Goal: Task Accomplishment & Management: Use online tool/utility

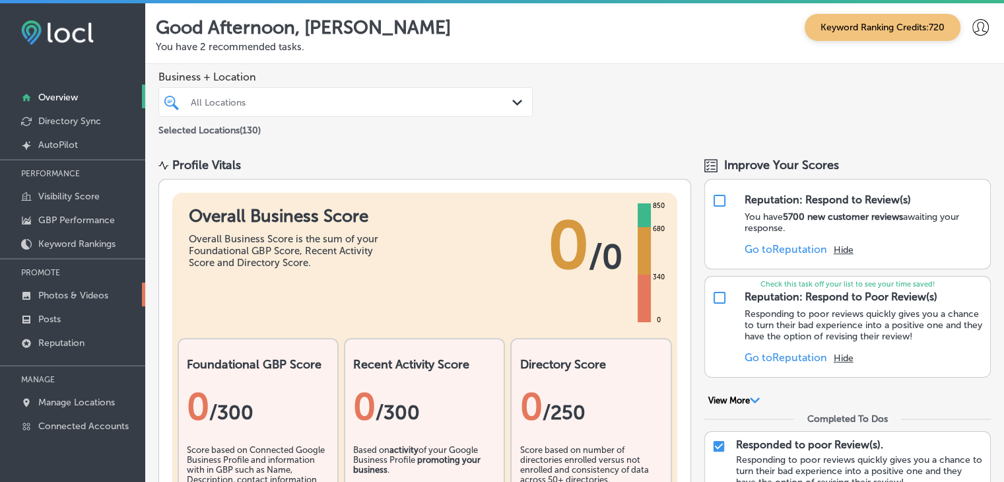
click at [65, 299] on p "Photos & Videos" at bounding box center [73, 295] width 70 height 11
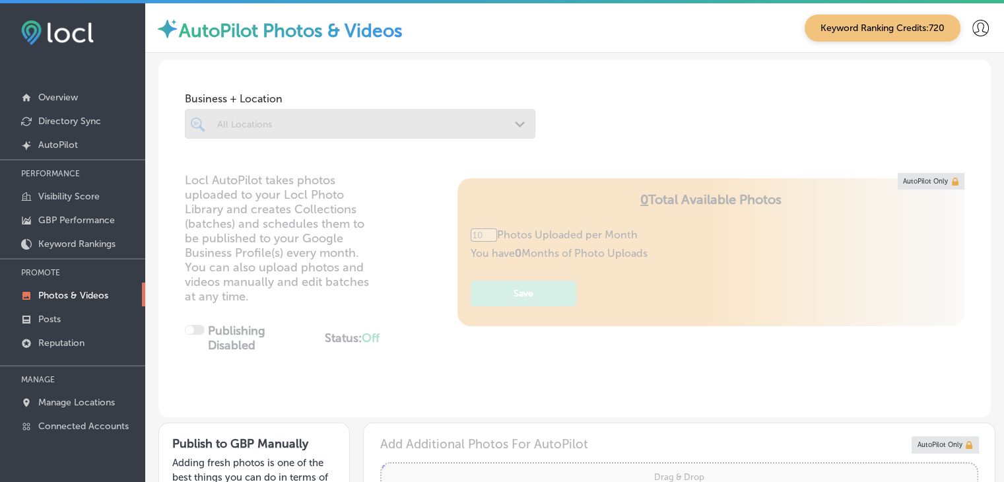
scroll to position [195, 0]
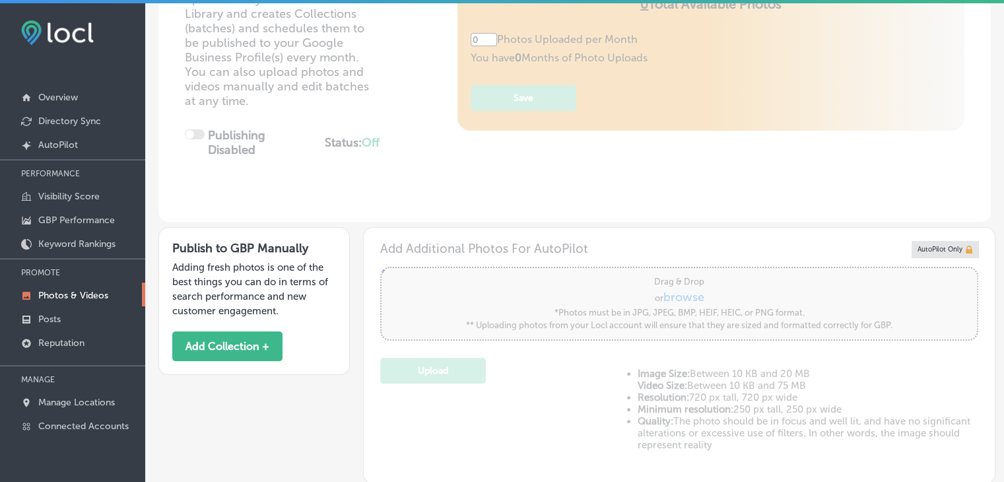
type input "5"
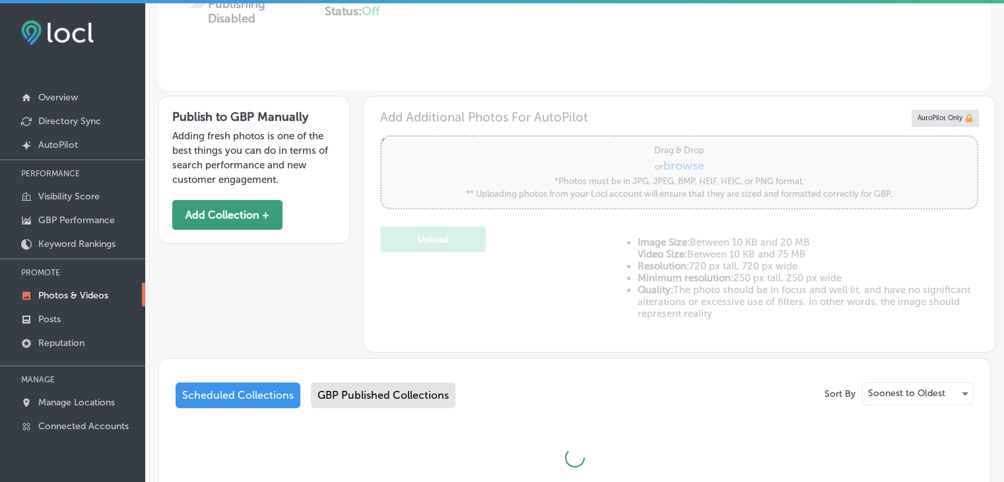
scroll to position [327, 0]
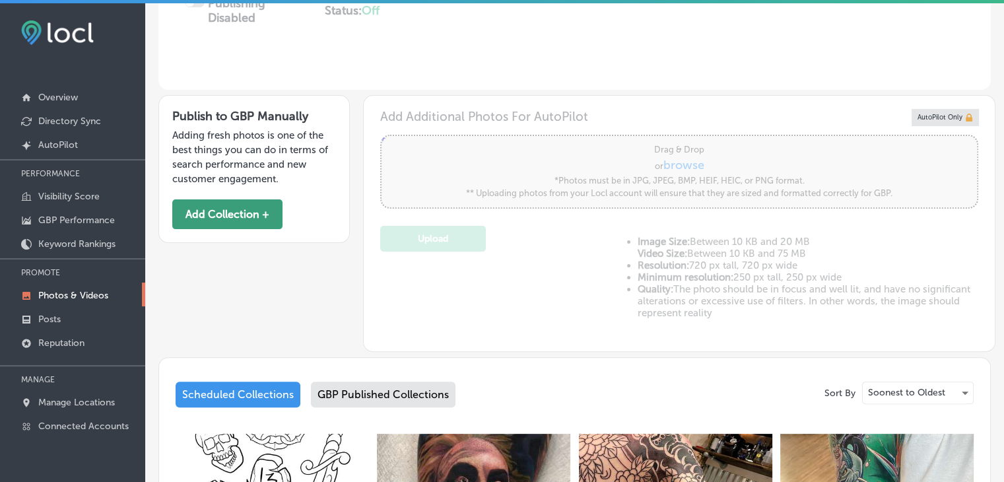
click at [237, 217] on button "Add Collection +" at bounding box center [227, 214] width 110 height 30
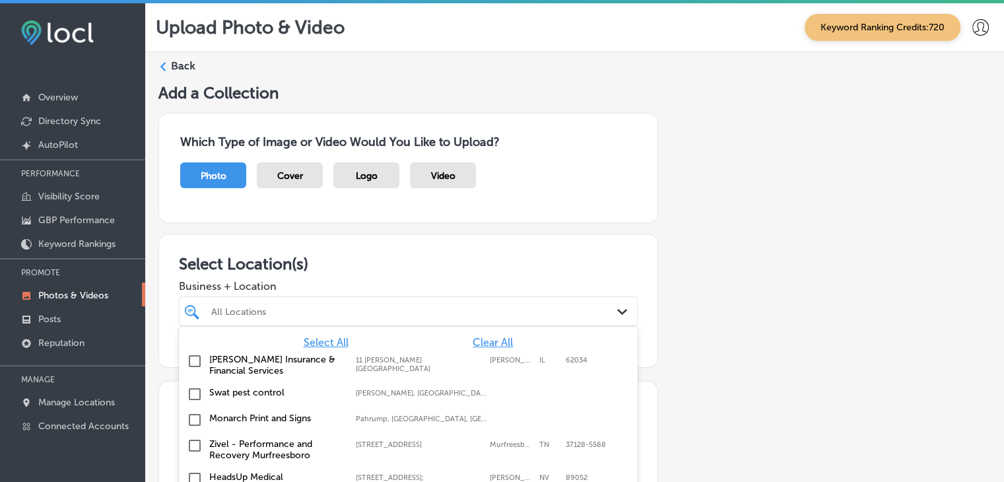
click at [333, 306] on div "option focused, 1 of 131. 131 results available. Use Up and Down to choose opti…" at bounding box center [408, 311] width 459 height 30
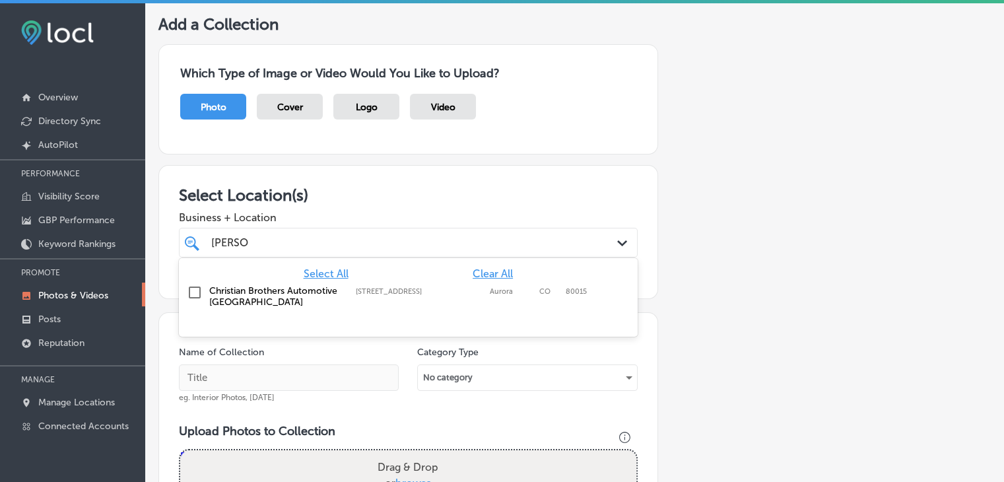
click at [351, 305] on div "Christian Brothers Automotive South Aurora 21550 E Quincy Ave., Aurora, CO, 800…" at bounding box center [376, 296] width 334 height 22
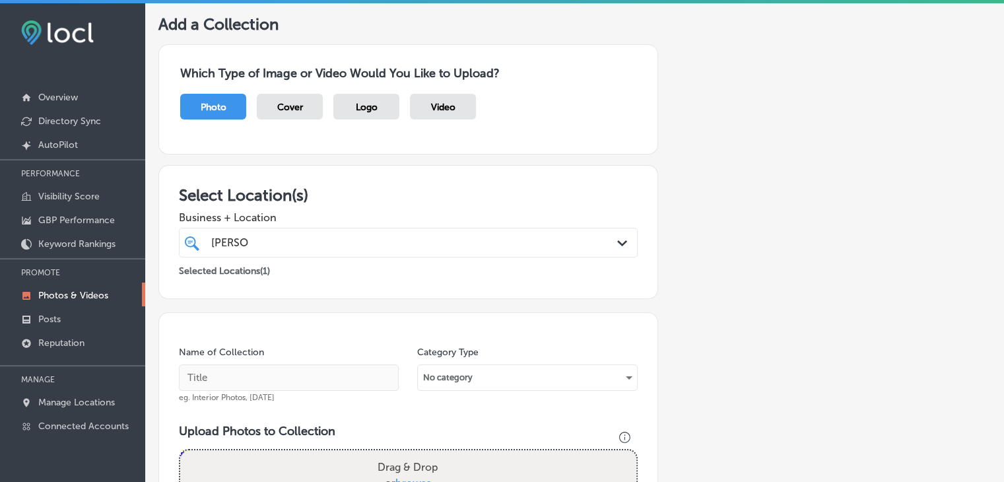
click at [394, 234] on div "christia christia" at bounding box center [388, 243] width 357 height 18
type input "christia"
click at [300, 375] on input "text" at bounding box center [289, 377] width 220 height 26
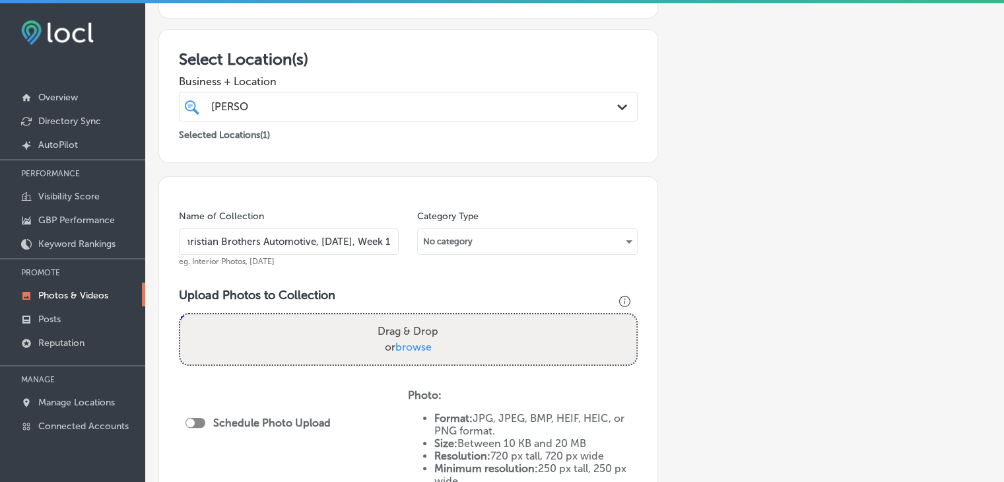
type input "Christian Brothers Automotive, Sep 2025, Week 1"
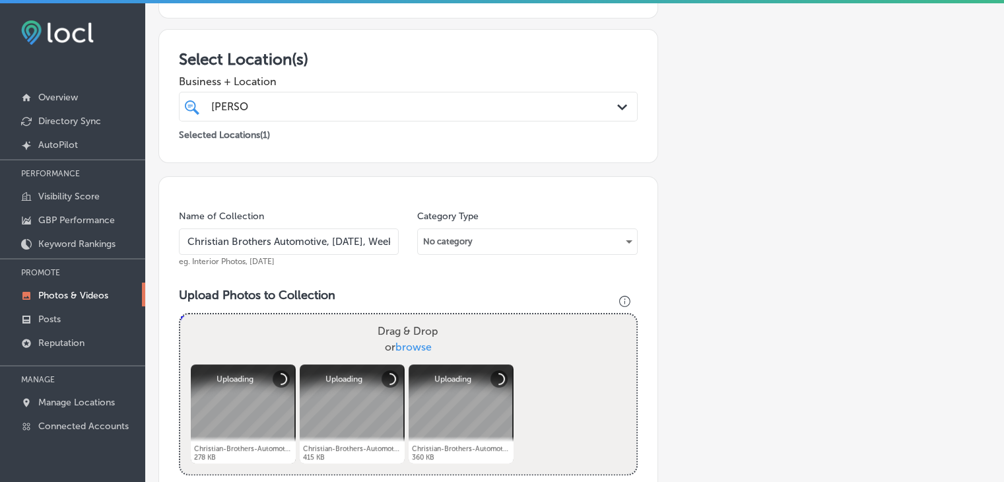
scroll to position [469, 0]
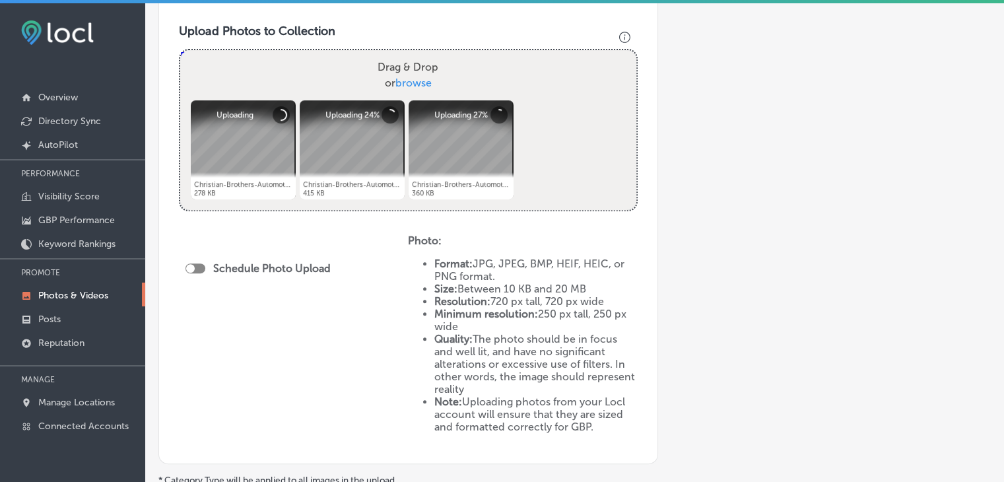
click at [185, 266] on div "Schedule Photo Upload" at bounding box center [293, 338] width 229 height 209
click at [195, 267] on div "Schedule Photo Upload" at bounding box center [262, 268] width 152 height 13
click at [195, 267] on div at bounding box center [196, 268] width 20 height 10
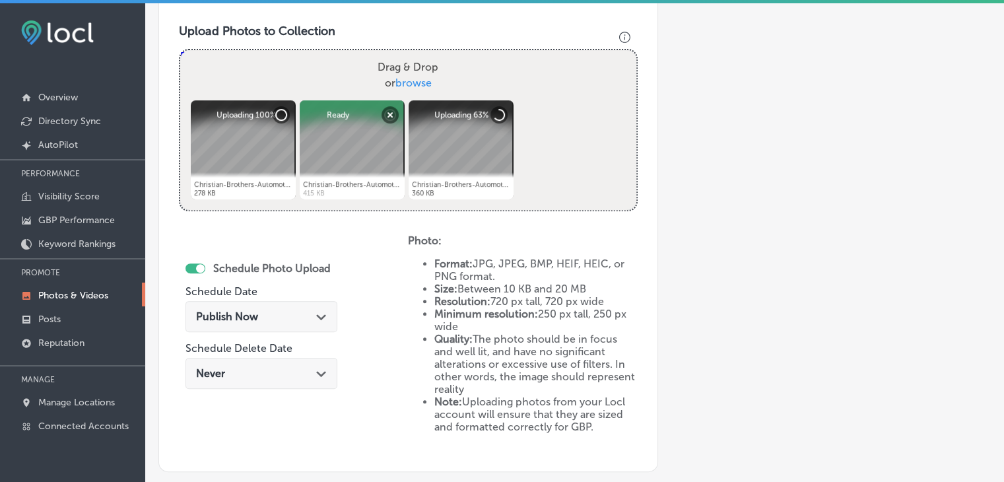
checkbox input "true"
click at [240, 318] on span "Publish Now" at bounding box center [227, 316] width 62 height 13
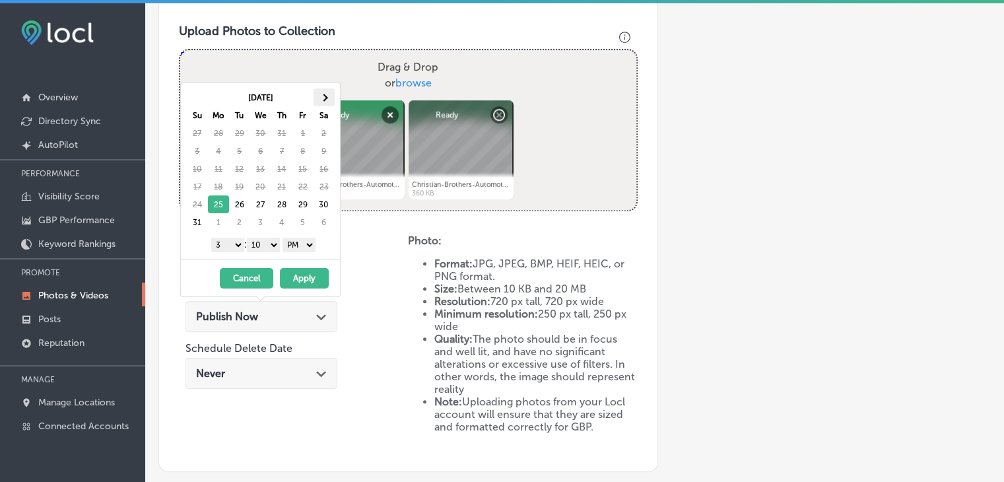
click at [329, 100] on th at bounding box center [324, 97] width 21 height 18
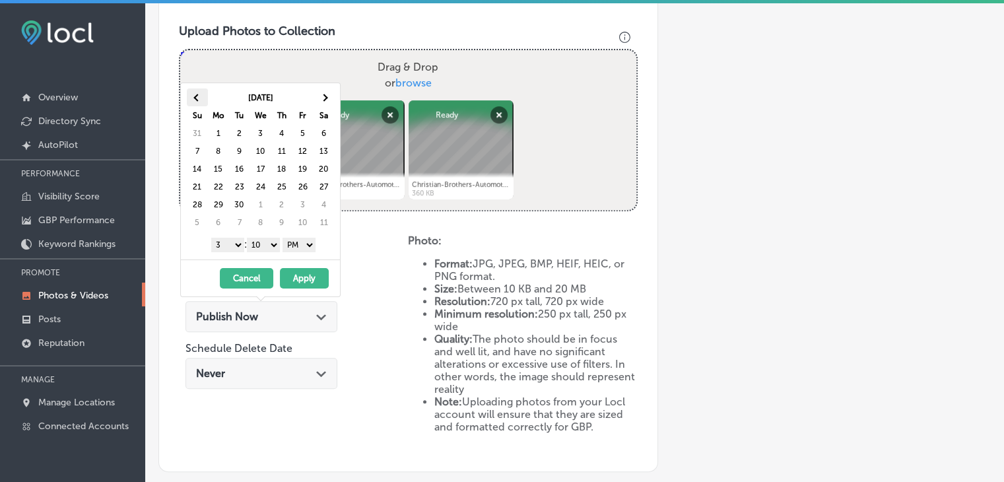
click at [201, 104] on th at bounding box center [197, 97] width 21 height 18
click at [231, 240] on select "1 2 3 4 5 6 7 8 9 10 11 12" at bounding box center [227, 245] width 33 height 15
drag, startPoint x: 275, startPoint y: 242, endPoint x: 267, endPoint y: 257, distance: 16.5
click at [267, 257] on div "Sep 2025 Su Mo Tu We Th Fr Sa 31 1 2 3 4 5 6 7 8 9 10 11 12 13 14 15 16 17 18 1…" at bounding box center [260, 171] width 159 height 176
click at [291, 265] on div "09/02/2025 - 09/02/2025 Cancel Apply" at bounding box center [260, 277] width 159 height 37
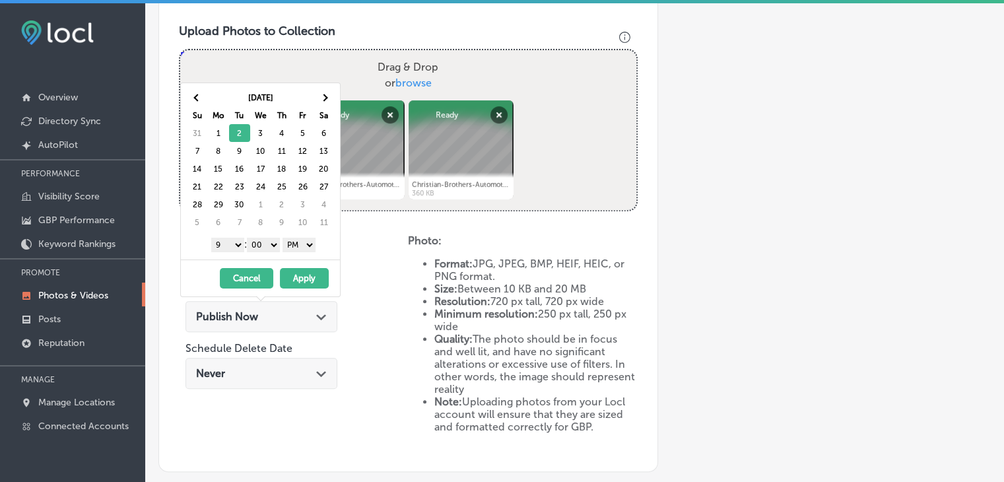
click at [293, 269] on button "Apply" at bounding box center [304, 278] width 49 height 20
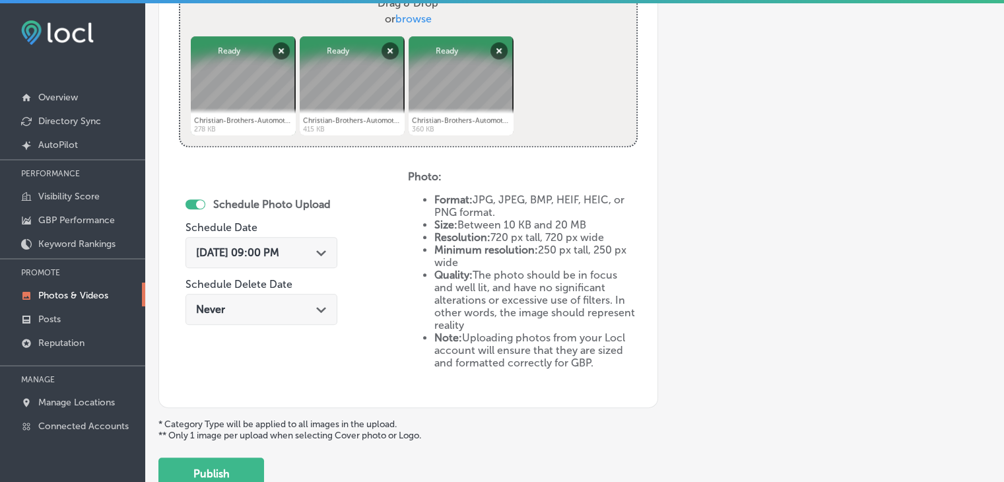
scroll to position [621, 0]
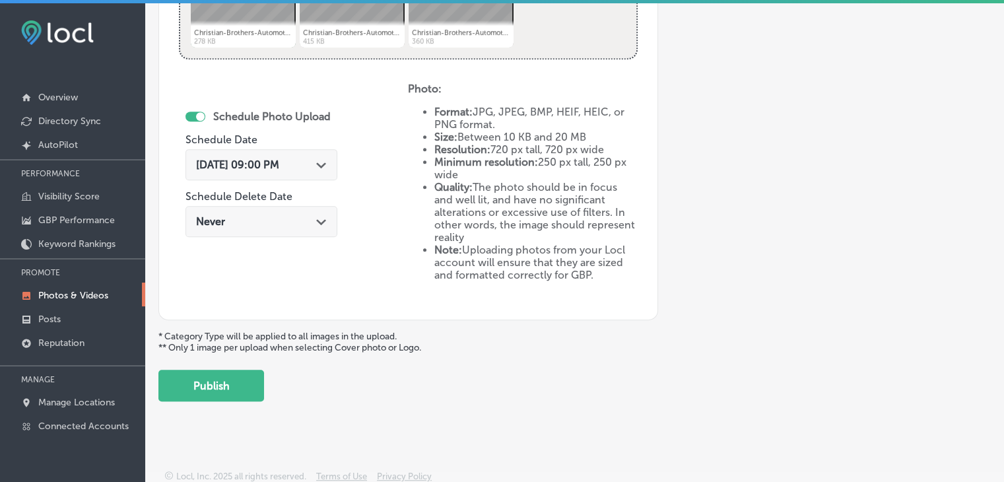
drag, startPoint x: 193, startPoint y: 385, endPoint x: 518, endPoint y: 147, distance: 403.1
click at [241, 384] on button "Publish" at bounding box center [211, 386] width 106 height 32
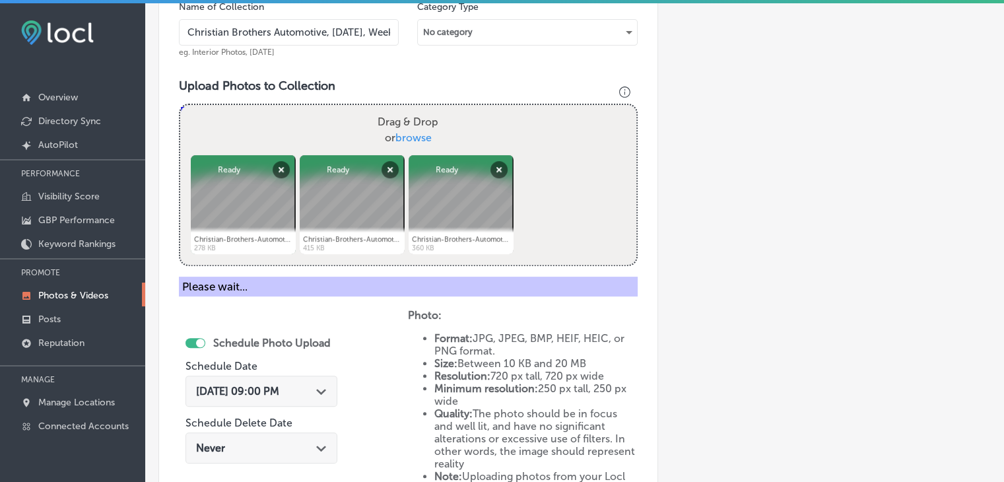
scroll to position [383, 0]
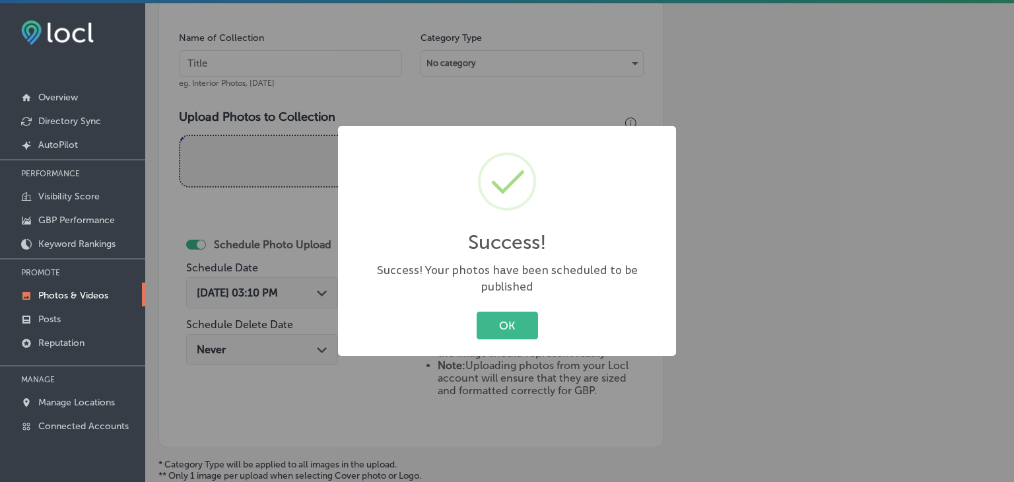
click at [336, 112] on div "Success! × Success! Your photos have been scheduled to be published OK Cancel" at bounding box center [507, 241] width 1014 height 482
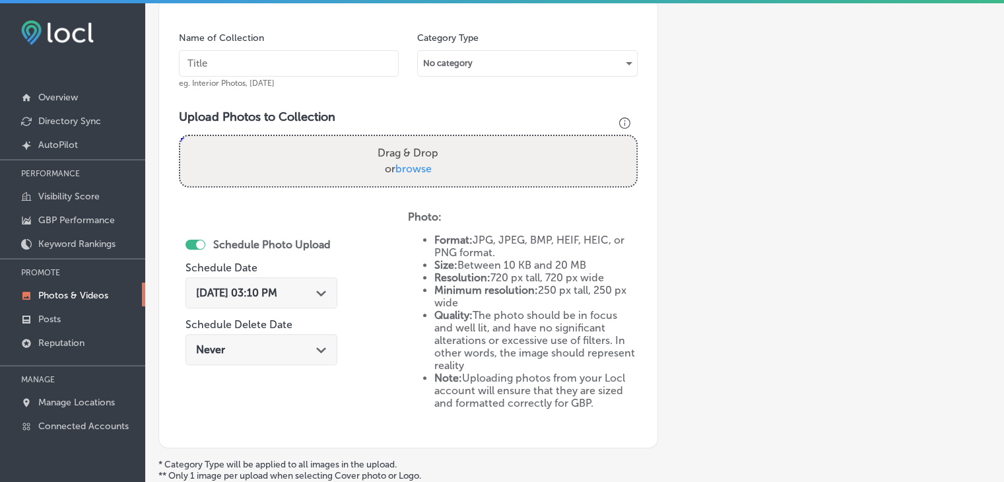
paste input "Christian Brothers Automotive, Sep 2025, Week"
click at [335, 67] on input "Christian Brothers Automotive, Sep 2025, Week" at bounding box center [289, 63] width 220 height 26
type input "Christian Brothers Automotive, Sep 2025, Week 2"
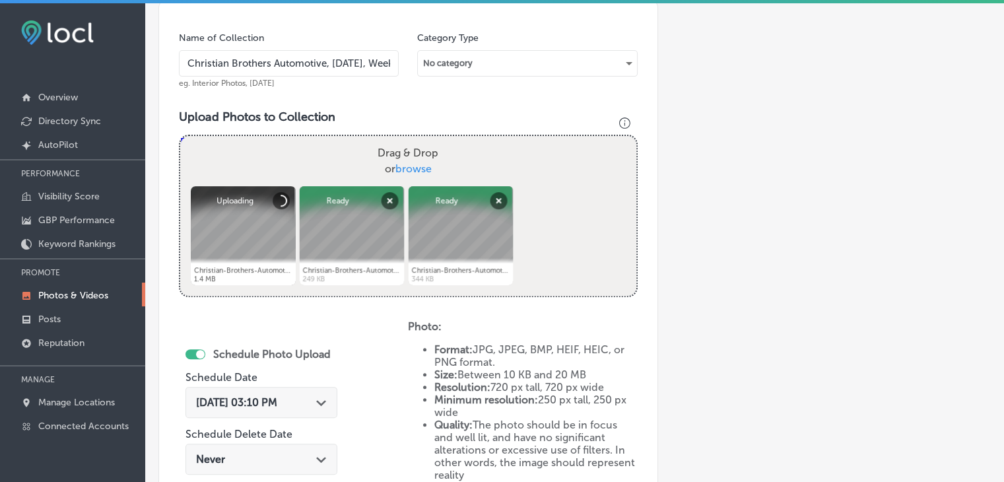
scroll to position [528, 0]
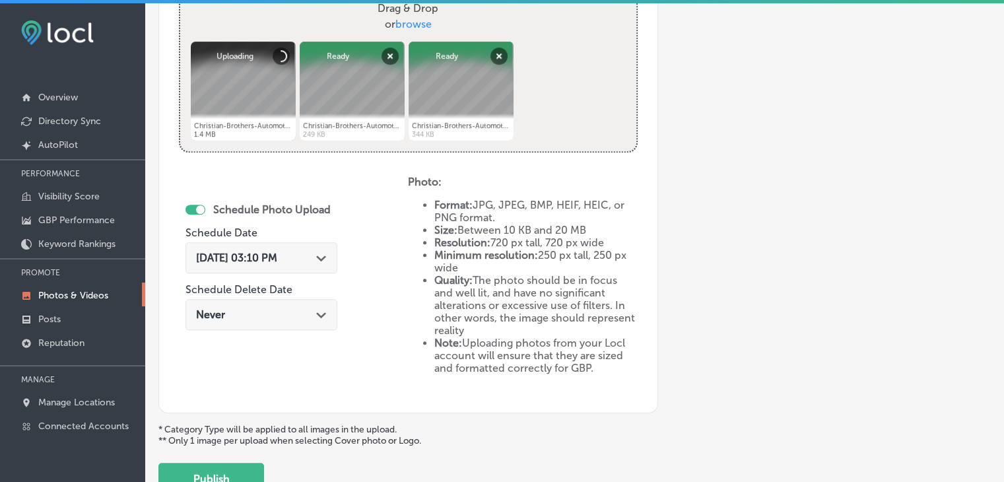
click at [277, 259] on span "Aug 25, 2025 03:10 PM" at bounding box center [236, 258] width 81 height 13
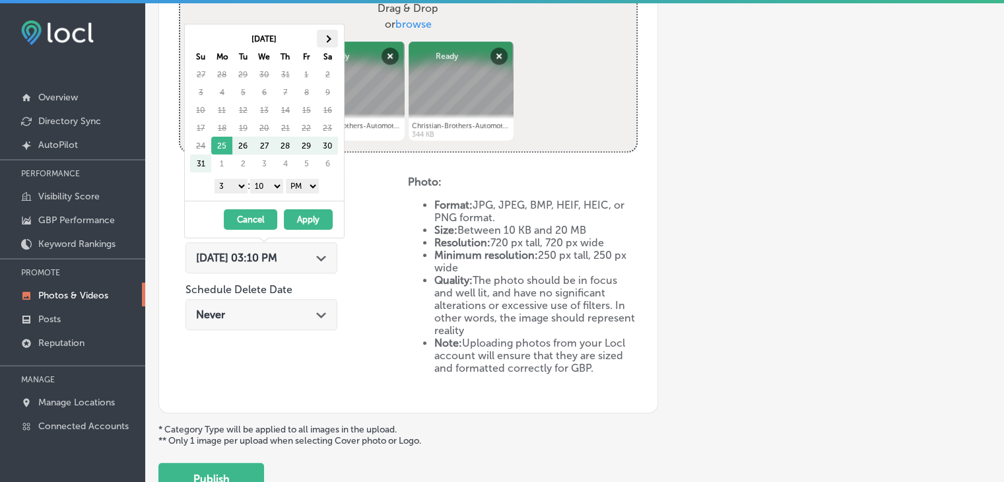
click at [320, 30] on th at bounding box center [327, 39] width 21 height 18
click at [227, 180] on select "1 2 3 4 5 6 7 8 9 10 11 12" at bounding box center [231, 186] width 33 height 15
drag, startPoint x: 270, startPoint y: 185, endPoint x: 269, endPoint y: 193, distance: 8.7
click at [269, 193] on div "1 2 3 4 5 6 7 8 9 10 11 12 : 00 10 20 30 40 50 AM PM" at bounding box center [267, 186] width 154 height 20
click at [292, 217] on button "Apply" at bounding box center [308, 219] width 49 height 20
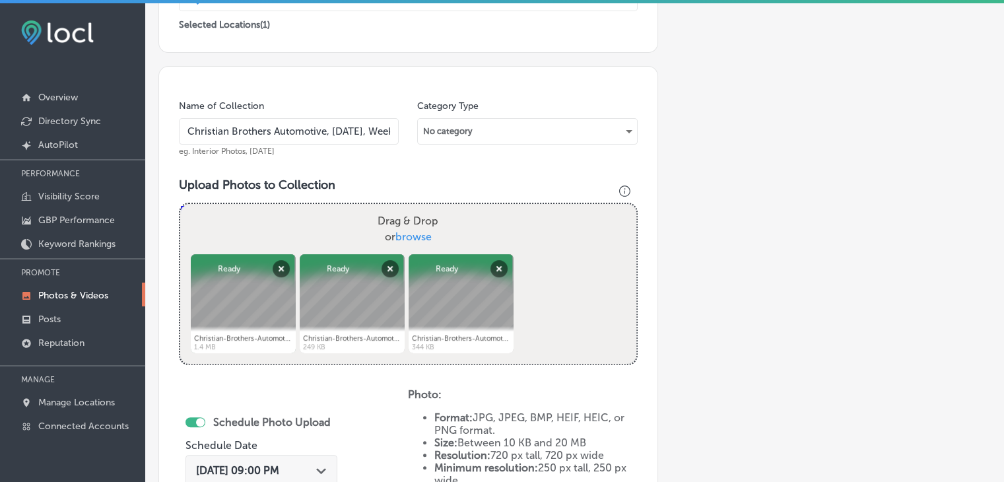
scroll to position [621, 0]
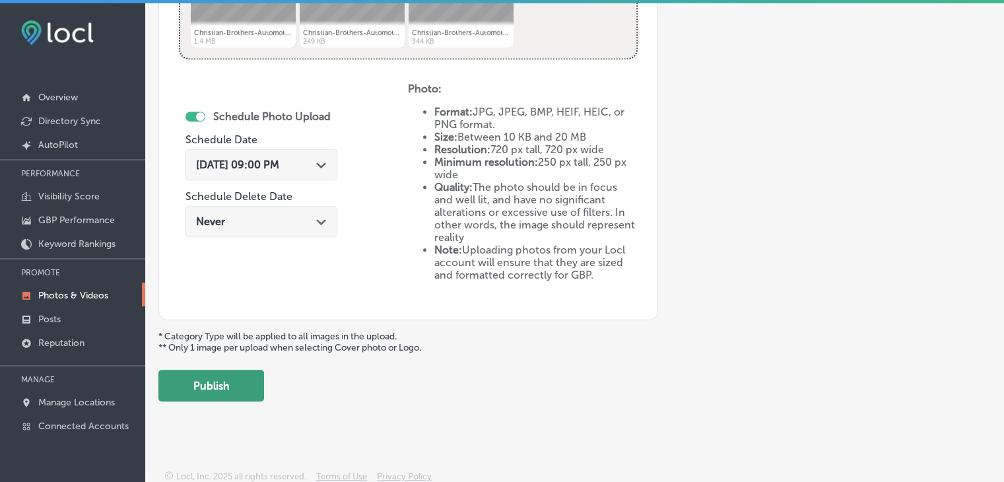
click at [203, 385] on button "Publish" at bounding box center [211, 386] width 106 height 32
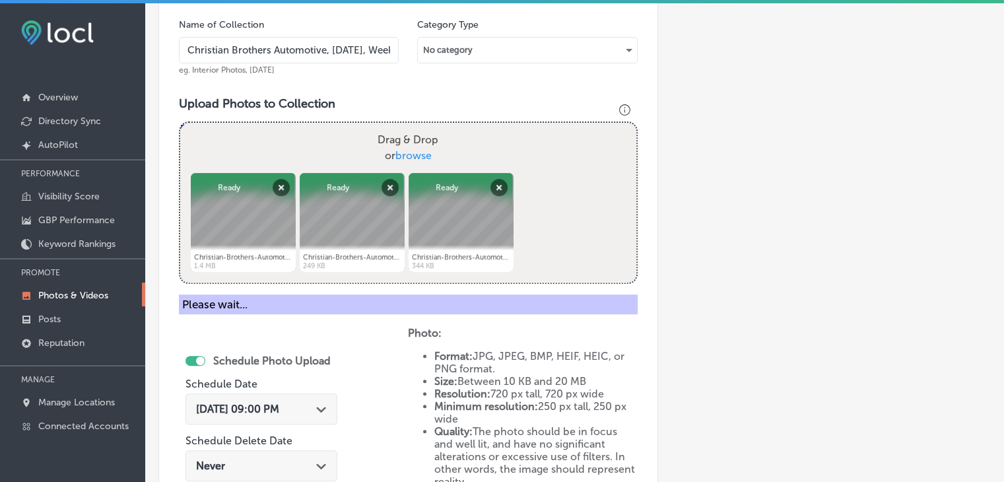
scroll to position [300, 0]
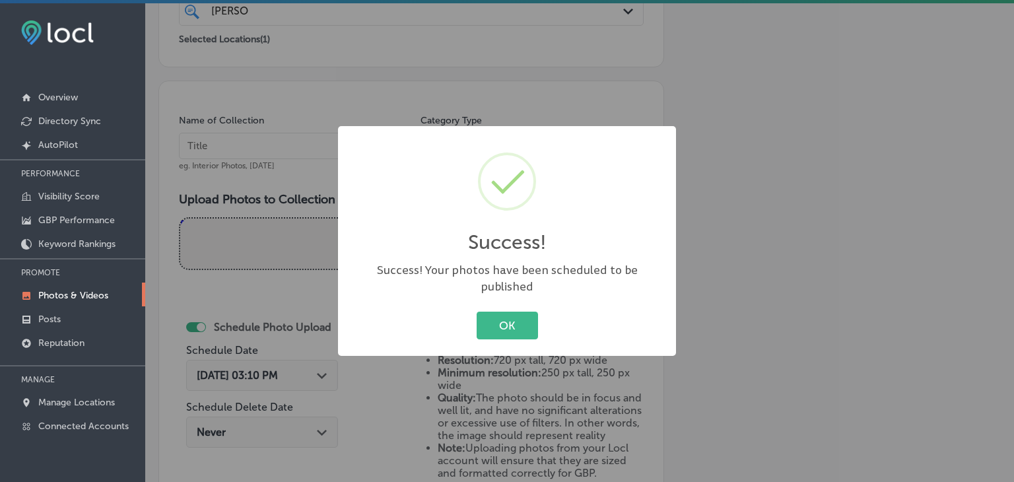
click at [298, 139] on div "Success! × Success! Your photos have been scheduled to be published OK Cancel" at bounding box center [507, 241] width 1014 height 482
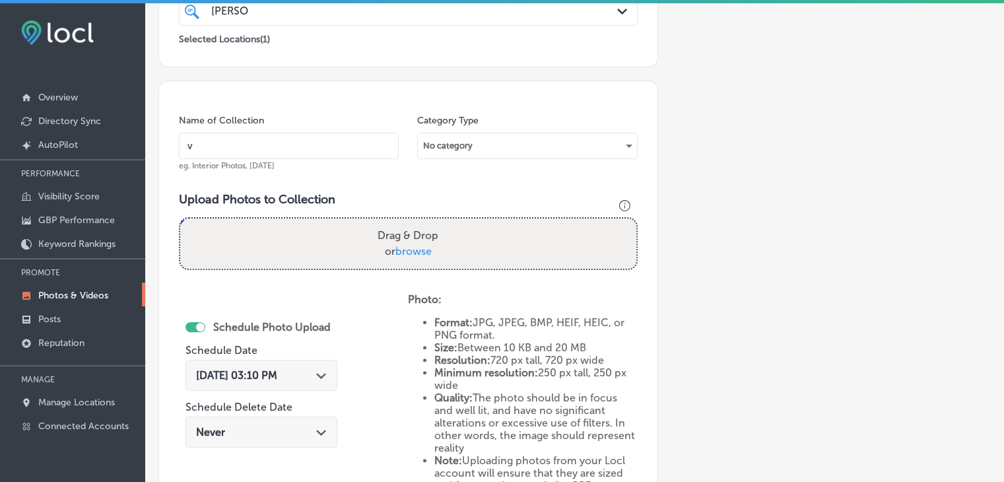
click at [294, 143] on input "v" at bounding box center [289, 146] width 220 height 26
paste input "Christian Brothers Automotive, Sep 2025, Week"
type input "Christian Brothers Automotive, Sep 2025, Week 3"
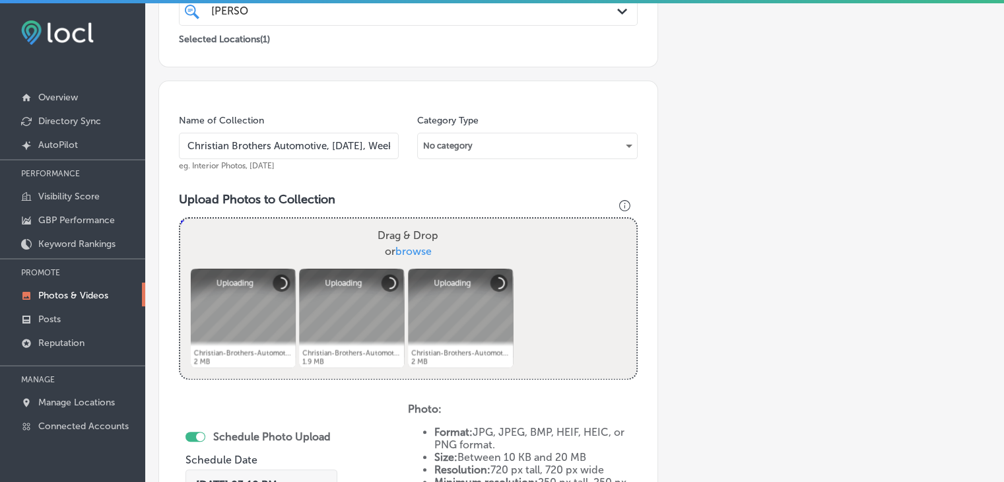
scroll to position [454, 0]
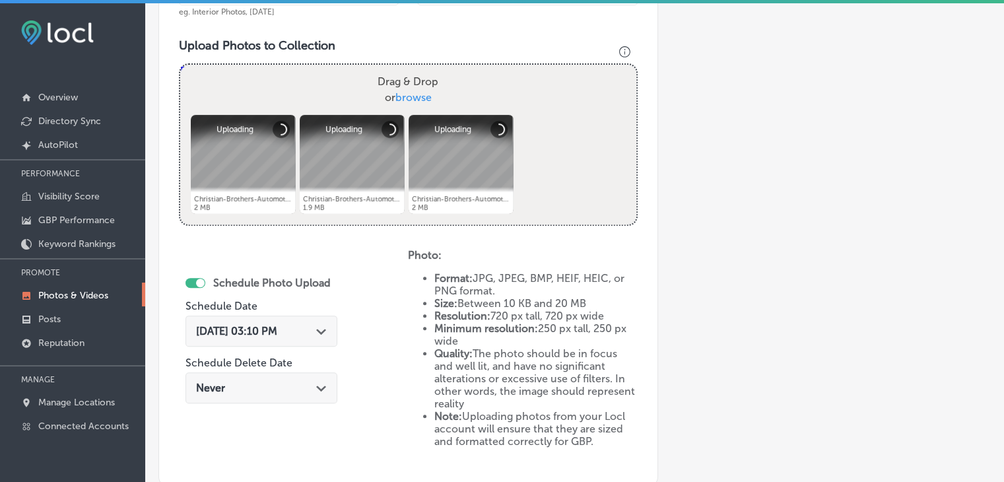
click at [255, 344] on div "Aug 25, 2025 03:10 PM Path Created with Sketch." at bounding box center [262, 331] width 152 height 31
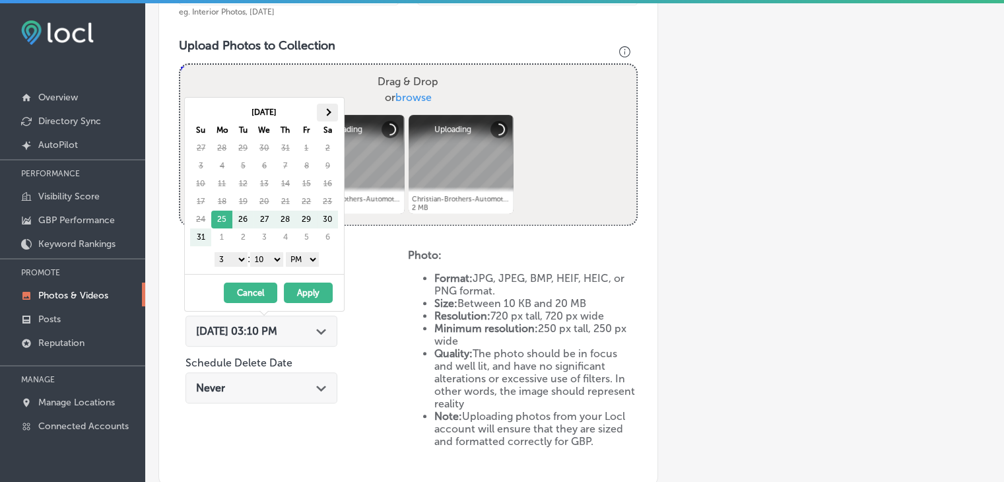
click at [331, 112] on th at bounding box center [327, 113] width 21 height 18
click at [238, 265] on div "1 2 3 4 5 6 7 8 9 10 11 12 : 00 10 20 30 40 50 AM PM" at bounding box center [267, 259] width 154 height 20
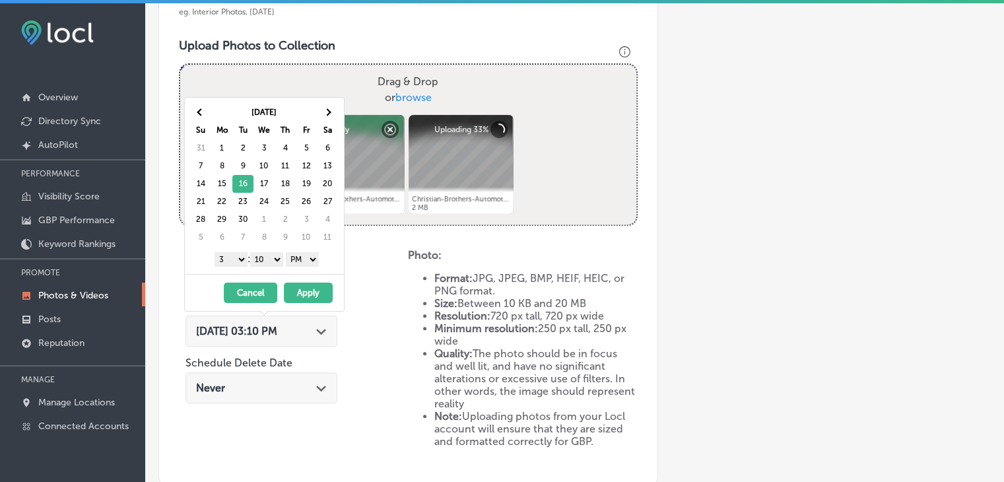
click at [234, 259] on select "1 2 3 4 5 6 7 8 9 10 11 12" at bounding box center [231, 259] width 33 height 15
click at [263, 261] on select "00 10 20 30 40 50" at bounding box center [266, 259] width 33 height 15
click at [295, 283] on button "Apply" at bounding box center [308, 293] width 49 height 20
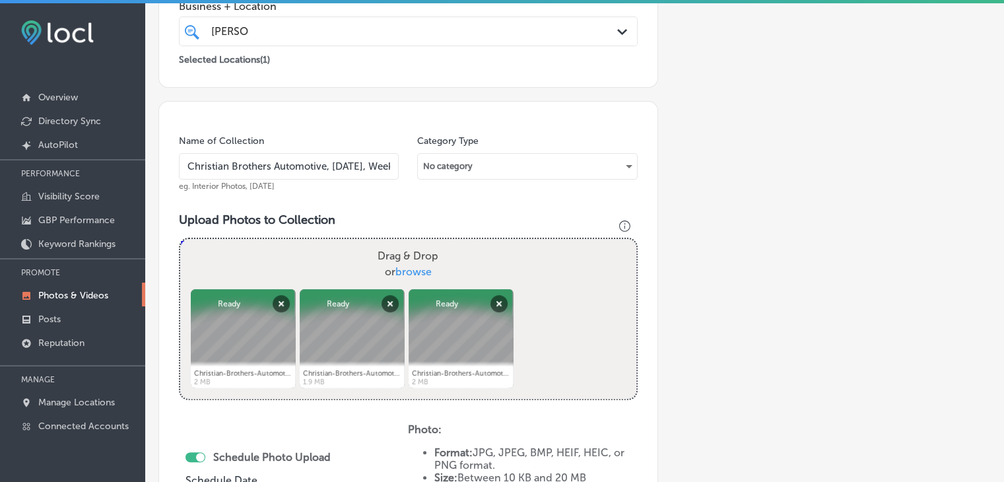
scroll to position [621, 0]
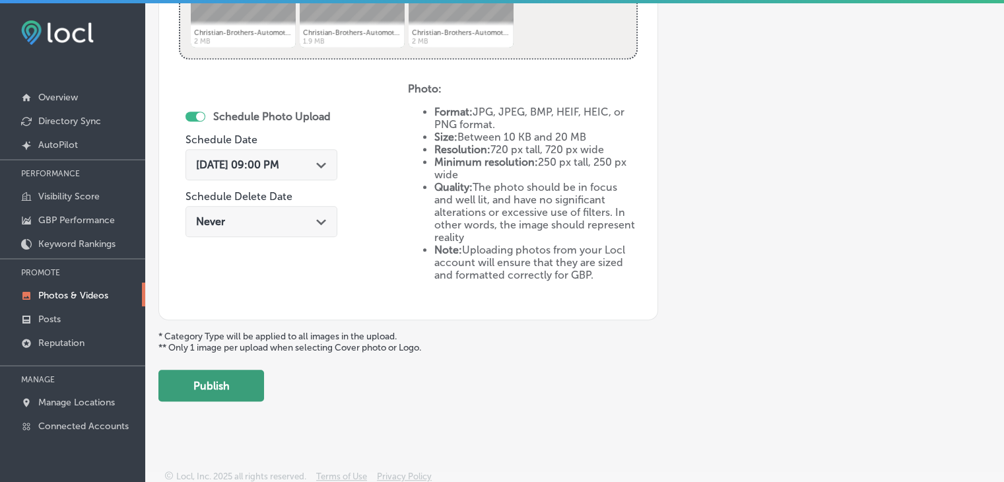
click at [213, 370] on button "Publish" at bounding box center [211, 386] width 106 height 32
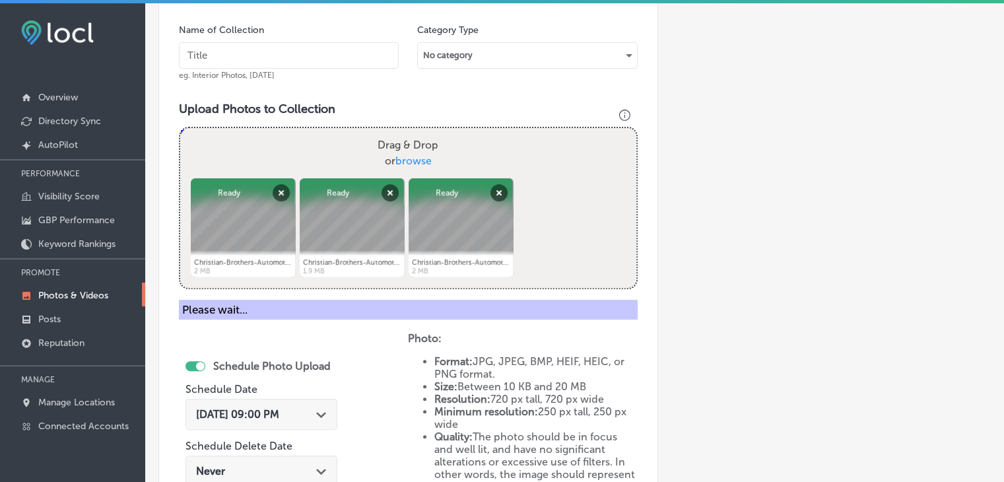
scroll to position [388, 0]
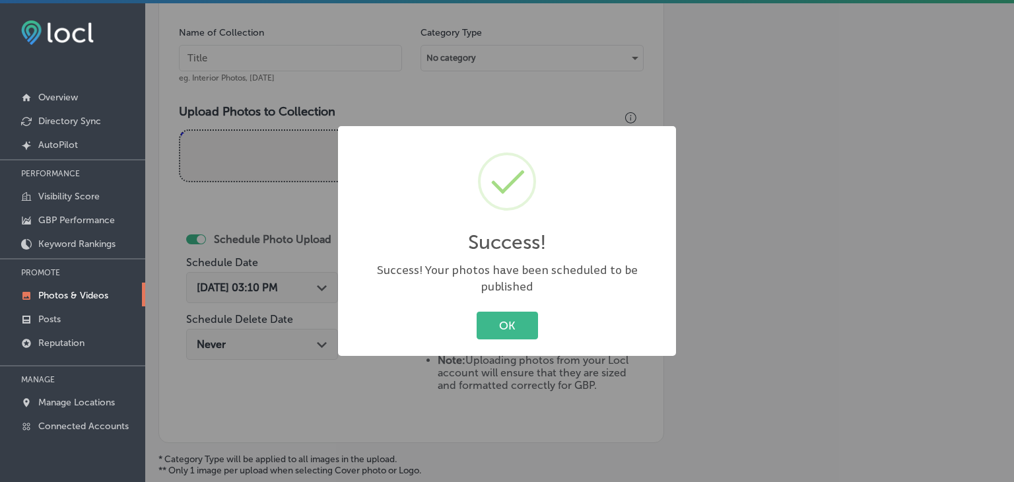
click at [287, 50] on div "Success! × Success! Your photos have been scheduled to be published OK Cancel" at bounding box center [507, 241] width 1014 height 482
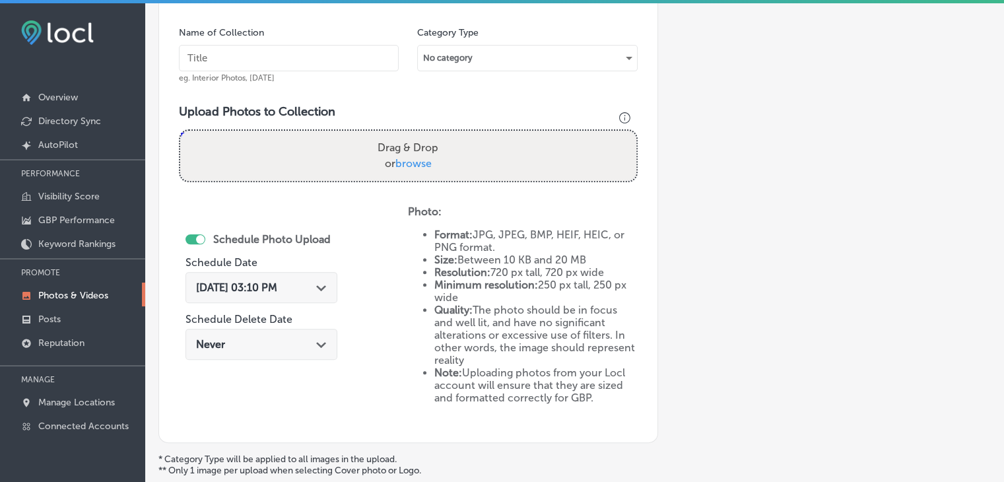
click at [287, 50] on input "text" at bounding box center [289, 58] width 220 height 26
paste input "Christian Brothers Automotive, Sep 2025, Week"
type input "Christian Brothers Automotive, Sep 2025, Week 4"
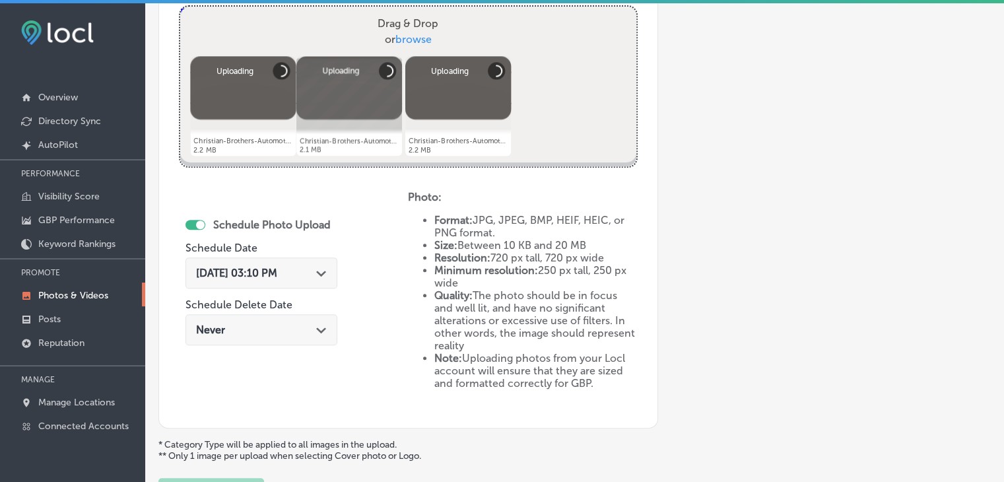
scroll to position [512, 0]
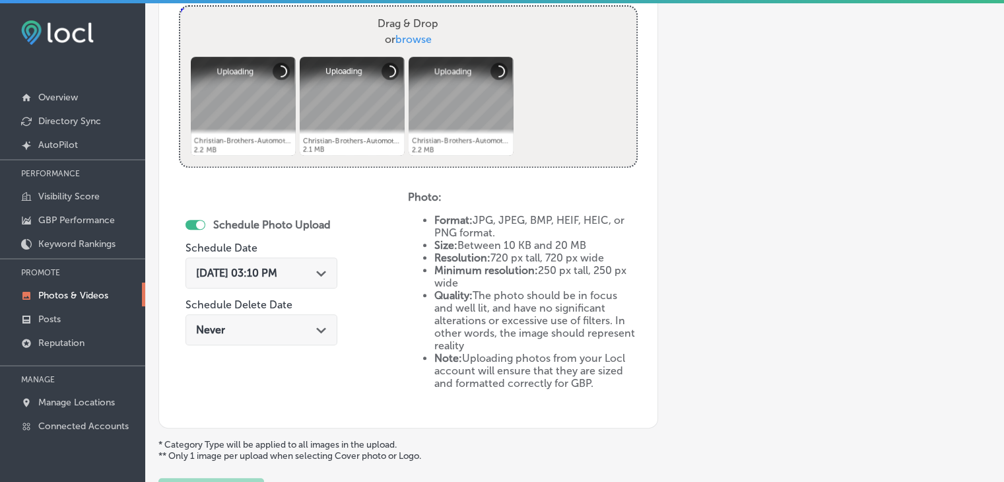
click at [277, 273] on span "Aug 25, 2025 03:10 PM" at bounding box center [236, 273] width 81 height 13
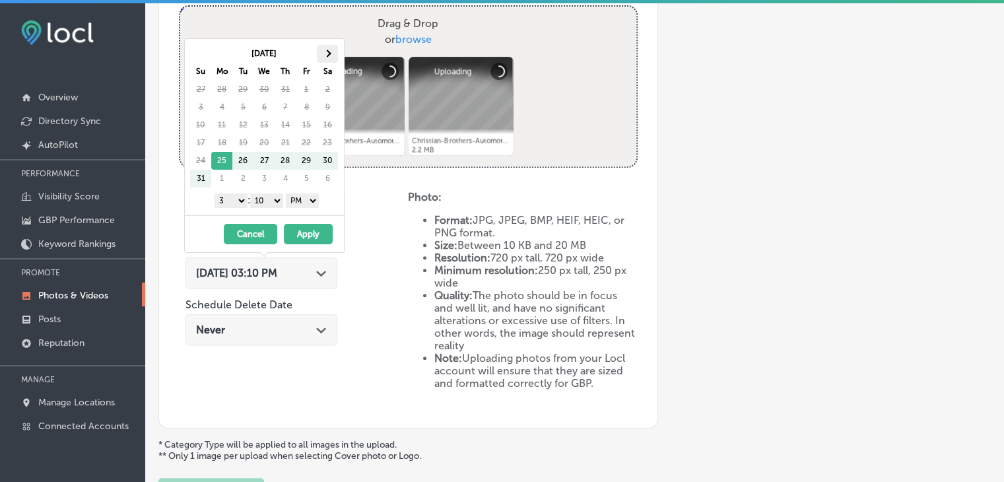
click at [330, 48] on th at bounding box center [327, 54] width 21 height 18
click at [233, 204] on select "1 2 3 4 5 6 7 8 9 10 11 12" at bounding box center [231, 200] width 33 height 15
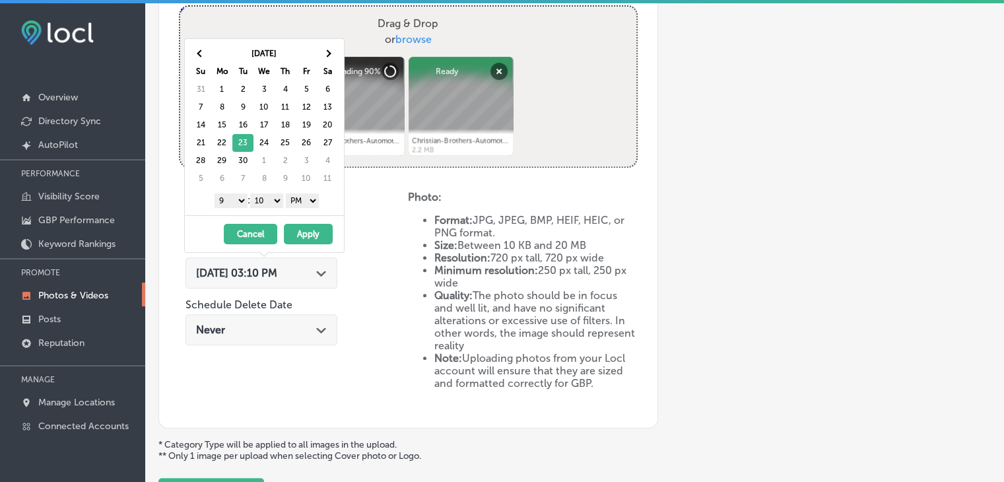
drag, startPoint x: 266, startPoint y: 199, endPoint x: 266, endPoint y: 221, distance: 22.4
click at [266, 221] on div "Sep 2025 Su Mo Tu We Th Fr Sa 31 1 2 3 4 5 6 7 8 9 10 11 12 13 14 15 16 17 18 1…" at bounding box center [264, 145] width 160 height 215
click at [313, 241] on button "Apply" at bounding box center [308, 234] width 49 height 20
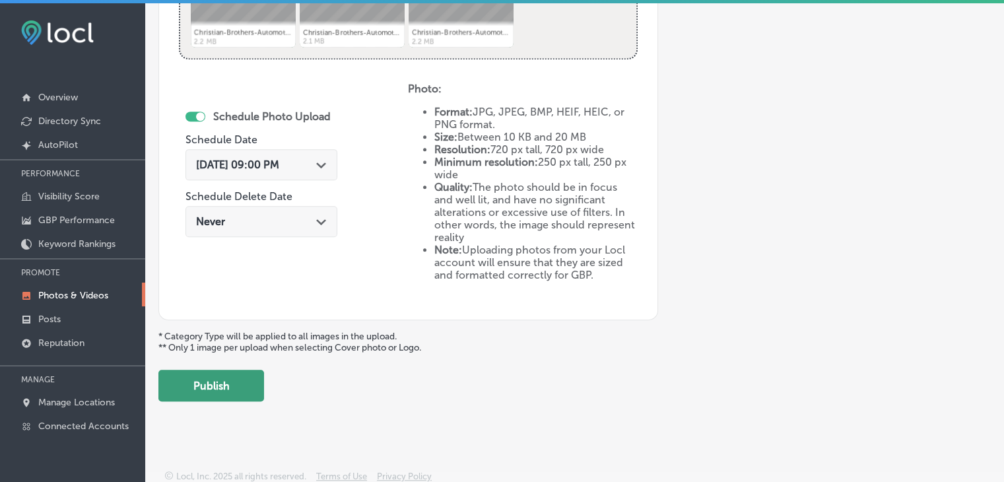
scroll to position [621, 0]
click at [211, 392] on button "Publish" at bounding box center [211, 386] width 106 height 32
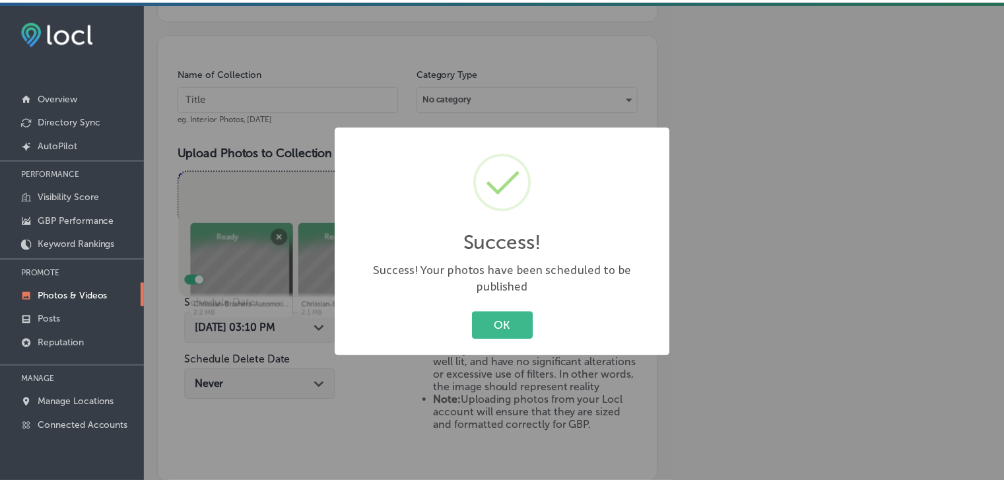
scroll to position [346, 0]
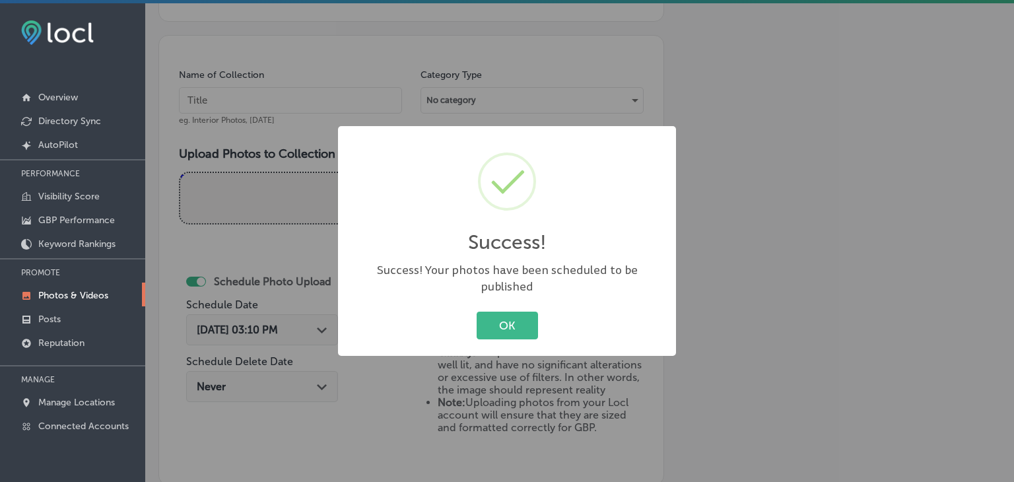
click at [304, 213] on div "Success! × Success! Your photos have been scheduled to be published OK Cancel" at bounding box center [507, 241] width 1014 height 482
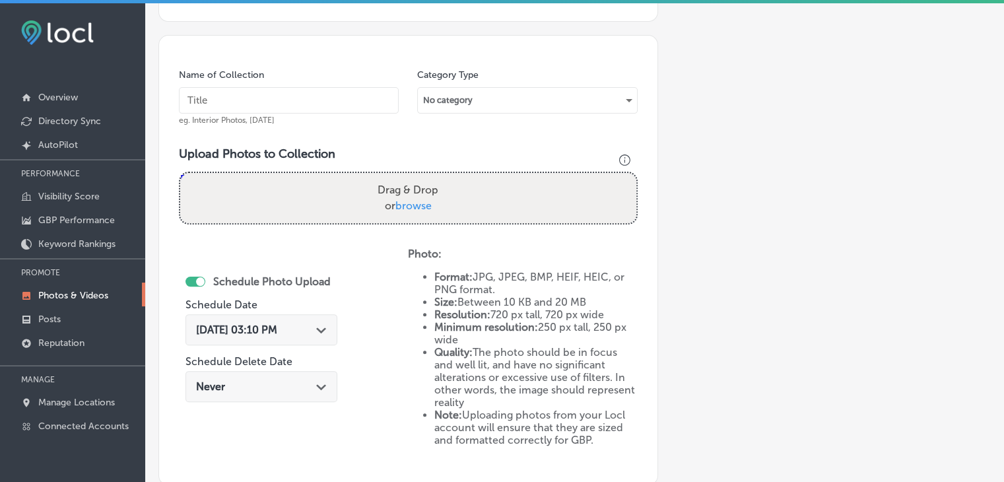
click at [310, 104] on input "text" at bounding box center [289, 100] width 220 height 26
paste input "Christian Brothers Automotive, Sep 2025, Week"
type input "Christian Brothers Automotive, Sep 2025, Week 5"
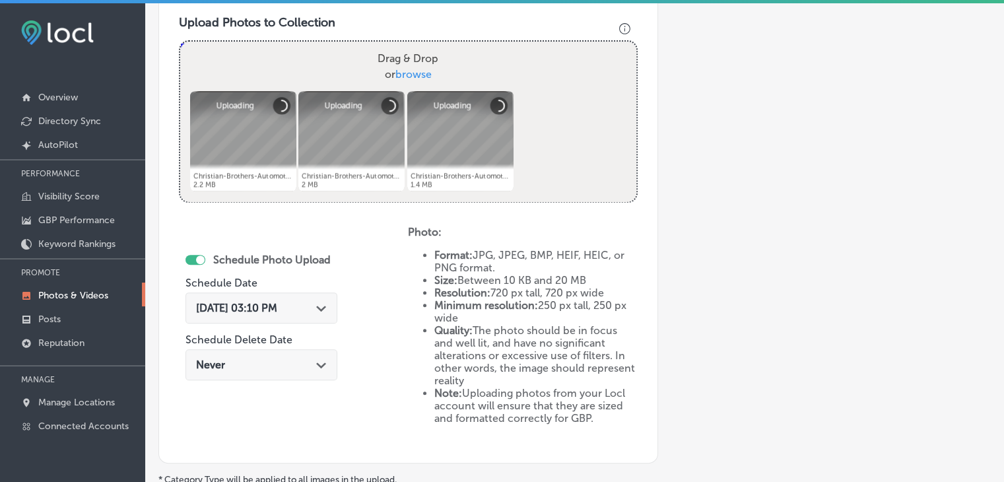
scroll to position [478, 0]
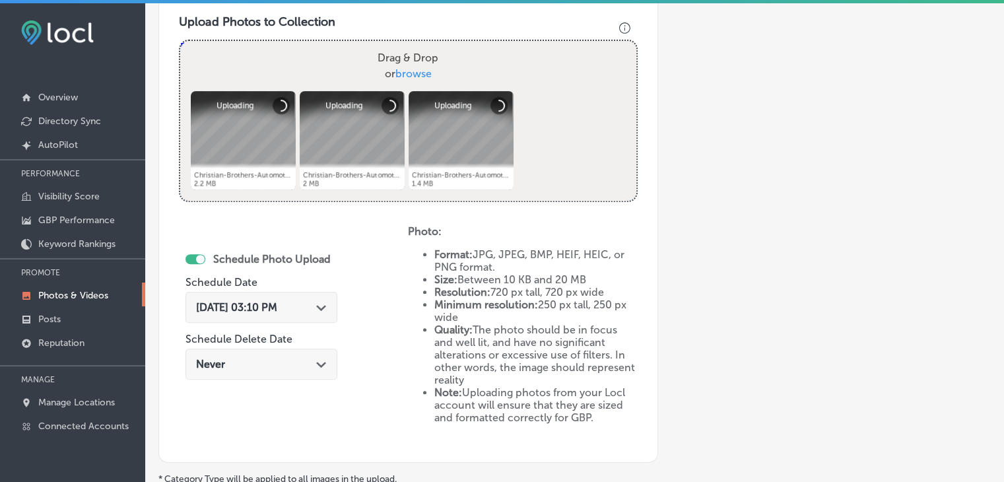
click at [285, 298] on div "Aug 25, 2025 03:10 PM Path Created with Sketch." at bounding box center [262, 307] width 152 height 31
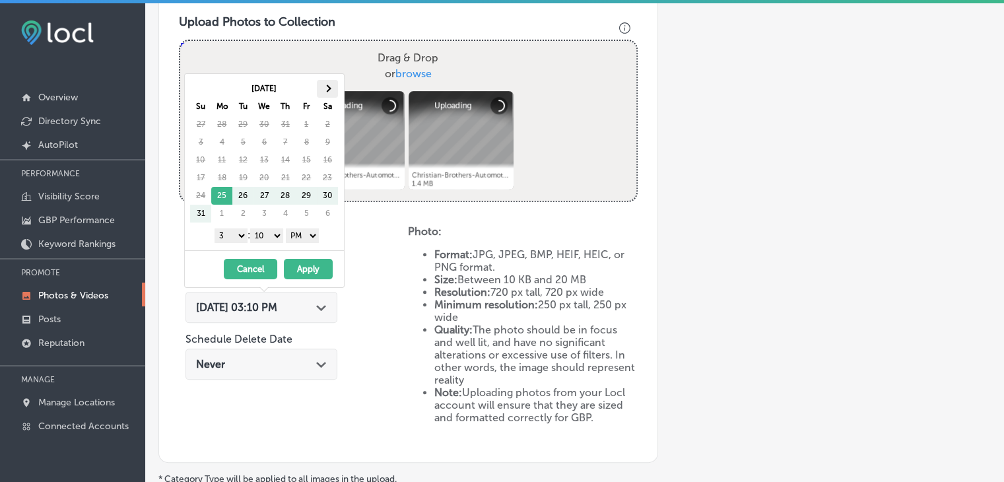
click at [327, 85] on span at bounding box center [327, 88] width 7 height 7
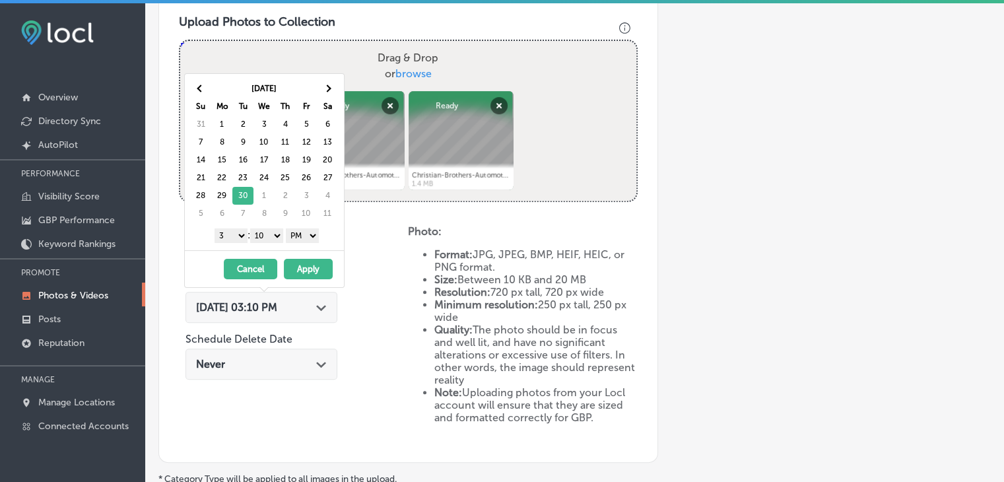
click at [241, 240] on select "1 2 3 4 5 6 7 8 9 10 11 12" at bounding box center [231, 235] width 33 height 15
click at [271, 238] on select "00 10 20 30 40 50" at bounding box center [266, 235] width 33 height 15
click at [301, 259] on button "Apply" at bounding box center [308, 269] width 49 height 20
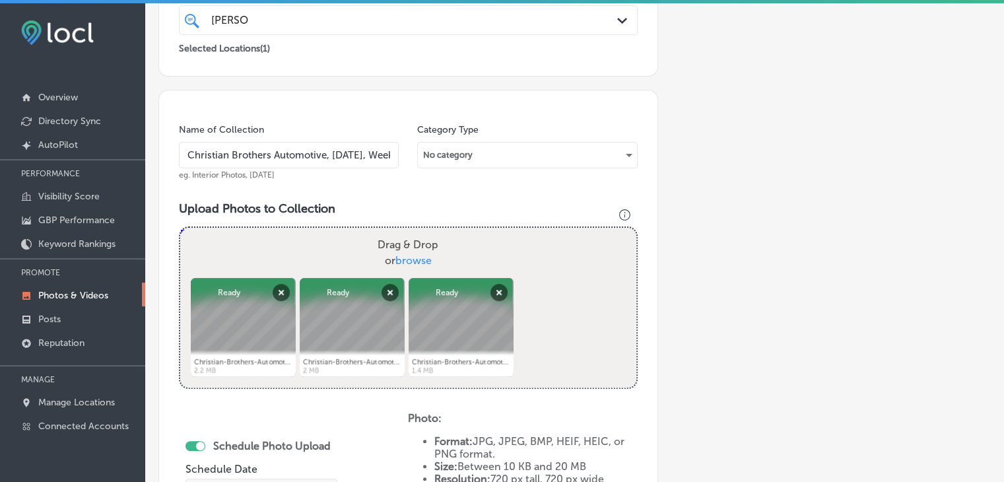
scroll to position [621, 0]
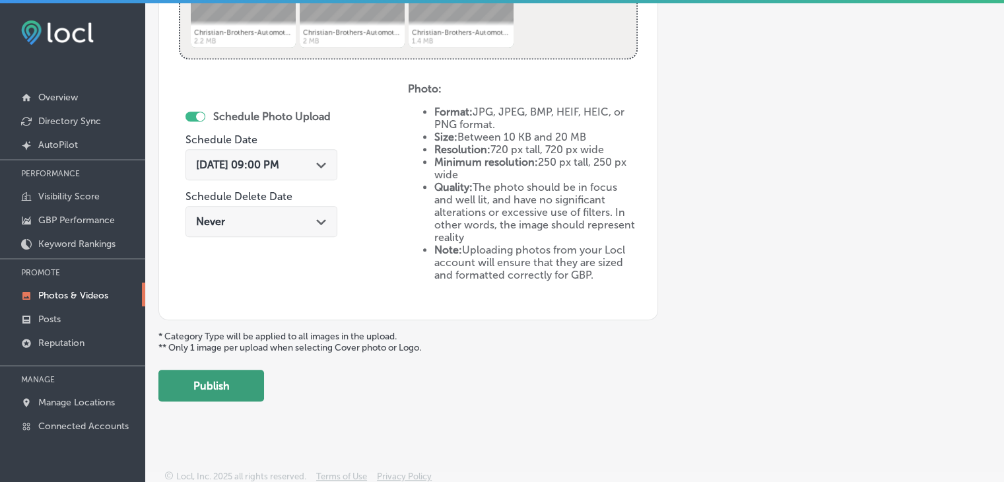
click at [231, 372] on button "Publish" at bounding box center [211, 386] width 106 height 32
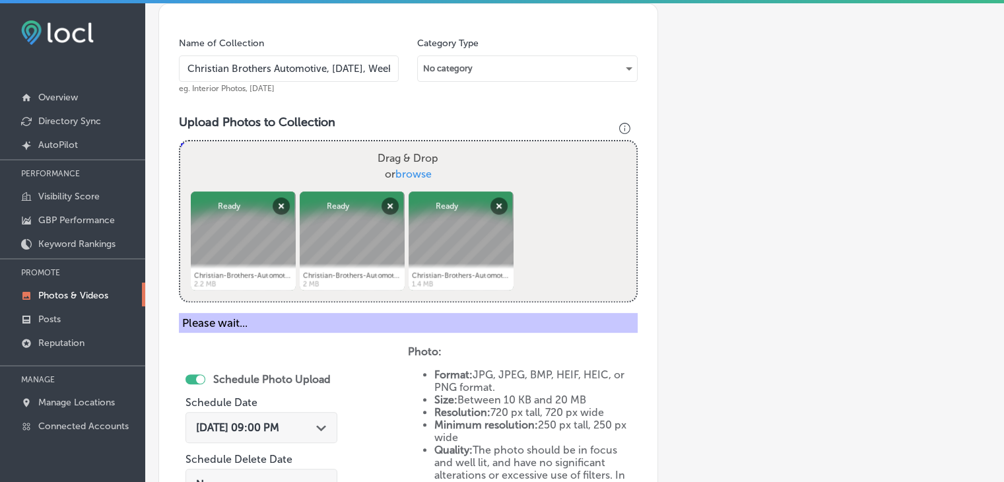
scroll to position [375, 0]
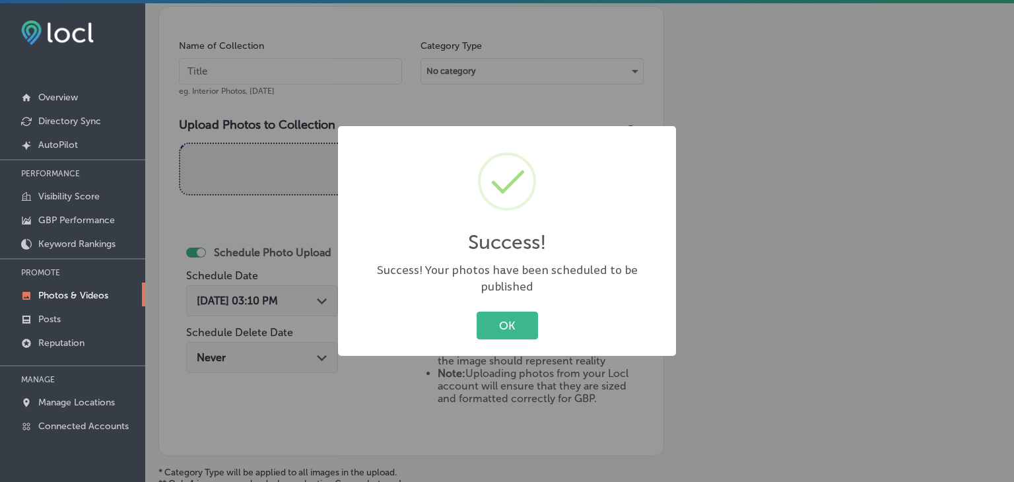
click at [316, 111] on div "Success! × Success! Your photos have been scheduled to be published OK Cancel" at bounding box center [507, 241] width 1014 height 482
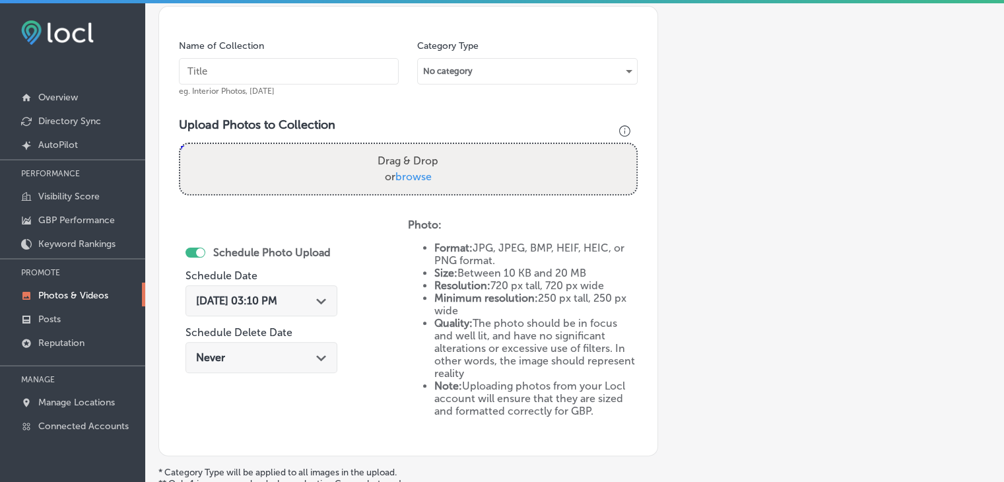
click at [327, 77] on input "text" at bounding box center [289, 71] width 220 height 26
paste input "Christian Brothers Automotive, Sep 2025, Week"
click at [321, 73] on input "Christian Brothers Automotive, Sep 2025, Week" at bounding box center [289, 71] width 220 height 26
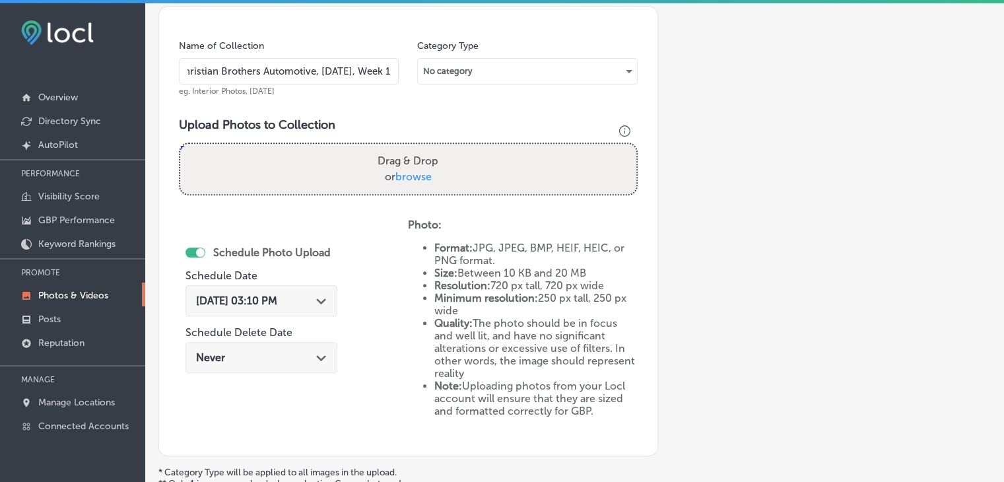
scroll to position [0, 24]
type input "Christian Brothers Automotive, Oct 2025, Week 1"
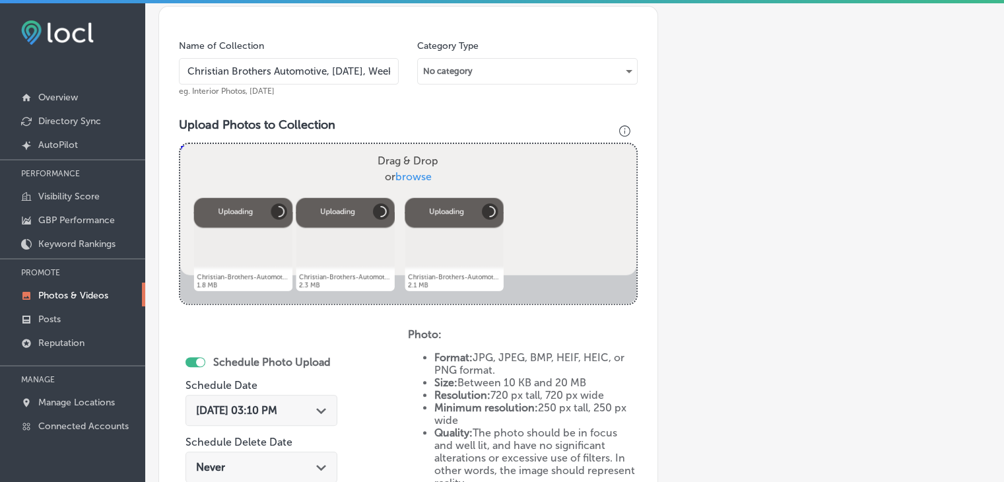
scroll to position [526, 0]
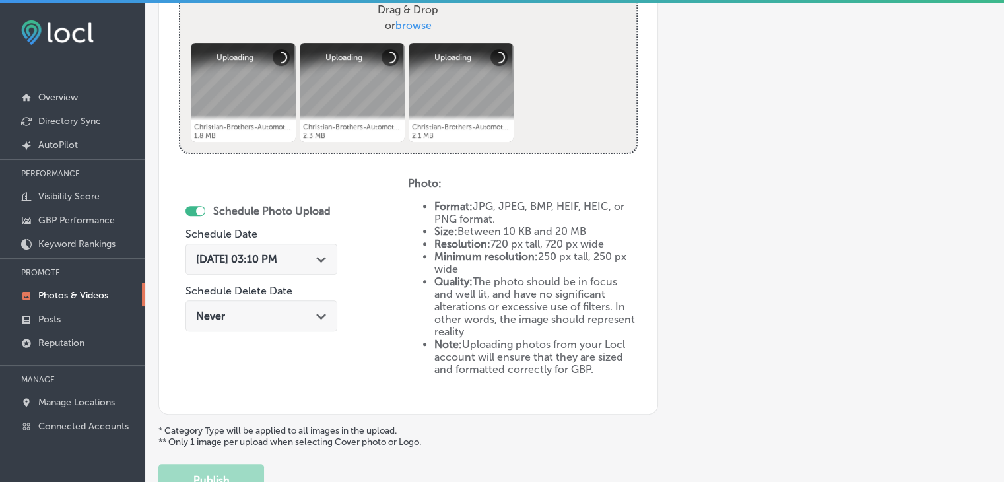
click at [266, 259] on span "Aug 25, 2025 03:10 PM" at bounding box center [236, 259] width 81 height 13
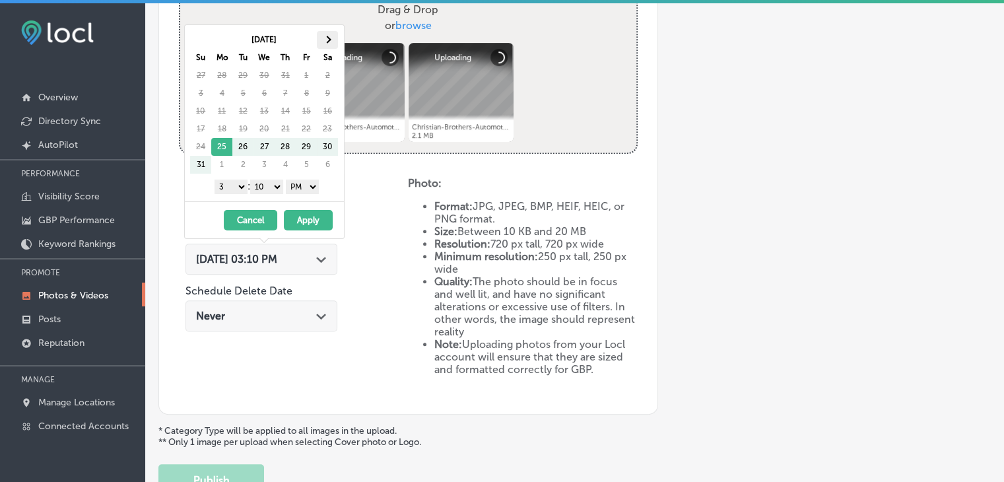
click at [327, 42] on span at bounding box center [327, 39] width 7 height 7
click at [236, 191] on select "1 2 3 4 5 6 7 8 9 10 11 12" at bounding box center [231, 187] width 33 height 15
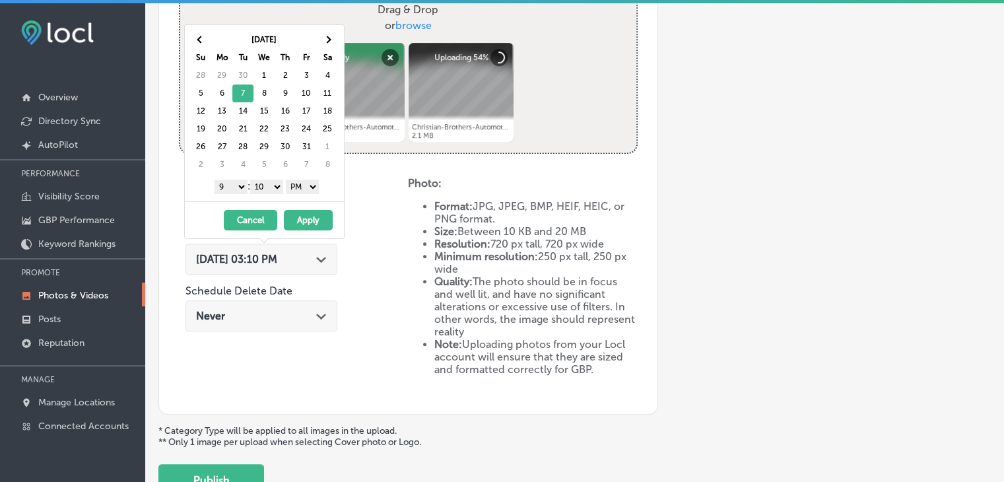
drag, startPoint x: 268, startPoint y: 186, endPoint x: 272, endPoint y: 197, distance: 11.3
click at [272, 197] on div "Oct 2025 Su Mo Tu We Th Fr Sa 28 29 30 1 2 3 4 5 6 7 8 9 10 11 12 13 14 15 16 1…" at bounding box center [264, 113] width 159 height 176
click at [291, 211] on button "Apply" at bounding box center [308, 220] width 49 height 20
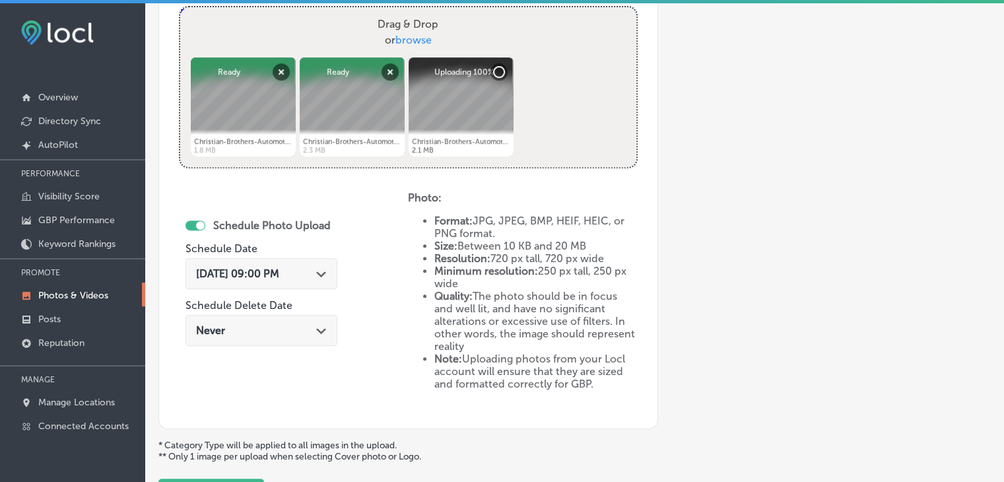
scroll to position [621, 0]
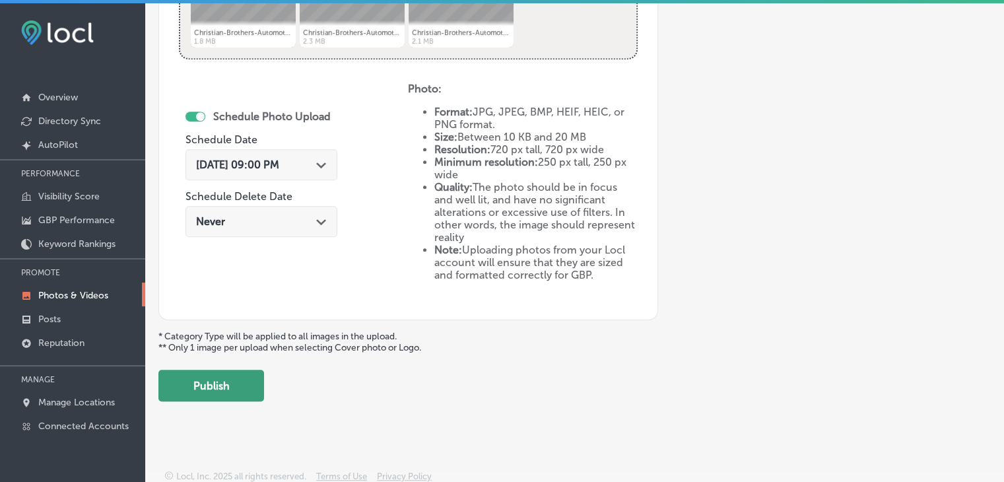
click at [238, 382] on button "Publish" at bounding box center [211, 386] width 106 height 32
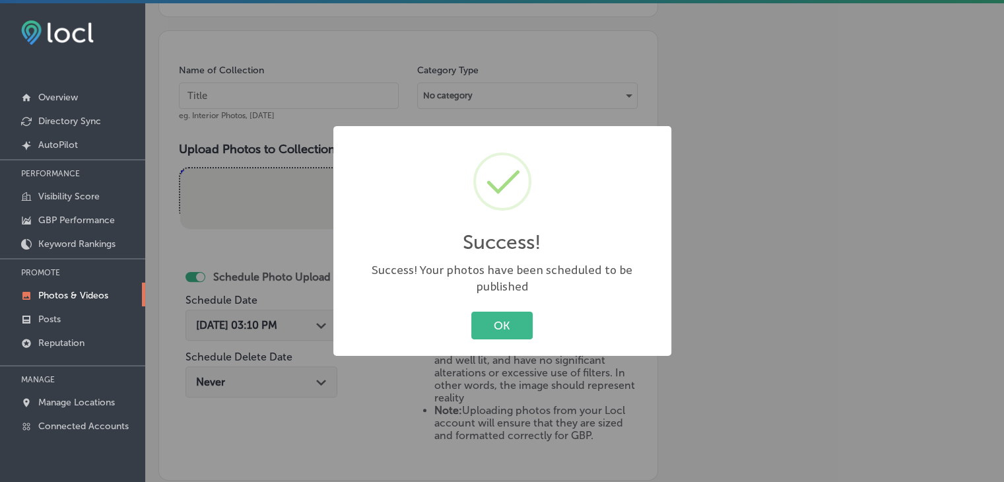
scroll to position [343, 0]
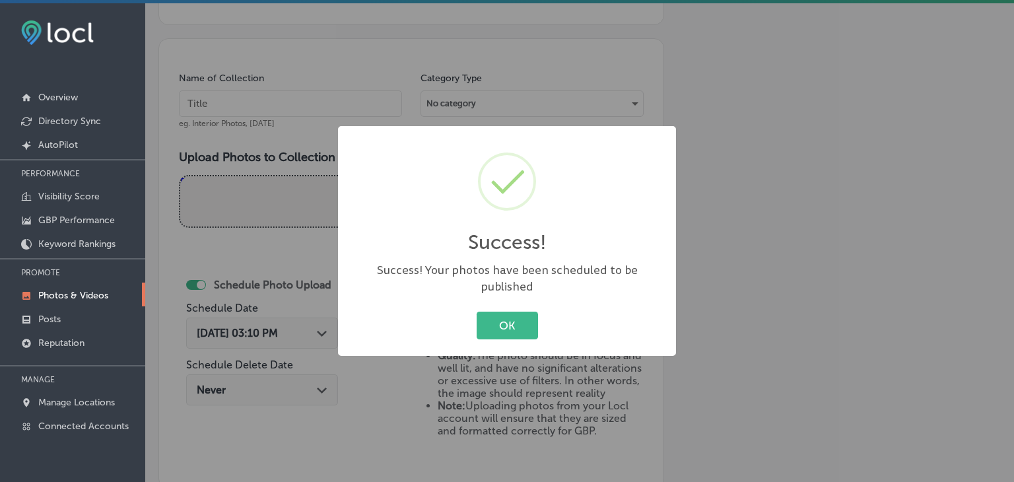
click at [312, 101] on div "Success! × Success! Your photos have been scheduled to be published OK Cancel" at bounding box center [507, 241] width 1014 height 482
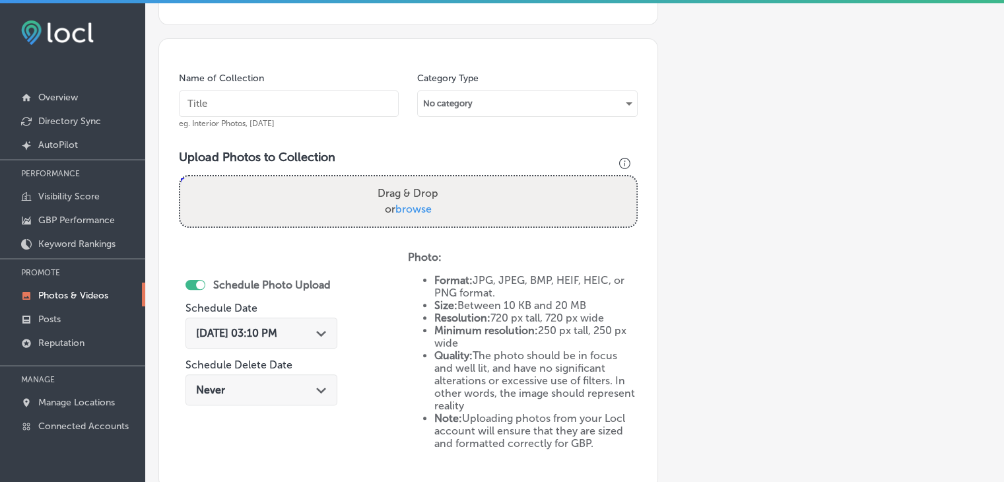
click at [312, 101] on input "text" at bounding box center [289, 103] width 220 height 26
paste input "Christian Brothers Automotive, Oct 2025, Week"
type input "Christian Brothers Automotive, Oct 2025, Week 2"
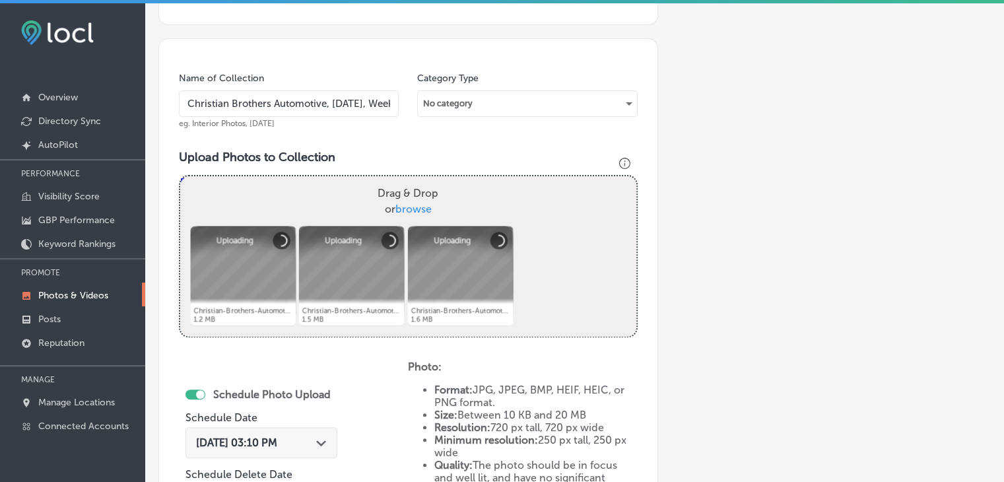
scroll to position [419, 0]
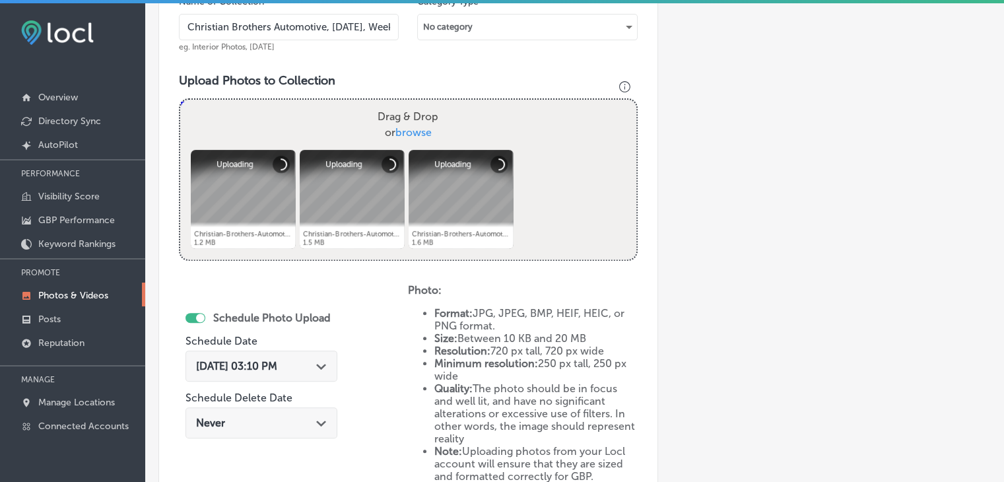
click at [267, 360] on span "Aug 25, 2025 03:10 PM" at bounding box center [236, 366] width 81 height 13
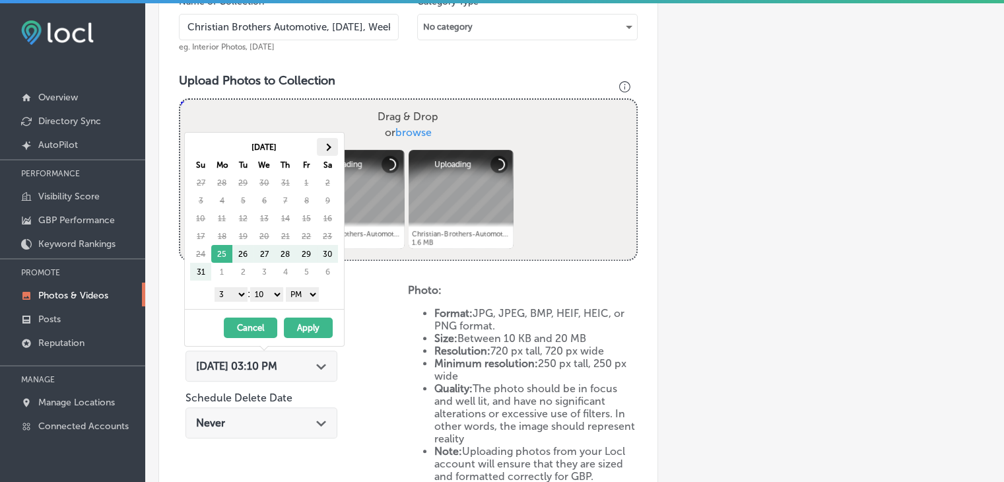
click at [328, 154] on th at bounding box center [327, 147] width 21 height 18
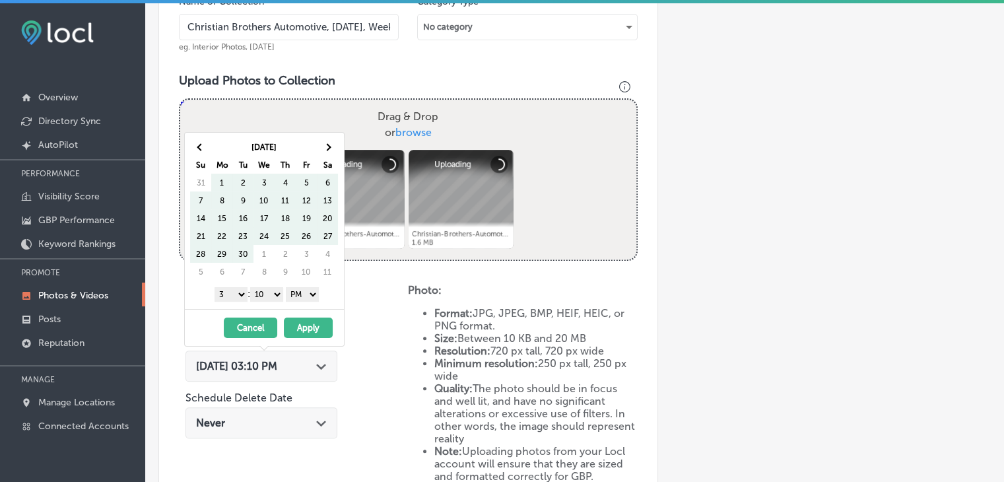
click at [328, 154] on th at bounding box center [327, 147] width 21 height 18
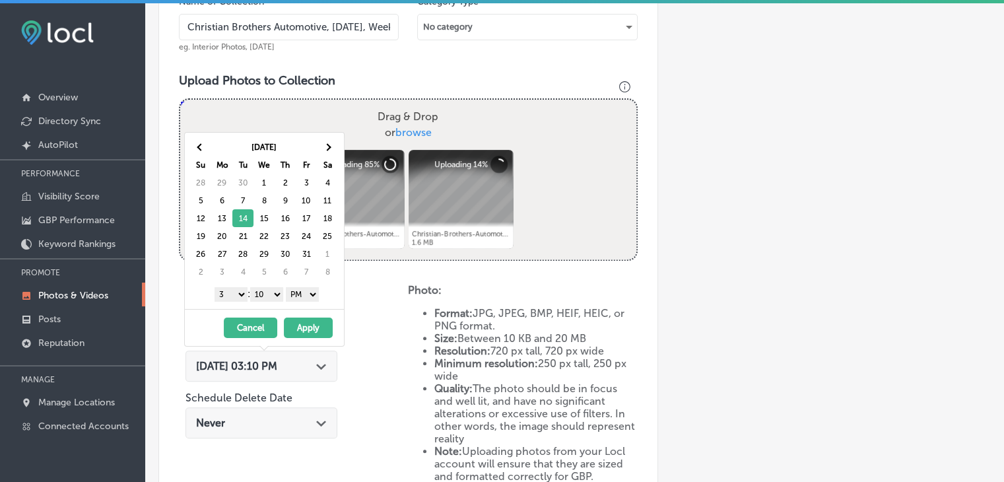
click at [230, 291] on select "1 2 3 4 5 6 7 8 9 10 11 12" at bounding box center [231, 294] width 33 height 15
click at [261, 295] on select "00 10 20 30 40 50" at bounding box center [266, 294] width 33 height 15
click at [302, 329] on button "Apply" at bounding box center [308, 328] width 49 height 20
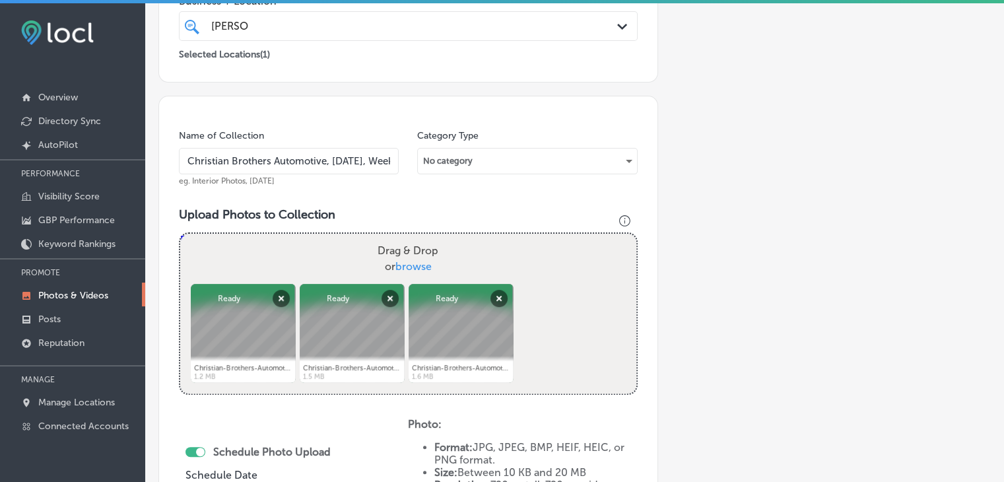
scroll to position [281, 0]
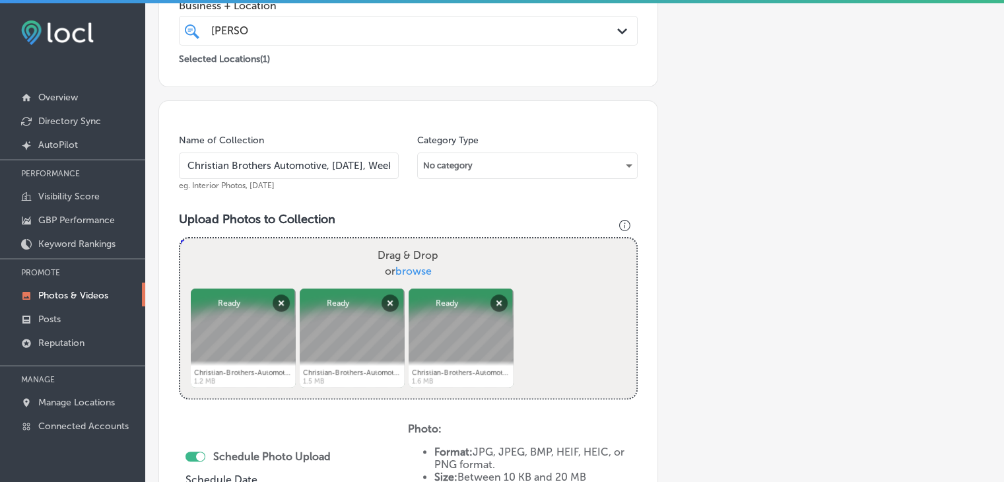
click at [249, 150] on div "Name of Collection Christian Brothers Automotive, Oct 2025, Week 2 eg. Interior…" at bounding box center [289, 162] width 220 height 57
drag, startPoint x: 283, startPoint y: 178, endPoint x: 288, endPoint y: 162, distance: 17.3
click at [288, 162] on div "Name of Collection Christian Brothers Automotive, Oct 2025, Week 2 eg. Interior…" at bounding box center [289, 162] width 220 height 57
click at [288, 162] on input "Christian Brothers Automotive, Oct 2025, Week 2" at bounding box center [289, 166] width 220 height 26
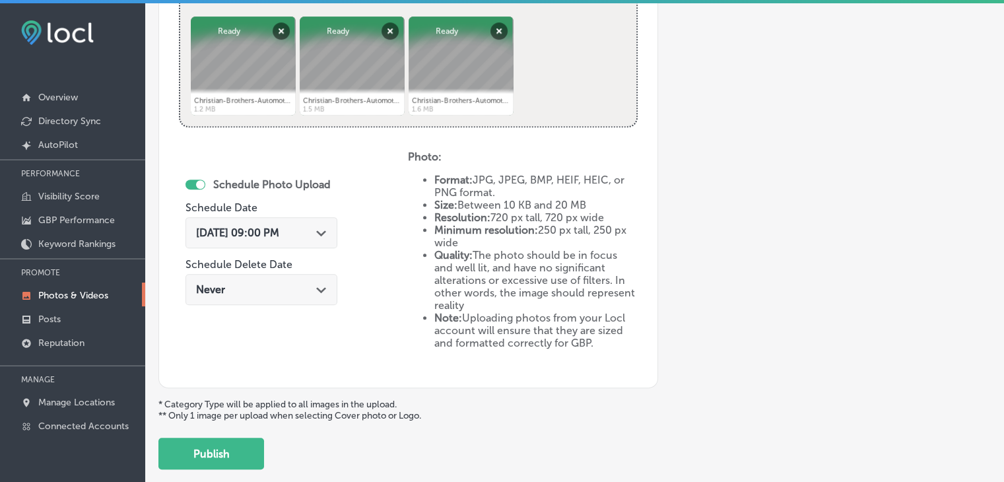
scroll to position [0, 0]
drag, startPoint x: 223, startPoint y: 432, endPoint x: 233, endPoint y: 444, distance: 15.5
click at [233, 444] on div "Add a Collection Which Type of Image or Video Would You Like to Upload? Photo C…" at bounding box center [574, 0] width 833 height 939
click at [233, 444] on button "Publish" at bounding box center [211, 454] width 106 height 32
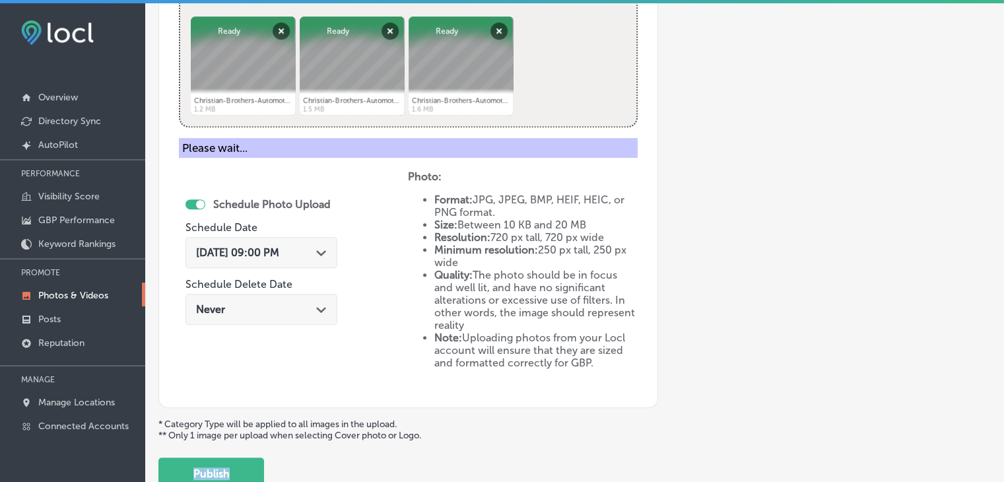
scroll to position [280, 0]
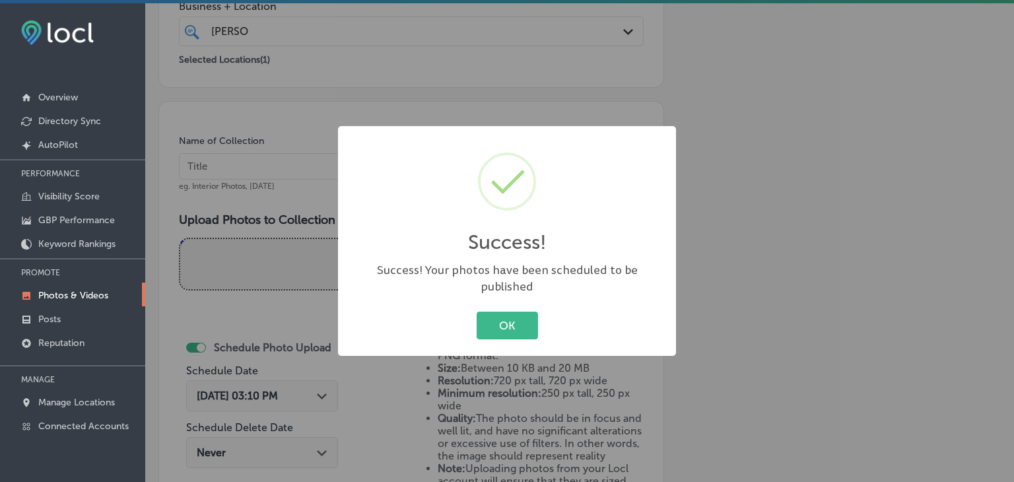
click at [315, 183] on div "Success! × Success! Your photos have been scheduled to be published OK Cancel" at bounding box center [507, 241] width 1014 height 482
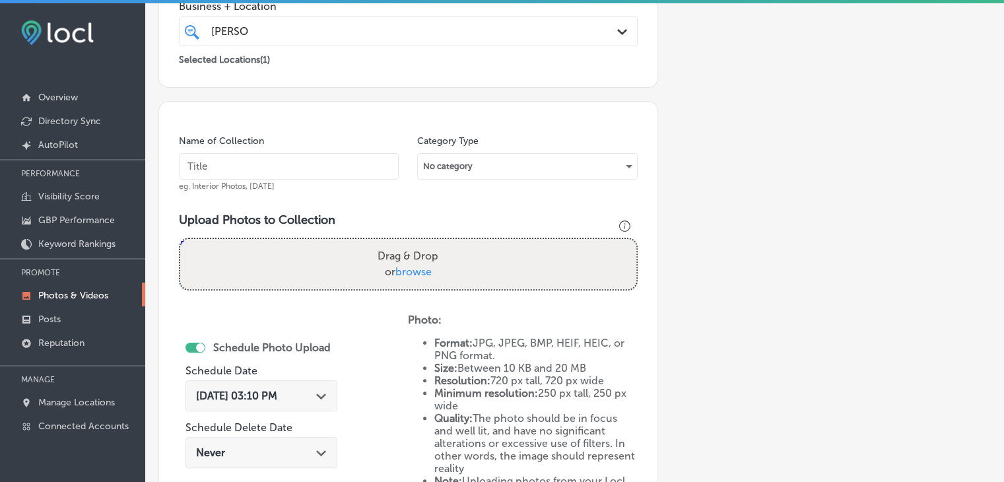
paste input "Christian Brothers Automotive, Oct 2025, Week"
click at [317, 160] on input "text" at bounding box center [289, 166] width 220 height 26
type input "Christian Brothers Automotive, Oct 2025, Week 3"
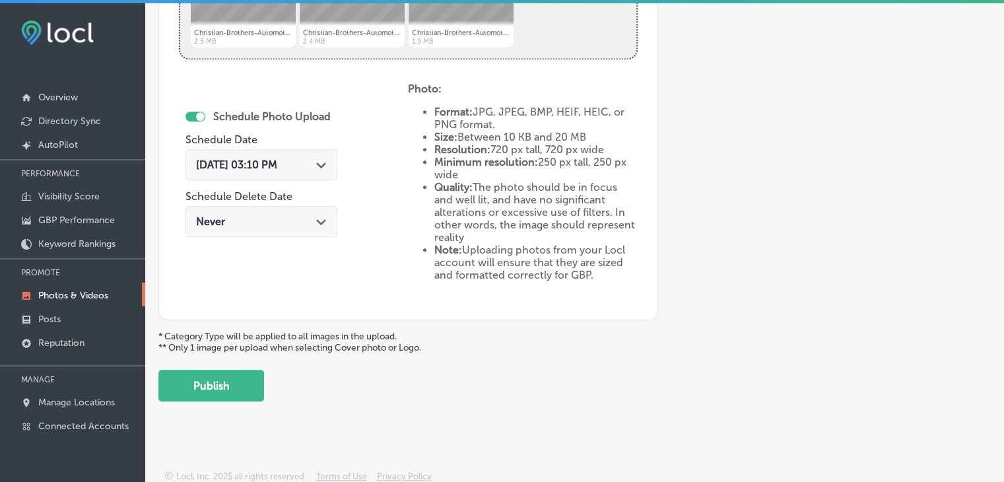
scroll to position [621, 0]
click at [277, 167] on span "Aug 25, 2025 03:10 PM" at bounding box center [236, 164] width 81 height 13
click at [510, 145] on li "Resolution: 720 px tall, 720 px wide" at bounding box center [535, 149] width 203 height 13
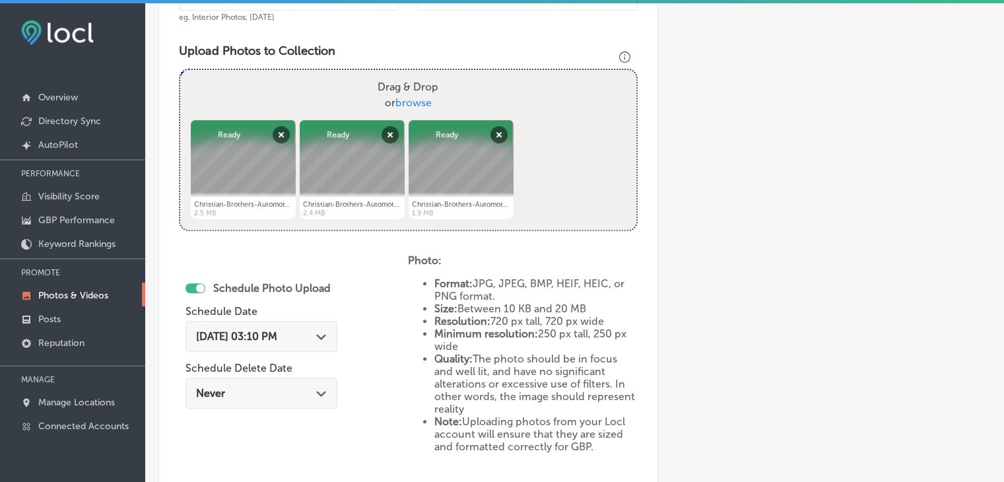
click at [308, 345] on div "Aug 25, 2025 03:10 PM Path Created with Sketch." at bounding box center [262, 336] width 152 height 31
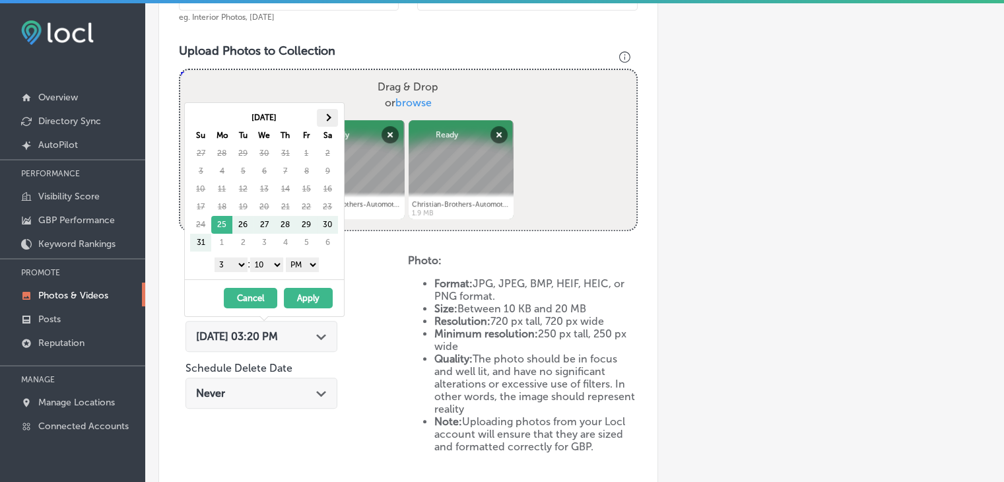
click at [332, 114] on th at bounding box center [327, 118] width 21 height 18
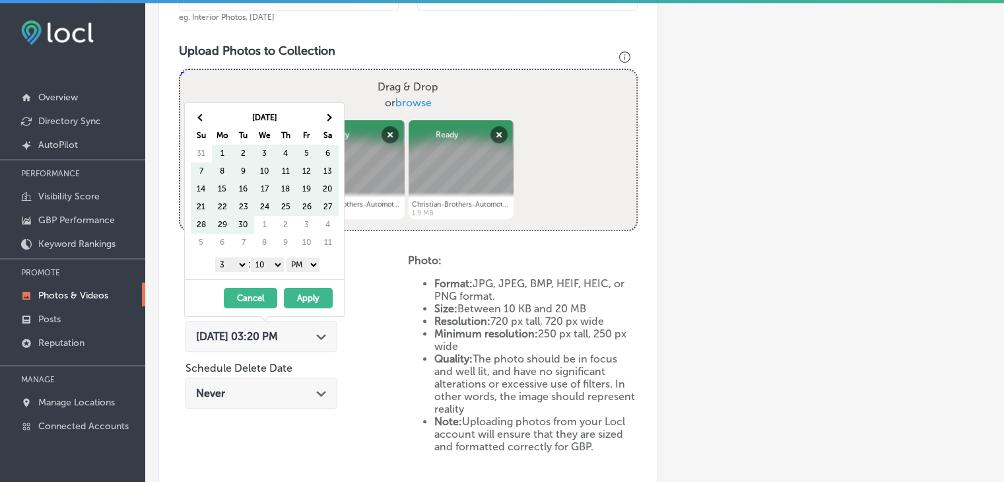
click at [332, 114] on th at bounding box center [328, 118] width 21 height 18
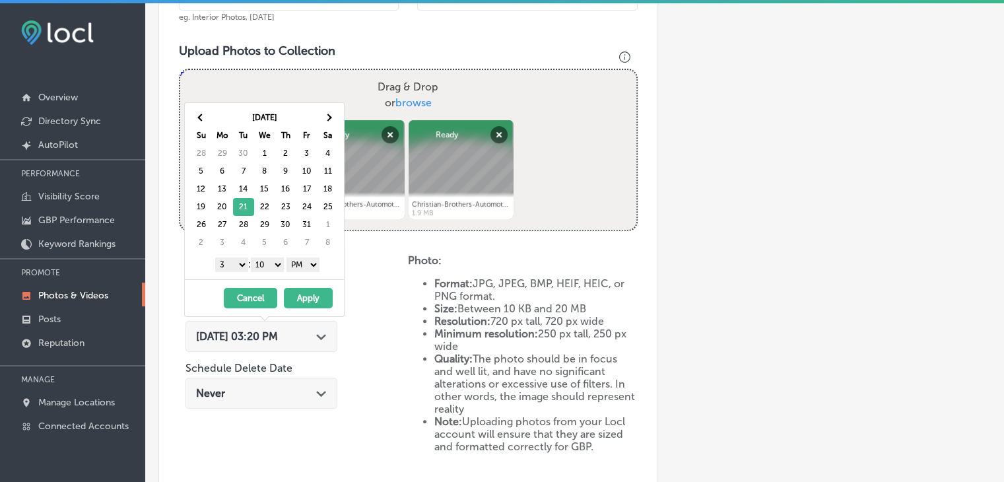
click at [239, 261] on select "1 2 3 4 5 6 7 8 9 10 11 12" at bounding box center [231, 265] width 33 height 15
click at [269, 267] on select "00 10 20 30 40 50" at bounding box center [267, 265] width 33 height 15
click at [294, 291] on button "Apply" at bounding box center [308, 298] width 49 height 20
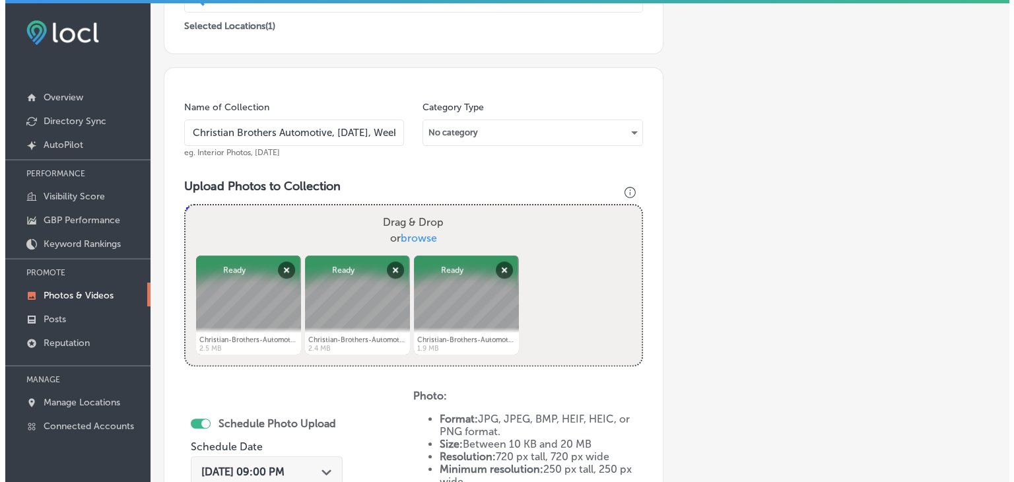
scroll to position [621, 0]
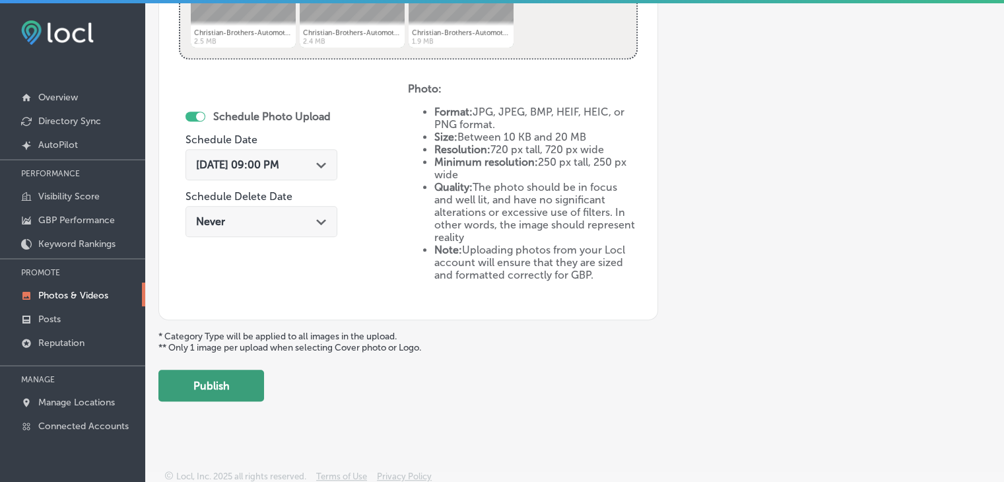
click at [250, 384] on button "Publish" at bounding box center [211, 386] width 106 height 32
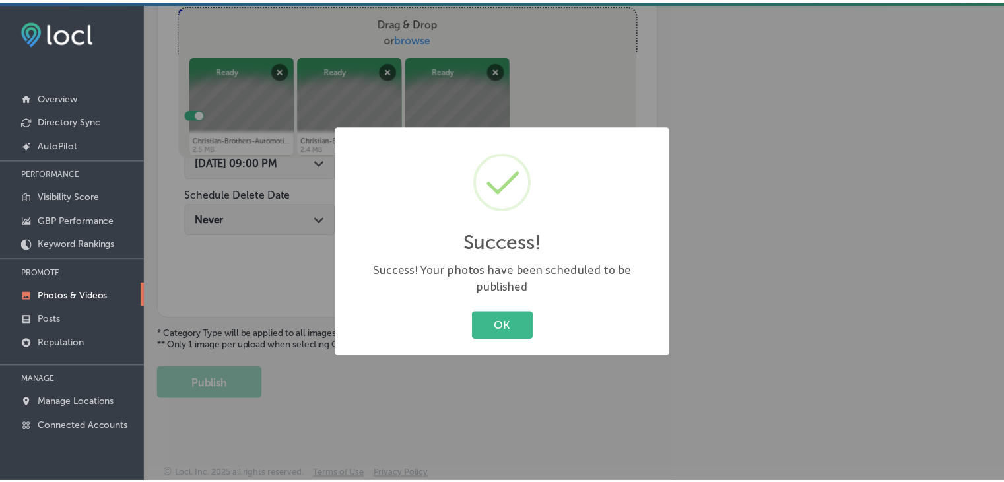
scroll to position [512, 0]
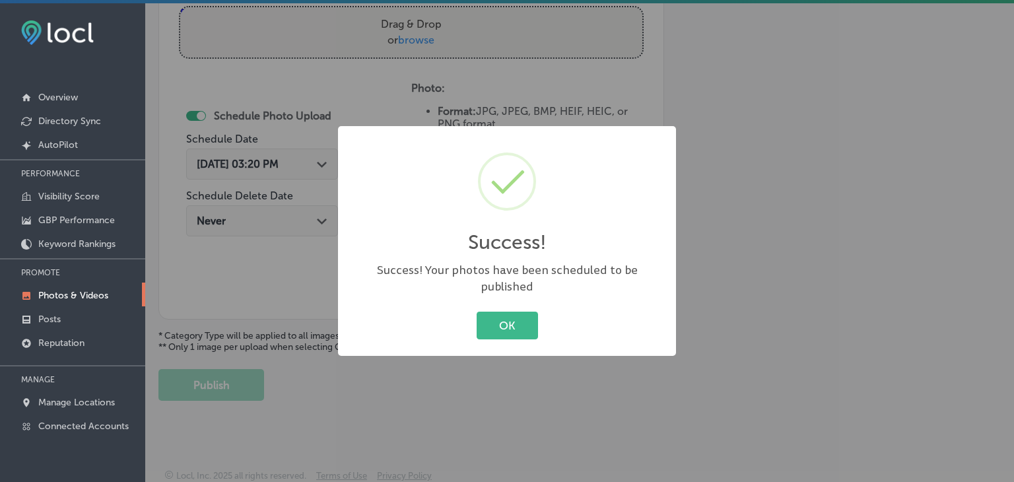
click at [270, 257] on div "Success! × Success! Your photos have been scheduled to be published OK Cancel" at bounding box center [507, 241] width 1014 height 482
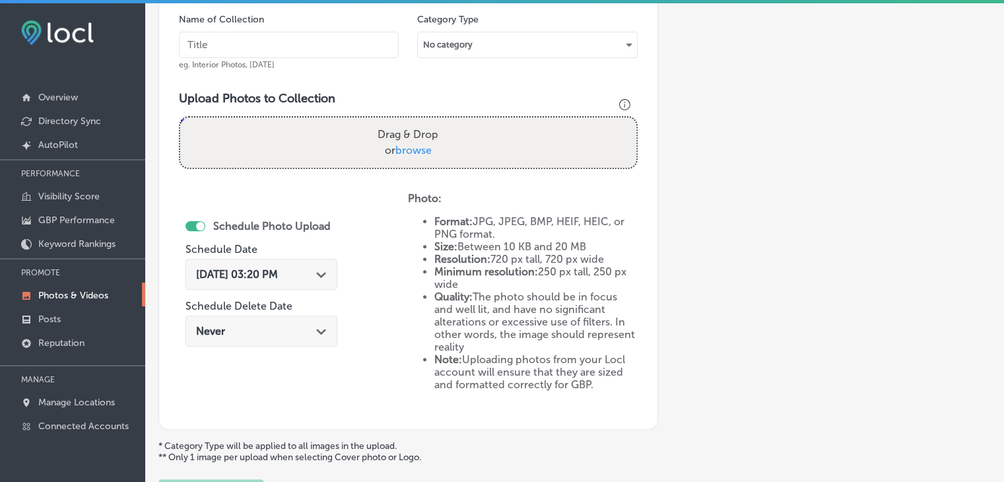
scroll to position [376, 0]
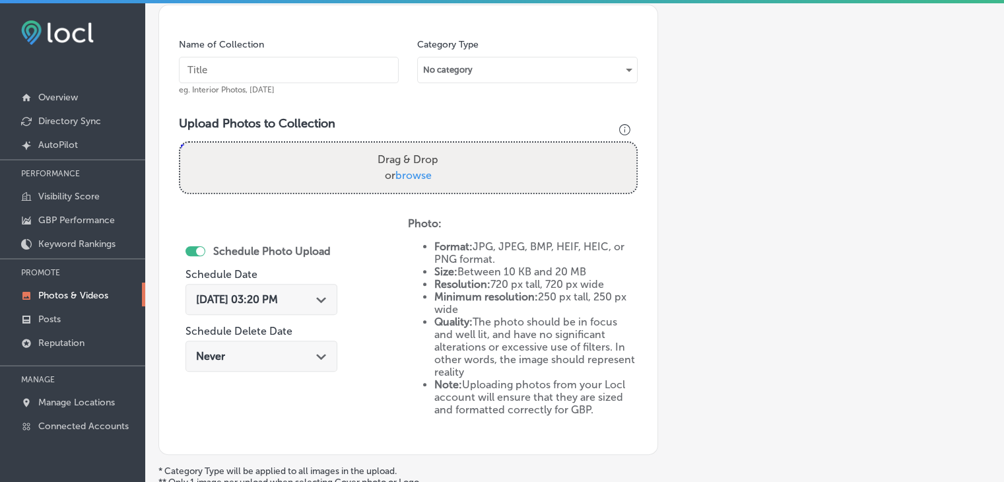
click at [291, 65] on input "text" at bounding box center [289, 70] width 220 height 26
paste input "Christian Brothers Automotive, Oct 2025, Week"
type input "Christian Brothers Automotive, Oct 2025, Week 4"
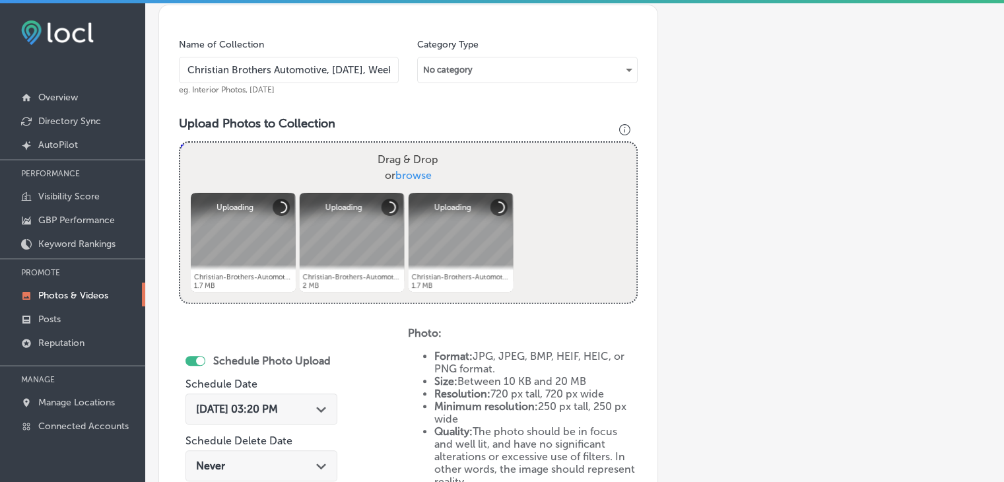
scroll to position [562, 0]
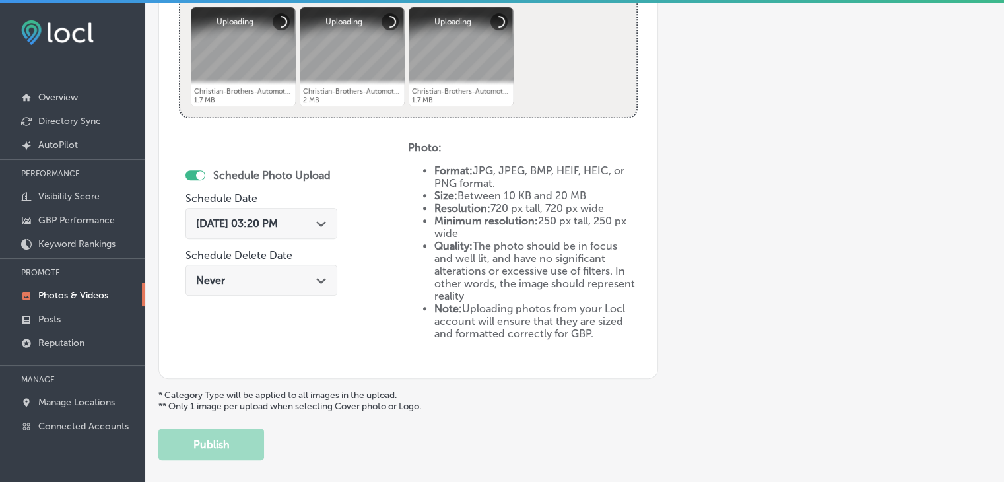
click at [304, 208] on div "Aug 25, 2025 03:20 PM Path Created with Sketch." at bounding box center [262, 223] width 152 height 31
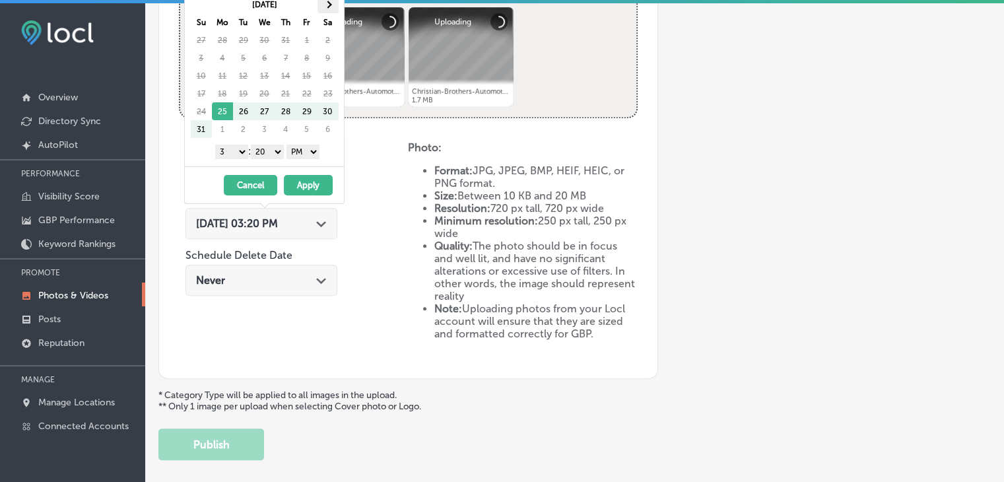
click at [331, 9] on th at bounding box center [328, 4] width 21 height 18
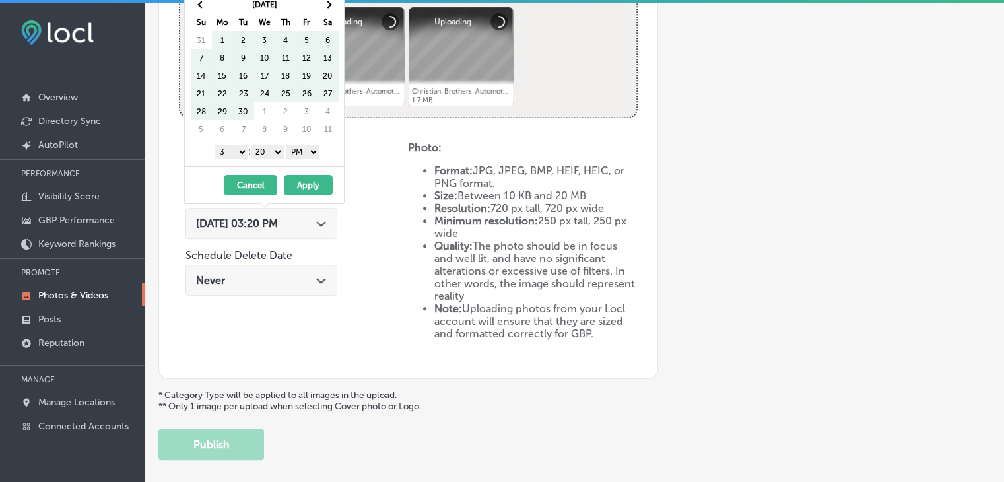
click at [331, 9] on th at bounding box center [328, 4] width 21 height 18
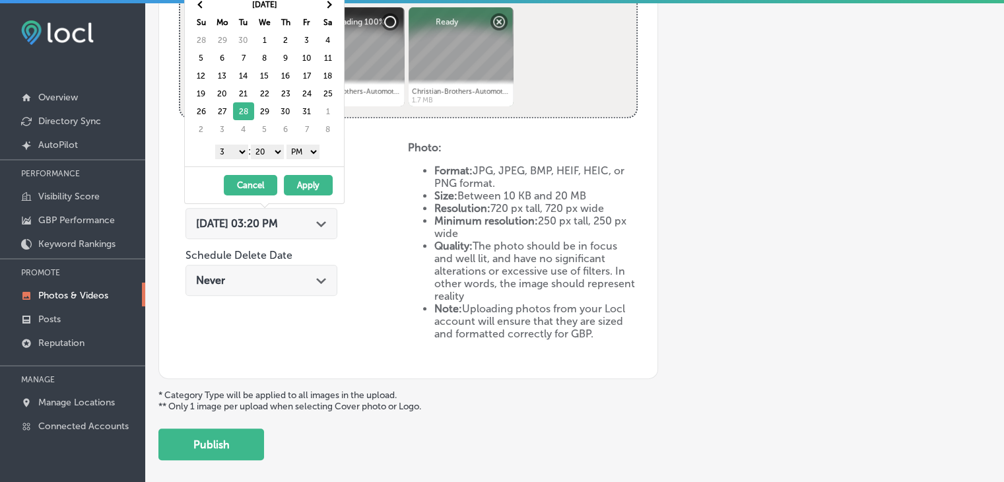
click at [233, 149] on select "1 2 3 4 5 6 7 8 9 10 11 12" at bounding box center [231, 152] width 33 height 15
click at [282, 145] on select "00 10 20 30 40 50" at bounding box center [267, 152] width 33 height 15
click at [297, 180] on button "Apply" at bounding box center [308, 185] width 49 height 20
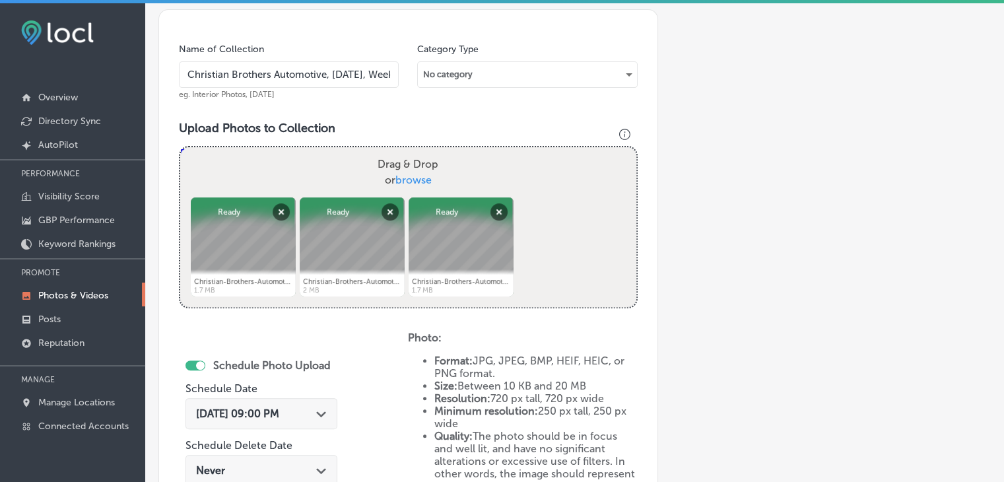
scroll to position [621, 0]
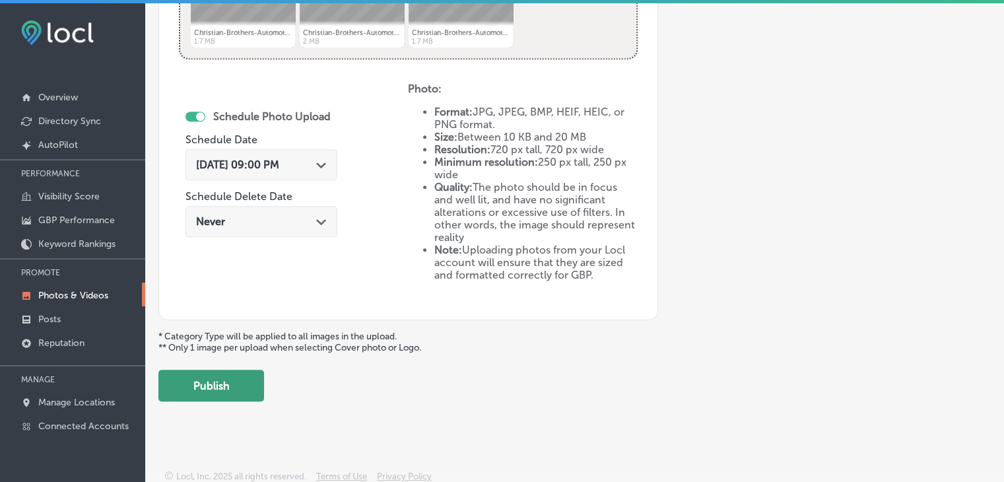
click at [228, 395] on button "Publish" at bounding box center [211, 386] width 106 height 32
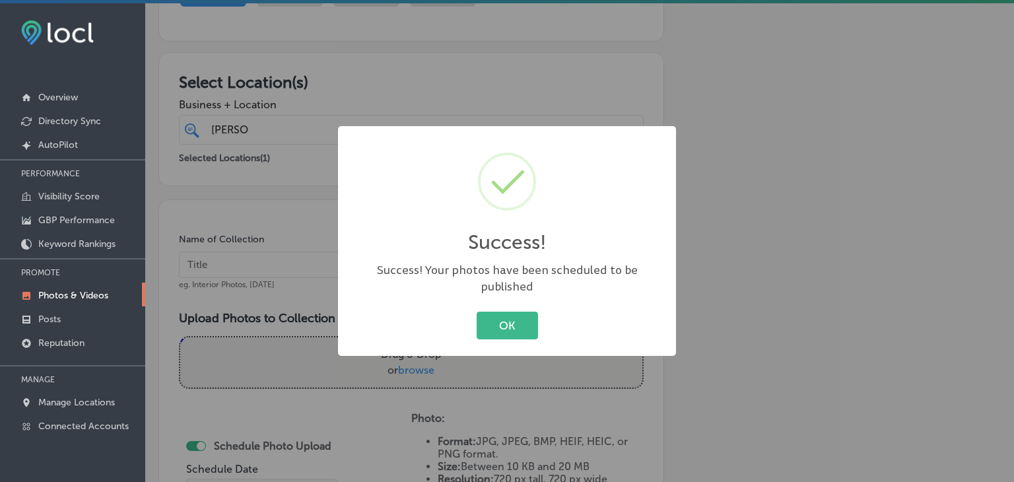
scroll to position [180, 0]
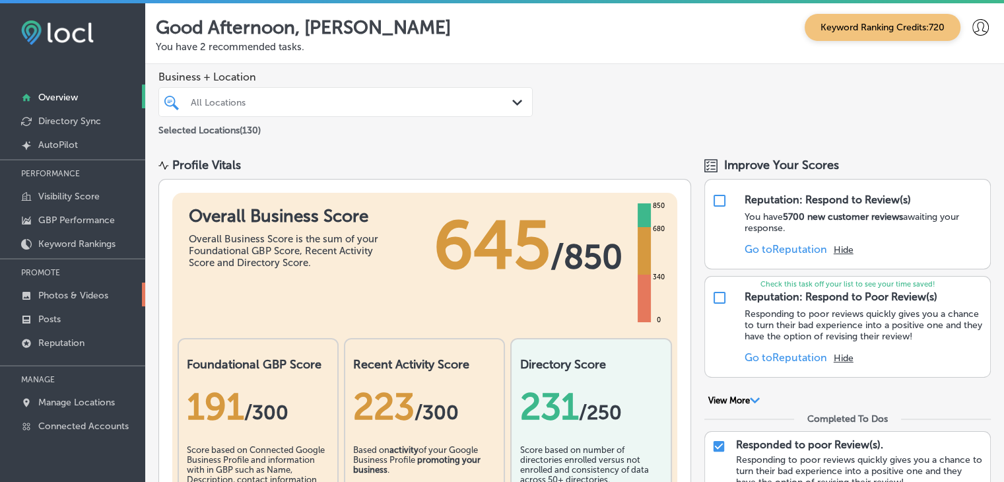
click at [62, 295] on p "Photos & Videos" at bounding box center [73, 295] width 70 height 11
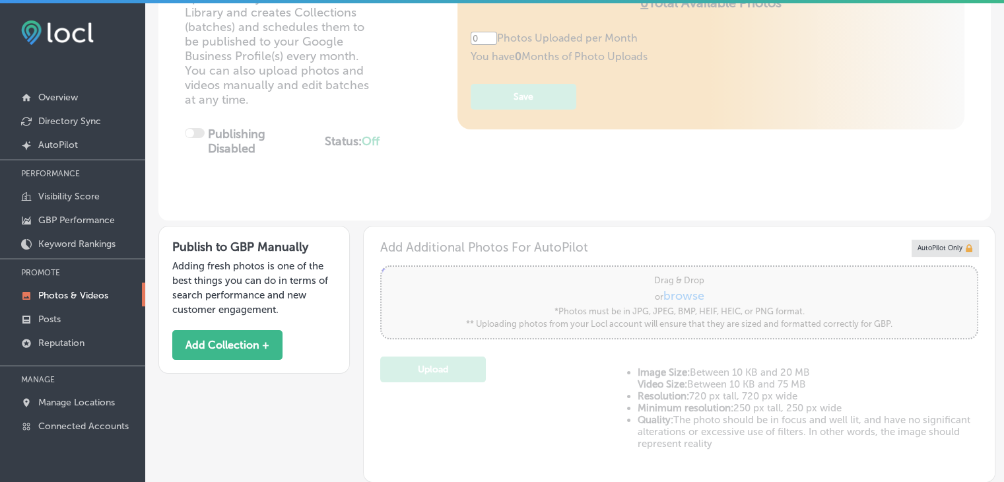
scroll to position [198, 0]
type input "5"
click at [272, 342] on button "Add Collection +" at bounding box center [227, 344] width 110 height 30
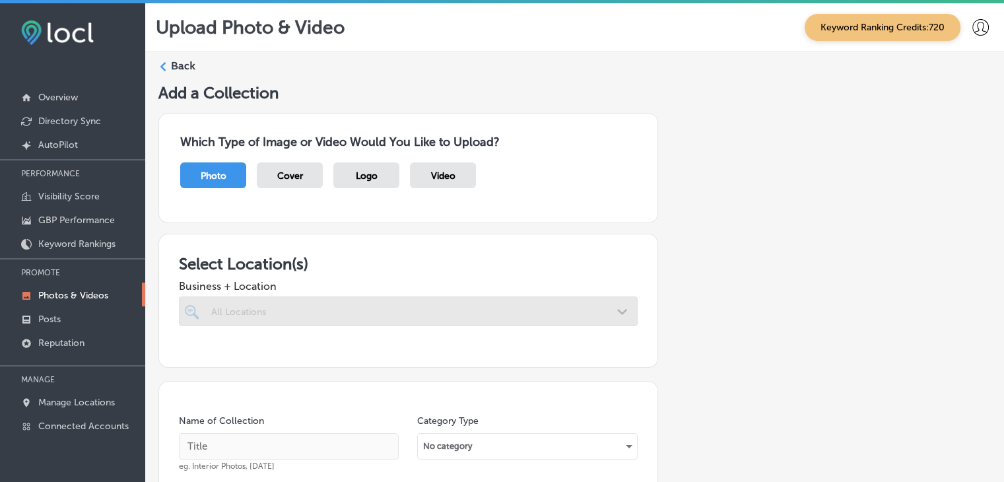
click at [300, 312] on div at bounding box center [408, 311] width 459 height 30
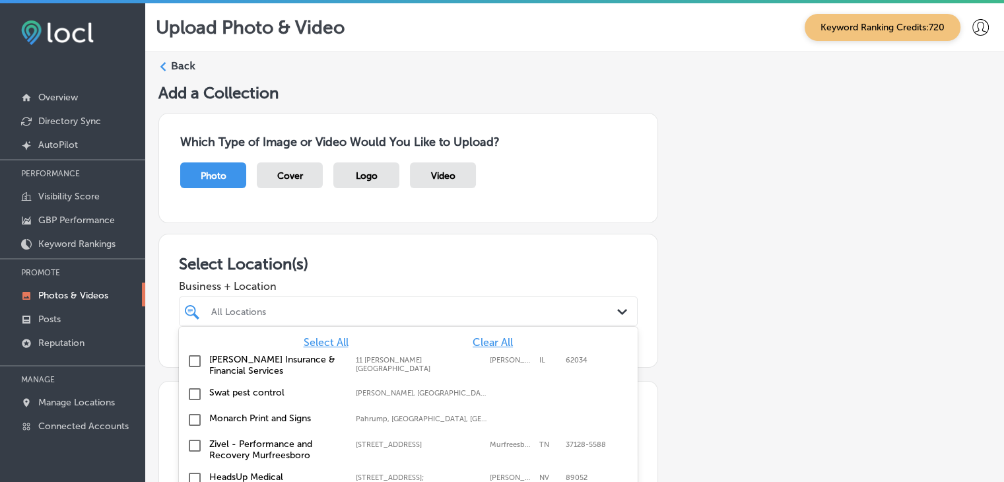
click at [300, 312] on div "option focused, 1 of 131. 131 results available. Use Up and Down to choose opti…" at bounding box center [408, 311] width 459 height 30
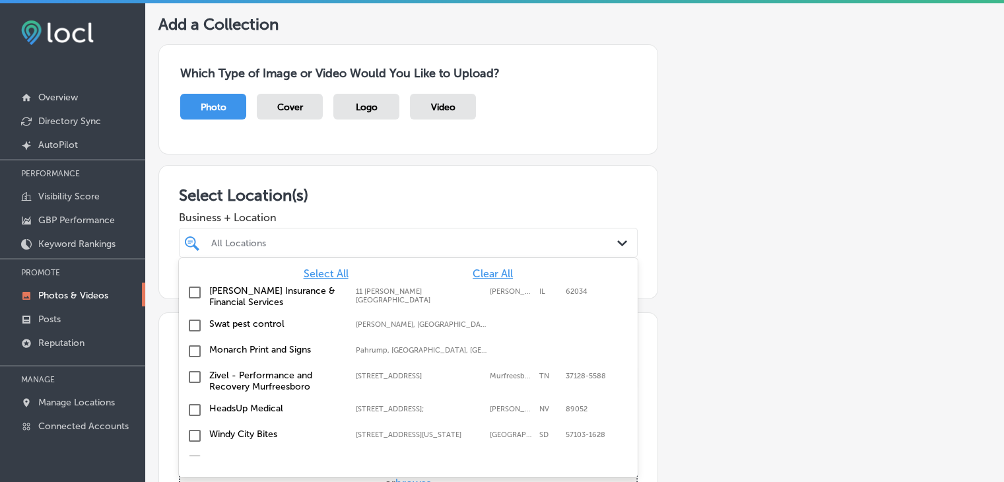
scroll to position [69, 0]
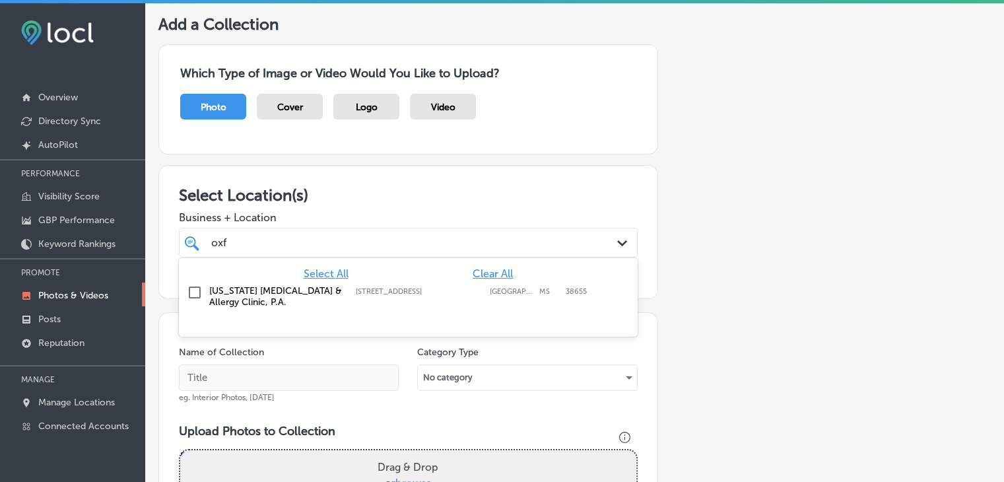
click at [303, 302] on label "[US_STATE] [MEDICAL_DATA] & Allergy Clinic, P.A." at bounding box center [275, 296] width 133 height 22
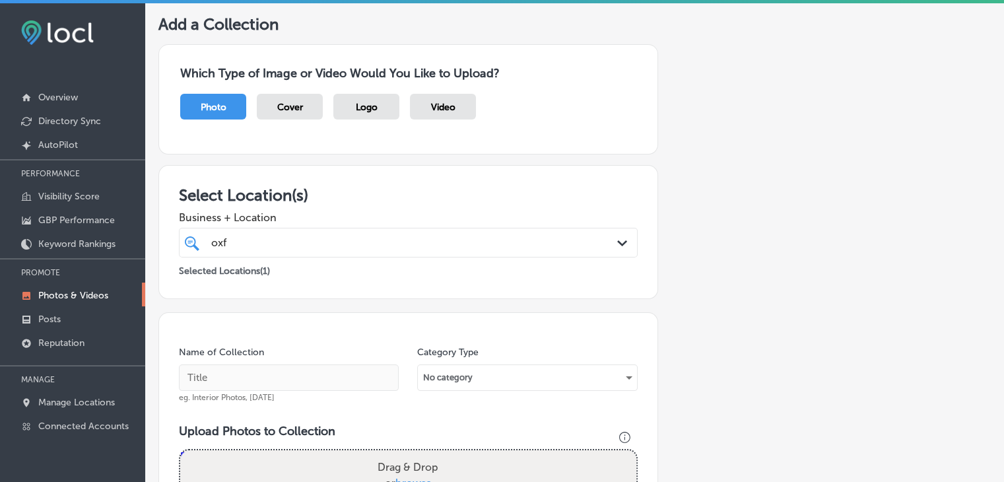
click at [342, 237] on div "oxf oxf" at bounding box center [388, 243] width 357 height 18
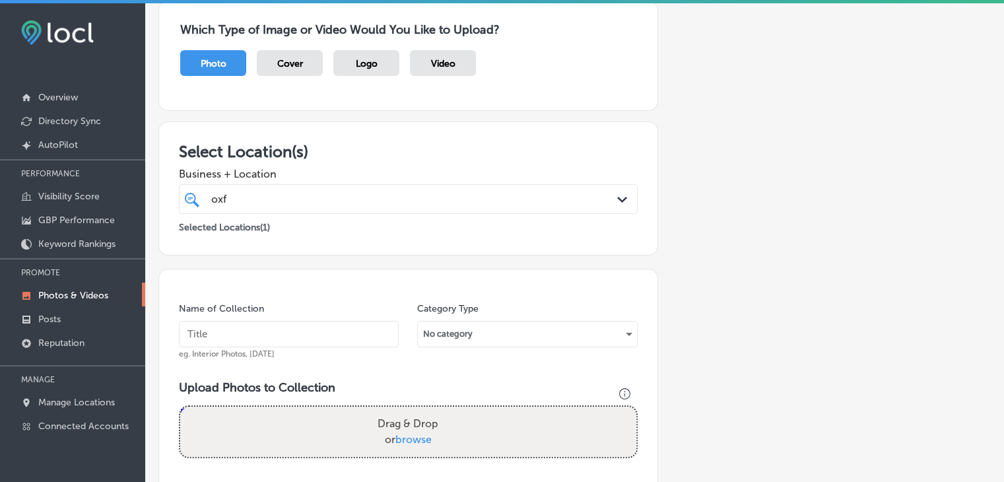
scroll to position [114, 0]
type input "oxf"
paste input "Mississippi Asthma & Allergy - Oxford"
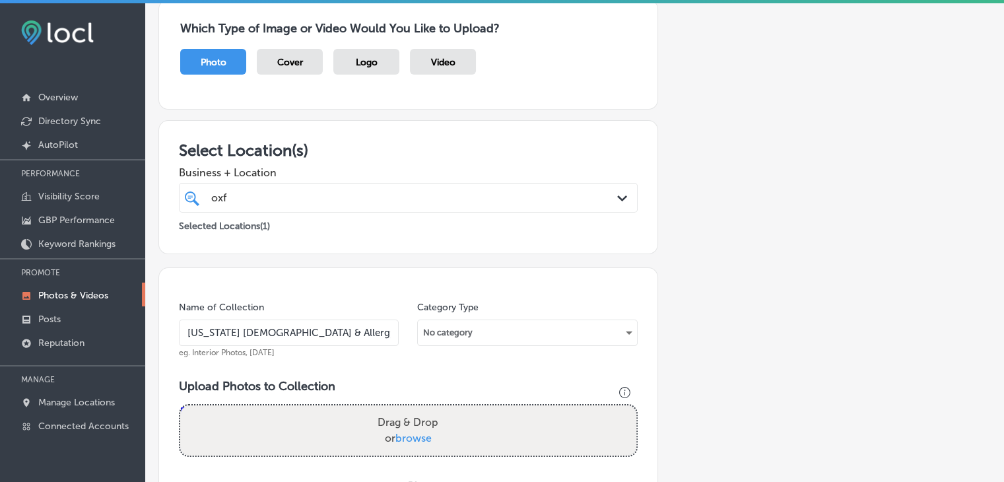
click at [277, 335] on input "Mississippi Asthma & Allergy - Oxford" at bounding box center [289, 333] width 220 height 26
type input "Mississippi Asthma & Allergy - Oxford, Sep 2025, Week 1"
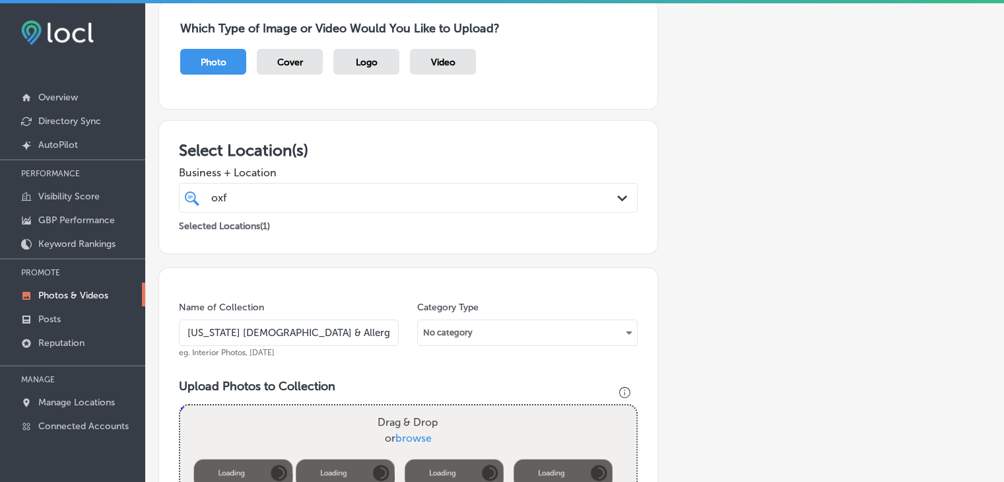
scroll to position [318, 0]
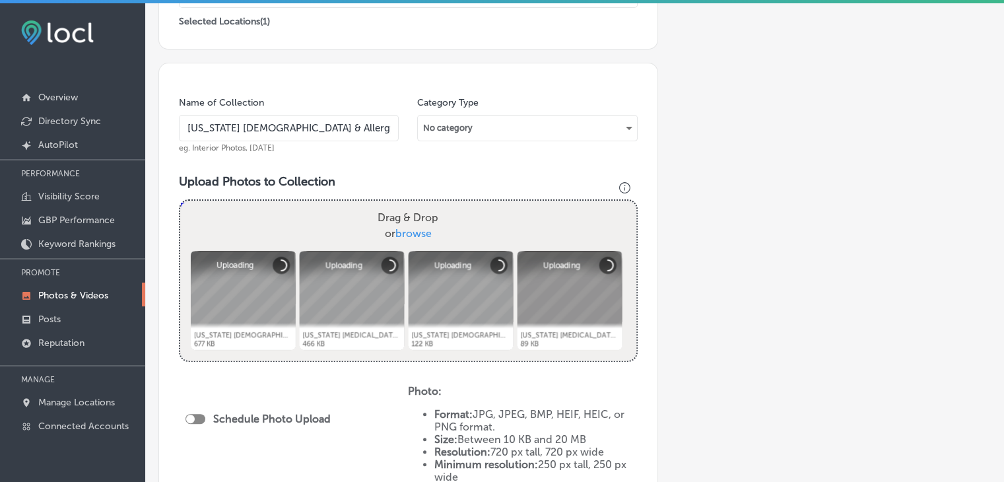
click at [197, 421] on div "Schedule Photo Upload" at bounding box center [262, 421] width 152 height 30
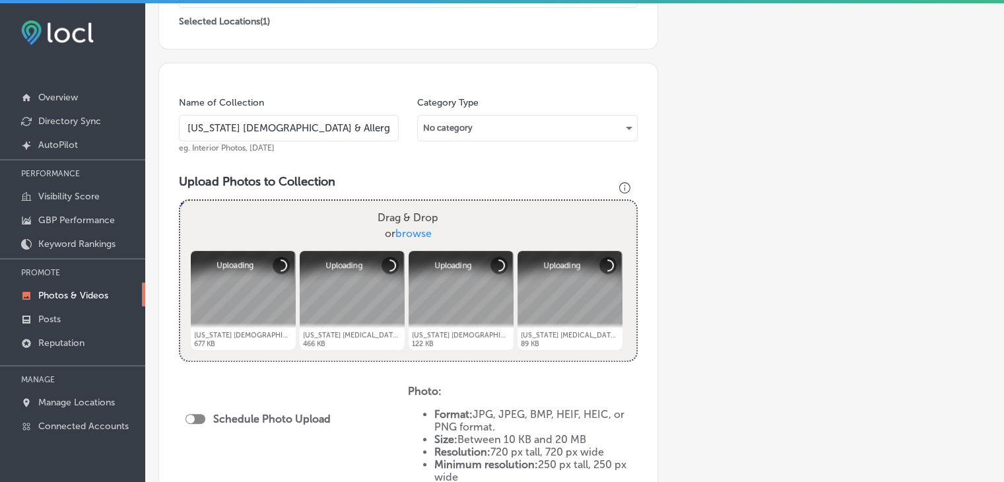
click at [197, 421] on div at bounding box center [196, 419] width 20 height 10
checkbox input "true"
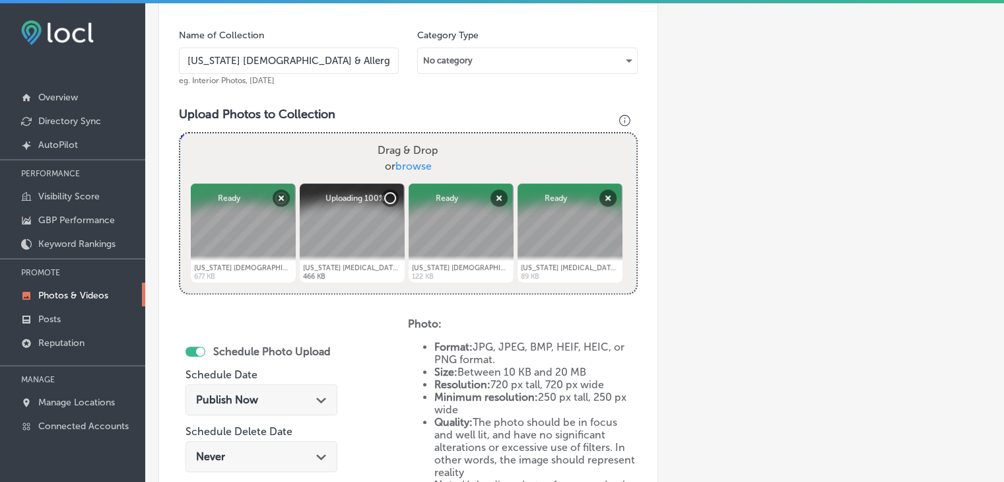
click at [299, 407] on div "Publish Now Path Created with Sketch." at bounding box center [262, 399] width 152 height 31
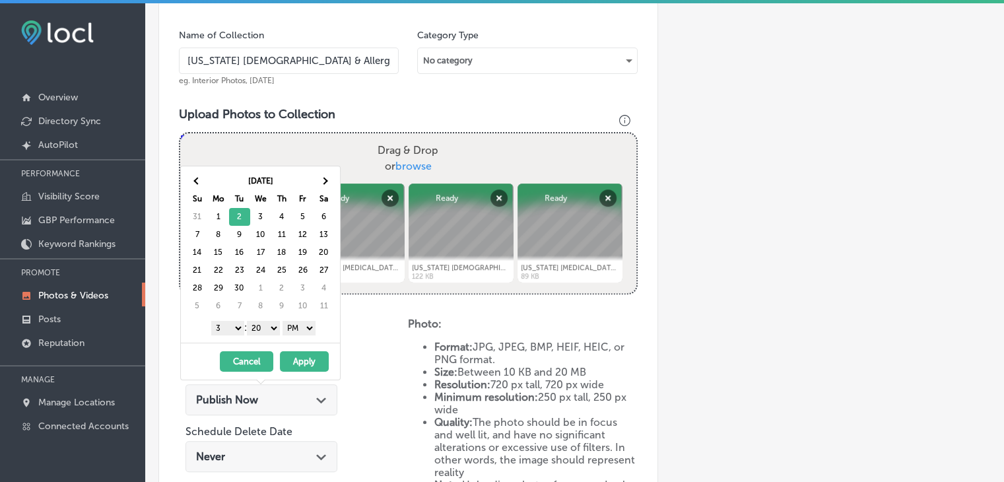
click at [230, 319] on div "1 2 3 4 5 6 7 8 9 10 11 12 : 00 10 20 30 40 50 AM PM" at bounding box center [263, 328] width 154 height 20
click at [228, 326] on select "1 2 3 4 5 6 7 8 9 10 11 12" at bounding box center [227, 328] width 33 height 15
drag, startPoint x: 265, startPoint y: 328, endPoint x: 265, endPoint y: 340, distance: 11.9
click at [265, 340] on div "Sep 2025 Su Mo Tu We Th Fr Sa 31 1 2 3 4 5 6 7 8 9 10 11 12 13 14 15 16 17 18 1…" at bounding box center [260, 254] width 159 height 176
click at [313, 357] on button "Apply" at bounding box center [304, 361] width 49 height 20
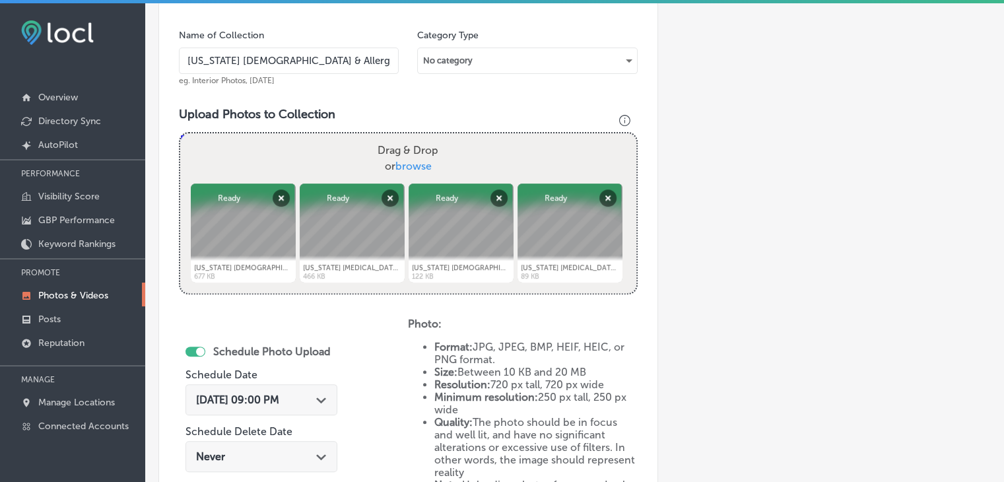
scroll to position [621, 0]
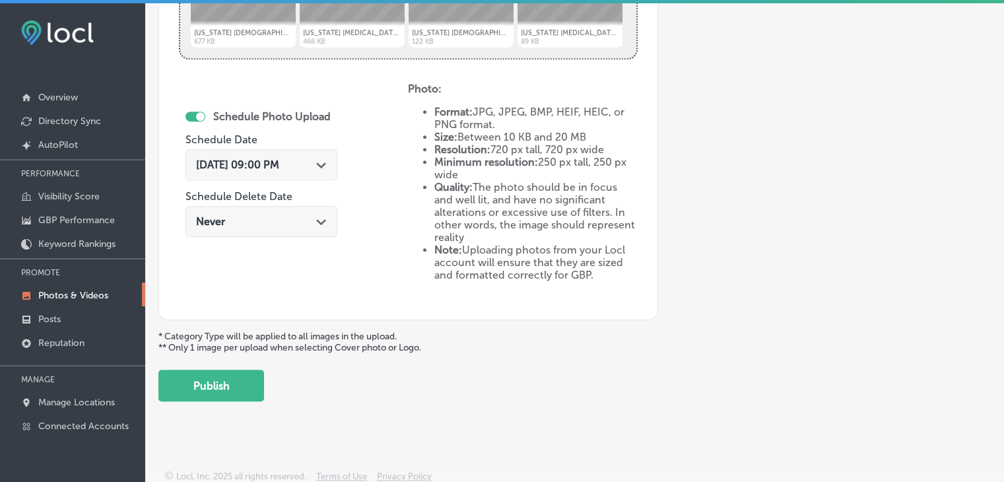
drag, startPoint x: 236, startPoint y: 369, endPoint x: 436, endPoint y: 310, distance: 208.1
click at [256, 374] on button "Publish" at bounding box center [211, 386] width 106 height 32
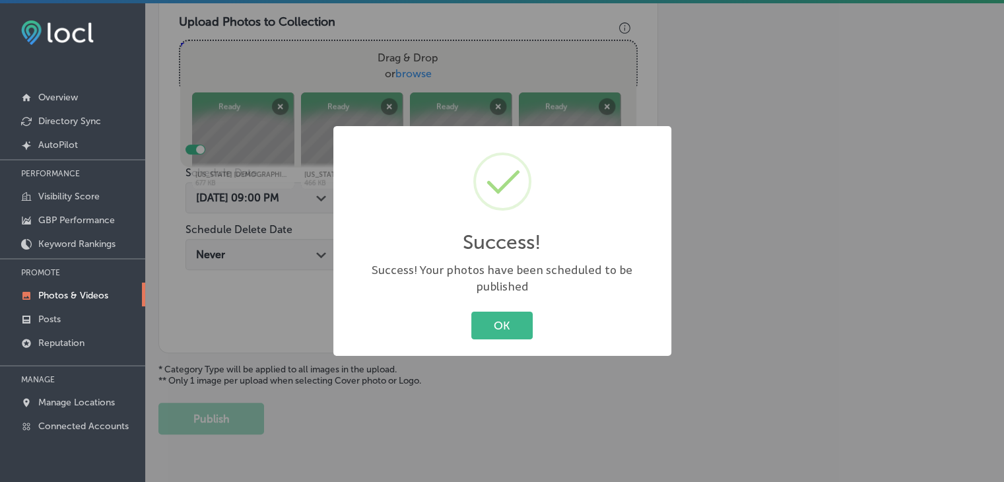
scroll to position [372, 0]
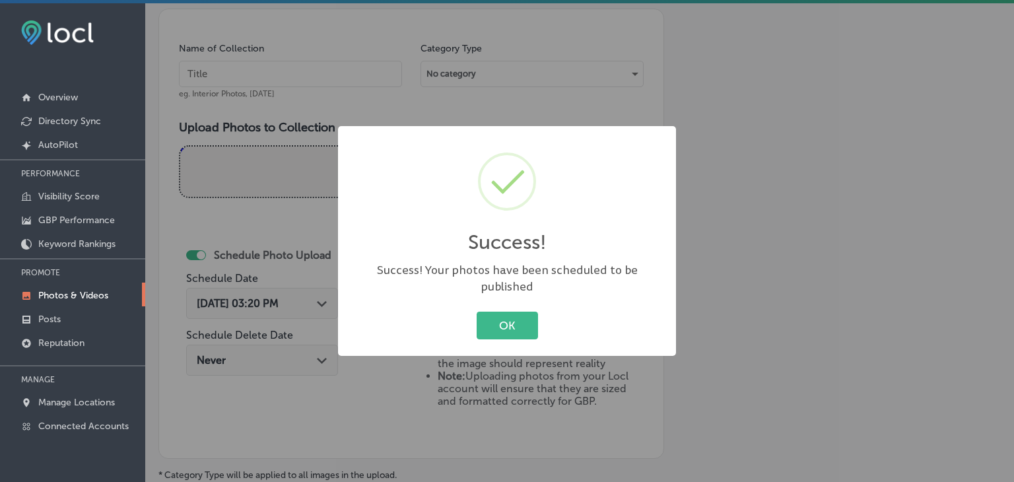
click at [312, 38] on div "Success! × Success! Your photos have been scheduled to be published OK Cancel" at bounding box center [507, 241] width 1014 height 482
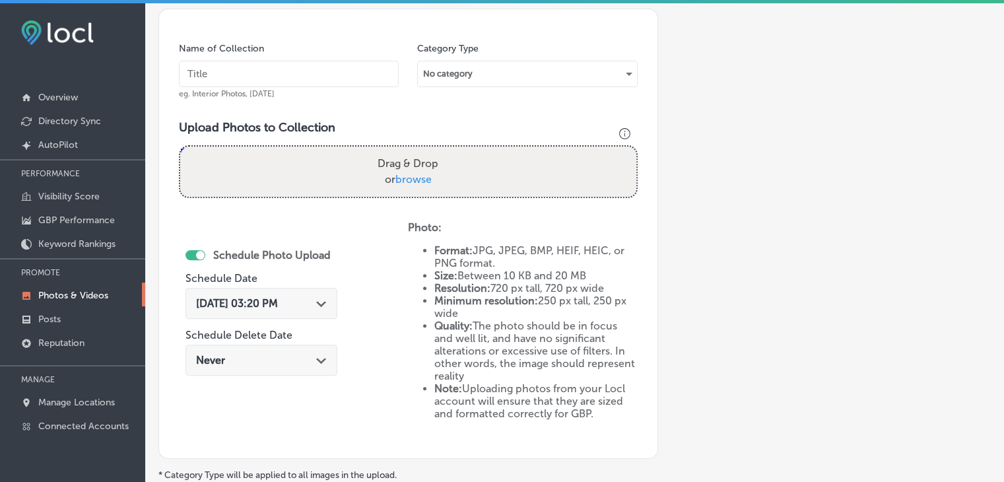
click at [312, 64] on input "text" at bounding box center [289, 74] width 220 height 26
paste input "Mississippi Asthma & Allergy - Oxford, Sep 2025, Week"
type input "Mississippi Asthma & Allergy - Oxford, Sep 2025, Week 2"
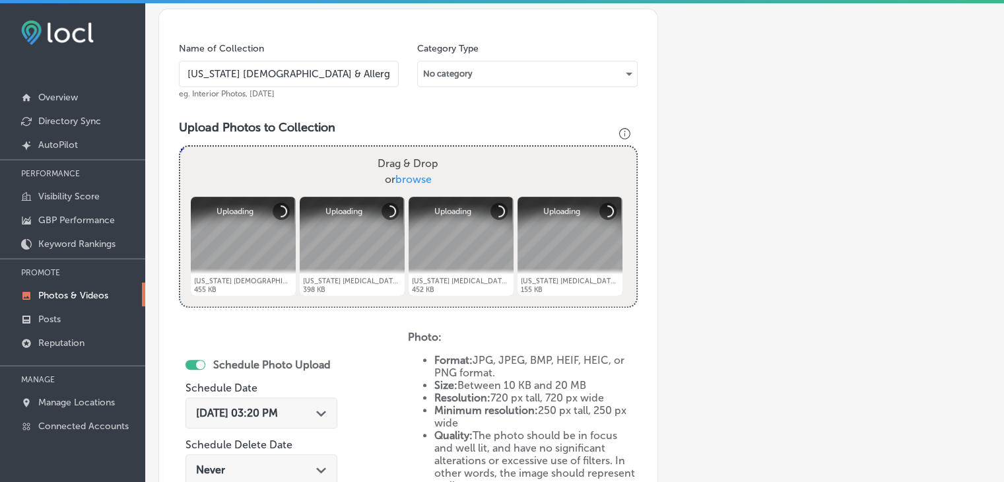
scroll to position [565, 0]
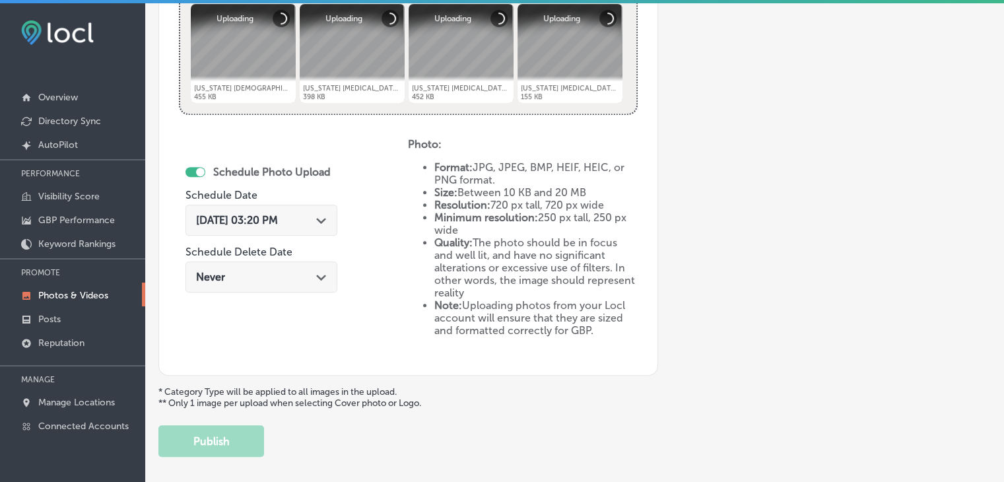
click at [277, 211] on div "Aug 25, 2025 03:20 PM Path Created with Sketch." at bounding box center [262, 220] width 152 height 31
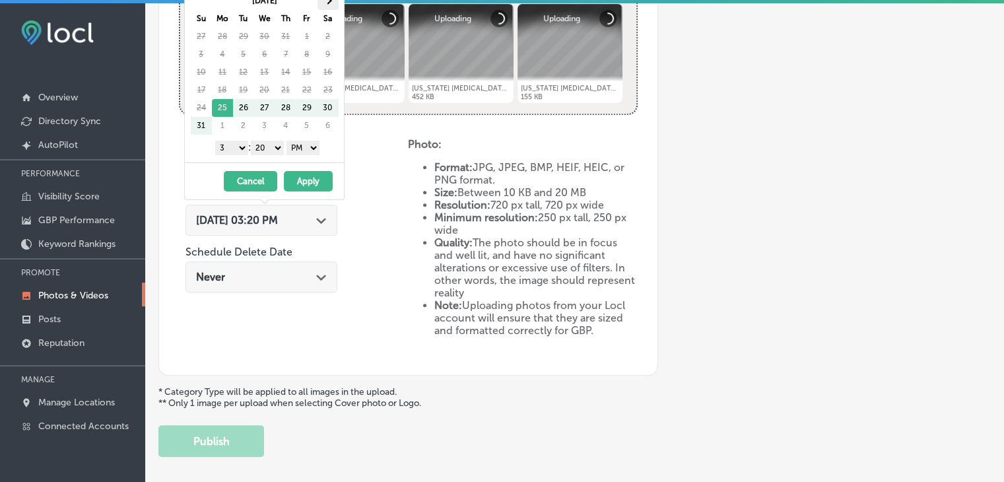
click at [335, 3] on th at bounding box center [328, 1] width 21 height 18
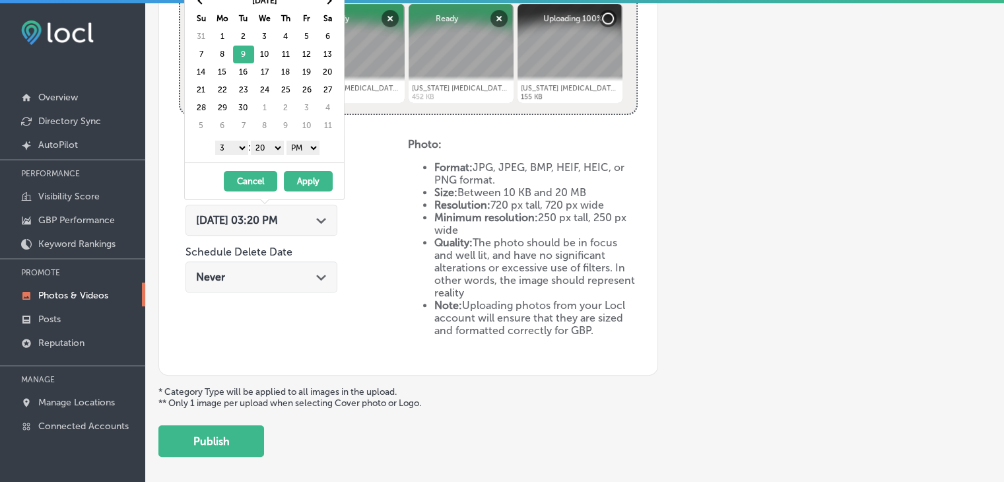
click at [221, 143] on select "1 2 3 4 5 6 7 8 9 10 11 12" at bounding box center [231, 148] width 33 height 15
click at [265, 151] on select "00 10 20 30 40 50" at bounding box center [267, 148] width 33 height 15
click at [265, 153] on select "00 10 20 30 40 50" at bounding box center [267, 148] width 33 height 15
drag, startPoint x: 272, startPoint y: 149, endPoint x: 267, endPoint y: 160, distance: 12.1
click at [267, 160] on div "Sep 2025 Su Mo Tu We Th Fr Sa 31 1 2 3 4 5 6 7 8 9 10 11 12 13 14 15 16 17 18 1…" at bounding box center [264, 74] width 159 height 176
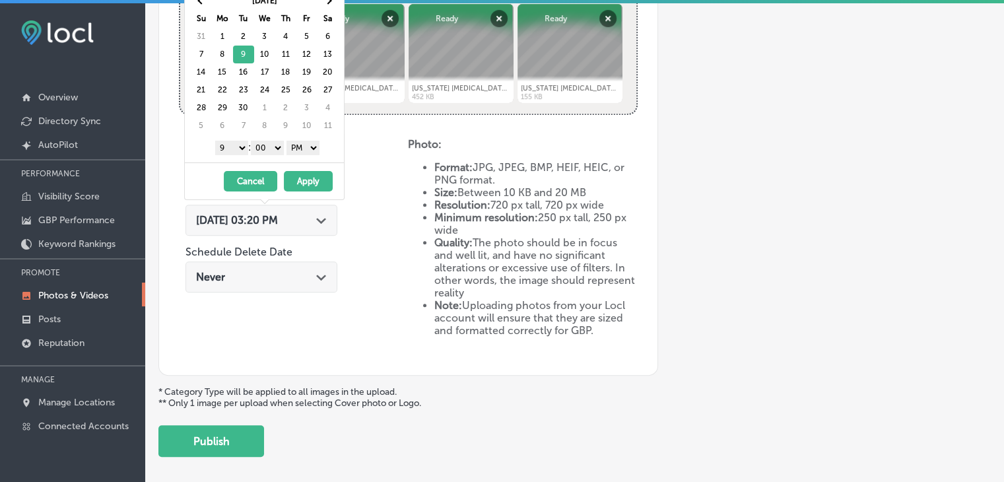
click at [300, 179] on button "Apply" at bounding box center [308, 181] width 49 height 20
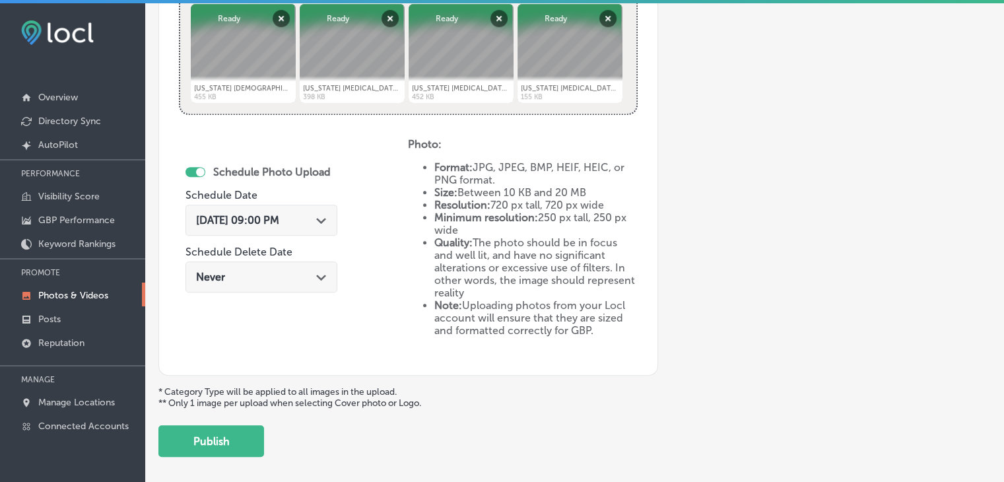
scroll to position [621, 0]
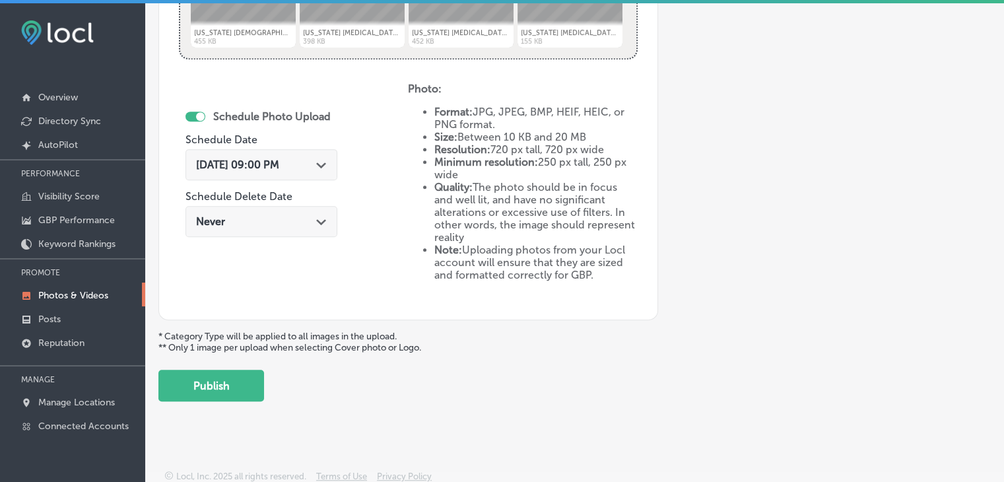
drag, startPoint x: 233, startPoint y: 375, endPoint x: 354, endPoint y: 281, distance: 153.3
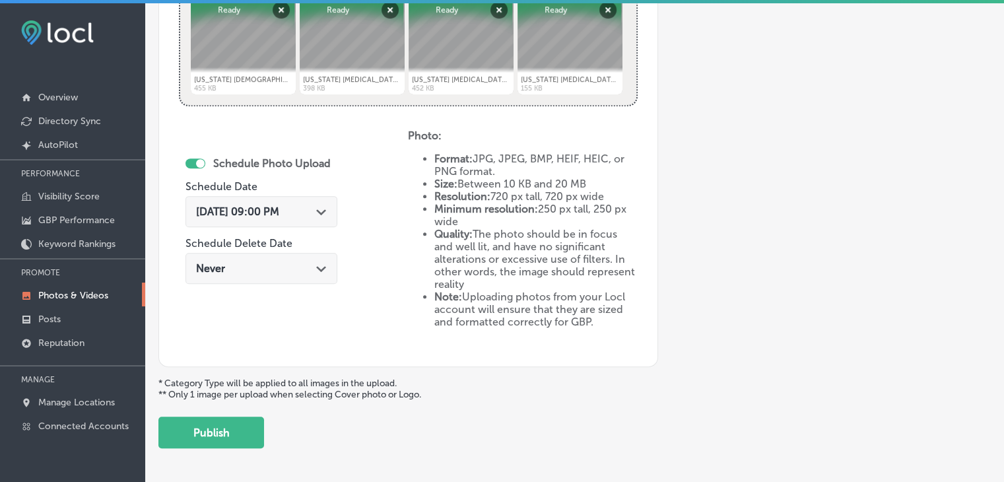
scroll to position [586, 0]
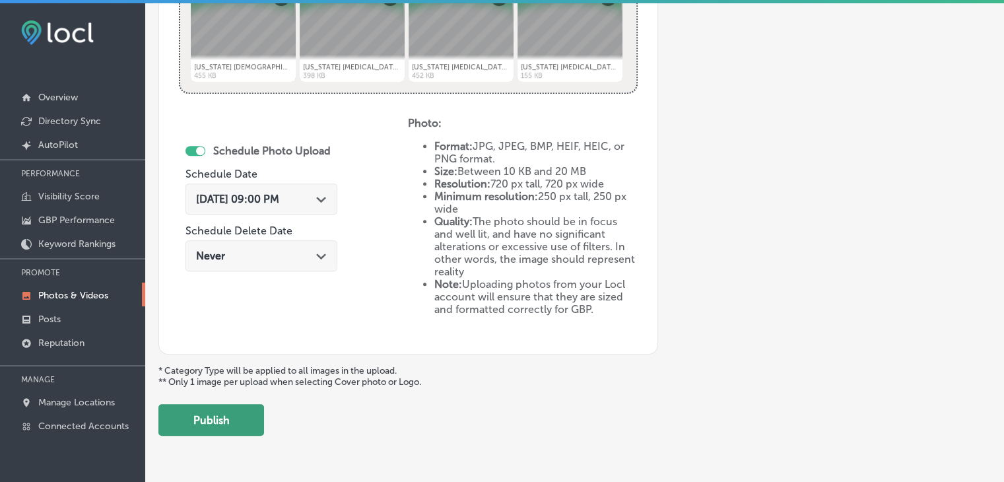
click at [227, 423] on button "Publish" at bounding box center [211, 420] width 106 height 32
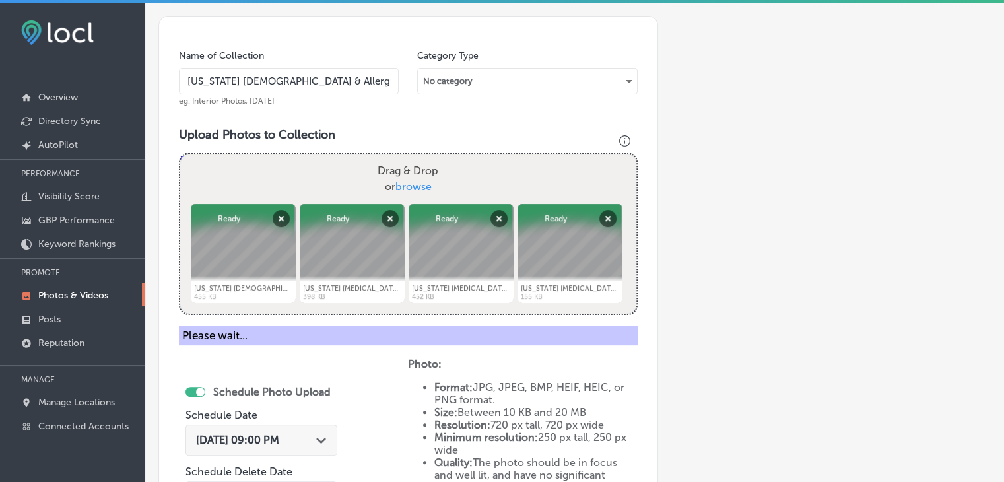
scroll to position [364, 0]
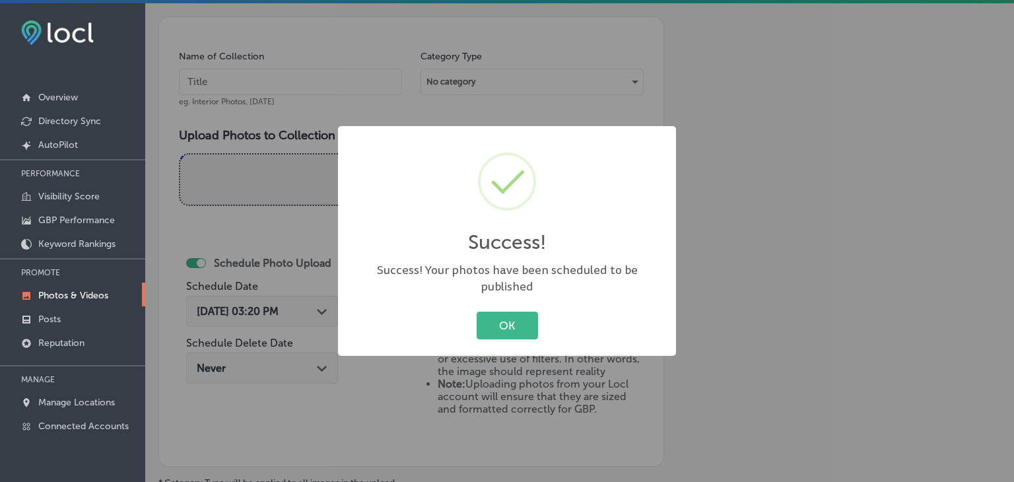
click at [285, 188] on div "Success! × Success! Your photos have been scheduled to be published OK Cancel" at bounding box center [507, 241] width 1014 height 482
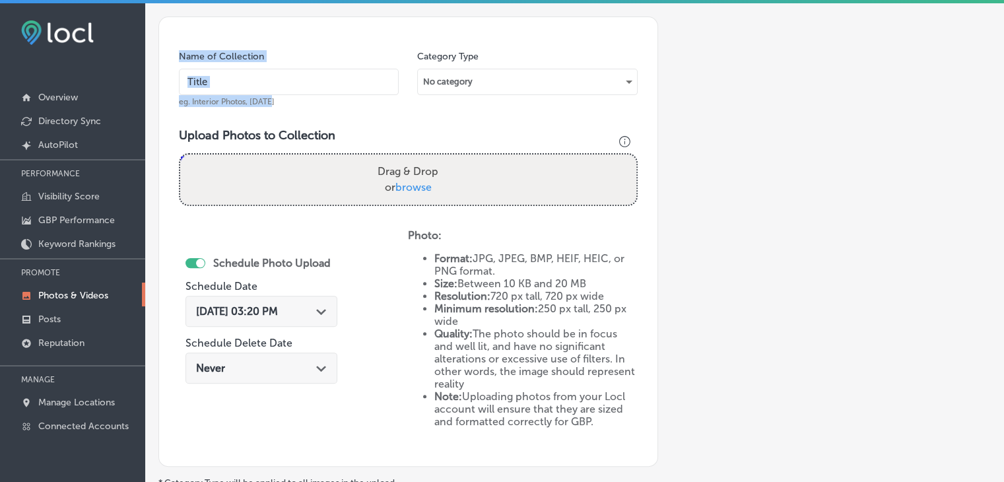
drag, startPoint x: 275, startPoint y: 96, endPoint x: 285, endPoint y: 74, distance: 24.2
click at [285, 74] on div "Name of Collection eg. Interior Photos, March 2020" at bounding box center [289, 78] width 220 height 57
click at [285, 74] on input "text" at bounding box center [289, 82] width 220 height 26
paste input "Mississippi Asthma & Allergy - Oxford, Sep 2025, Week"
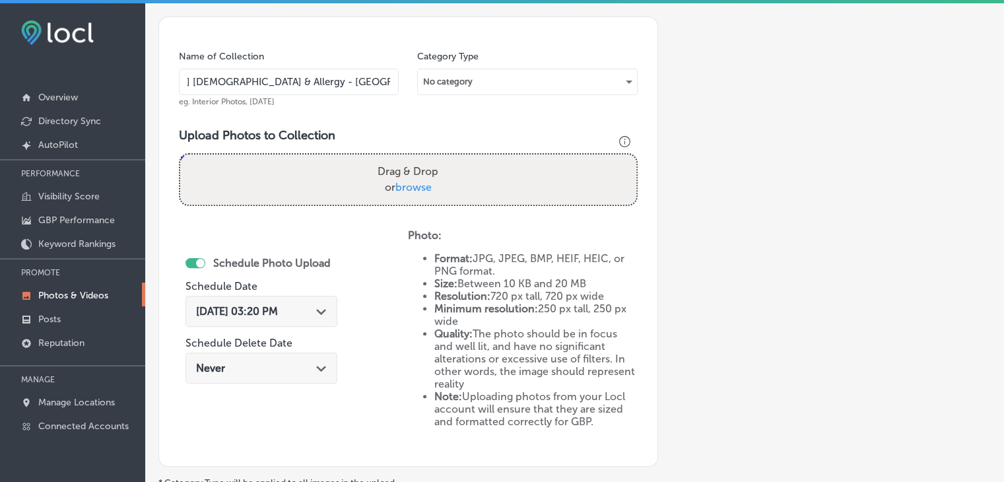
scroll to position [0, 55]
type input "Mississippi Asthma & Allergy - Oxford, Sep 2025, Week 3"
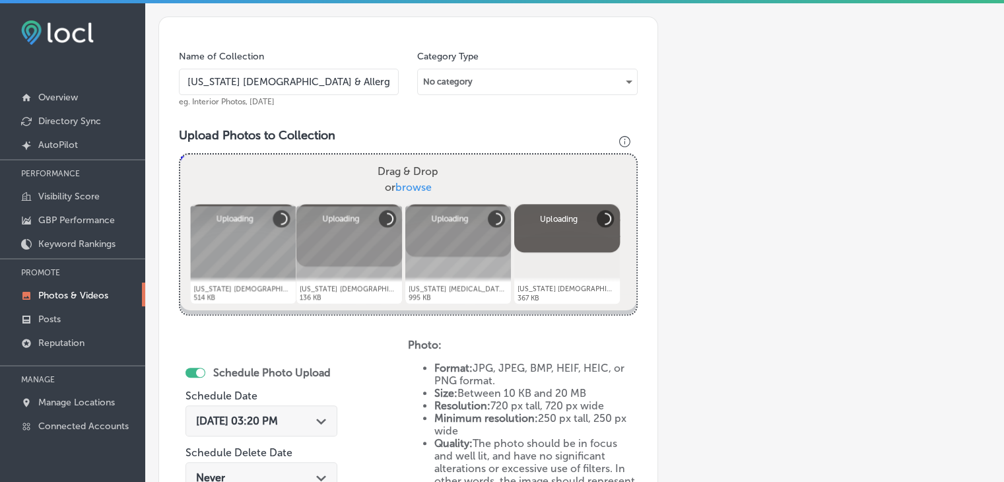
scroll to position [465, 0]
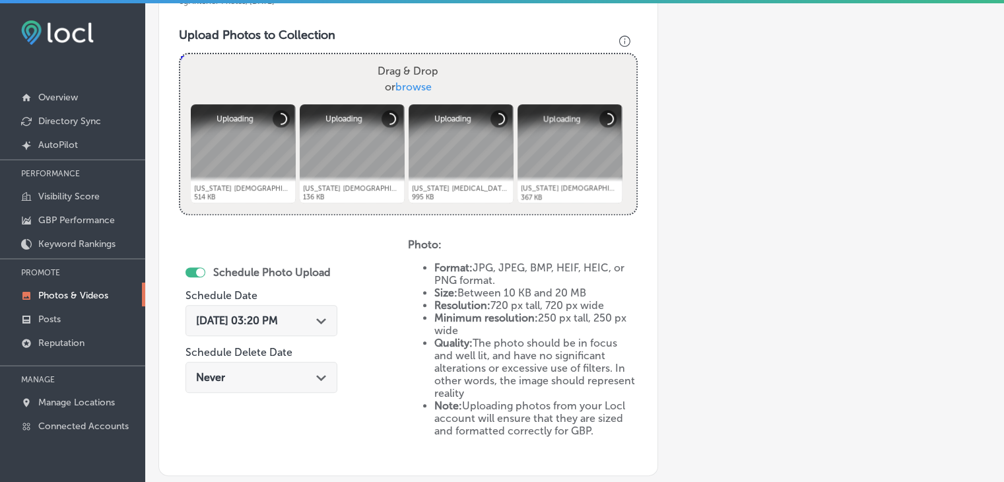
click at [251, 322] on span "Aug 25, 2025 03:20 PM" at bounding box center [237, 320] width 82 height 13
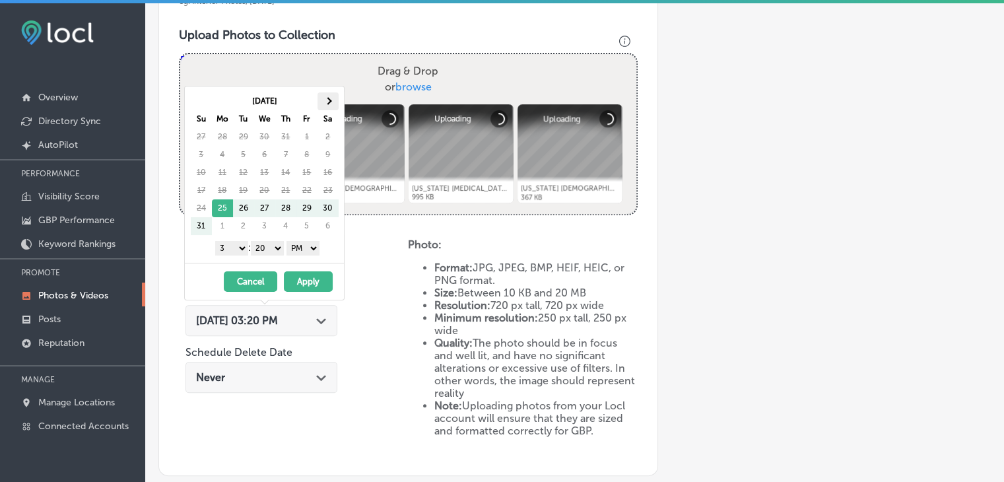
click at [329, 102] on span at bounding box center [327, 101] width 7 height 7
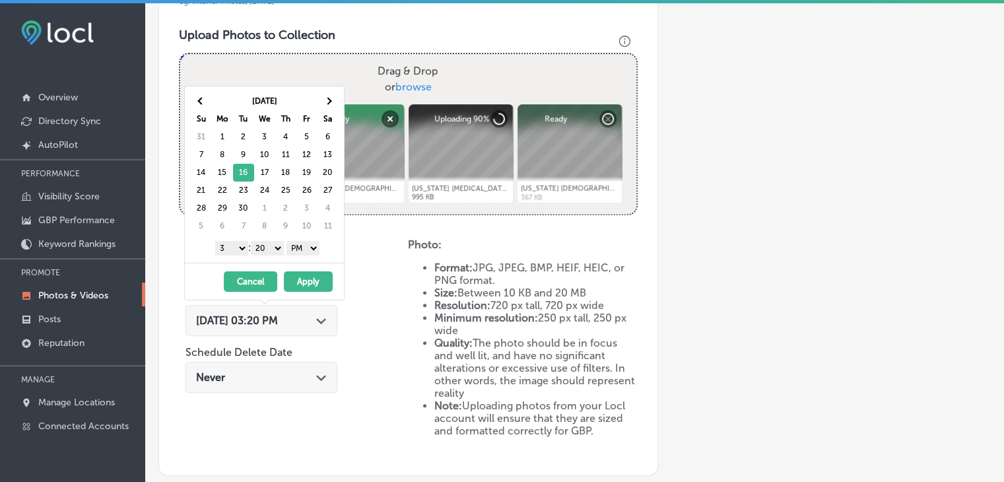
click at [229, 252] on select "1 2 3 4 5 6 7 8 9 10 11 12" at bounding box center [231, 248] width 33 height 15
click at [273, 252] on select "00 10 20 30 40 50" at bounding box center [267, 248] width 33 height 15
click at [293, 277] on button "Apply" at bounding box center [308, 281] width 49 height 20
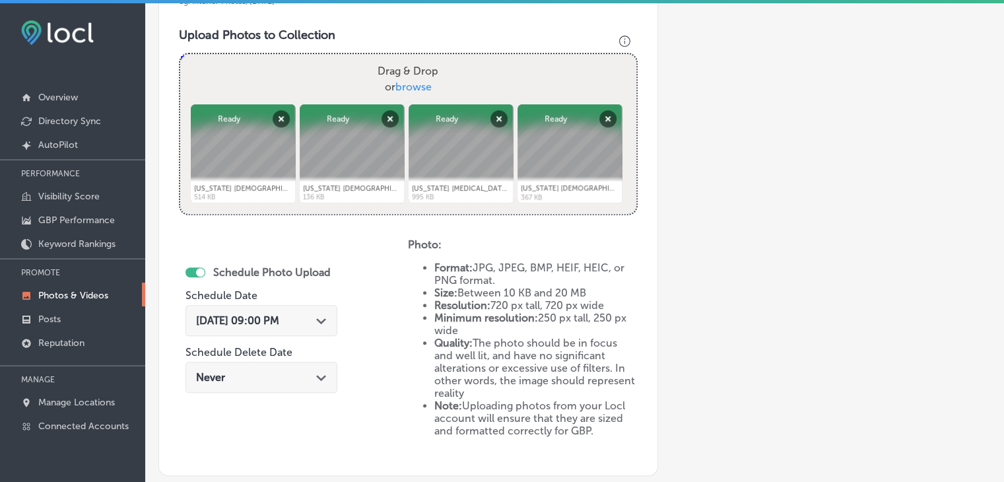
scroll to position [621, 0]
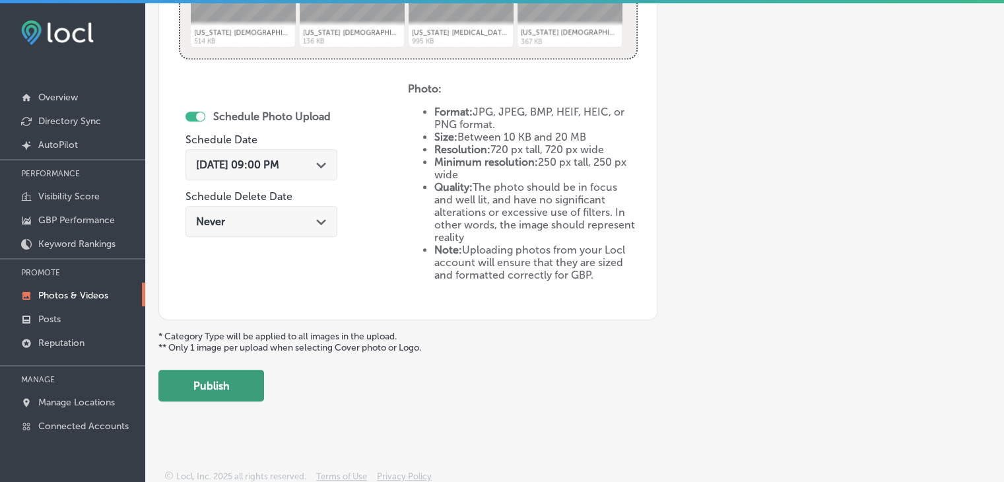
click at [246, 389] on button "Publish" at bounding box center [211, 386] width 106 height 32
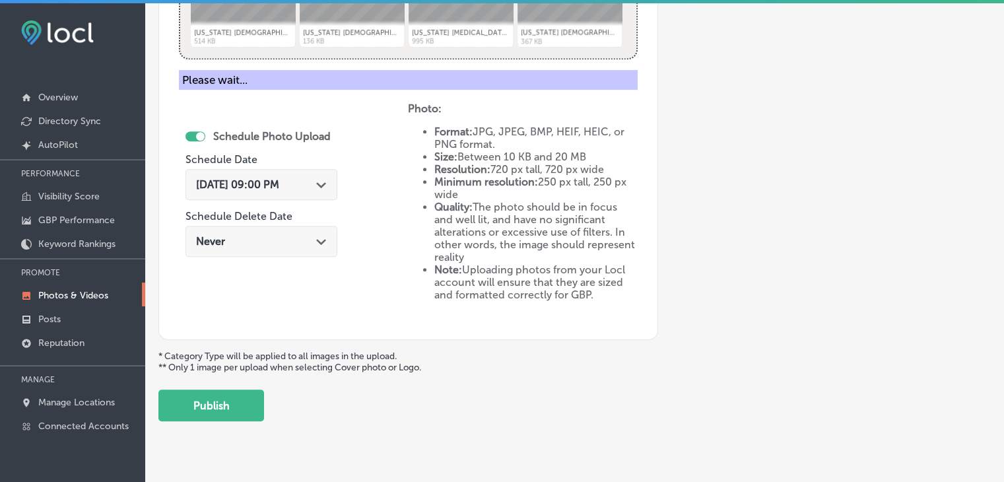
scroll to position [512, 0]
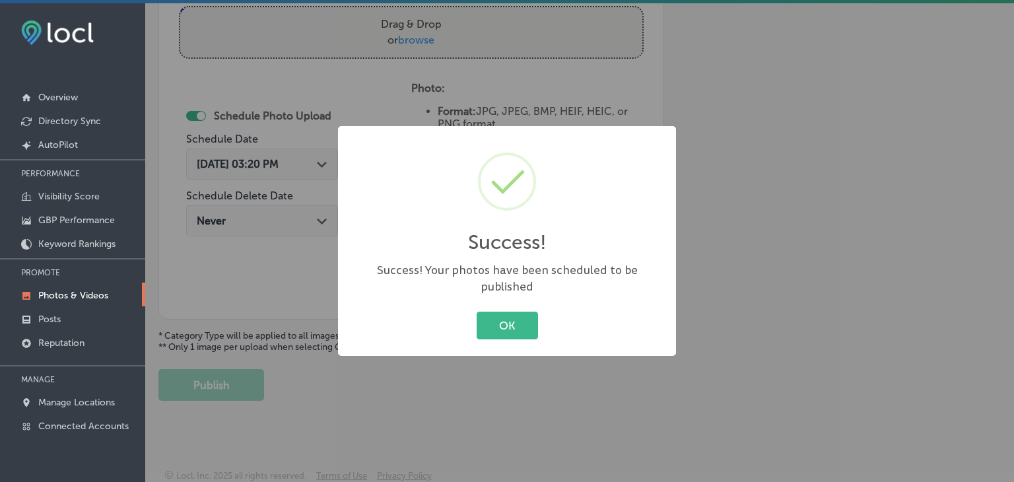
click at [434, 136] on div "Success! × Success! Your photos have been scheduled to be published OK Cancel" at bounding box center [507, 241] width 338 height 230
click at [454, 99] on div "Success! × Success! Your photos have been scheduled to be published OK Cancel" at bounding box center [507, 241] width 1014 height 482
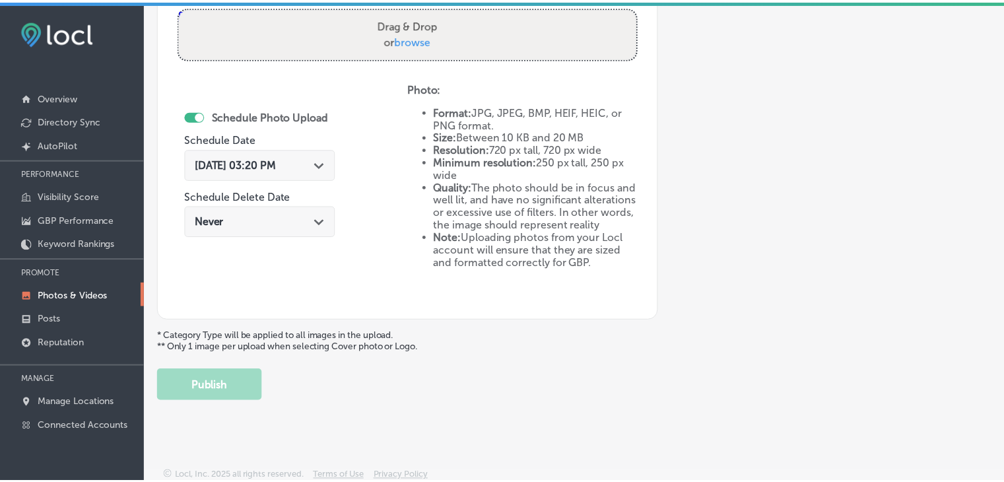
scroll to position [424, 0]
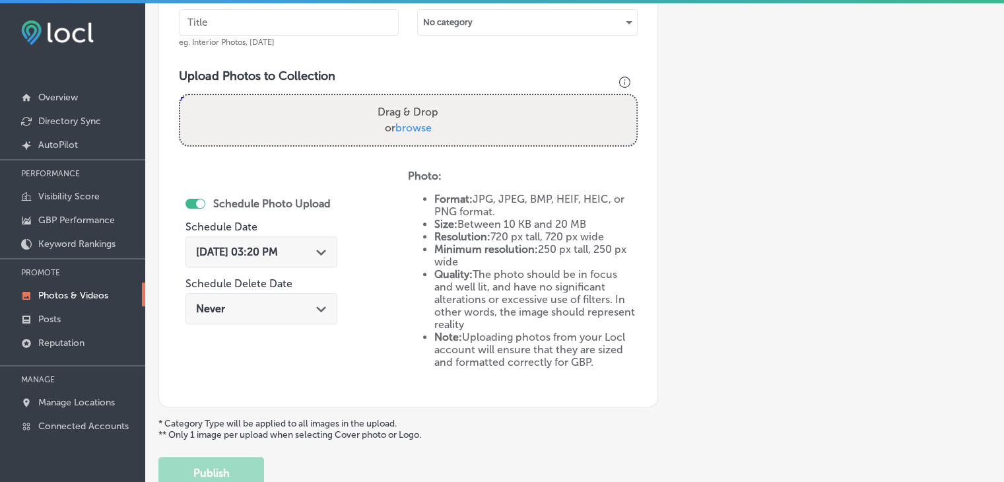
click at [374, 14] on input "text" at bounding box center [289, 22] width 220 height 26
paste input "Mississippi Asthma & Allergy - Oxford, Sep 2025, Week"
type input "Mississippi Asthma & Allergy - Oxford, Sep 2025, Week 4"
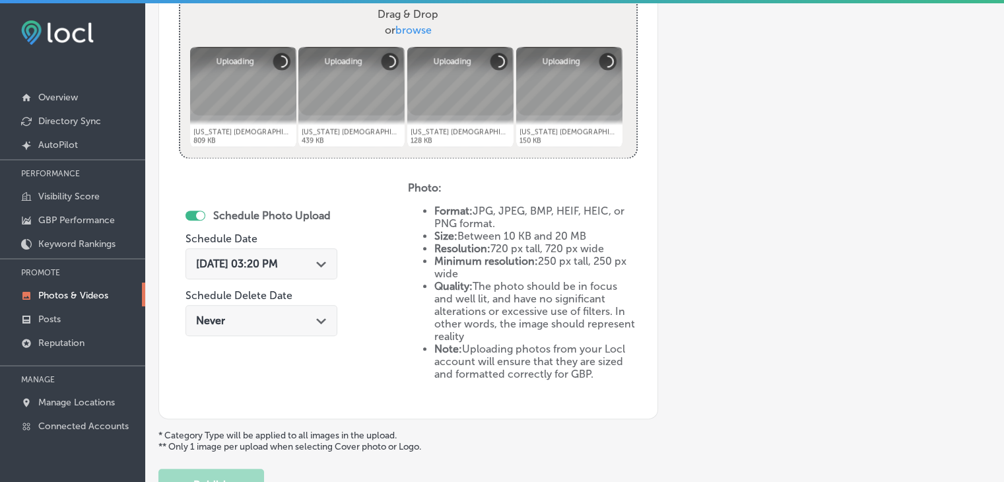
scroll to position [524, 0]
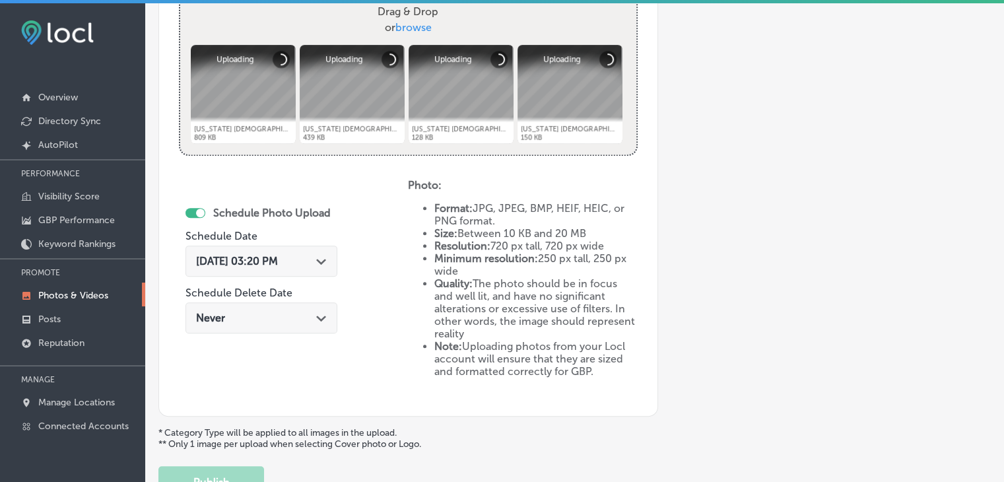
click at [300, 266] on div "Aug 25, 2025 03:20 PM Path Created with Sketch." at bounding box center [262, 261] width 152 height 31
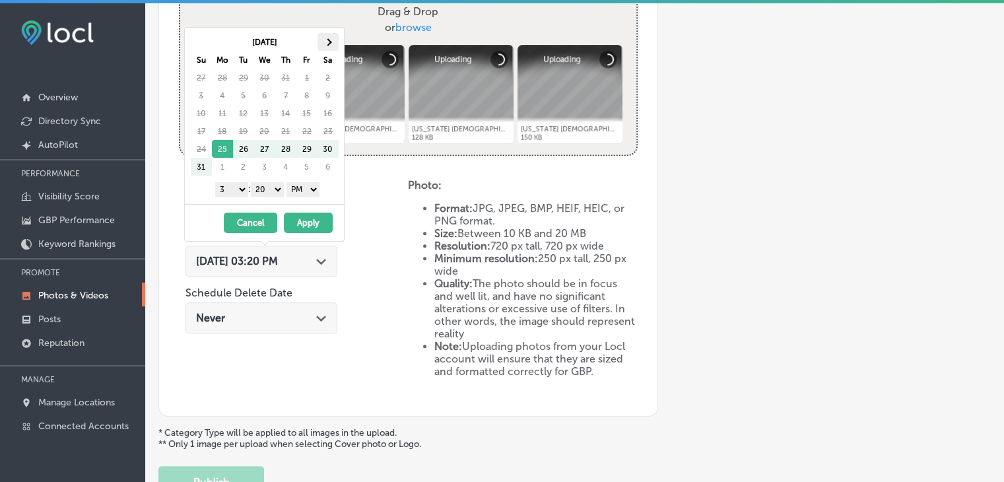
click at [327, 43] on span at bounding box center [327, 41] width 7 height 7
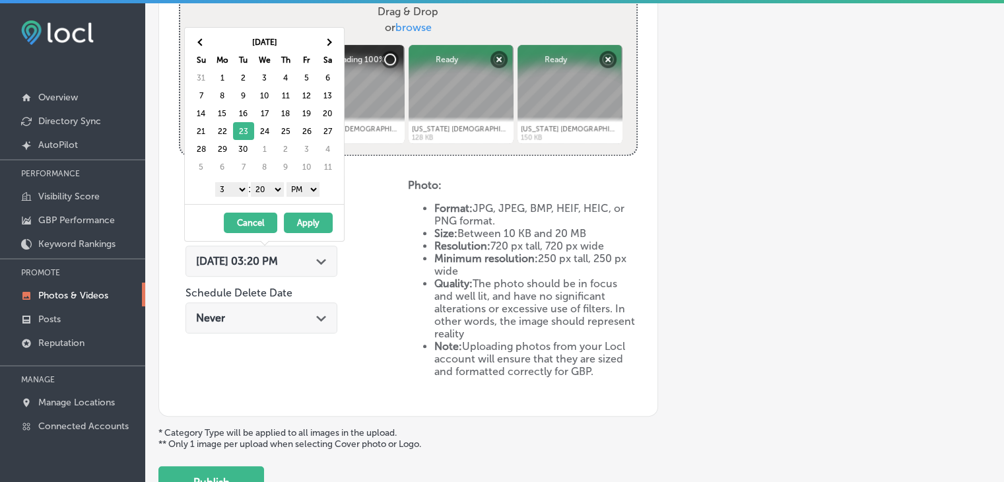
click at [236, 194] on select "1 2 3 4 5 6 7 8 9 10 11 12" at bounding box center [231, 189] width 33 height 15
click at [269, 191] on select "00 10 20 30 40 50" at bounding box center [267, 189] width 33 height 15
click at [285, 219] on button "Apply" at bounding box center [308, 223] width 49 height 20
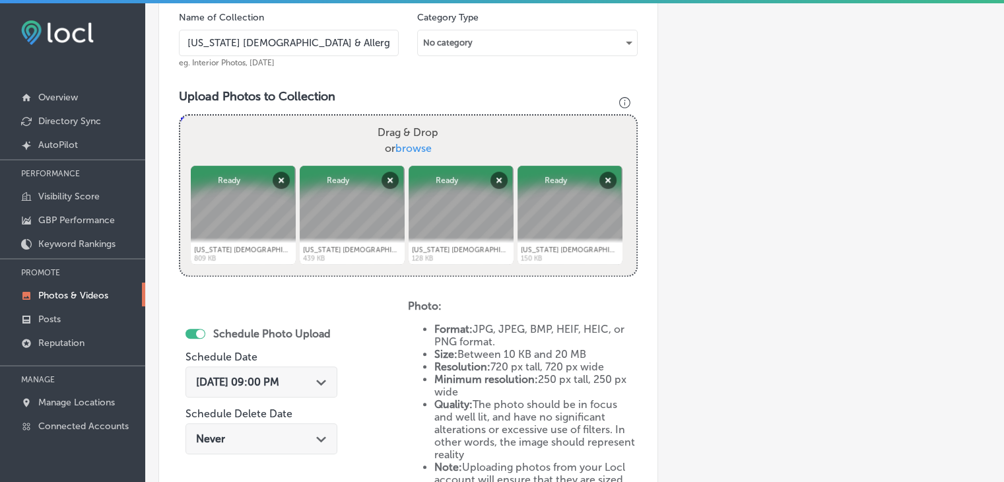
scroll to position [621, 0]
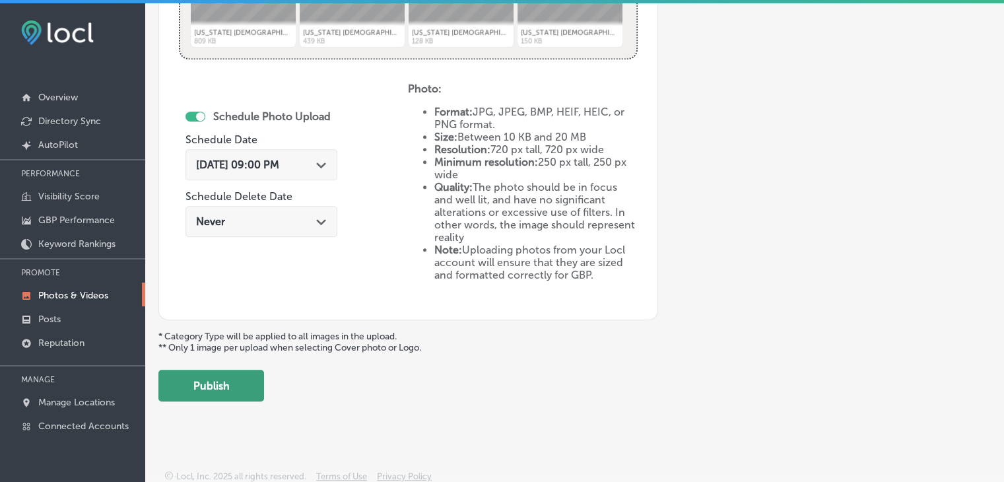
click at [223, 396] on button "Publish" at bounding box center [211, 386] width 106 height 32
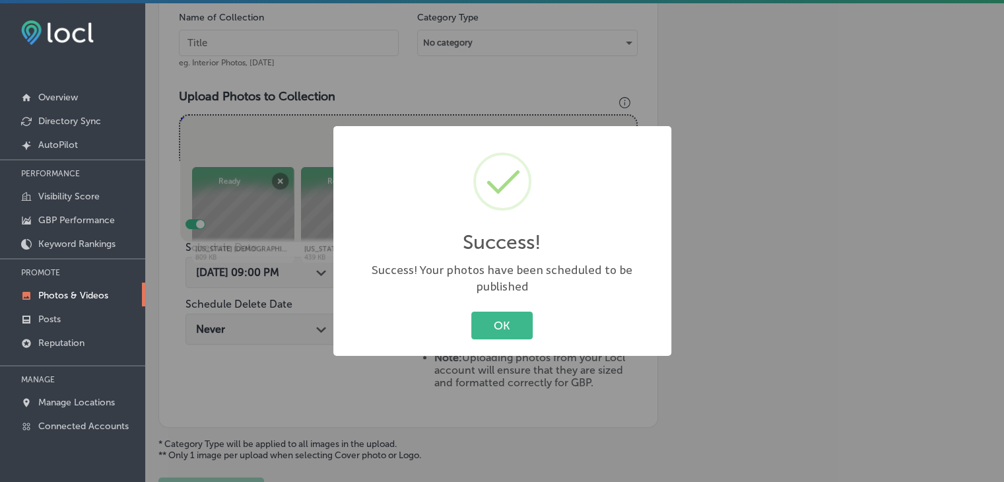
scroll to position [402, 0]
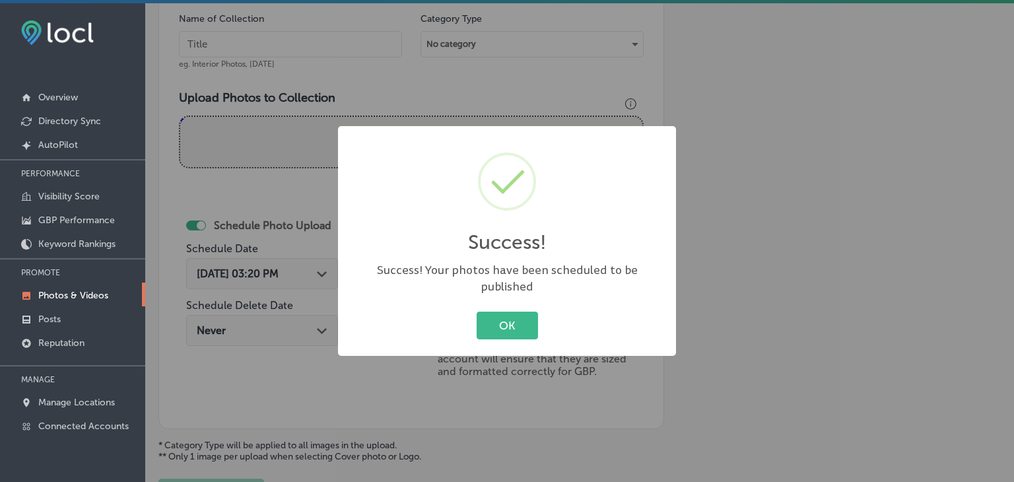
click at [333, 61] on div "Success! × Success! Your photos have been scheduled to be published OK Cancel" at bounding box center [507, 241] width 1014 height 482
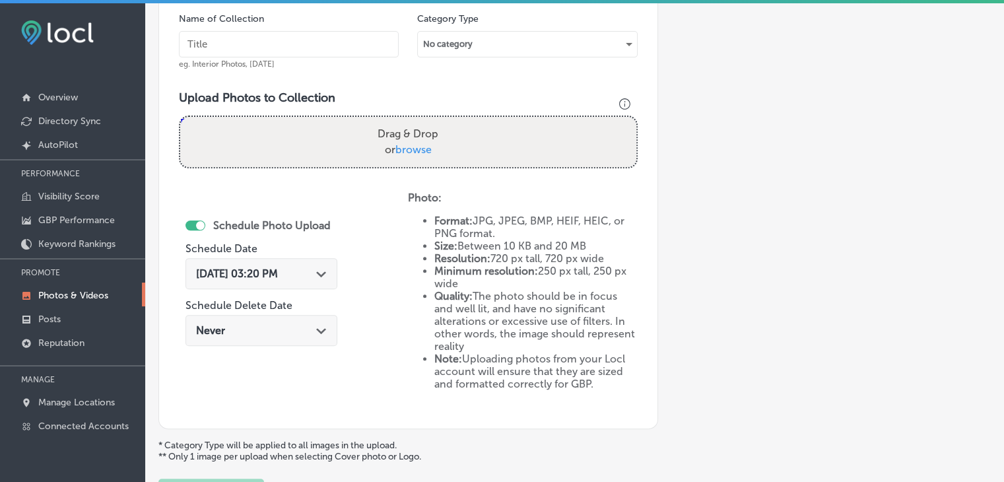
click at [335, 50] on input "text" at bounding box center [289, 44] width 220 height 26
paste input "Mississippi Asthma & Allergy - Oxford, Sep 2025, Week"
type input "Mississippi Asthma & Allergy - Oxford, Sep 2025, Week 5"
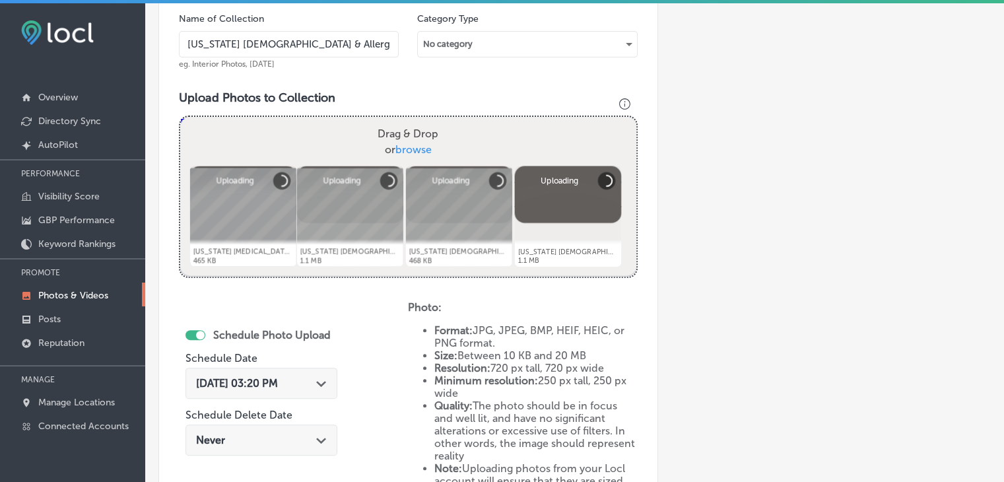
scroll to position [513, 0]
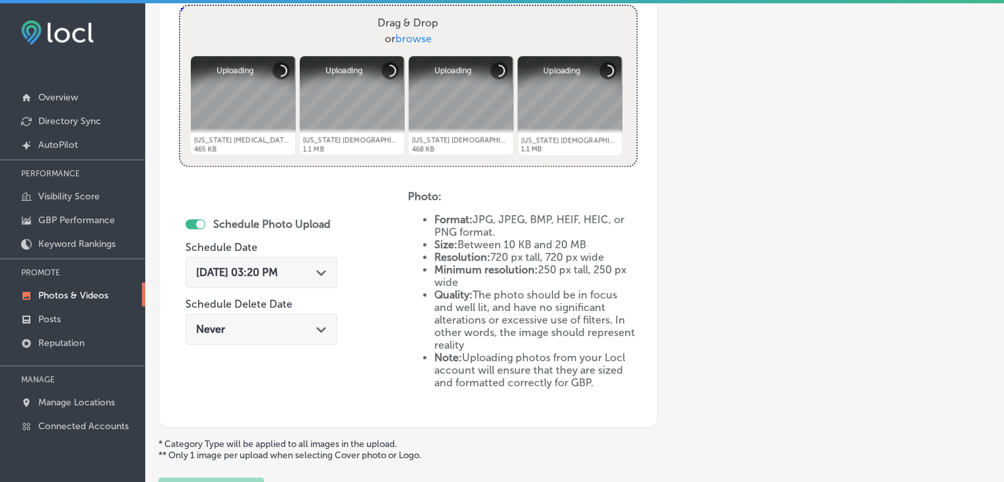
click at [265, 277] on div "Aug 25, 2025 03:20 PM Path Created with Sketch." at bounding box center [262, 272] width 152 height 31
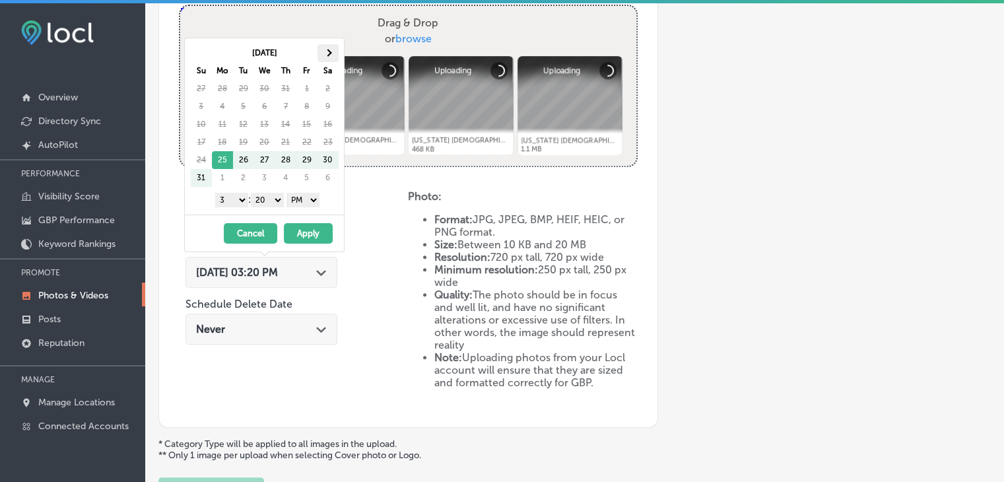
click at [318, 51] on th at bounding box center [328, 53] width 21 height 18
click at [232, 201] on select "1 2 3 4 5 6 7 8 9 10 11 12" at bounding box center [231, 200] width 33 height 15
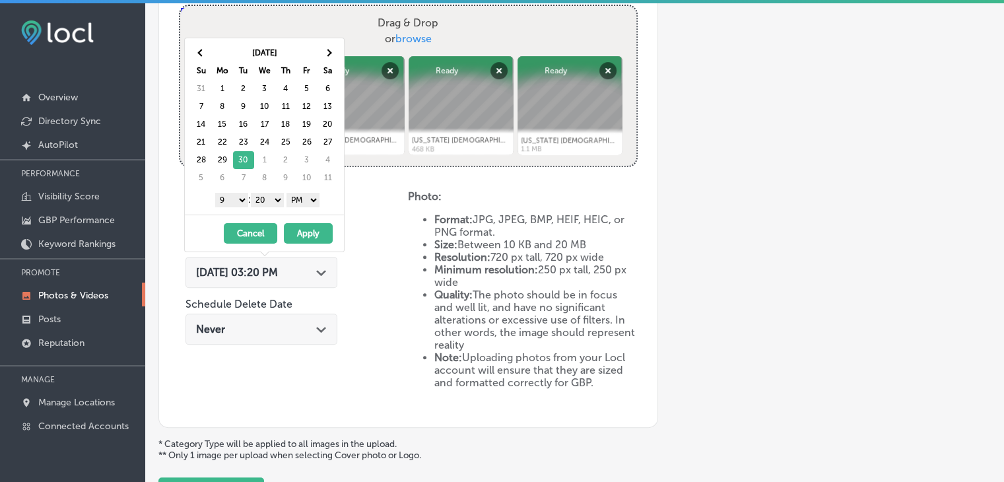
click at [276, 198] on select "00 10 20 30 40 50" at bounding box center [267, 200] width 33 height 15
click at [283, 223] on div "09/30/2025 - 09/30/2025 Cancel Apply" at bounding box center [264, 233] width 159 height 37
click at [288, 226] on button "Apply" at bounding box center [308, 233] width 49 height 20
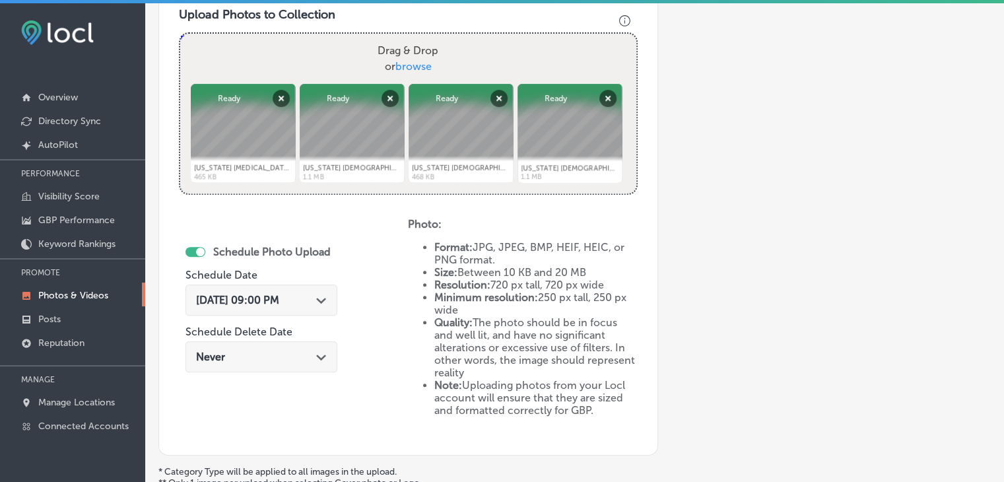
scroll to position [621, 0]
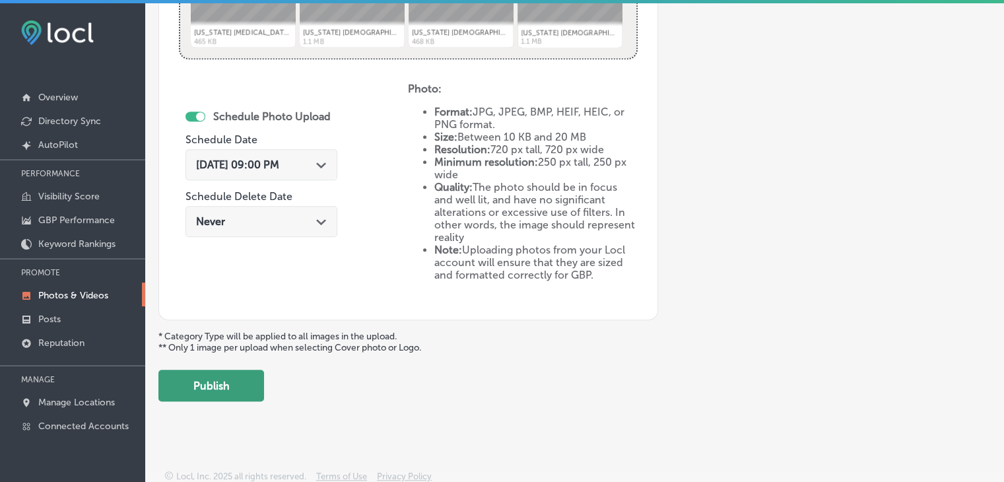
click at [232, 375] on button "Publish" at bounding box center [211, 386] width 106 height 32
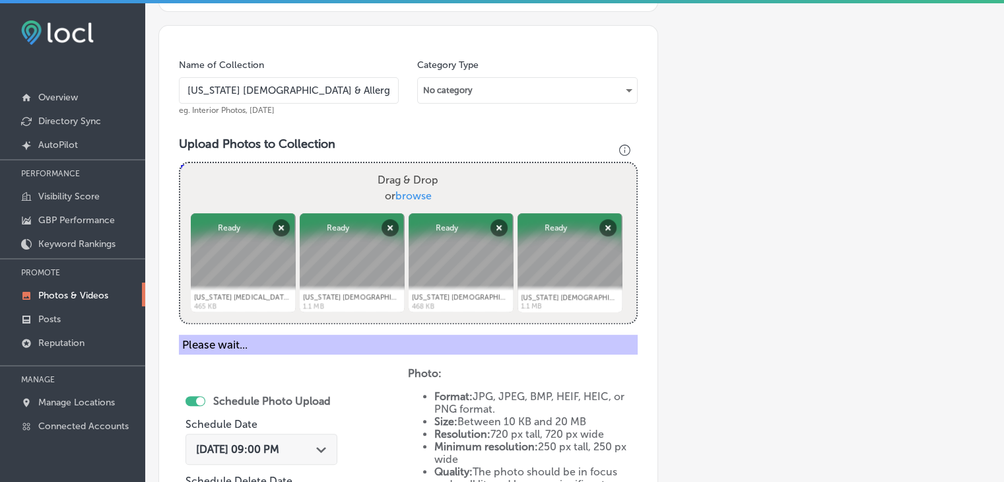
scroll to position [353, 0]
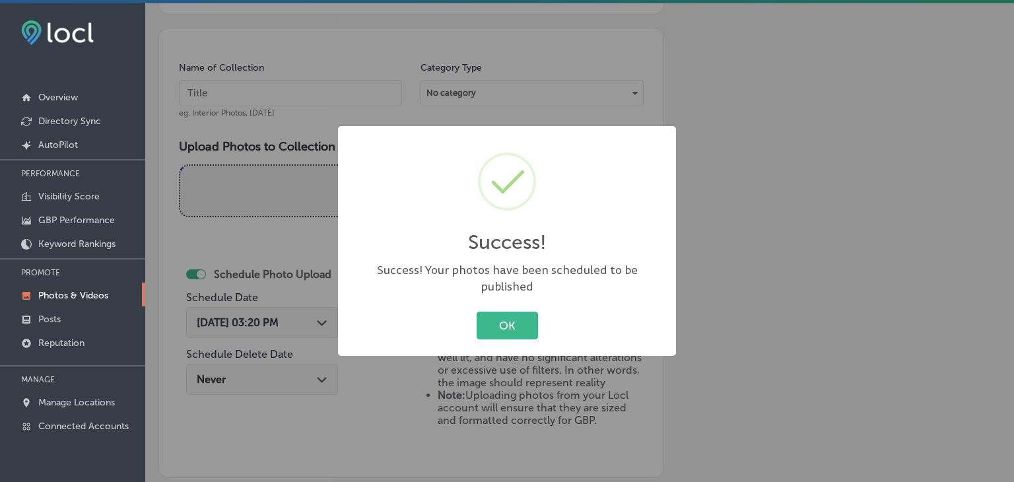
click at [304, 113] on div "Success! × Success! Your photos have been scheduled to be published OK Cancel" at bounding box center [507, 241] width 1014 height 482
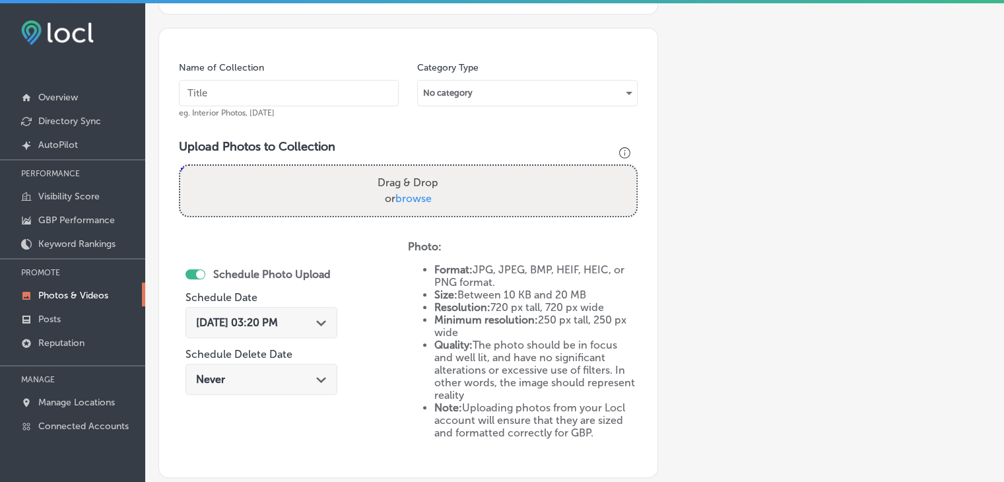
drag, startPoint x: 305, startPoint y: 106, endPoint x: 334, endPoint y: 91, distance: 32.8
click at [334, 91] on div "Name of Collection eg. Interior Photos, March 2020" at bounding box center [289, 89] width 220 height 57
click at [334, 91] on input "text" at bounding box center [289, 93] width 220 height 26
paste input "Mississippi Asthma & Allergy - Oxford, Sep 2025, Week"
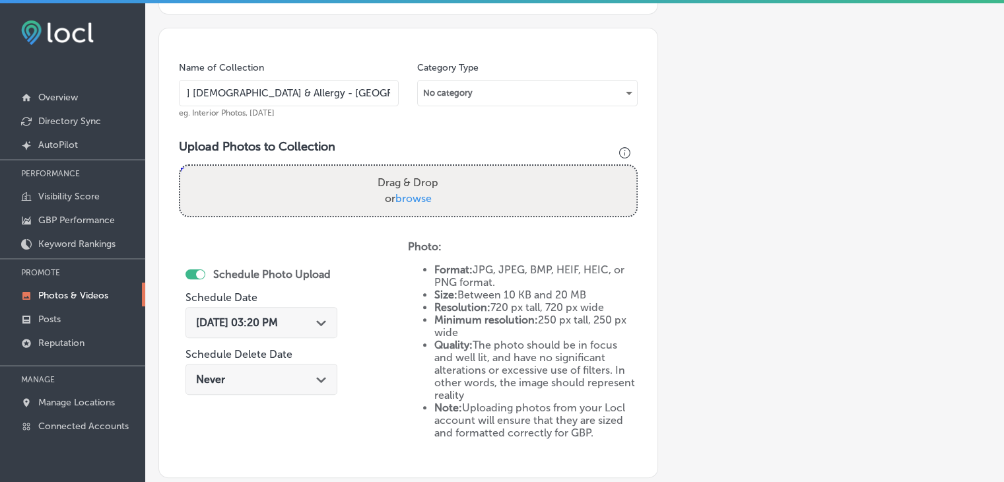
click at [316, 91] on input "Mississippi Asthma & Allergy - Oxford, Sep 2025, Week" at bounding box center [289, 93] width 220 height 26
type input "Mississippi Asthma & Allergy - Oxford, Oct 2025, Week 1"
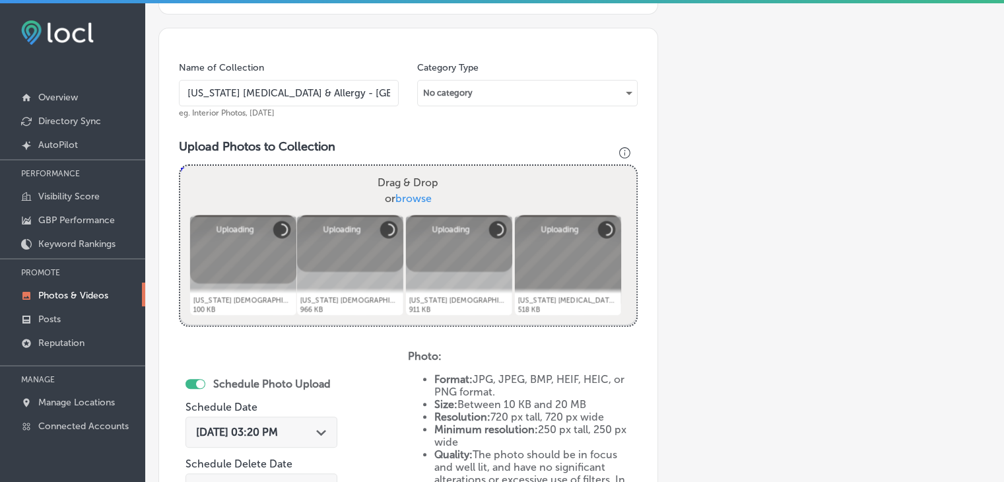
scroll to position [411, 0]
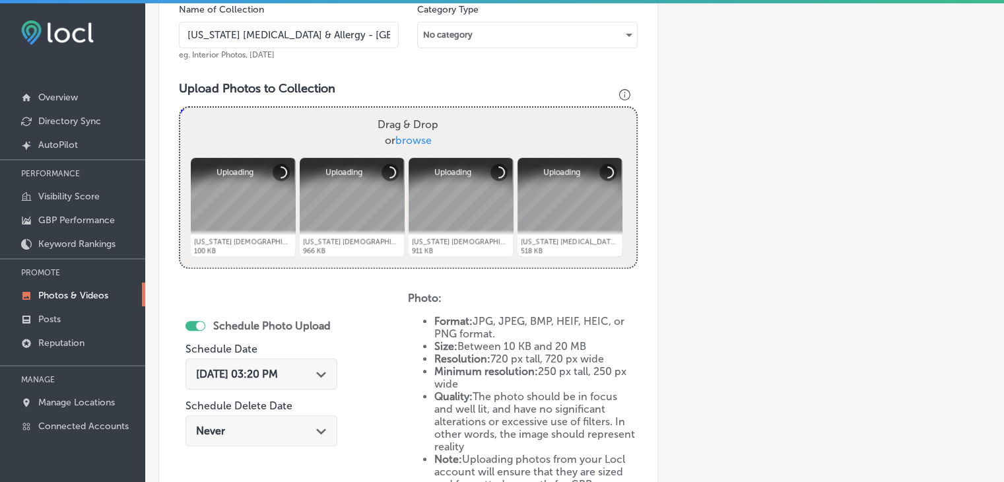
click at [246, 375] on span "Aug 25, 2025 03:20 PM" at bounding box center [237, 374] width 82 height 13
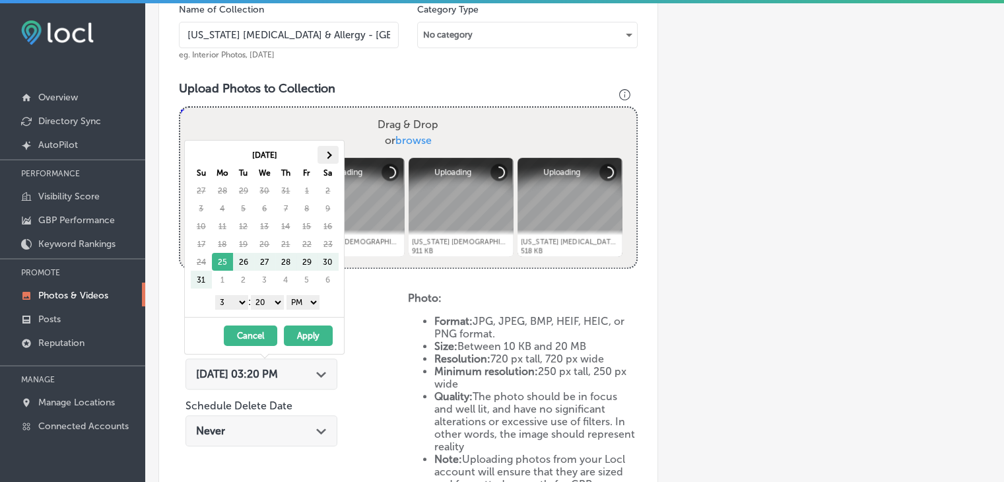
click at [330, 155] on span at bounding box center [327, 154] width 7 height 7
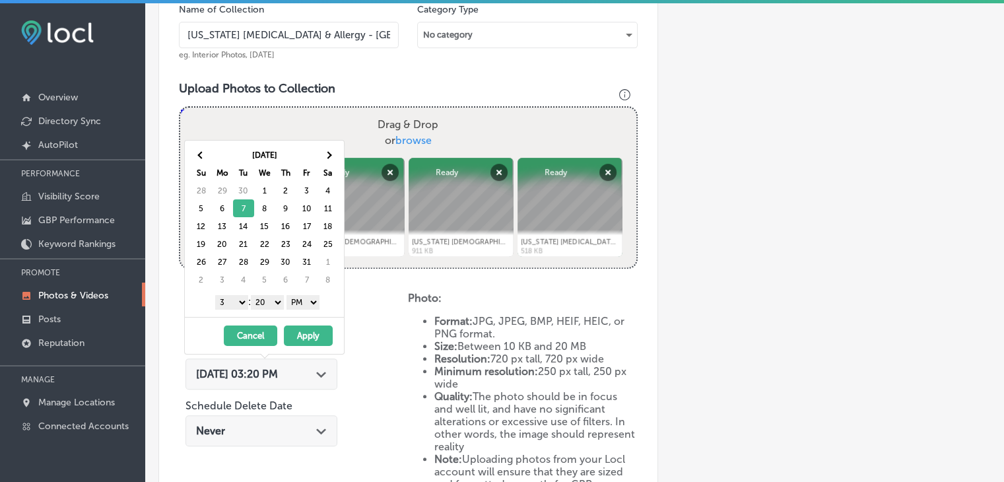
click at [235, 295] on select "1 2 3 4 5 6 7 8 9 10 11 12" at bounding box center [231, 302] width 33 height 15
click at [267, 313] on div "Oct 2025 Su Mo Tu We Th Fr Sa 28 29 30 1 2 3 4 5 6 7 8 9 10 11 12 13 14 15 16 1…" at bounding box center [264, 229] width 159 height 176
click at [277, 304] on select "00 10 20 30 40 50" at bounding box center [267, 302] width 33 height 15
click at [299, 337] on button "Apply" at bounding box center [308, 336] width 49 height 20
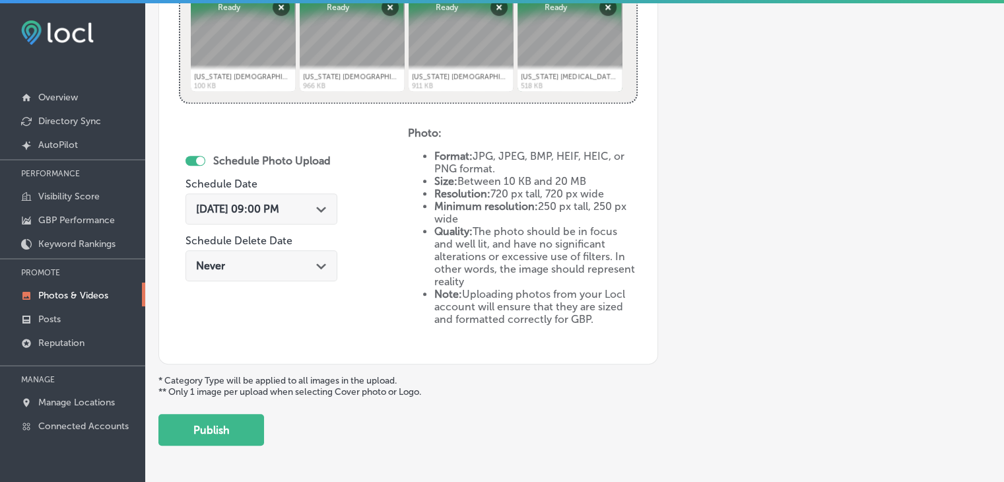
scroll to position [621, 0]
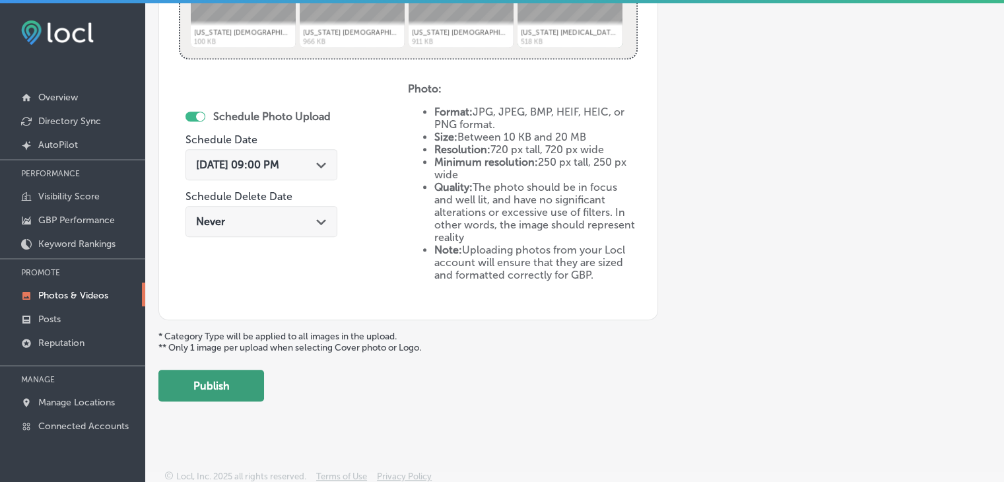
click at [252, 394] on button "Publish" at bounding box center [211, 386] width 106 height 32
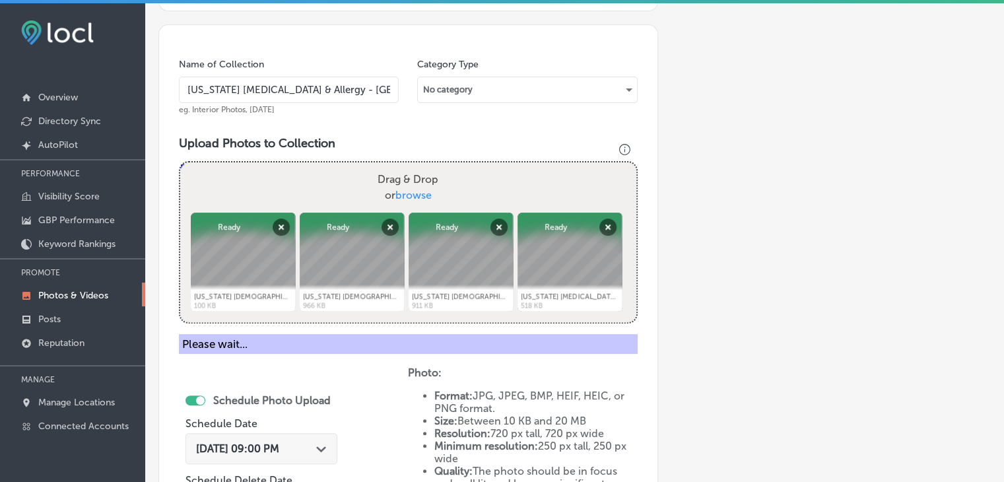
scroll to position [356, 0]
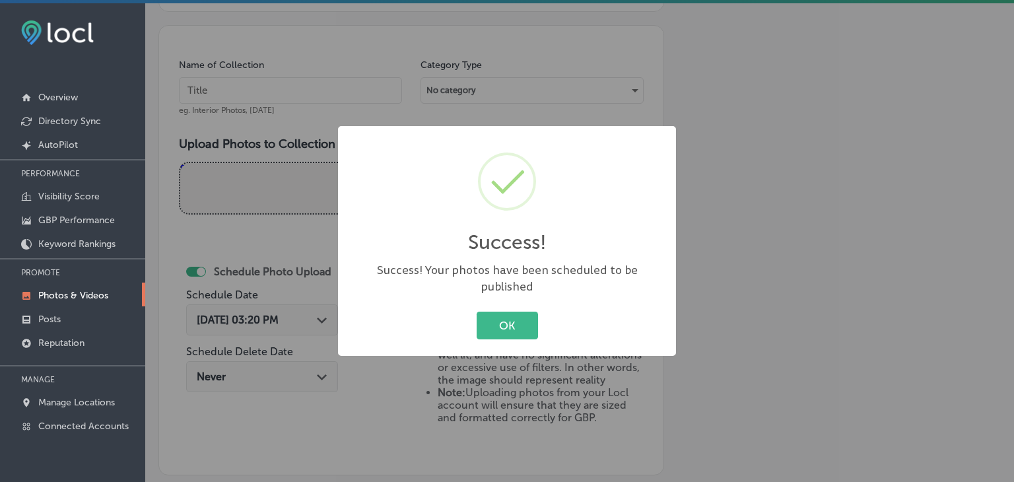
click at [337, 97] on div "Success! × Success! Your photos have been scheduled to be published OK Cancel" at bounding box center [507, 241] width 1014 height 482
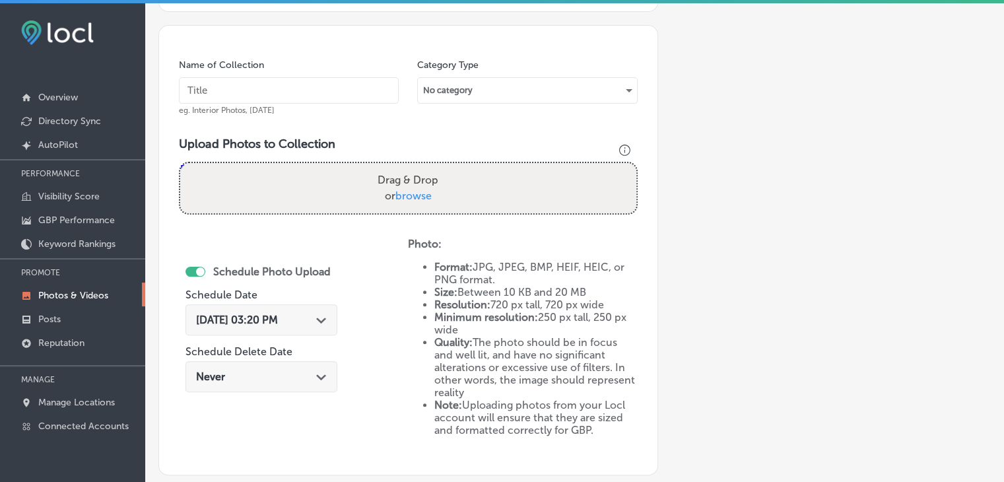
click at [337, 97] on input "text" at bounding box center [289, 90] width 220 height 26
paste input "Mississippi Asthma & Allergy - Oxford, Oct 2025, Week"
type input "Mississippi Asthma & Allergy - Oxford, Oct 2025, Week 2"
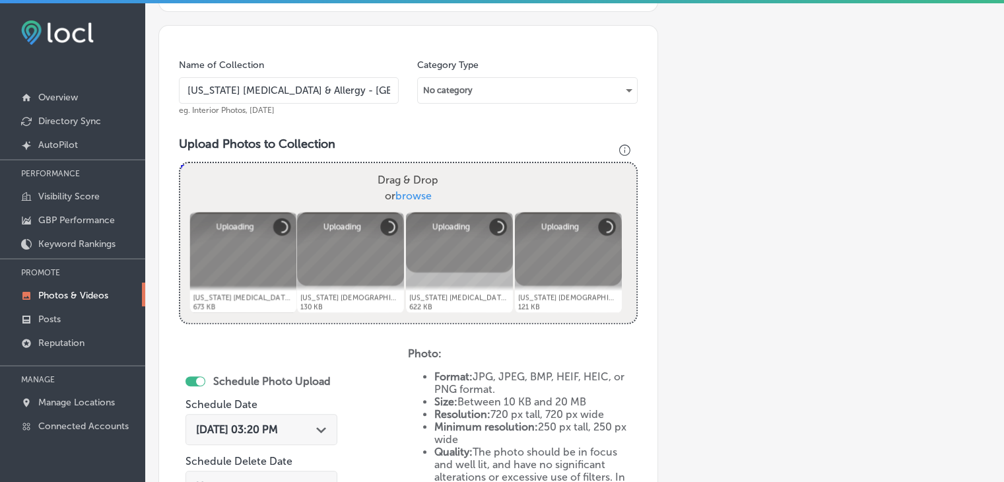
scroll to position [462, 0]
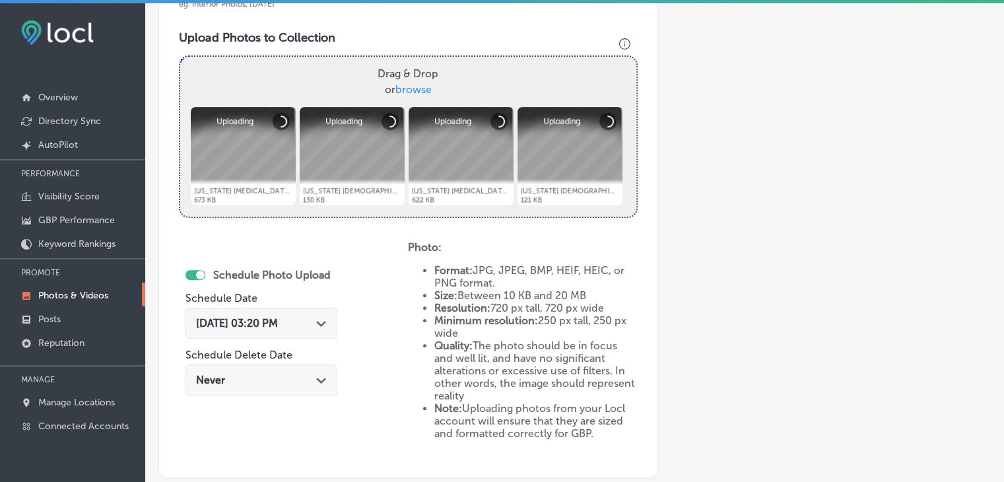
click at [270, 324] on span "Aug 25, 2025 03:20 PM" at bounding box center [237, 323] width 82 height 13
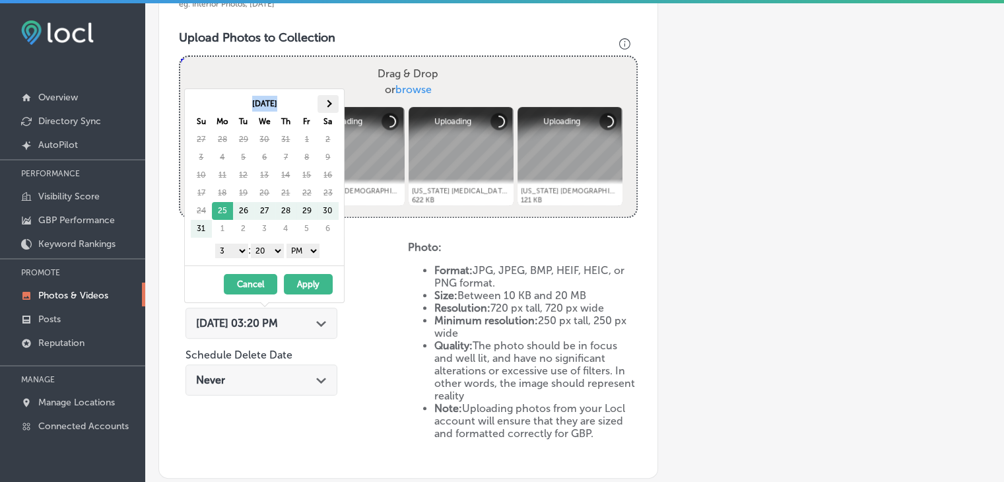
click at [325, 98] on div "[DATE] Su Mo Tu We Th Fr Sa 27 28 29 30 31 1 2 3 4 5 6 7 8 9 10 11 12 13 14 15 …" at bounding box center [264, 177] width 159 height 176
click at [325, 98] on th at bounding box center [328, 104] width 21 height 18
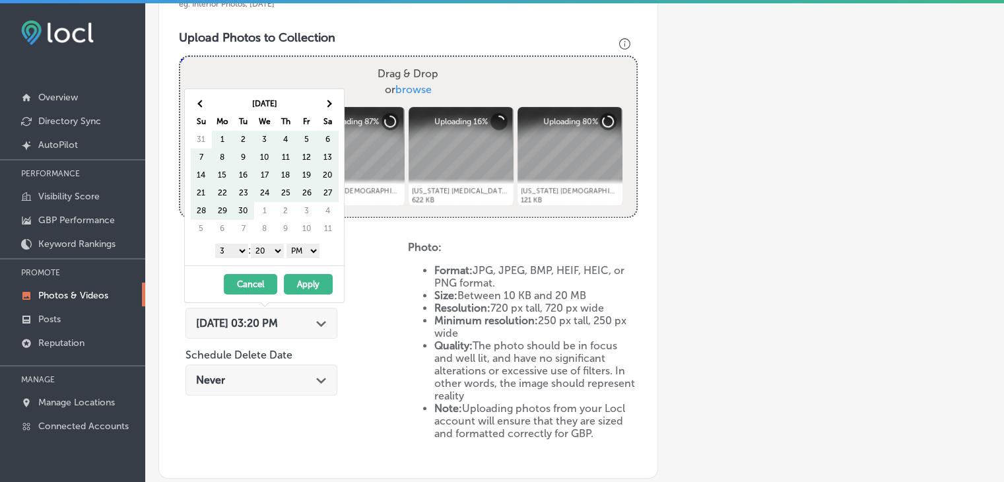
click at [325, 98] on th at bounding box center [328, 104] width 21 height 18
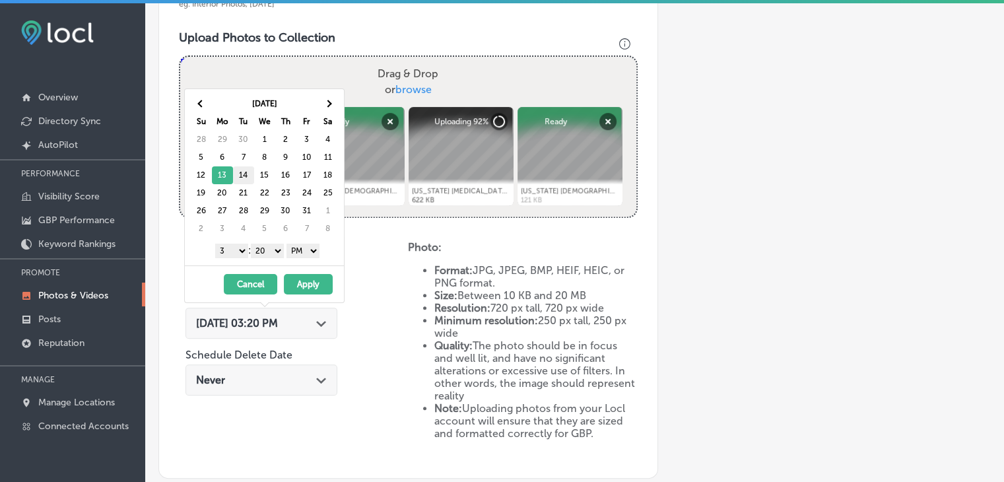
drag, startPoint x: 230, startPoint y: 178, endPoint x: 240, endPoint y: 180, distance: 10.1
drag, startPoint x: 232, startPoint y: 252, endPoint x: 219, endPoint y: 392, distance: 140.0
click at [219, 392] on body "iconmonstr-menu-thin copy Created with Sketch. Overview Directory Sync Created …" at bounding box center [502, 295] width 1004 height 590
drag, startPoint x: 277, startPoint y: 251, endPoint x: 277, endPoint y: 259, distance: 8.6
click at [277, 259] on div "Oct 2025 Su Mo Tu We Th Fr Sa 28 29 30 1 2 3 4 5 6 7 8 9 10 11 12 13 14 15 16 1…" at bounding box center [264, 177] width 159 height 176
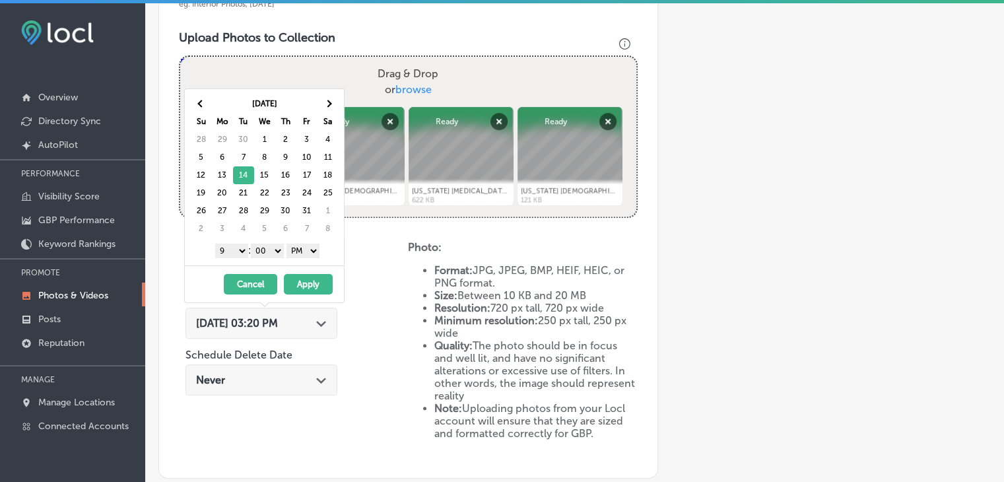
click at [298, 277] on button "Apply" at bounding box center [308, 284] width 49 height 20
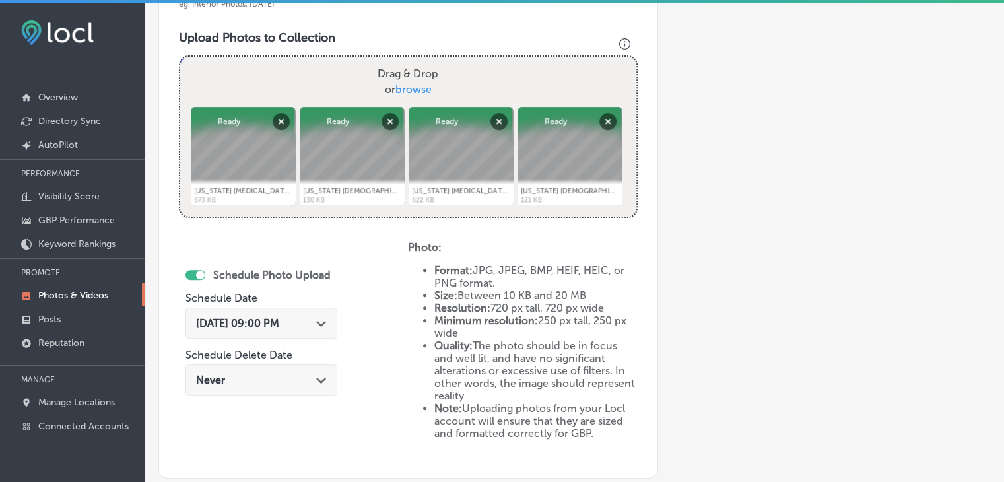
scroll to position [621, 0]
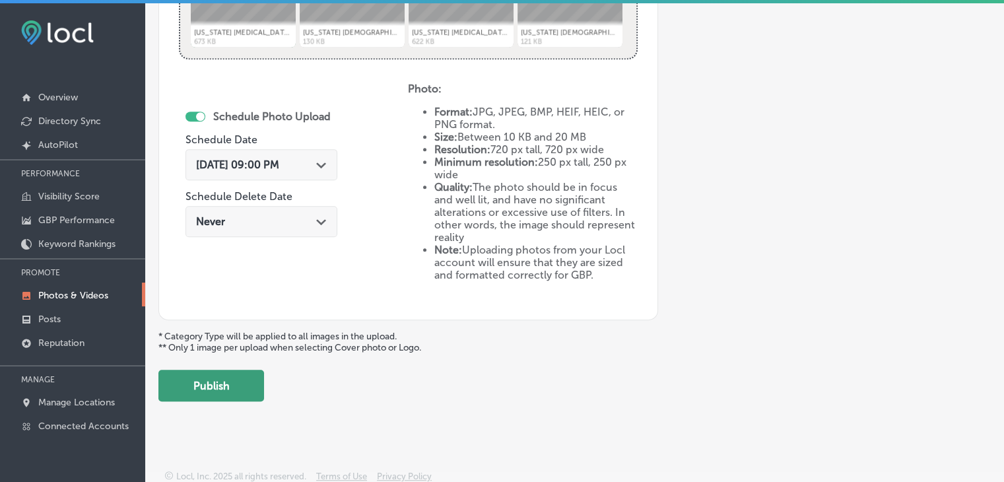
drag, startPoint x: 244, startPoint y: 361, endPoint x: 243, endPoint y: 384, distance: 22.5
click at [256, 387] on button "Publish" at bounding box center [211, 386] width 106 height 32
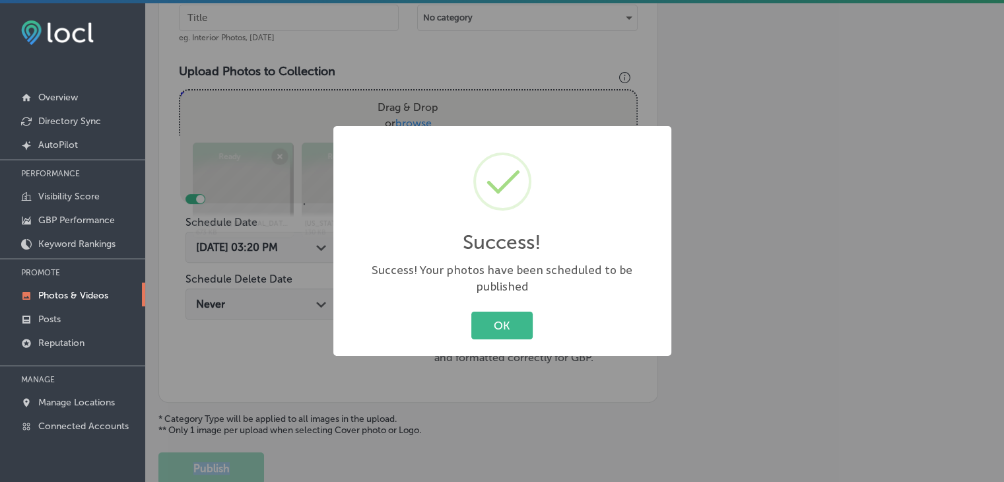
scroll to position [428, 0]
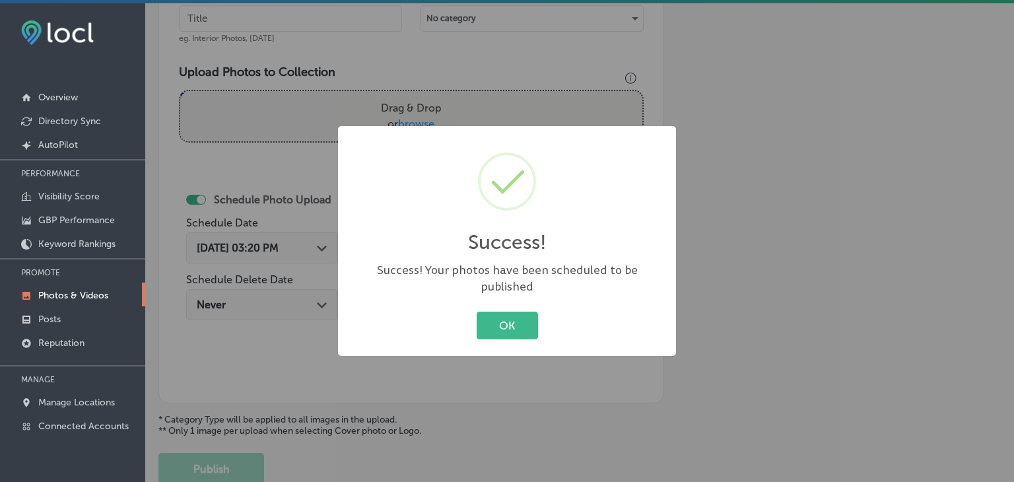
click at [285, 98] on div "Success! × Success! Your photos have been scheduled to be published OK Cancel" at bounding box center [507, 241] width 1014 height 482
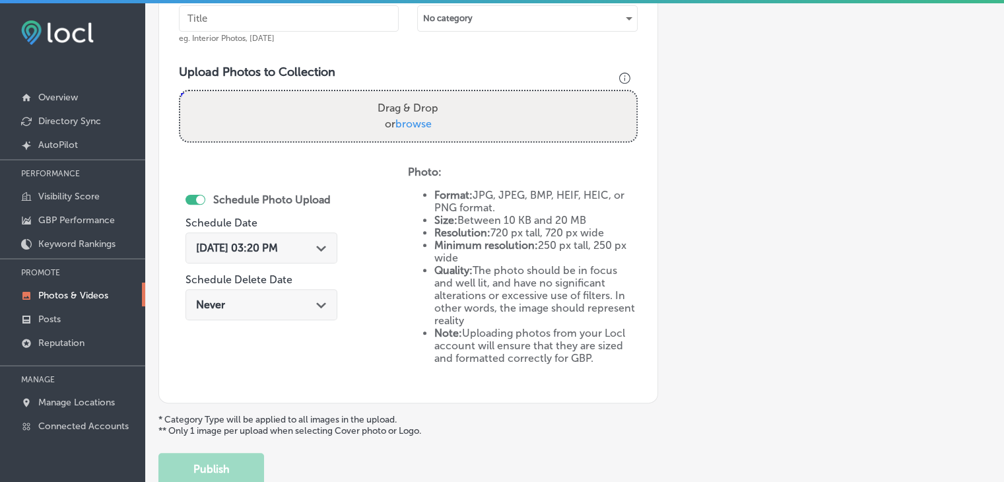
paste input "Mississippi Asthma & Allergy - Oxford, Oct 2025, Week"
click at [312, 24] on input "text" at bounding box center [289, 18] width 220 height 26
type input "Mississippi Asthma & Allergy - Oxford, Oct 2025, Week 3"
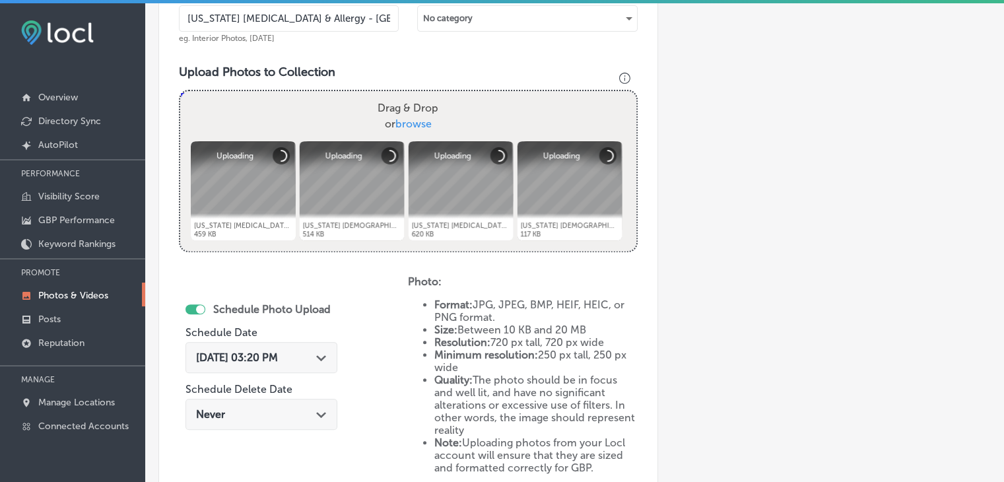
scroll to position [594, 0]
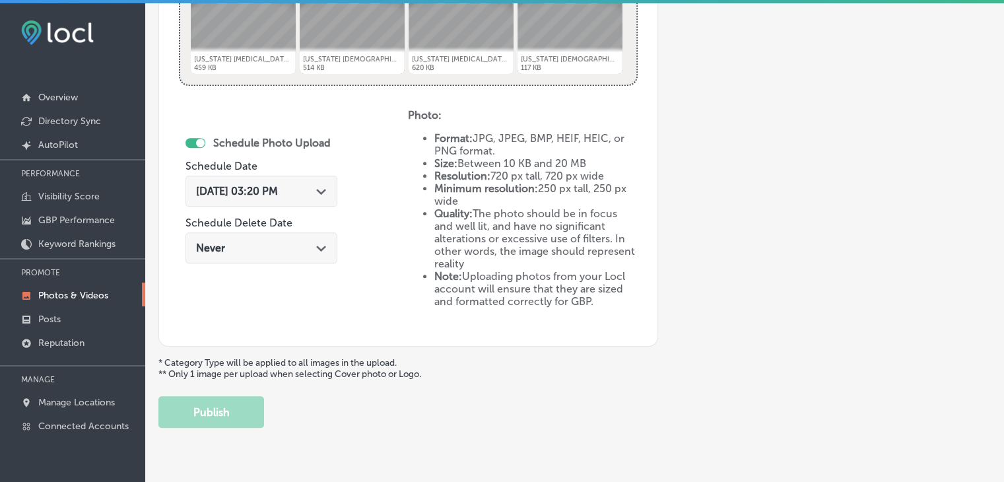
click at [259, 198] on div "Aug 25, 2025 03:20 PM Path Created with Sketch." at bounding box center [262, 191] width 152 height 31
click at [380, 224] on div "Schedule Photo Upload Schedule Date Aug 25, 2025 03:20 PM Path Created with Ske…" at bounding box center [293, 217] width 229 height 217
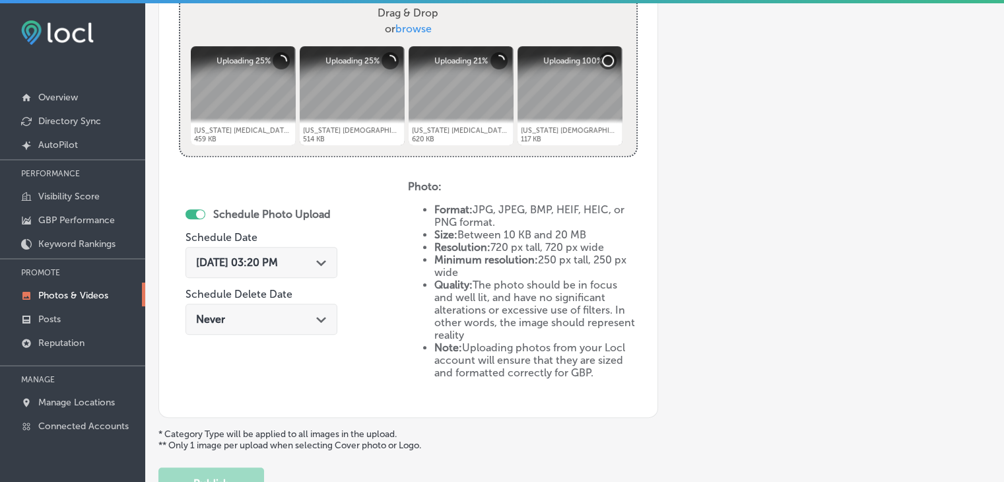
click at [314, 262] on div "Aug 25, 2025 03:20 PM Path Created with Sketch." at bounding box center [261, 262] width 131 height 13
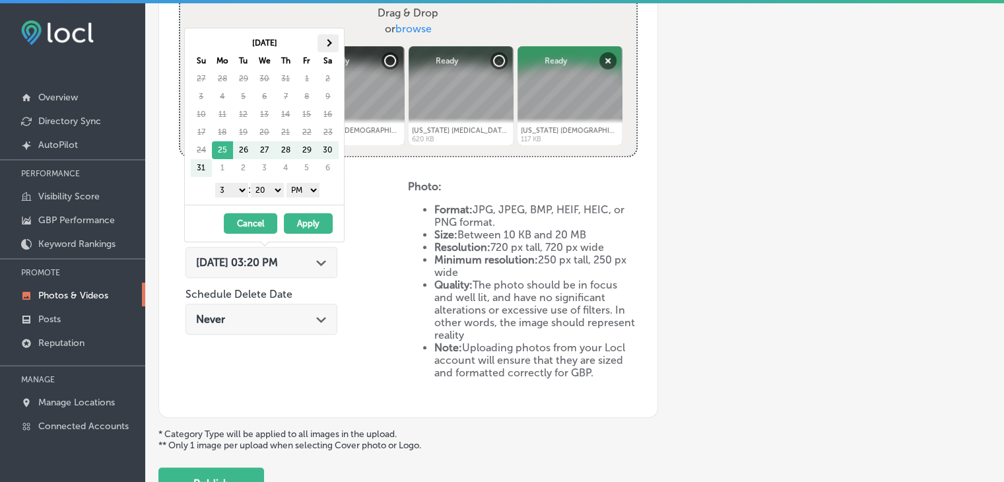
click at [329, 40] on th at bounding box center [328, 43] width 21 height 18
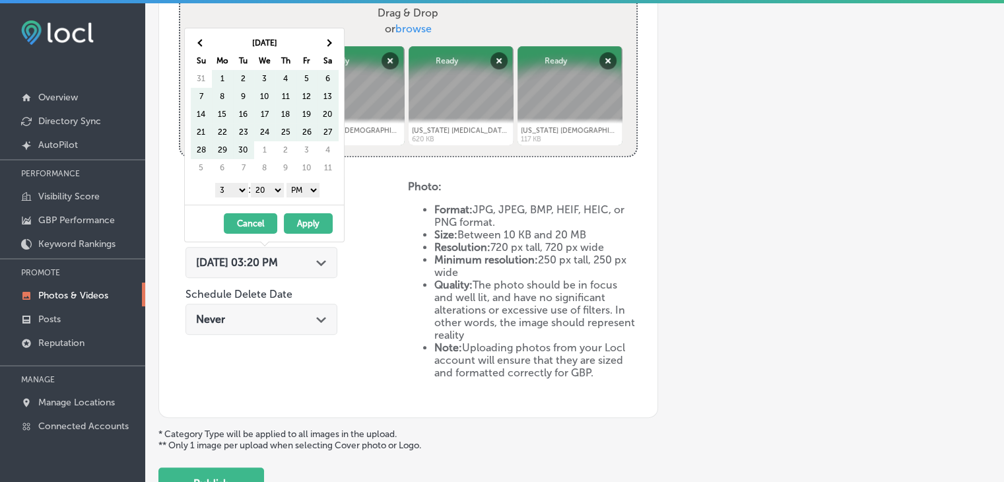
click at [329, 40] on th at bounding box center [328, 43] width 21 height 18
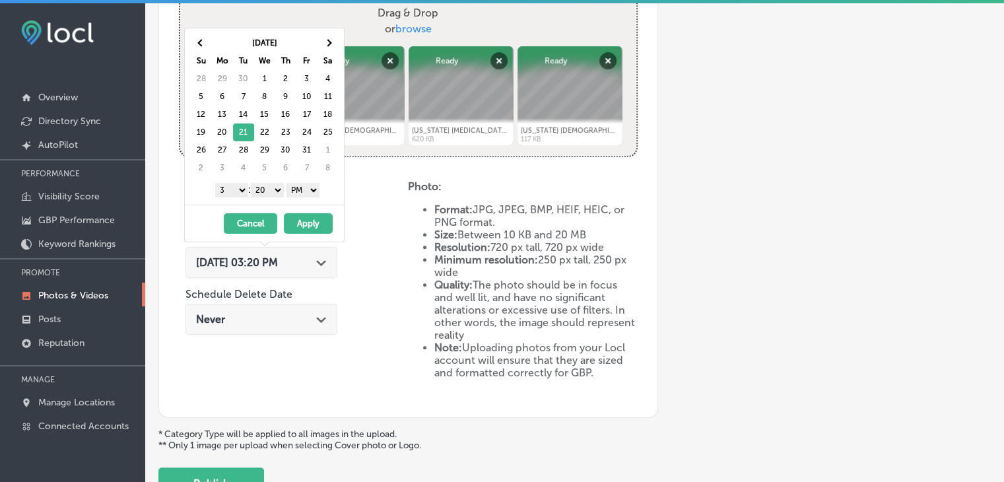
drag, startPoint x: 238, startPoint y: 193, endPoint x: 219, endPoint y: 315, distance: 123.6
click at [219, 315] on body "iconmonstr-menu-thin copy Created with Sketch. Overview Directory Sync Created …" at bounding box center [502, 295] width 1004 height 590
click at [280, 193] on select "00 10 20 30 40 50" at bounding box center [267, 190] width 33 height 15
click at [304, 222] on button "Apply" at bounding box center [308, 223] width 49 height 20
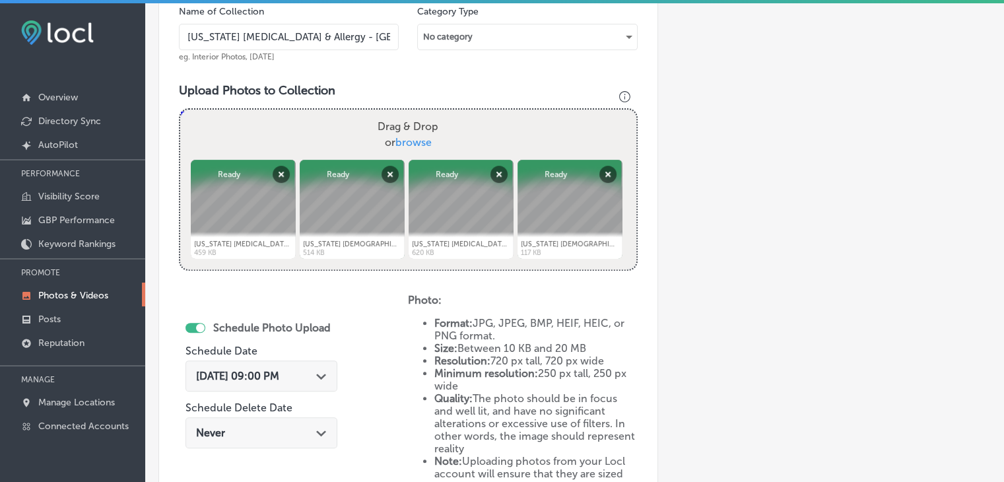
scroll to position [621, 0]
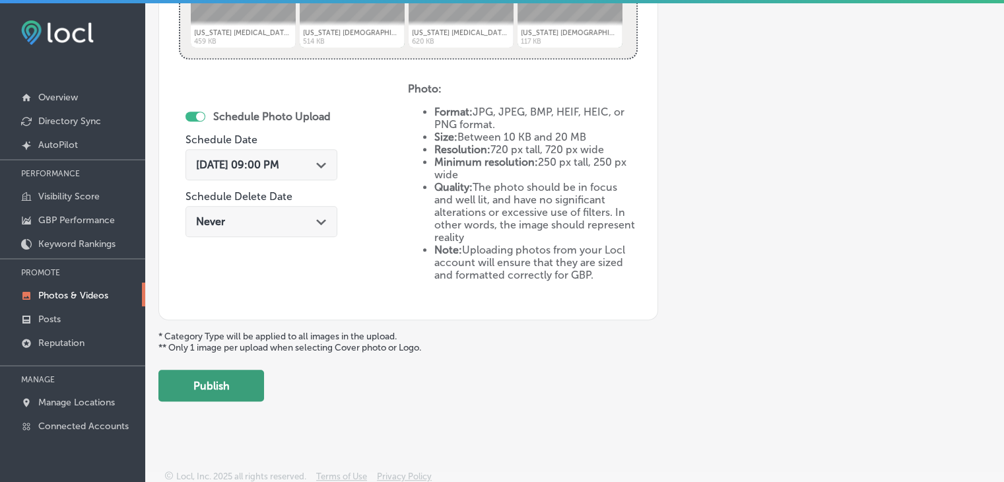
click at [213, 383] on button "Publish" at bounding box center [211, 386] width 106 height 32
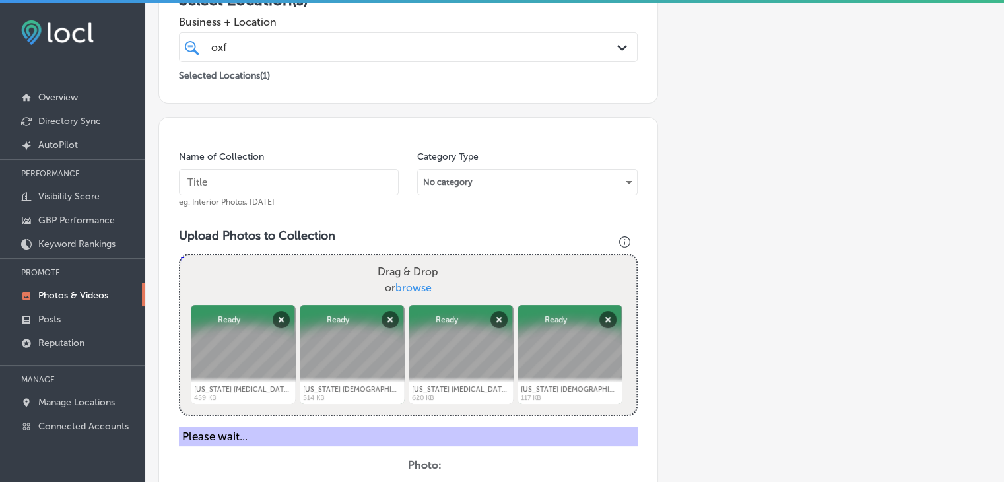
scroll to position [262, 0]
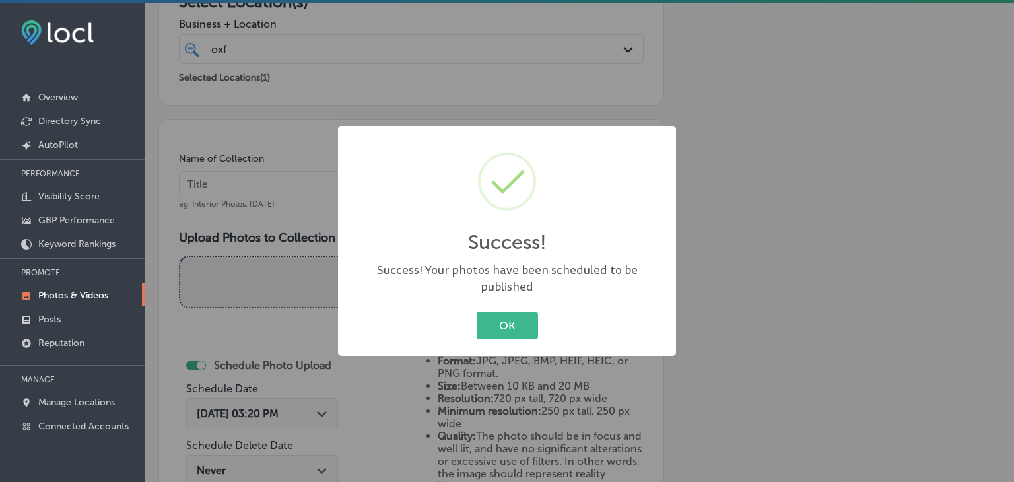
click at [317, 215] on div "Success! × Success! Your photos have been scheduled to be published OK Cancel" at bounding box center [507, 241] width 1014 height 482
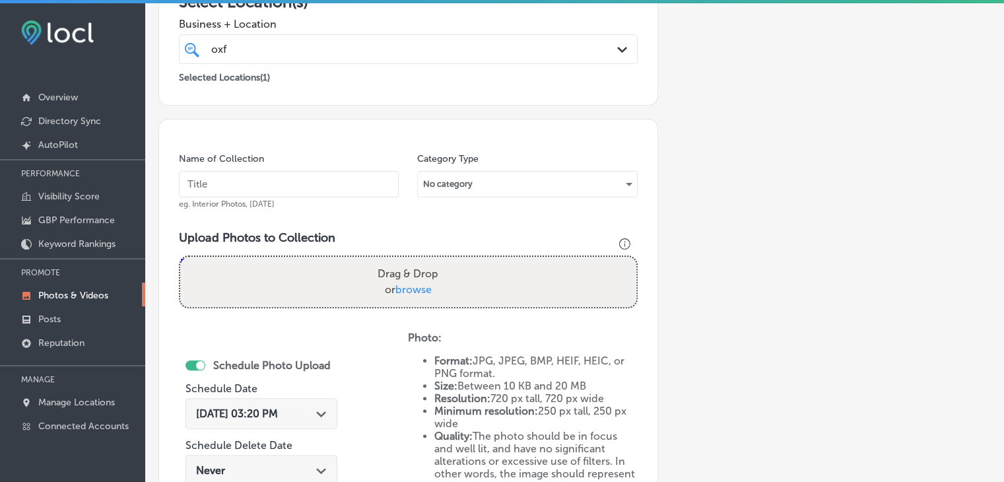
click at [306, 189] on input "text" at bounding box center [289, 184] width 220 height 26
paste input "Mississippi Asthma & Allergy - Oxford, Oct 2025, Week"
type input "Mississippi Asthma & Allergy - Oxford, Oct 2025, Week 4"
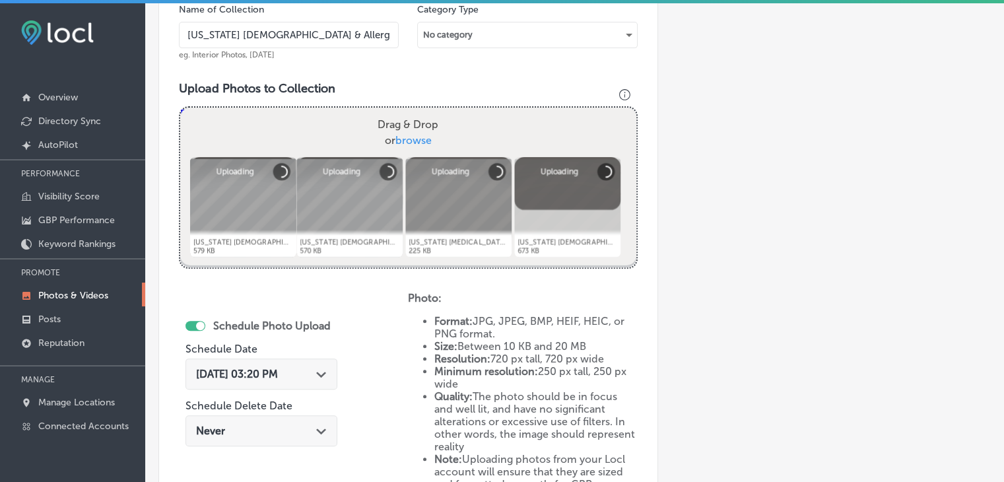
scroll to position [423, 0]
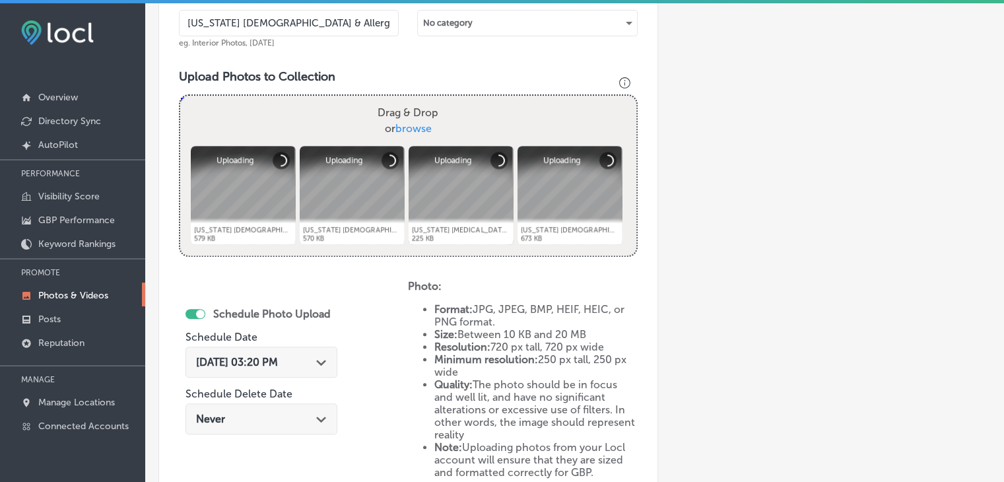
click at [276, 362] on span "Aug 25, 2025 03:20 PM" at bounding box center [237, 362] width 82 height 13
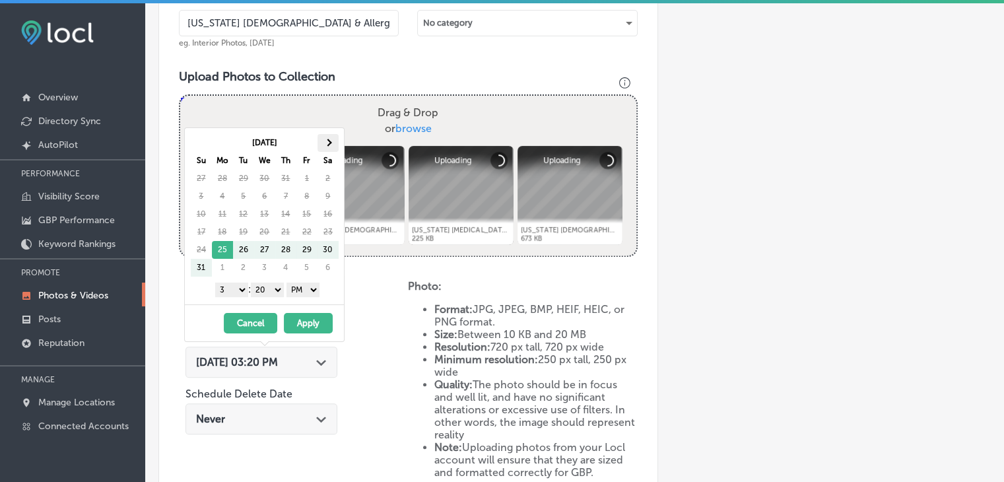
click at [327, 139] on th at bounding box center [328, 143] width 21 height 18
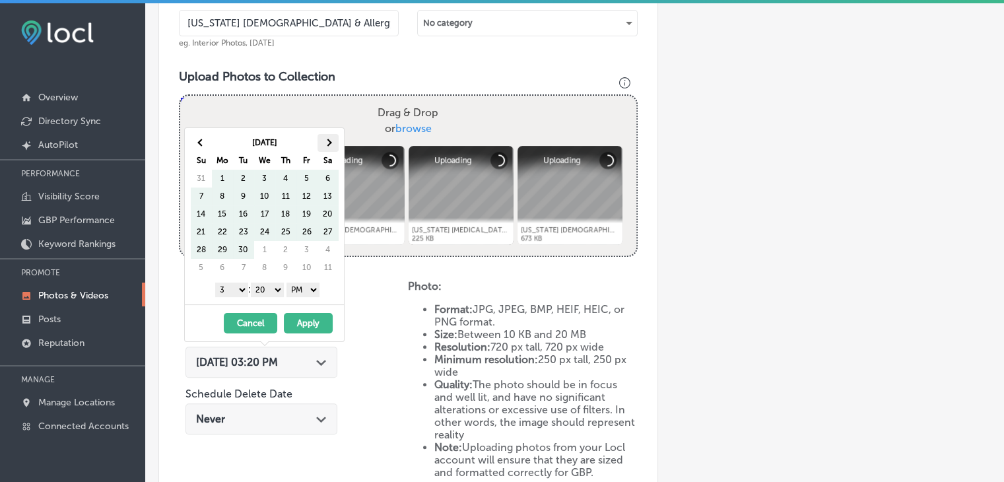
click at [321, 145] on th at bounding box center [328, 143] width 21 height 18
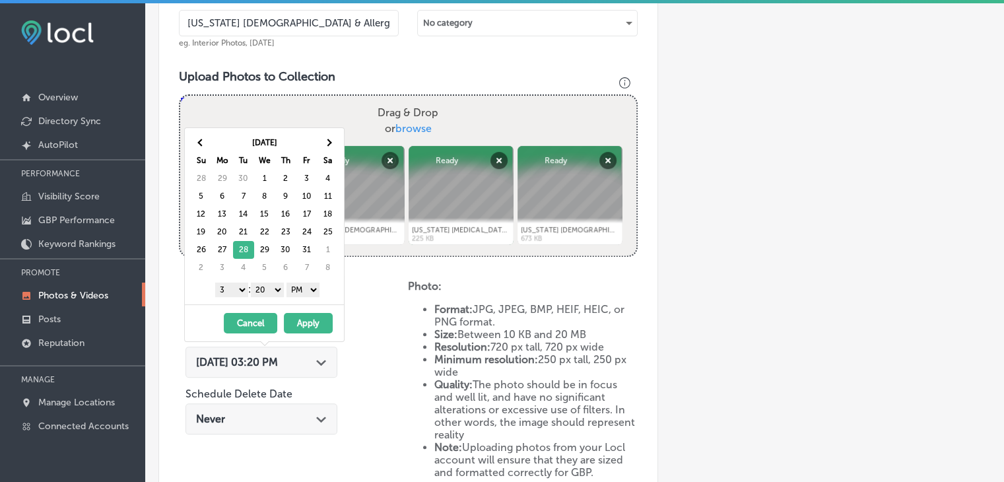
click at [224, 287] on select "1 2 3 4 5 6 7 8 9 10 11 12" at bounding box center [231, 290] width 33 height 15
drag, startPoint x: 261, startPoint y: 286, endPoint x: 269, endPoint y: 309, distance: 24.4
click at [269, 309] on div "Oct 2025 Su Mo Tu We Th Fr Sa 28 29 30 1 2 3 4 5 6 7 8 9 10 11 12 13 14 15 16 1…" at bounding box center [264, 234] width 160 height 215
click at [310, 320] on button "Apply" at bounding box center [308, 323] width 49 height 20
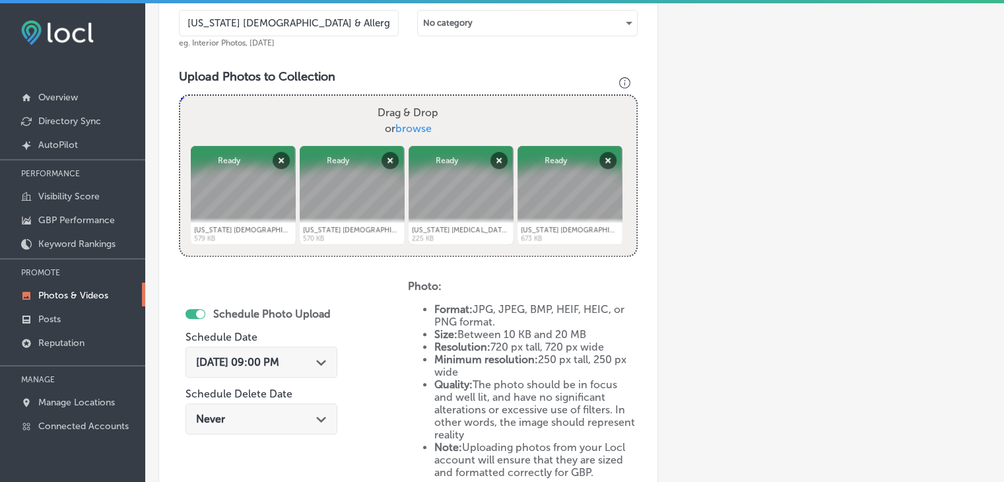
scroll to position [621, 0]
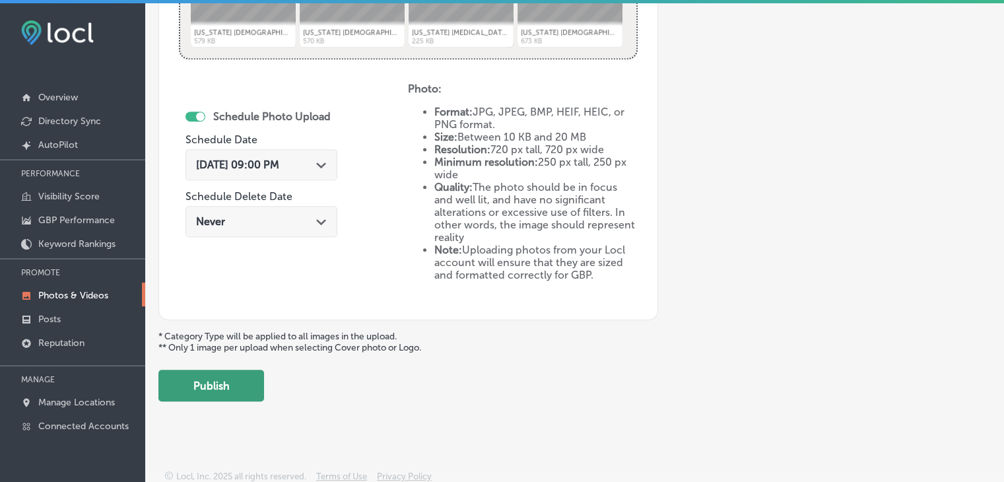
click at [214, 381] on button "Publish" at bounding box center [211, 386] width 106 height 32
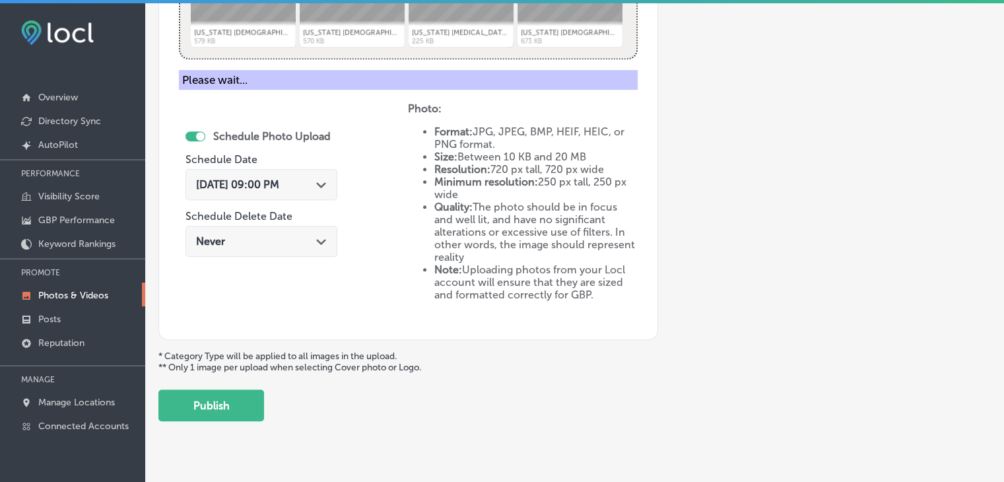
scroll to position [306, 0]
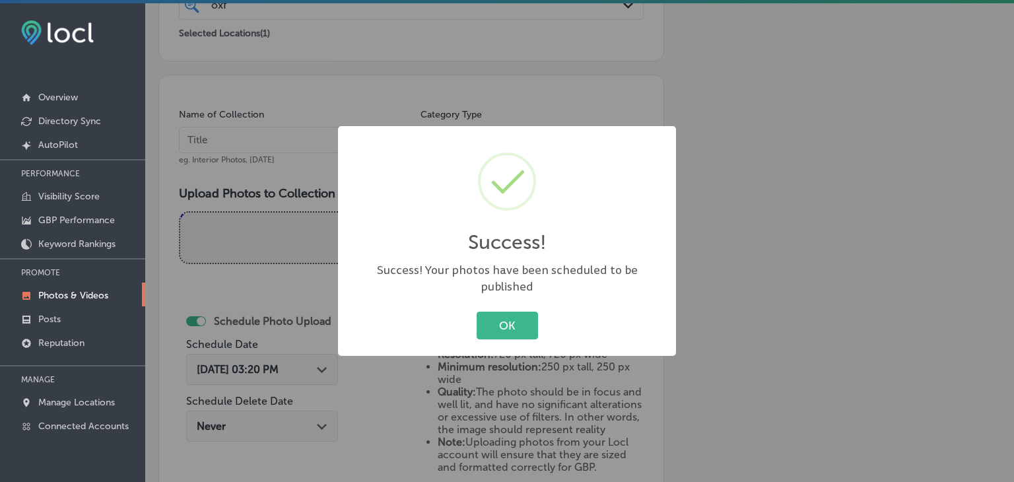
click at [283, 72] on div "Success! × Success! Your photos have been scheduled to be published OK Cancel" at bounding box center [507, 241] width 1014 height 482
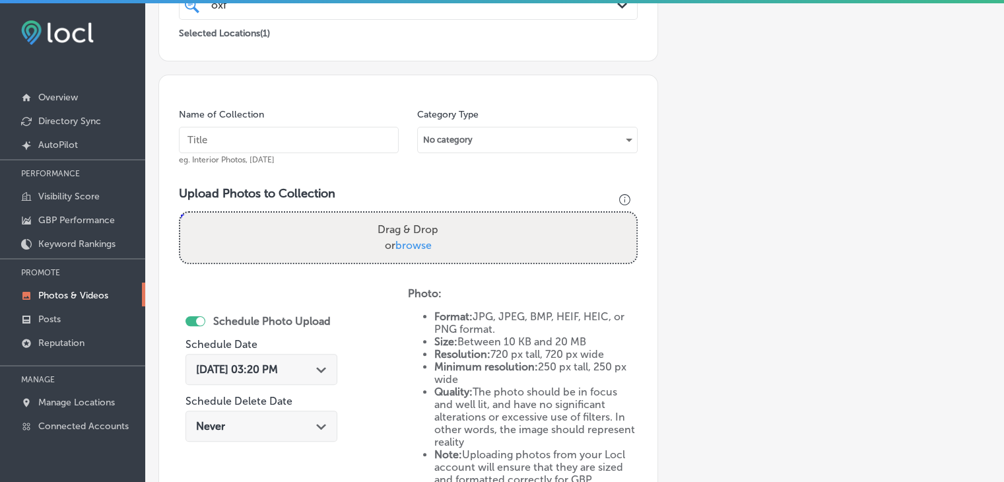
click at [269, 129] on input "text" at bounding box center [289, 140] width 220 height 26
paste input "Mississippi Asthma & Allergy - Oxford, Oct 2025, Week"
click at [315, 149] on input "Mississippi Asthma & Allergy - Oxford, Oct 2025, Week" at bounding box center [289, 140] width 220 height 26
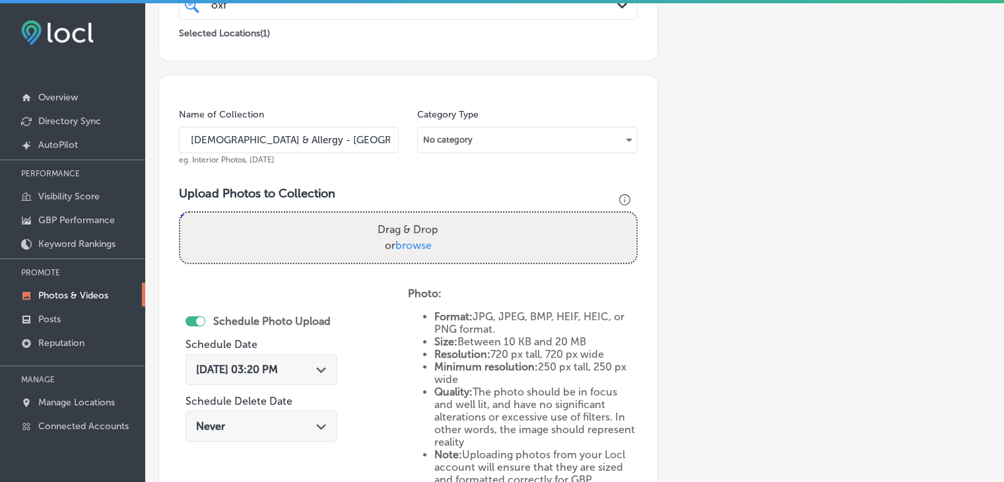
scroll to position [0, 57]
type input "Mississippi Asthma & Allergy - Oxford, Nov 2025, Week 1"
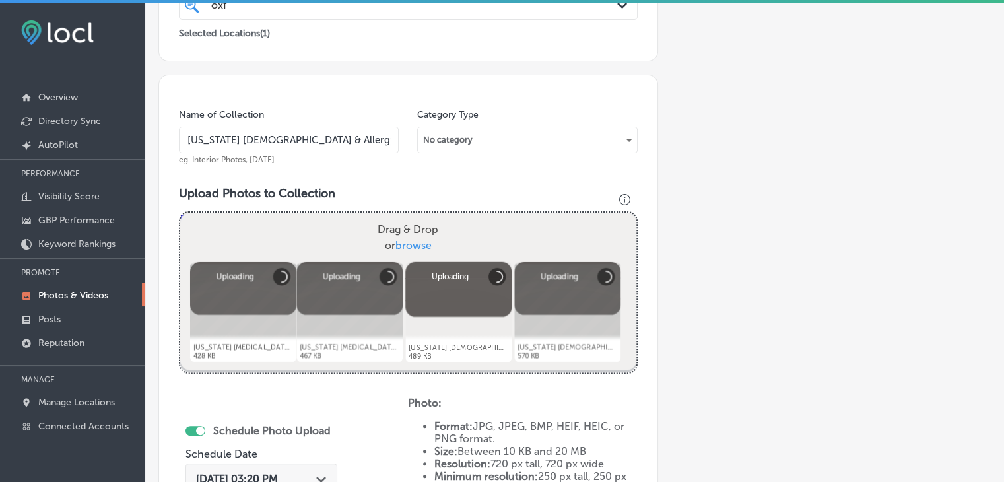
scroll to position [434, 0]
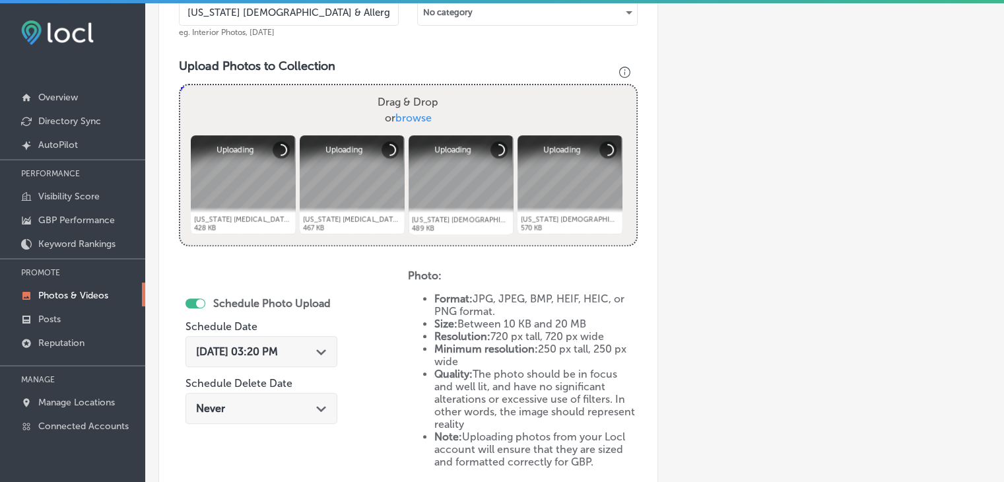
click at [282, 364] on div "Aug 25, 2025 03:20 PM Path Created with Sketch." at bounding box center [262, 351] width 152 height 31
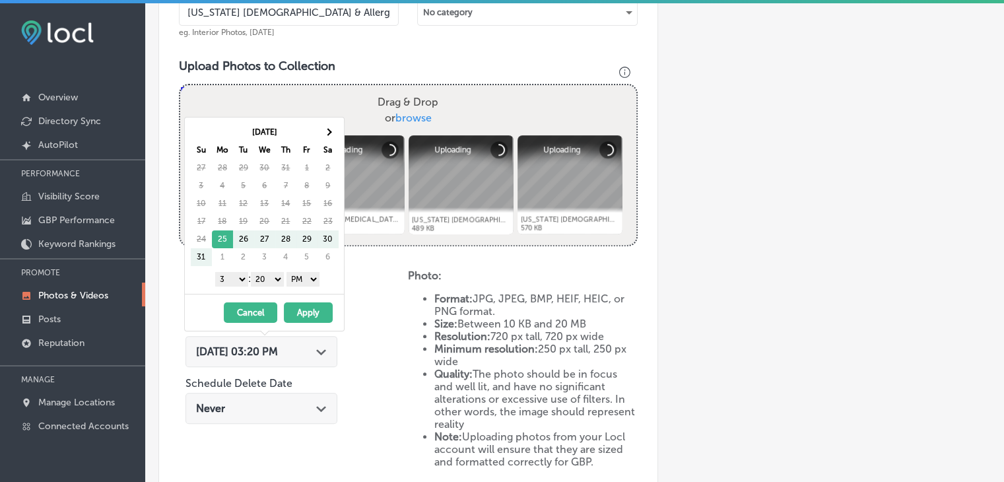
click at [326, 145] on th "Sa" at bounding box center [328, 150] width 21 height 18
click at [326, 131] on span at bounding box center [327, 132] width 7 height 7
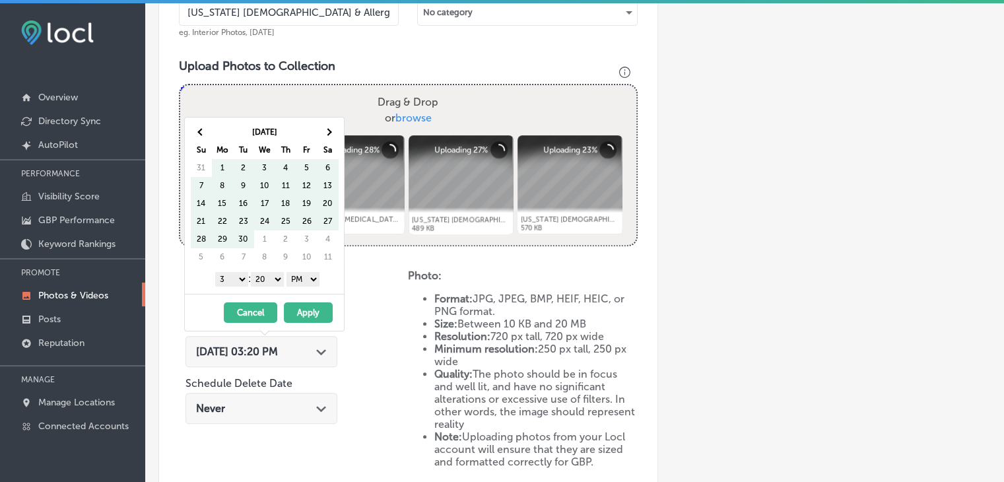
click at [326, 131] on span at bounding box center [327, 132] width 7 height 7
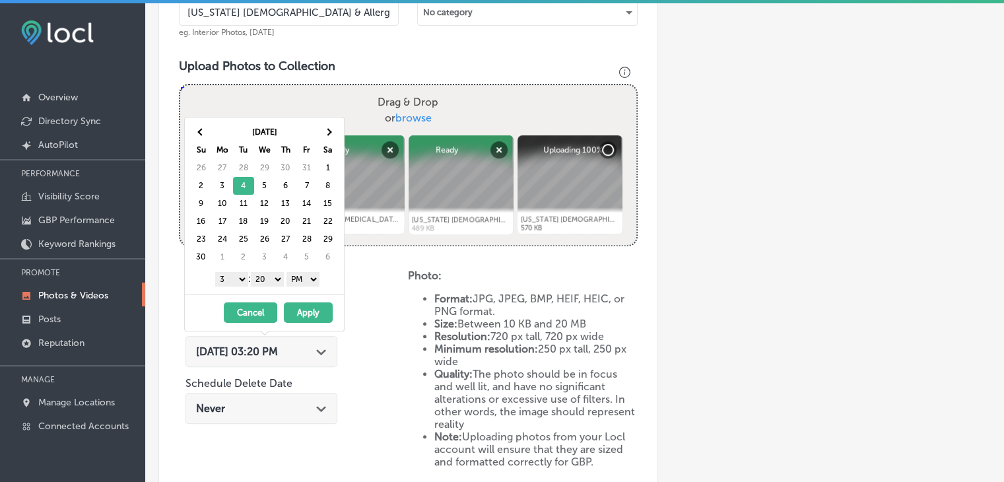
click at [241, 283] on select "1 2 3 4 5 6 7 8 9 10 11 12" at bounding box center [231, 279] width 33 height 15
drag, startPoint x: 265, startPoint y: 282, endPoint x: 265, endPoint y: 289, distance: 7.3
click at [265, 289] on div "Nov 2025 Su Mo Tu We Th Fr Sa 26 27 28 29 30 31 1 2 3 4 5 6 7 8 9 10 11 12 13 1…" at bounding box center [264, 206] width 159 height 176
click at [296, 304] on button "Apply" at bounding box center [308, 312] width 49 height 20
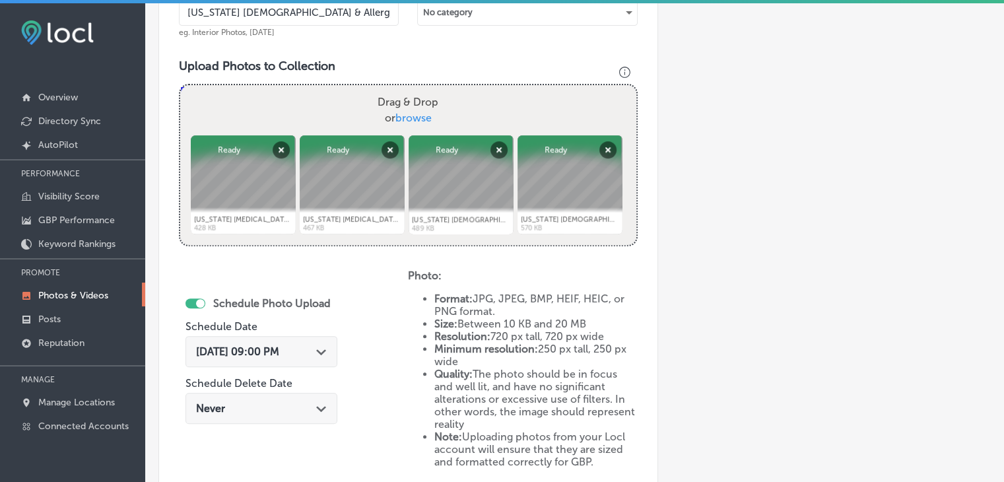
scroll to position [621, 0]
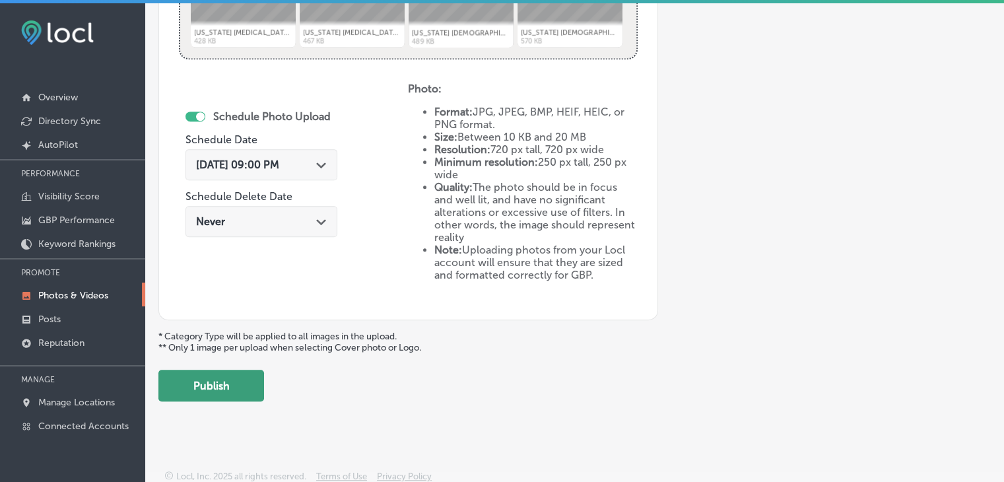
click at [244, 388] on button "Publish" at bounding box center [211, 386] width 106 height 32
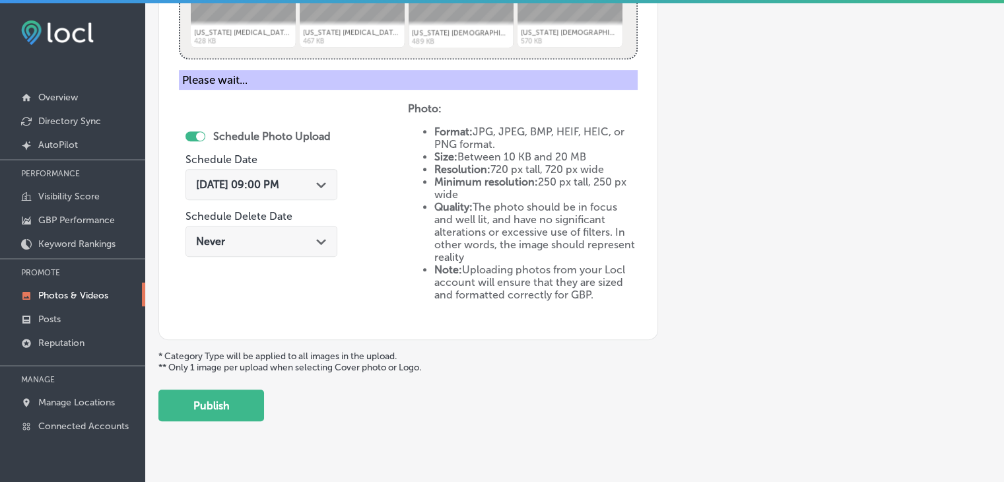
scroll to position [347, 0]
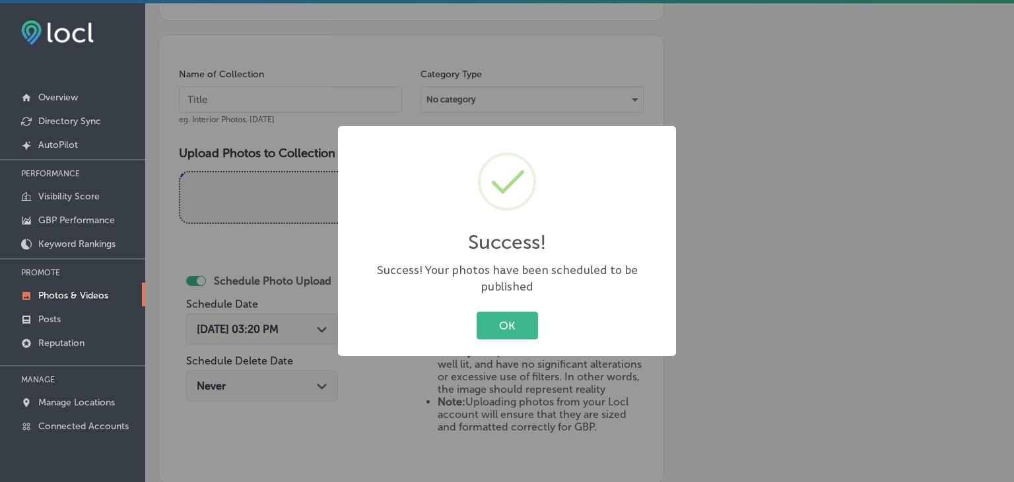
click at [359, 135] on div "Success! × Success! Your photos have been scheduled to be published OK Cancel" at bounding box center [507, 241] width 338 height 230
click at [349, 124] on div "Success! × Success! Your photos have been scheduled to be published OK Cancel" at bounding box center [507, 241] width 1014 height 482
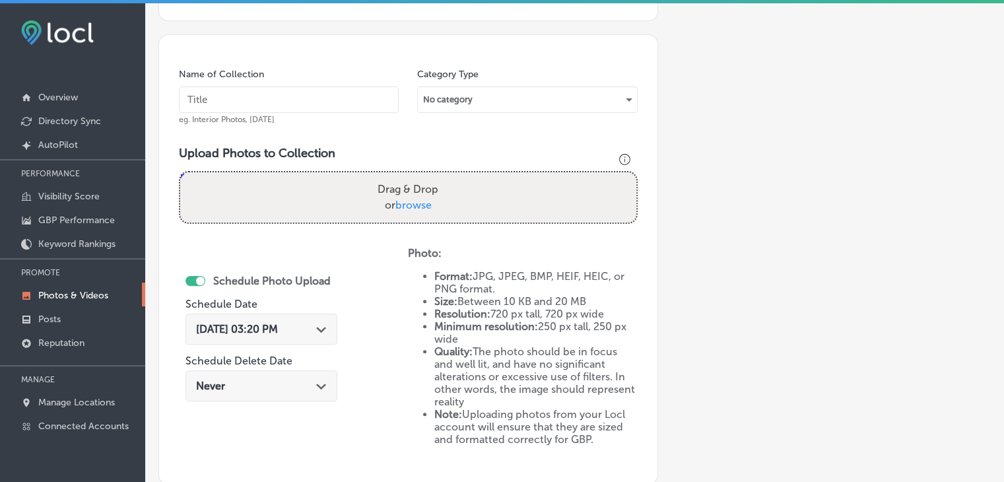
paste input "Mississippi Asthma & Allergy - Oxford, Nov 2025, Week"
click at [324, 86] on input "text" at bounding box center [289, 99] width 220 height 26
type input "Mississippi Asthma & Allergy - Oxford, Nov 2025, Week 2"
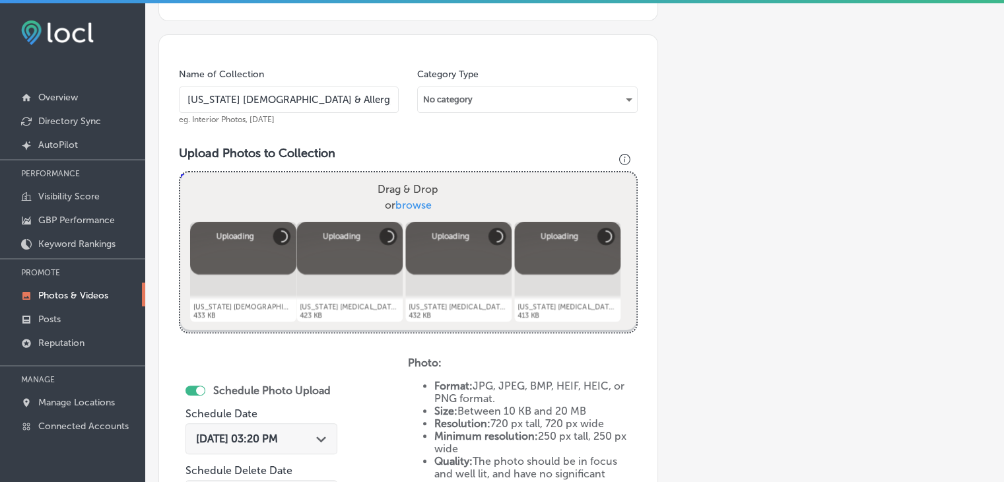
scroll to position [541, 0]
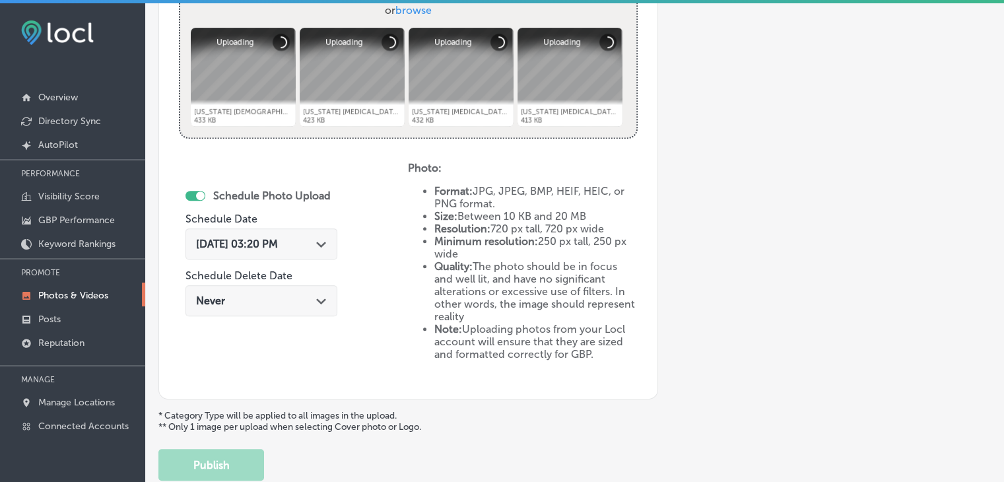
click at [289, 228] on div "Aug 25, 2025 03:20 PM Path Created with Sketch." at bounding box center [262, 243] width 152 height 31
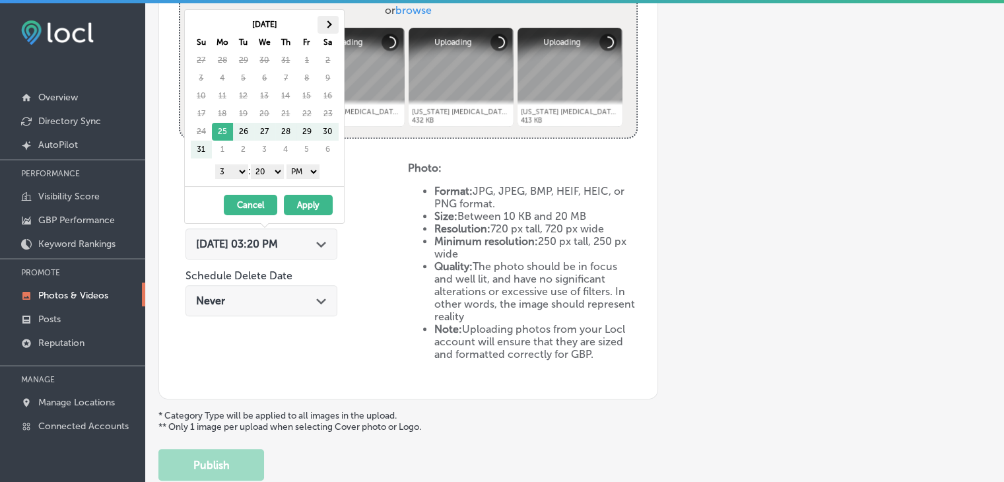
click at [335, 24] on th at bounding box center [328, 25] width 21 height 18
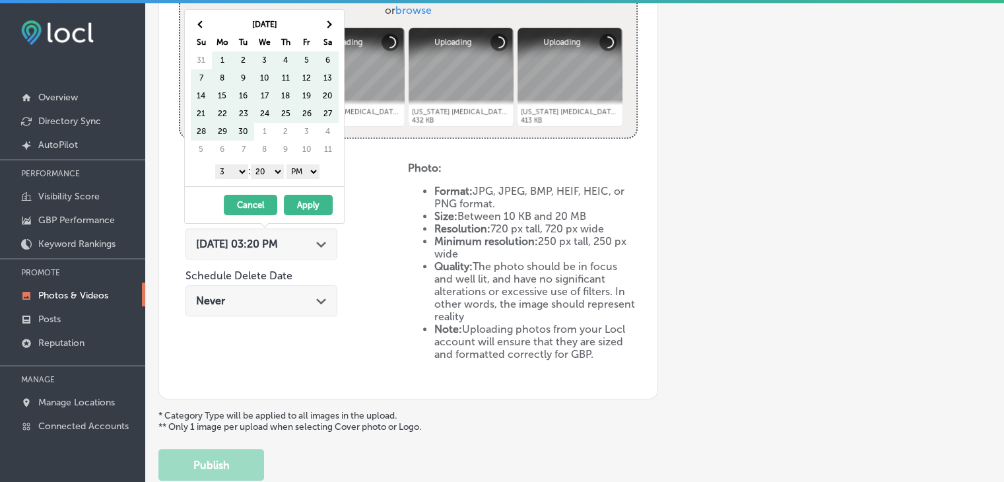
click at [335, 24] on th at bounding box center [328, 25] width 21 height 18
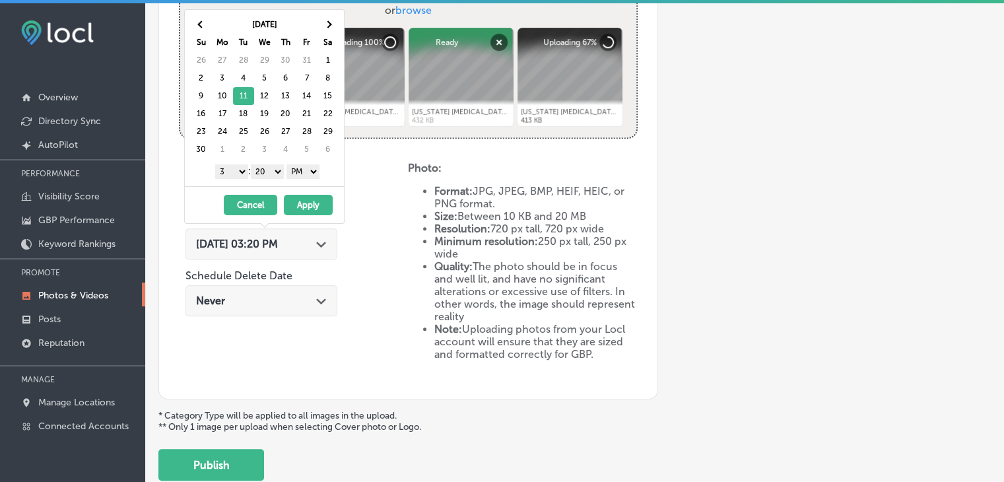
click at [223, 165] on select "1 2 3 4 5 6 7 8 9 10 11 12" at bounding box center [231, 171] width 33 height 15
drag, startPoint x: 276, startPoint y: 165, endPoint x: 276, endPoint y: 183, distance: 17.8
click at [276, 183] on div "Nov 2025 Su Mo Tu We Th Fr Sa 26 27 28 29 30 31 1 2 3 4 5 6 7 8 9 10 11 12 13 1…" at bounding box center [264, 98] width 159 height 176
click at [297, 201] on button "Apply" at bounding box center [308, 205] width 49 height 20
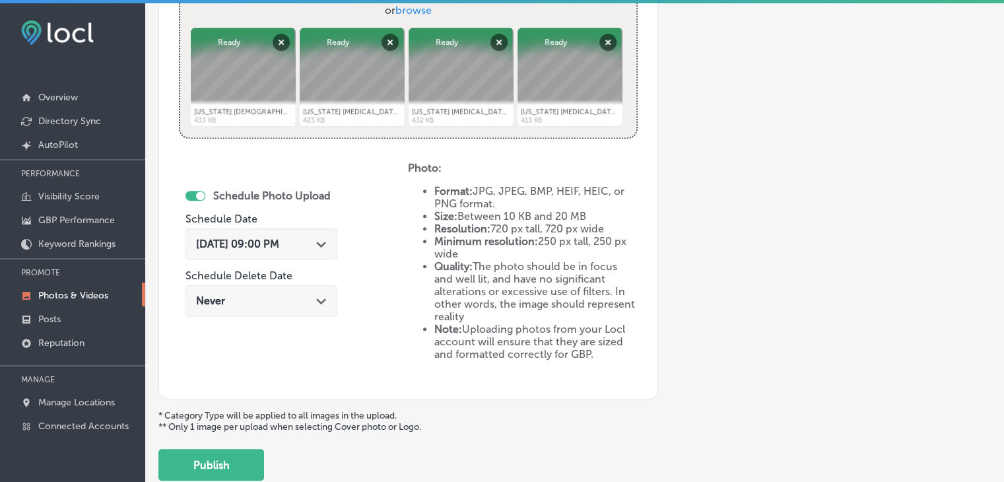
scroll to position [621, 0]
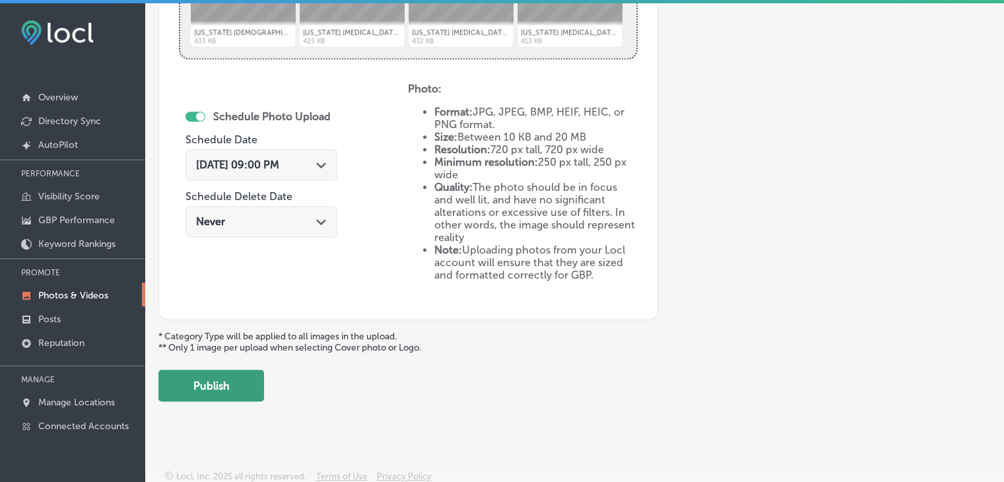
click at [190, 380] on button "Publish" at bounding box center [211, 386] width 106 height 32
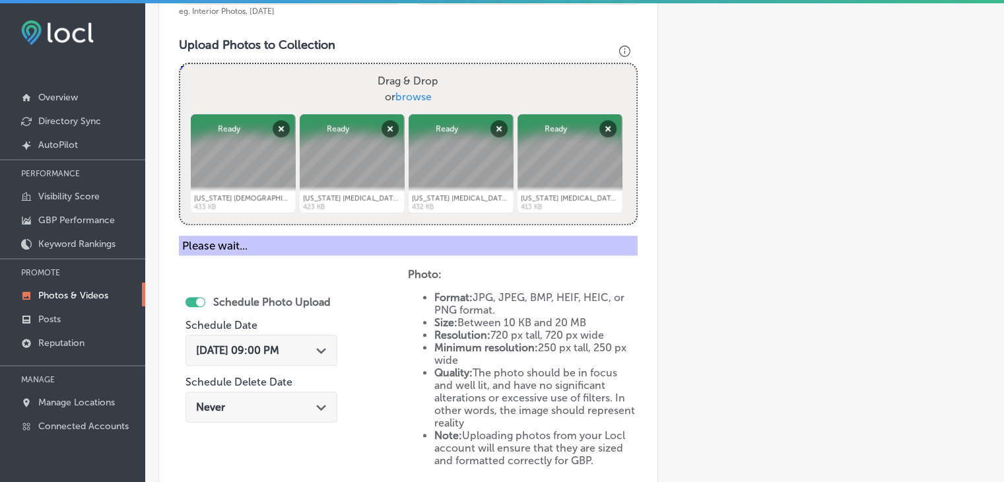
scroll to position [451, 0]
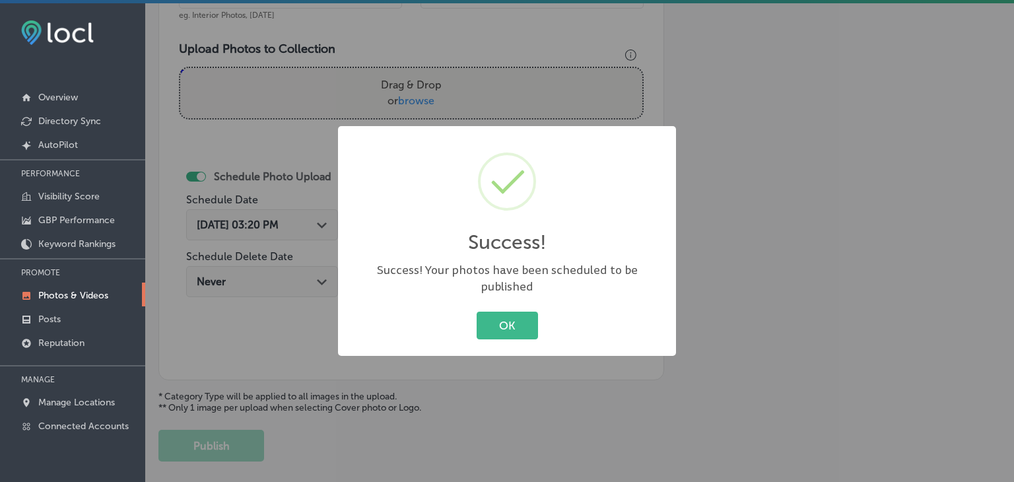
click at [333, 117] on div "Success! × Success! Your photos have been scheduled to be published OK Cancel" at bounding box center [507, 241] width 1014 height 482
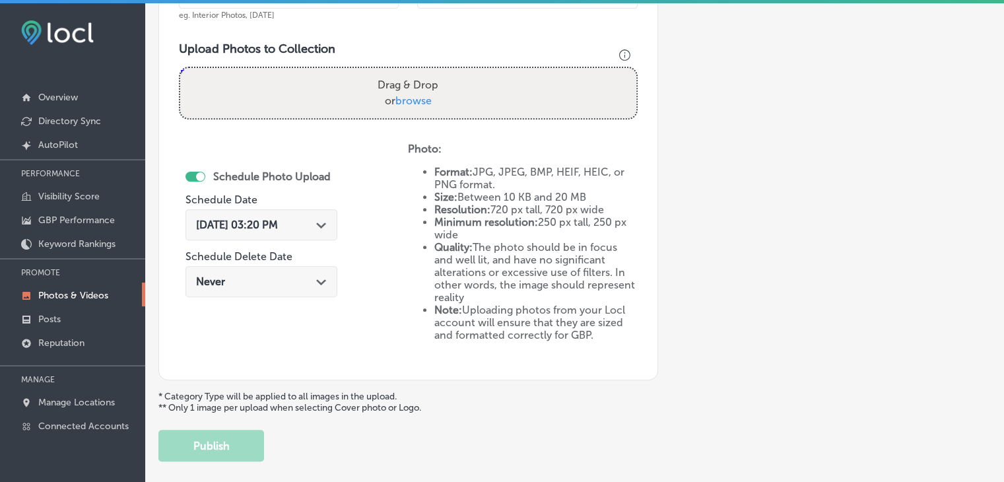
scroll to position [372, 0]
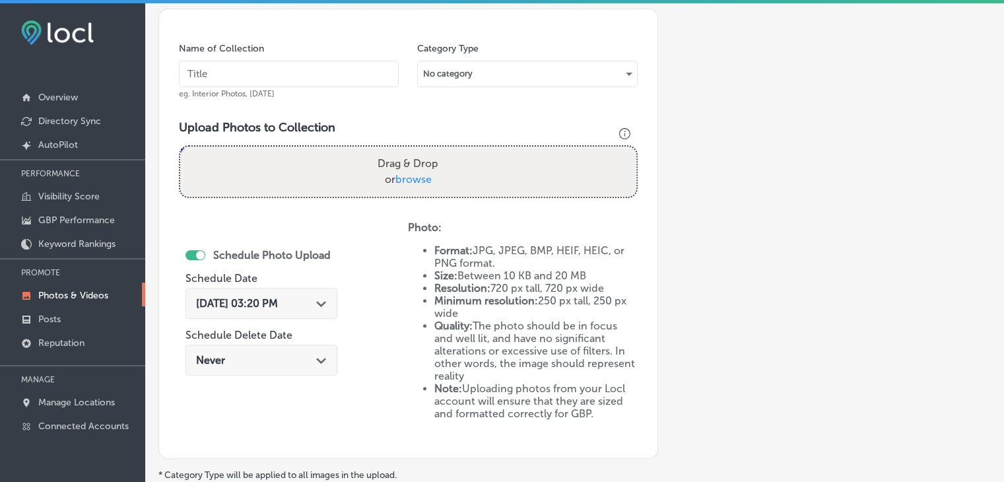
paste input "Mississippi Asthma & Allergy - Oxford, Nov 2025, Week"
click at [325, 69] on input "Mississippi Asthma & Allergy - Oxford, Nov 2025, Week" at bounding box center [289, 74] width 220 height 26
type input "Mississippi Asthma & Allergy - Oxford, Nov 2025, Week 3"
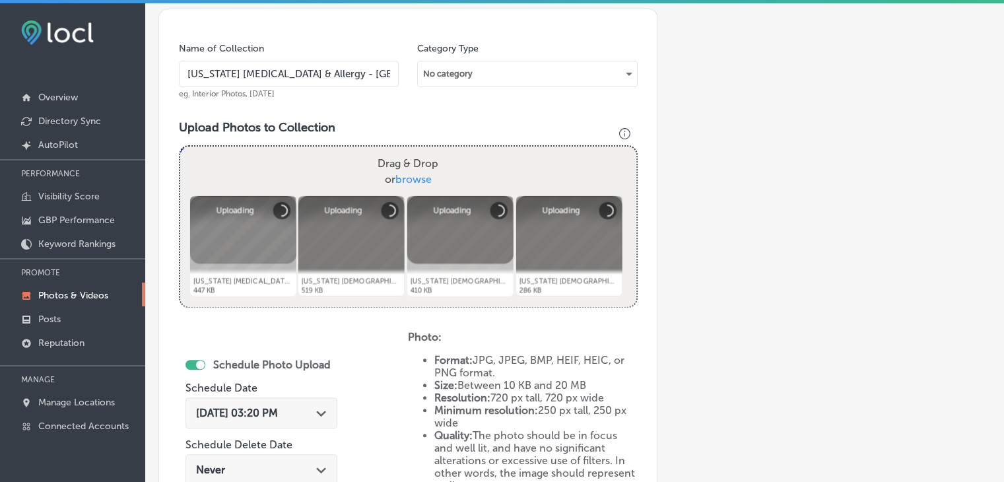
scroll to position [428, 0]
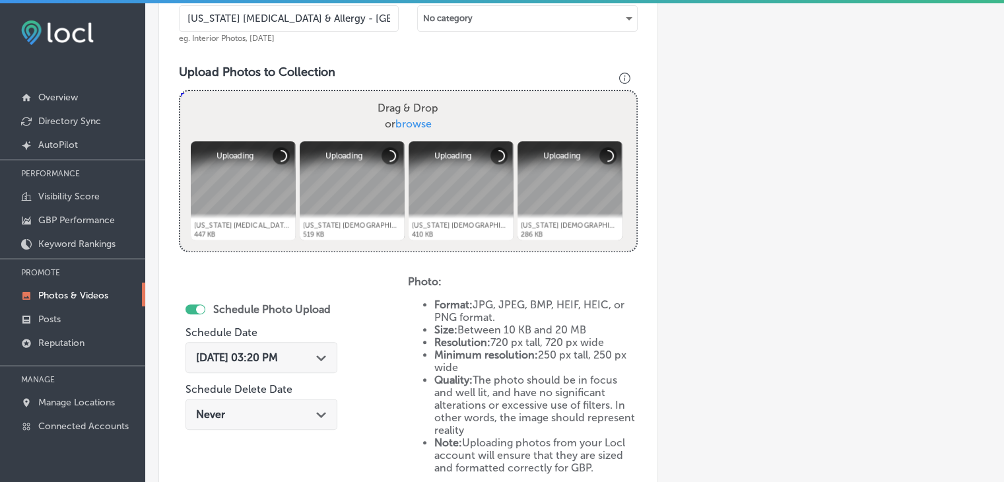
click at [221, 362] on span "Aug 25, 2025 03:20 PM" at bounding box center [237, 357] width 82 height 13
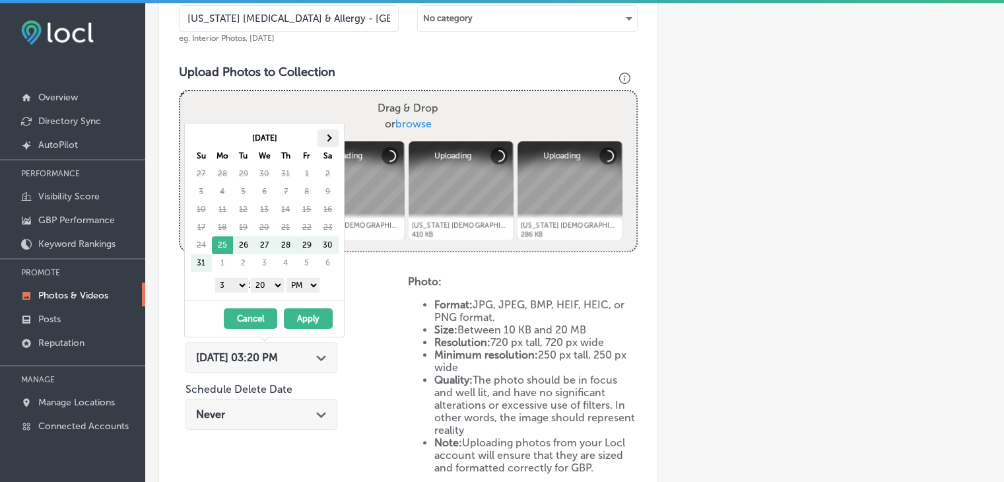
click at [327, 138] on span at bounding box center [327, 138] width 7 height 7
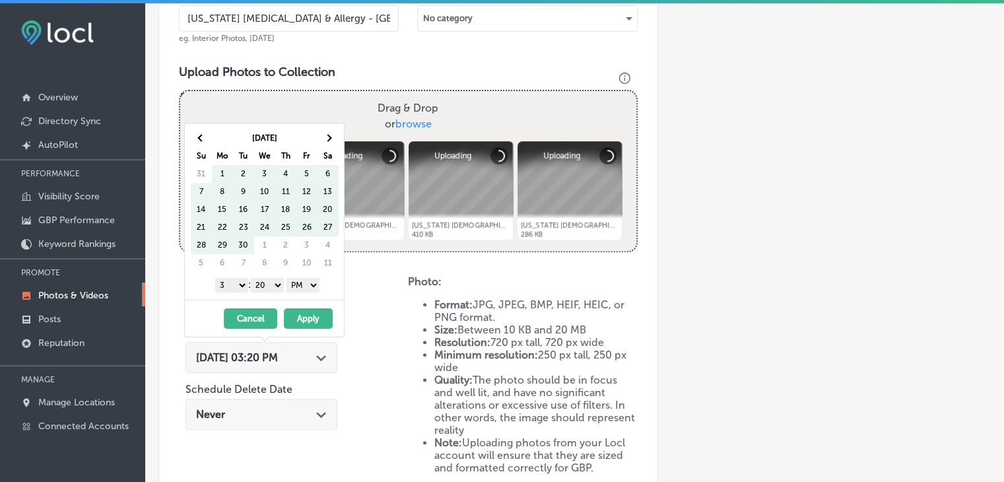
click at [327, 138] on span at bounding box center [327, 138] width 7 height 7
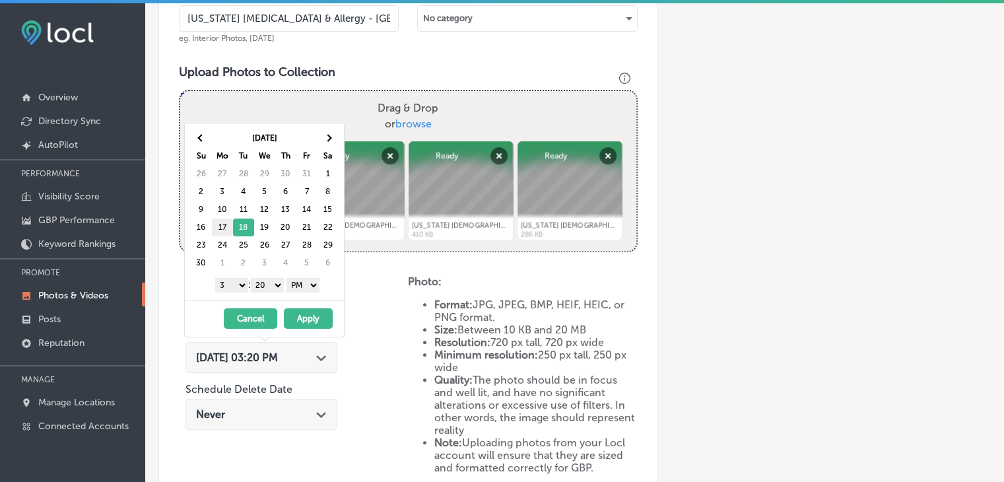
drag, startPoint x: 227, startPoint y: 283, endPoint x: 222, endPoint y: 217, distance: 65.6
click at [222, 217] on div "Nov 2025 Su Mo Tu We Th Fr Sa 26 27 28 29 30 31 1 2 3 4 5 6 7 8 9 10 11 12 13 1…" at bounding box center [264, 211] width 159 height 176
drag, startPoint x: 260, startPoint y: 289, endPoint x: 264, endPoint y: 310, distance: 22.1
click at [264, 310] on div "Nov 2025 Su Mo Tu We Th Fr Sa 26 27 28 29 30 31 1 2 3 4 5 6 7 8 9 10 11 12 13 1…" at bounding box center [264, 230] width 160 height 215
click at [271, 291] on select "00 10 20 30 40 50" at bounding box center [267, 285] width 33 height 15
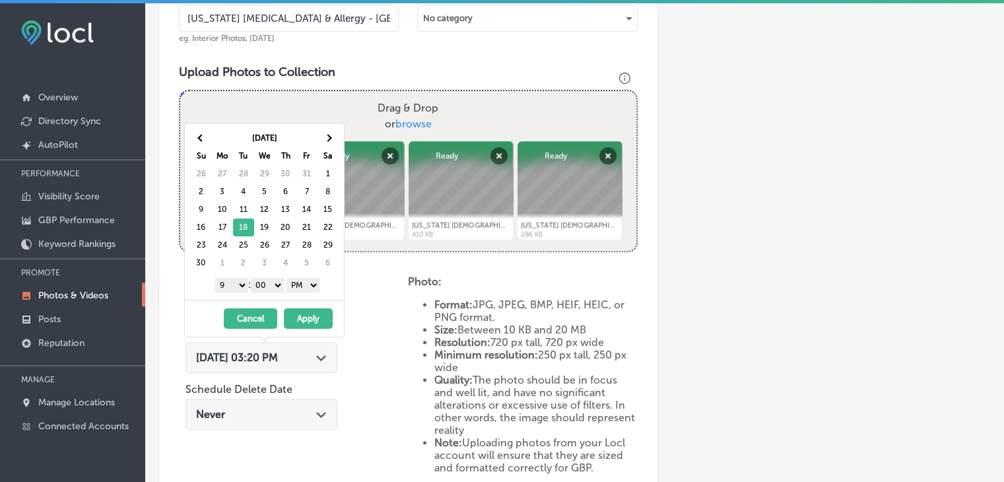
click at [294, 308] on button "Apply" at bounding box center [308, 318] width 49 height 20
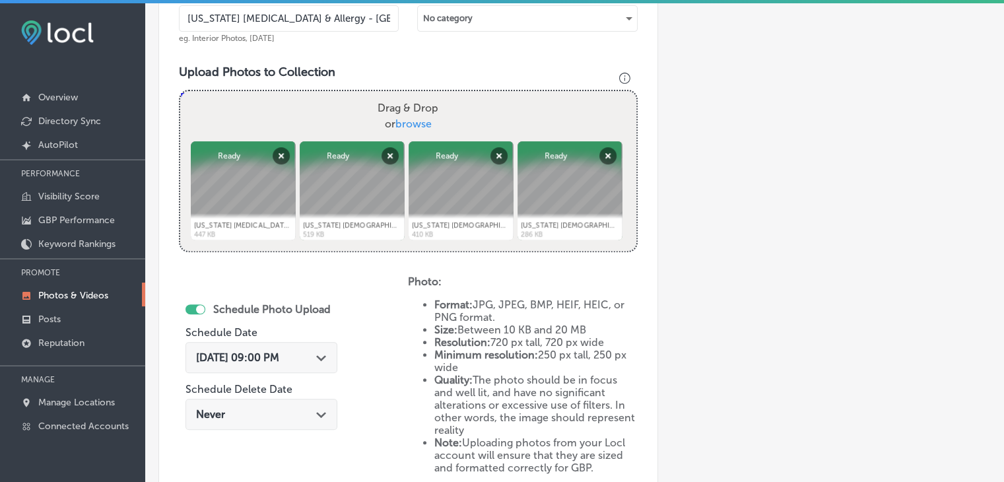
scroll to position [621, 0]
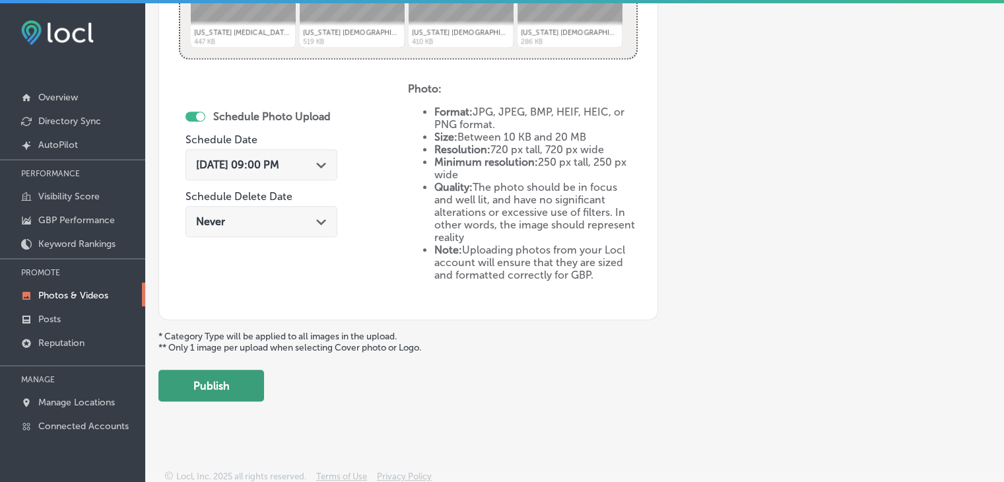
drag, startPoint x: 217, startPoint y: 401, endPoint x: 227, endPoint y: 392, distance: 13.1
click at [227, 392] on button "Publish" at bounding box center [211, 386] width 106 height 32
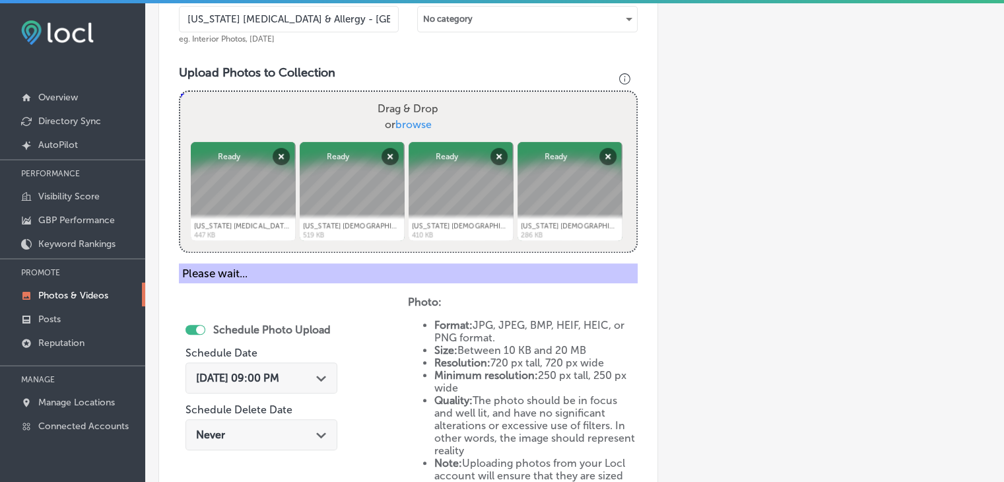
scroll to position [425, 0]
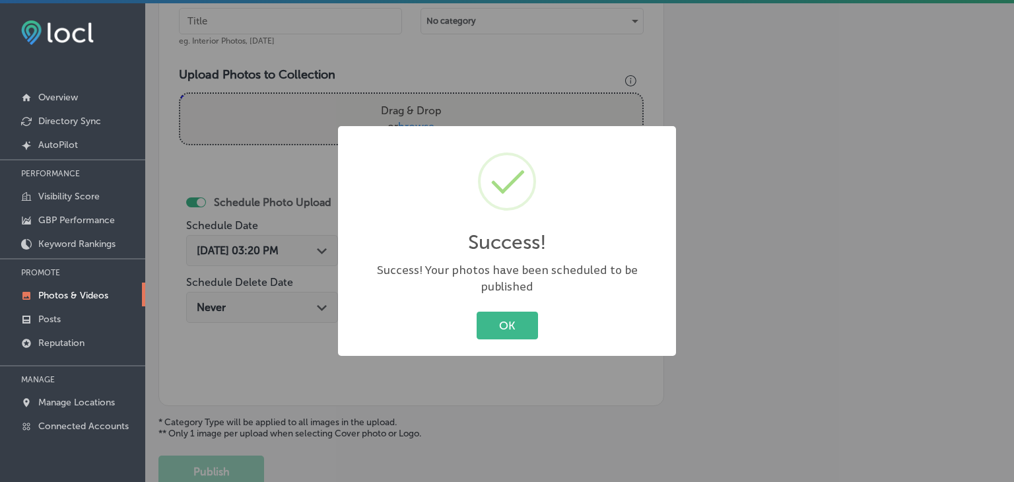
click at [314, 63] on div "Success! × Success! Your photos have been scheduled to be published OK Cancel" at bounding box center [507, 241] width 1014 height 482
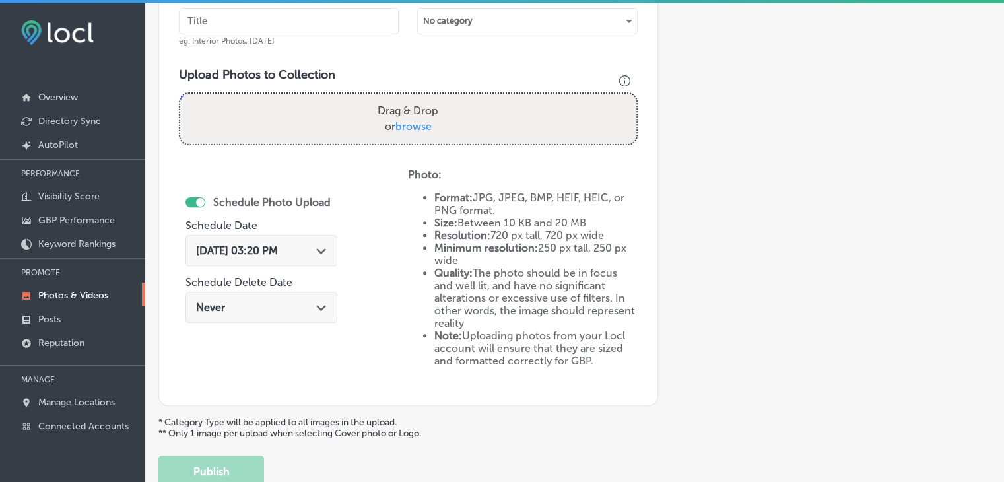
paste input "Mississippi Asthma & Allergy - Oxford, Nov 2025, Week"
click at [333, 11] on input "text" at bounding box center [289, 21] width 220 height 26
type input "Mississippi Asthma & Allergy - Oxford, Nov 2025, Week 4"
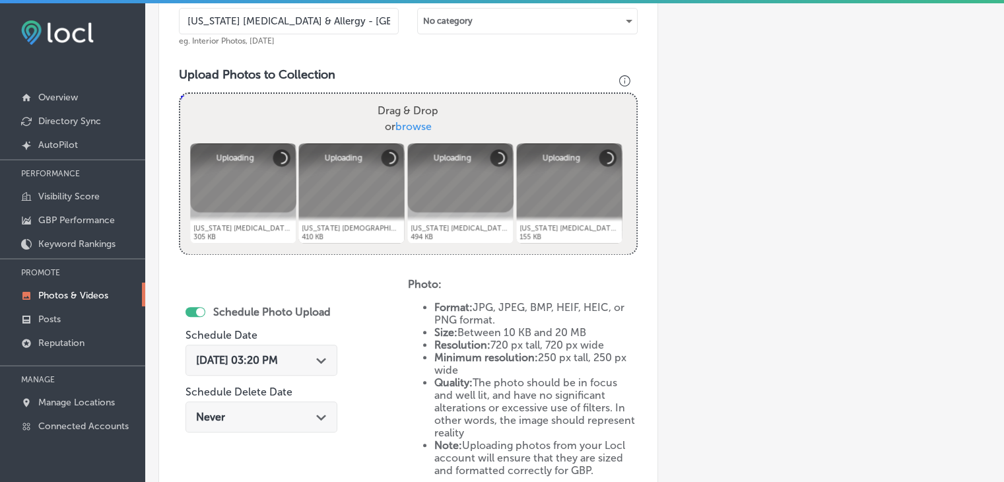
scroll to position [506, 0]
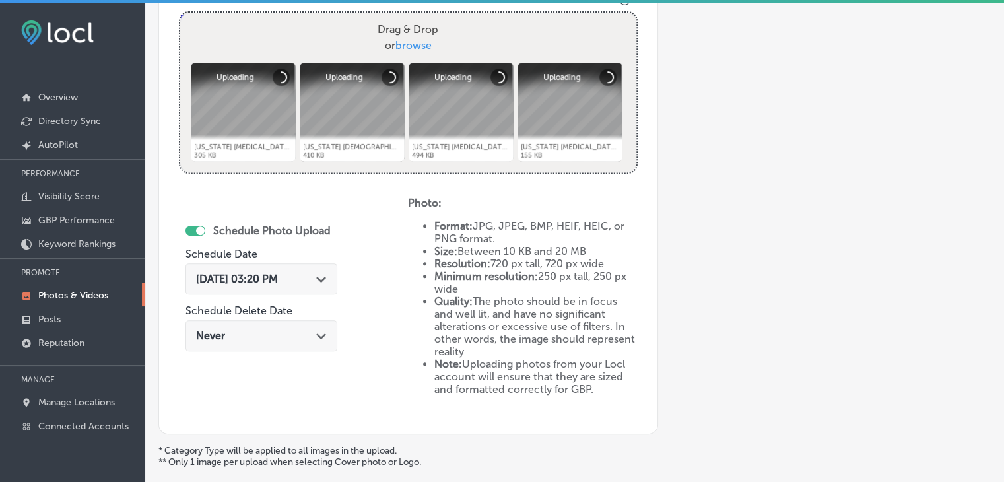
click at [251, 260] on div "Aug 25, 2025 03:20 PM Path Created with Sketch." at bounding box center [262, 282] width 152 height 44
click at [254, 267] on div "Aug 25, 2025 03:20 PM Path Created with Sketch." at bounding box center [262, 278] width 152 height 31
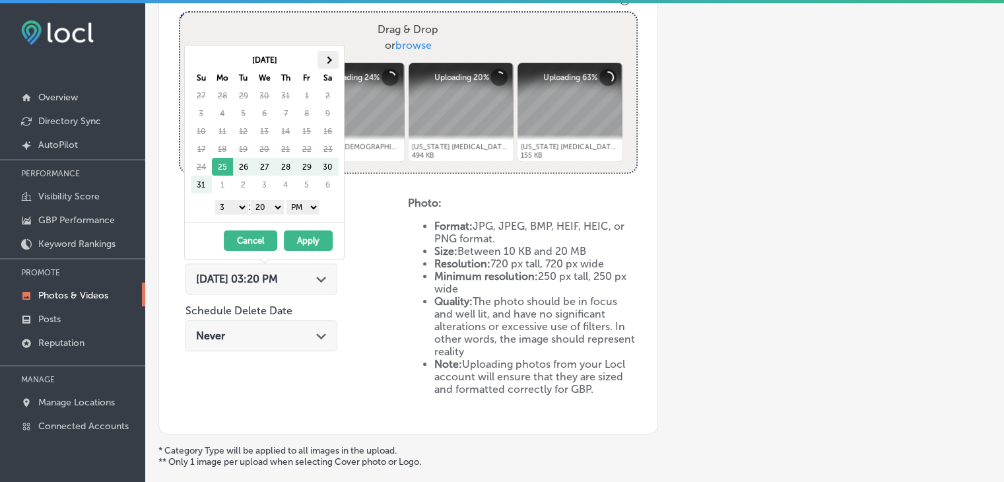
click at [329, 63] on th at bounding box center [328, 60] width 21 height 18
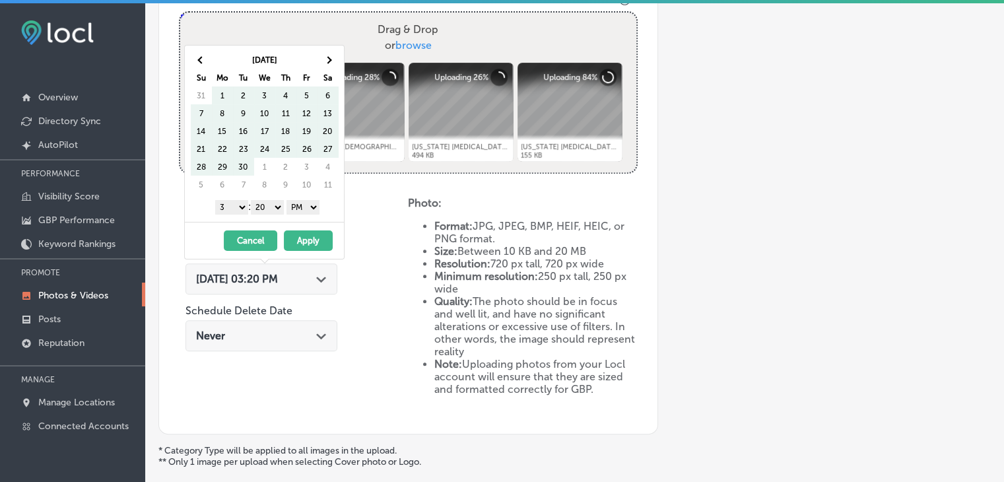
click at [329, 63] on th at bounding box center [328, 60] width 21 height 18
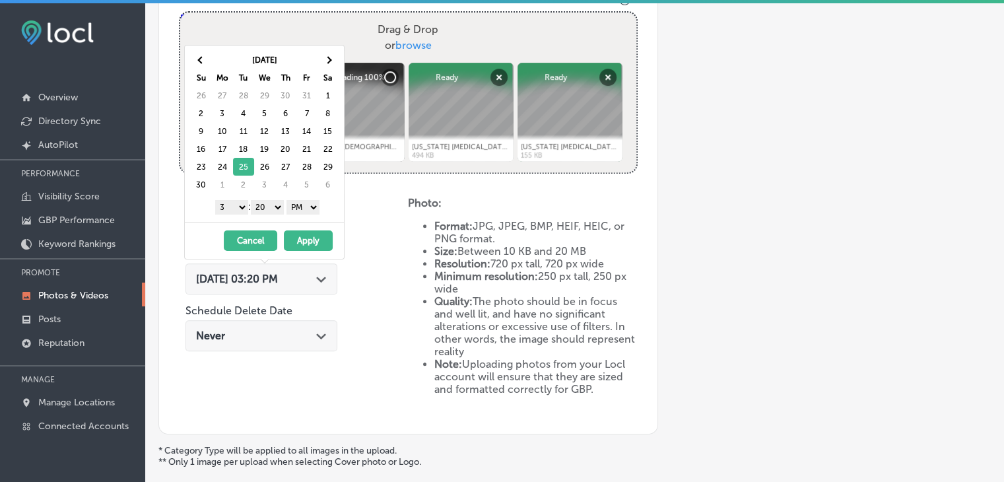
click at [228, 202] on select "1 2 3 4 5 6 7 8 9 10 11 12" at bounding box center [231, 207] width 33 height 15
click at [272, 204] on select "00 10 20 30 40 50" at bounding box center [267, 207] width 33 height 15
click at [314, 253] on div "11/25/2025 - 11/25/2025 Cancel Apply" at bounding box center [264, 240] width 159 height 37
click at [314, 237] on button "Apply" at bounding box center [308, 240] width 49 height 20
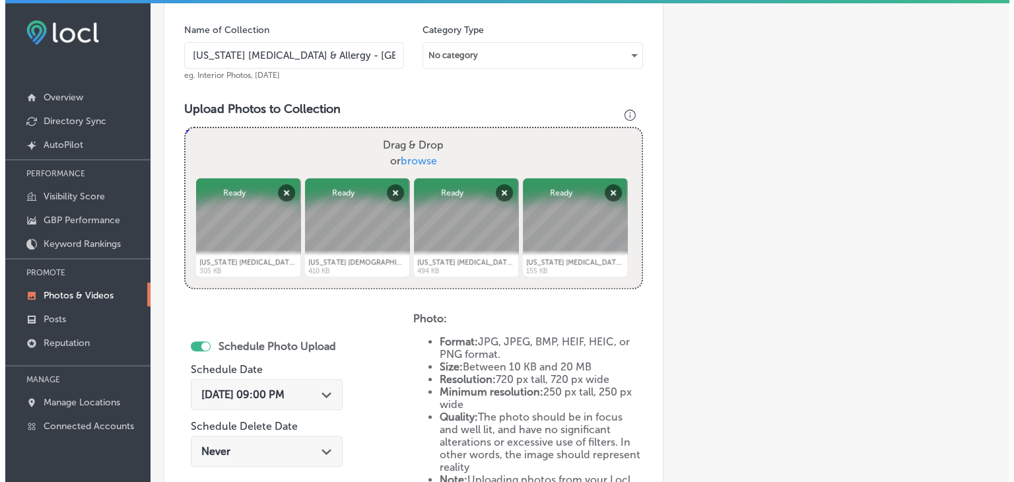
scroll to position [621, 0]
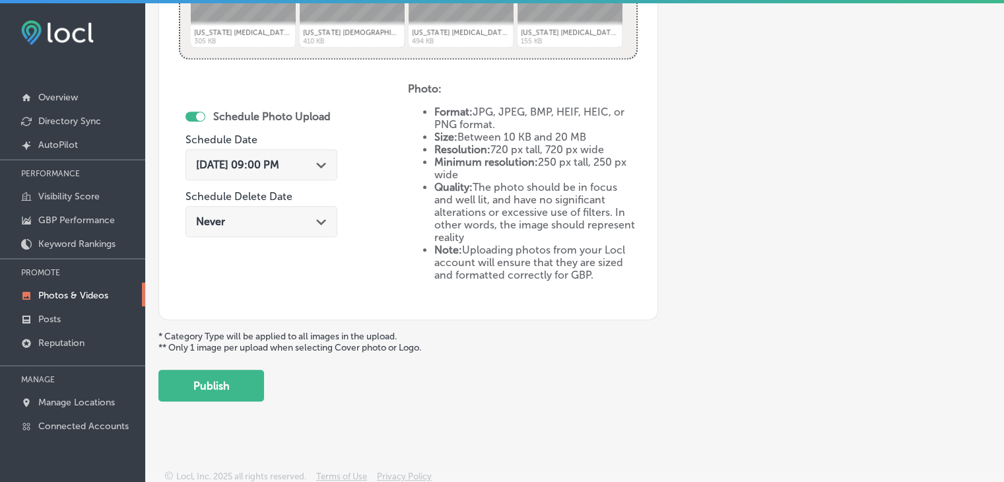
click at [221, 374] on button "Publish" at bounding box center [211, 386] width 106 height 32
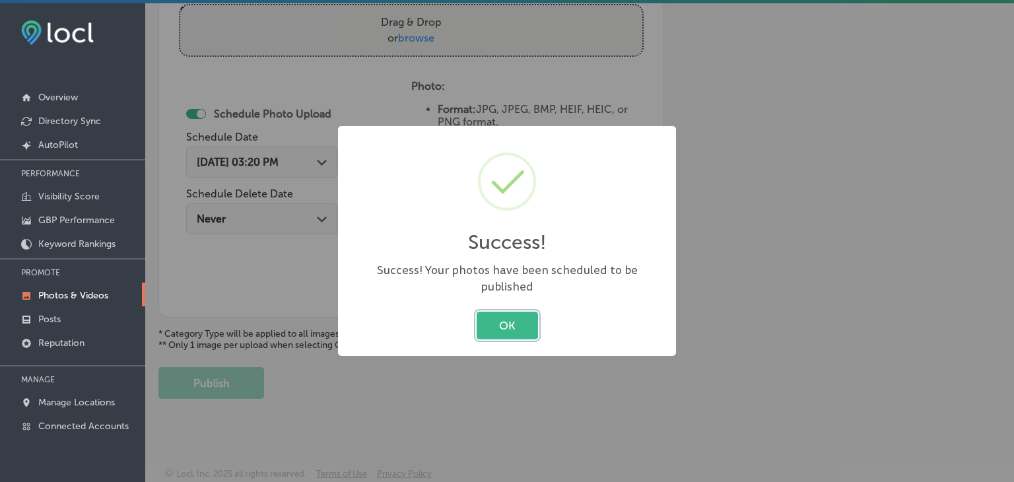
scroll to position [512, 0]
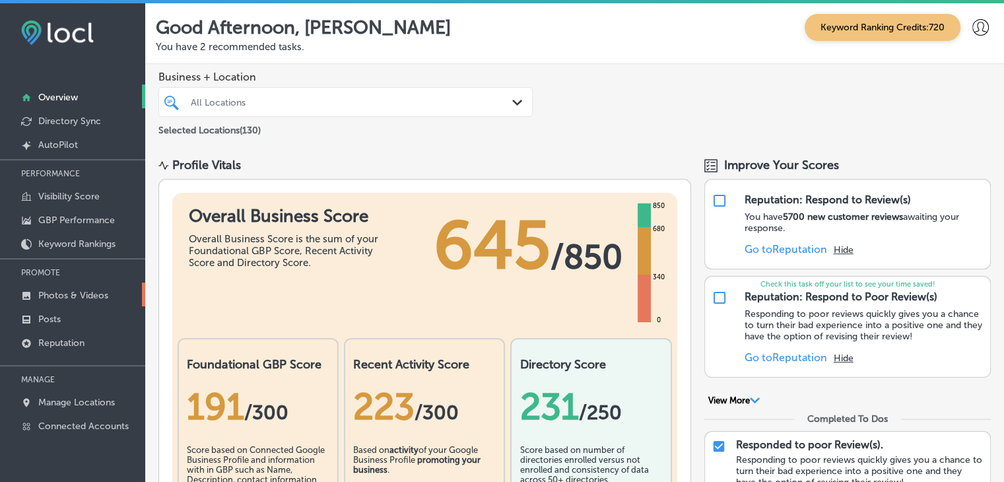
click at [114, 304] on link "Photos & Videos" at bounding box center [72, 295] width 145 height 24
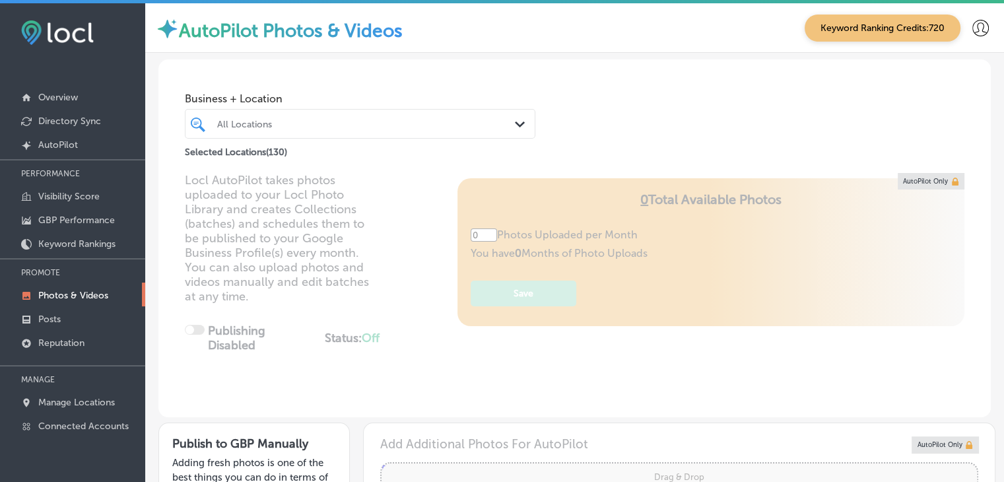
scroll to position [108, 0]
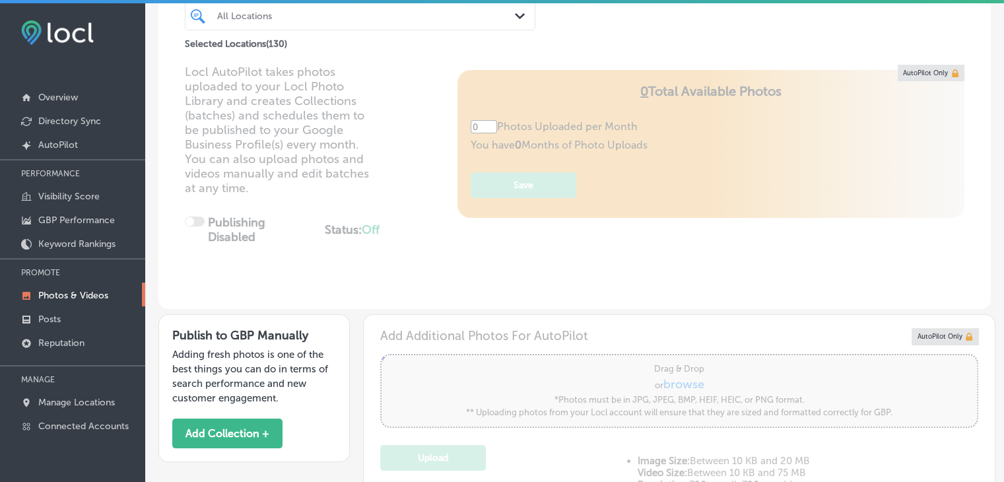
type input "5"
click at [267, 435] on button "Add Collection +" at bounding box center [227, 434] width 110 height 30
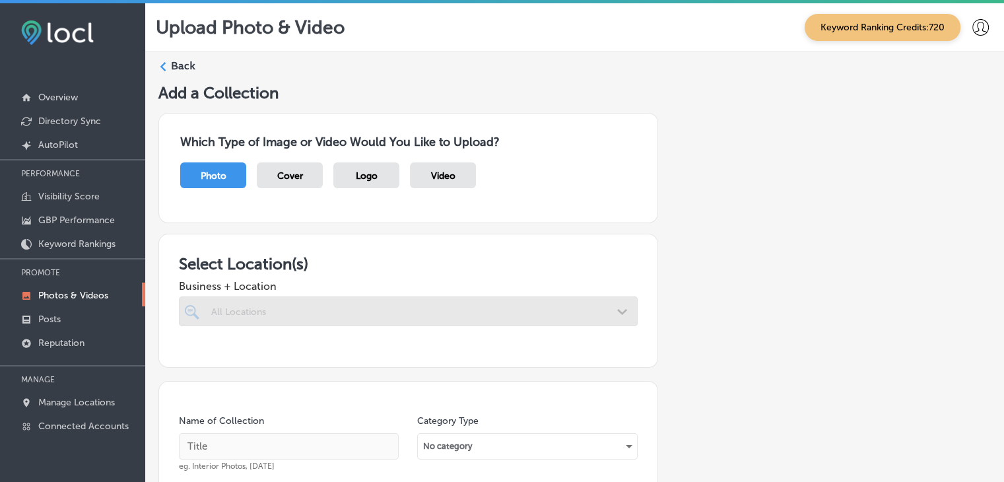
click at [273, 308] on div at bounding box center [408, 311] width 459 height 30
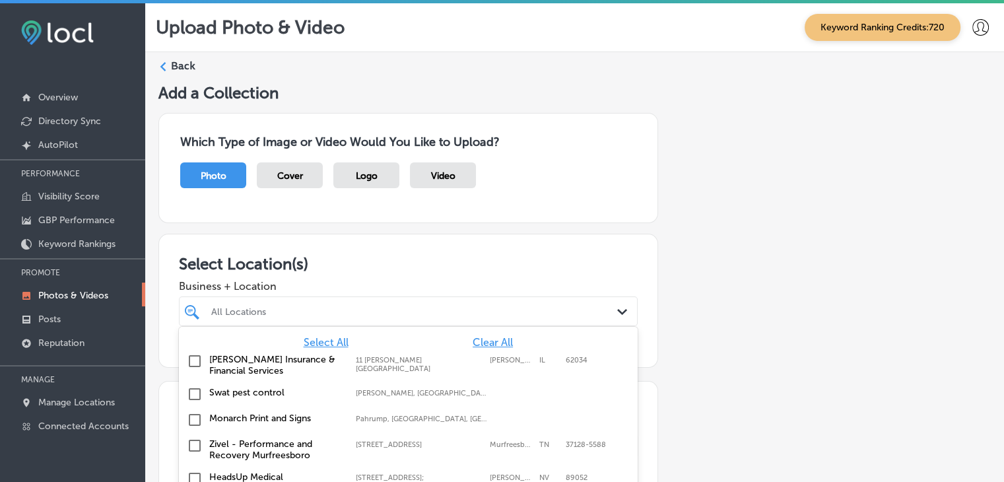
click at [273, 308] on div "option focused, 1 of 131. 131 results available. Use Up and Down to choose opti…" at bounding box center [408, 311] width 459 height 30
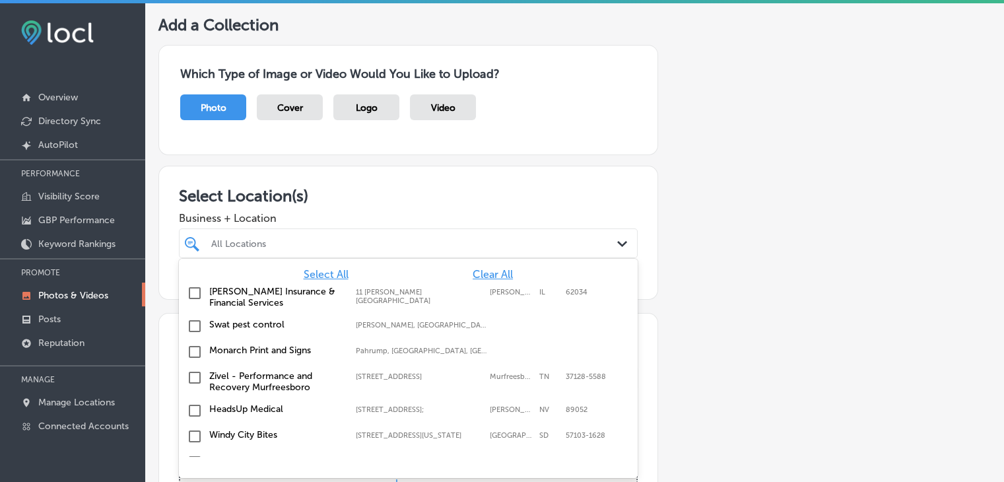
scroll to position [69, 0]
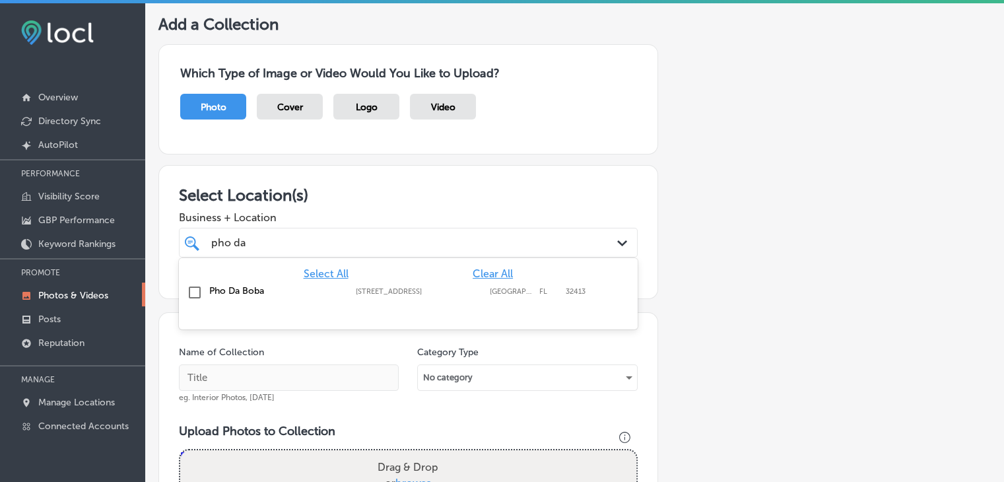
click at [261, 289] on label "Pho Da Boba" at bounding box center [275, 290] width 133 height 11
type input "pho da"
click at [333, 179] on div "Select Location(s) Business + Location pho da pho da Path Created with Sketch. …" at bounding box center [408, 232] width 500 height 134
click at [278, 380] on input "text" at bounding box center [289, 377] width 220 height 26
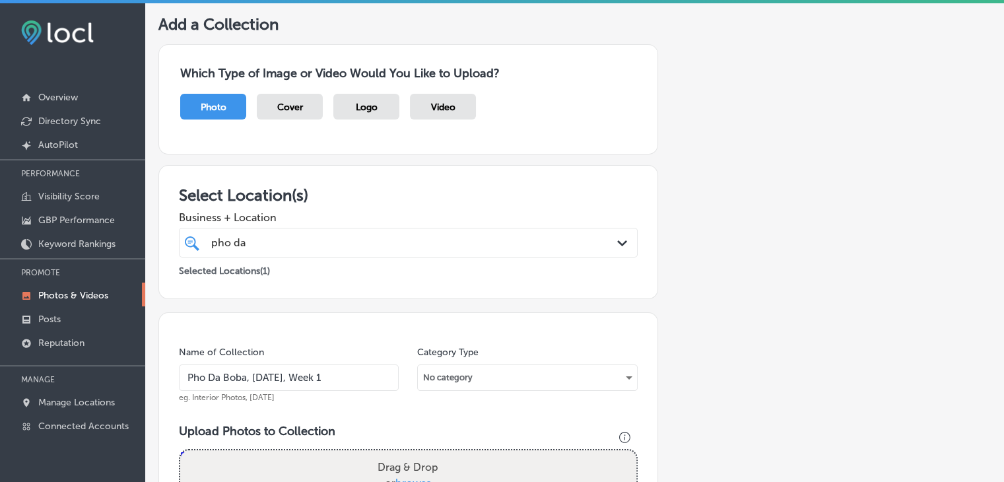
click at [246, 370] on input "Pho Da Boba, [DATE], Week 1" at bounding box center [289, 377] width 220 height 26
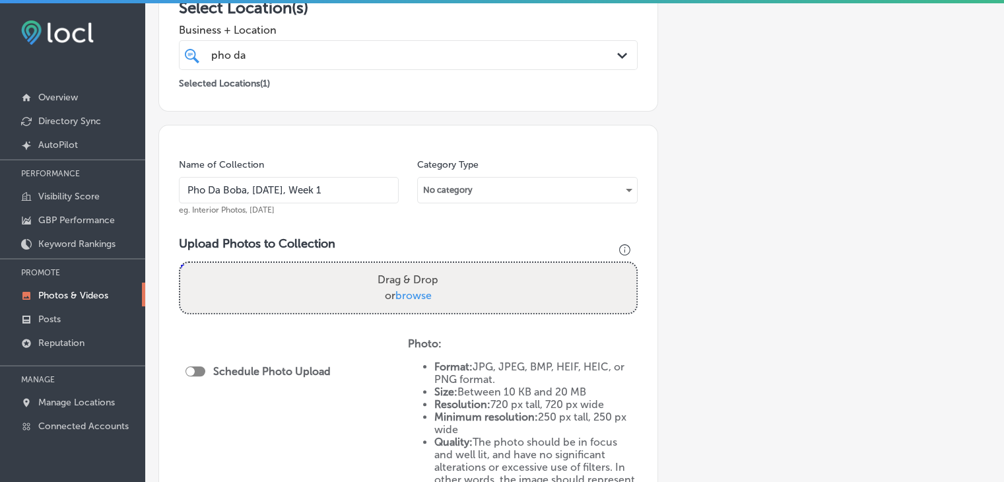
scroll to position [176, 0]
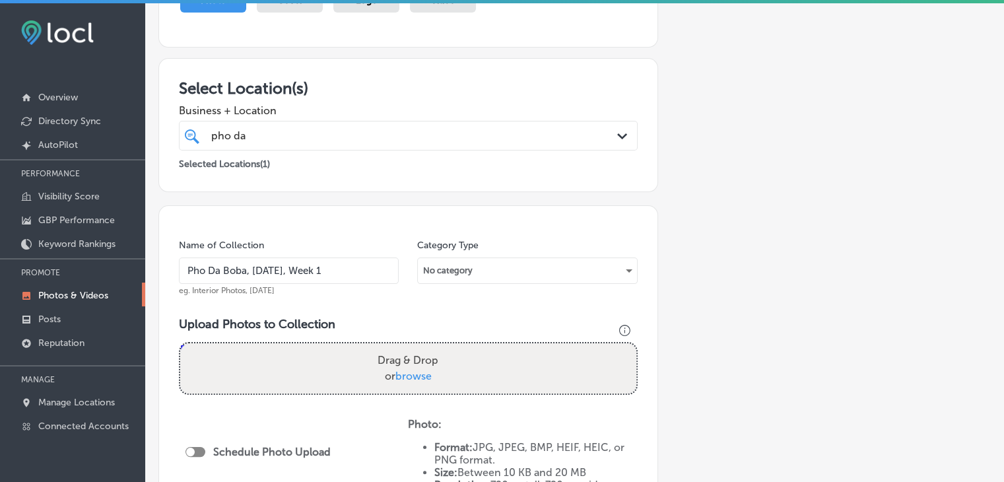
click at [371, 258] on input "Pho Da Boba, [DATE], Week 1" at bounding box center [289, 271] width 220 height 26
type input "Pho Da Boba, [DATE], Week 1"
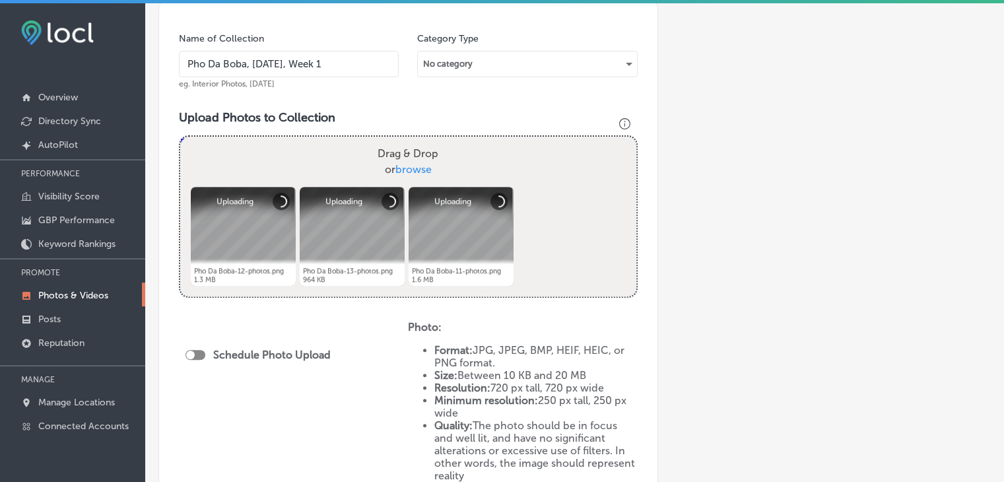
scroll to position [388, 0]
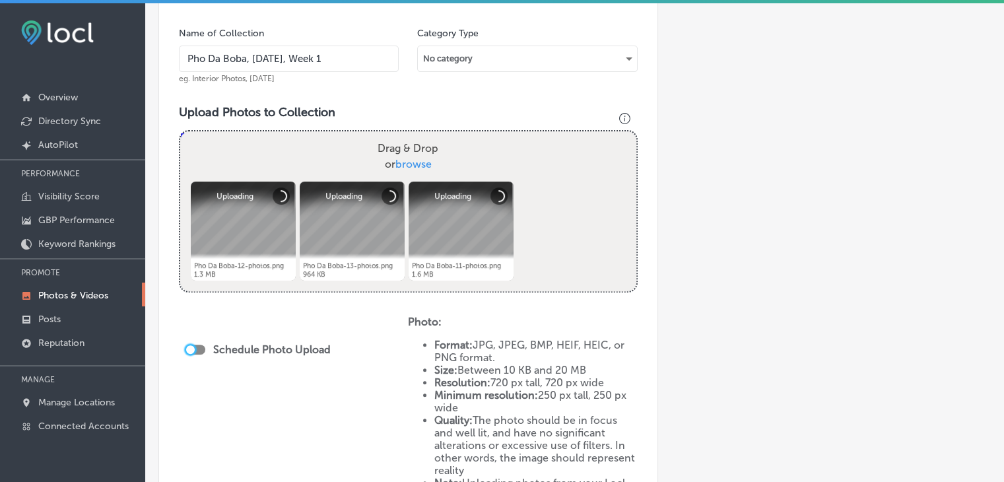
click at [188, 347] on div at bounding box center [190, 349] width 9 height 9
checkbox input "true"
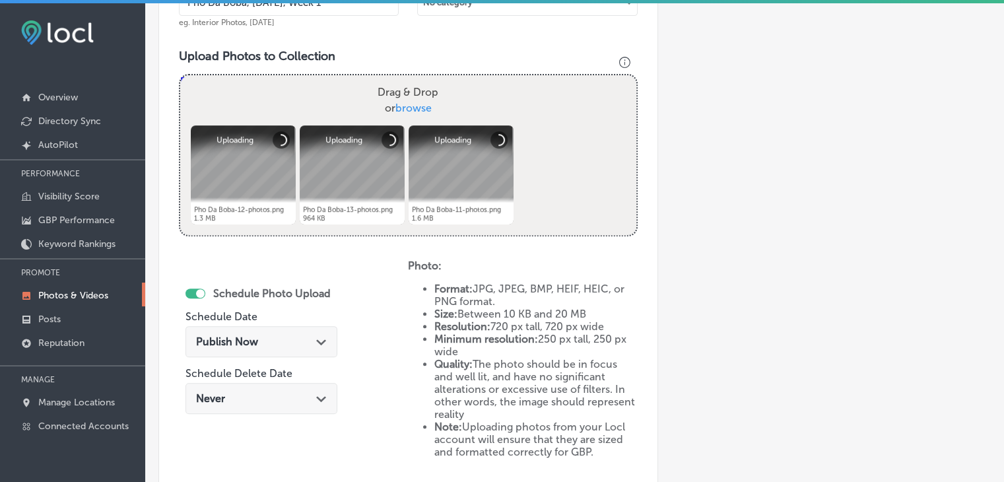
scroll to position [446, 0]
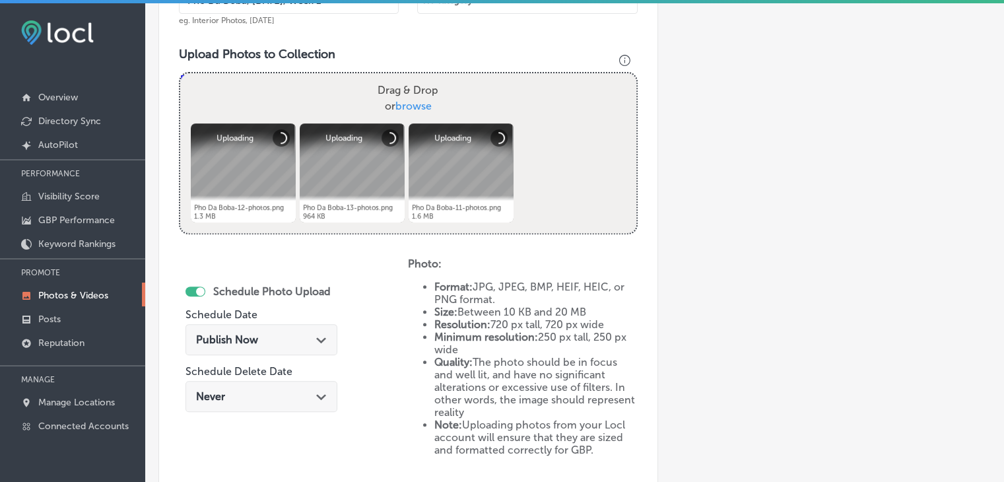
click at [279, 327] on div "Publish Now Path Created with Sketch." at bounding box center [262, 339] width 152 height 31
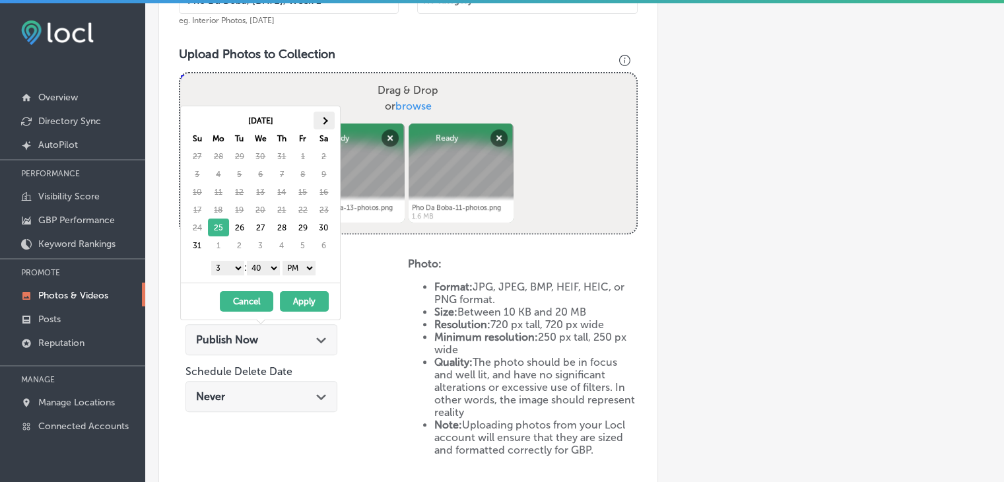
click at [335, 116] on div "[DATE] Su Mo Tu We Th Fr Sa 27 28 29 30 31 1 2 3 4 5 6 7 8 9 10 11 12 13 14 15 …" at bounding box center [263, 183] width 154 height 143
click at [329, 116] on th at bounding box center [324, 121] width 21 height 18
click at [190, 118] on th at bounding box center [197, 121] width 21 height 18
click at [240, 258] on div "1 2 3 4 5 6 7 8 9 10 11 12 : 00 10 20 30 40 50 AM PM" at bounding box center [263, 268] width 154 height 20
click at [238, 263] on select "1 2 3 4 5 6 7 8 9 10 11 12" at bounding box center [227, 268] width 33 height 15
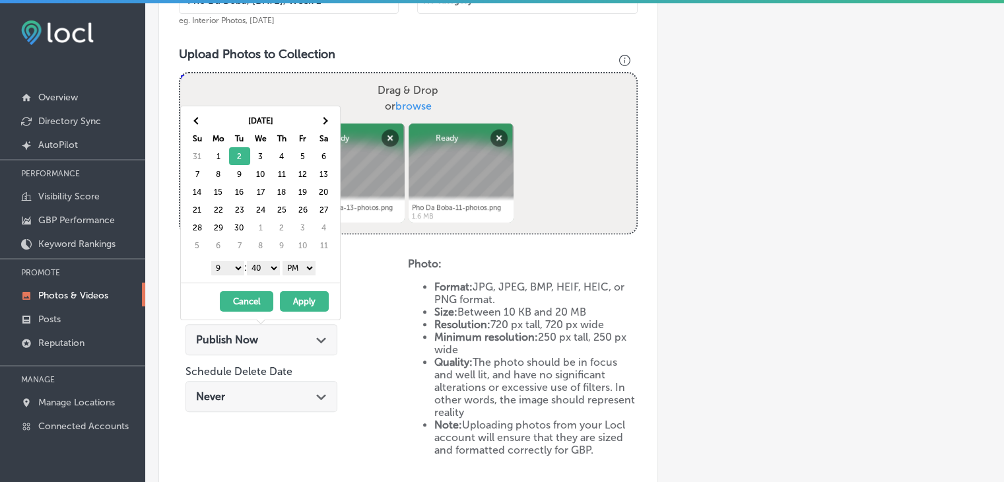
drag, startPoint x: 266, startPoint y: 289, endPoint x: 269, endPoint y: 265, distance: 24.0
click at [269, 265] on select "00 10 20 30 40 50" at bounding box center [263, 268] width 33 height 15
click at [298, 310] on button "Apply" at bounding box center [304, 301] width 49 height 20
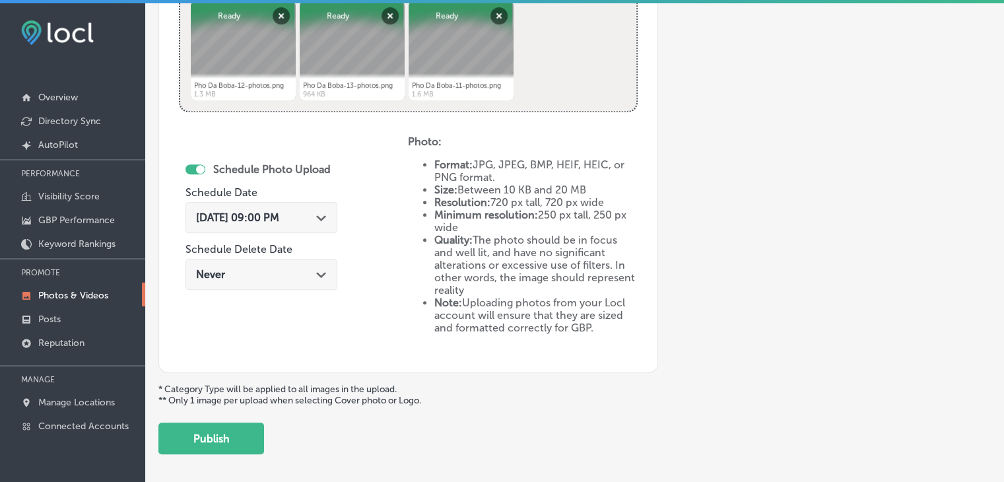
scroll to position [621, 0]
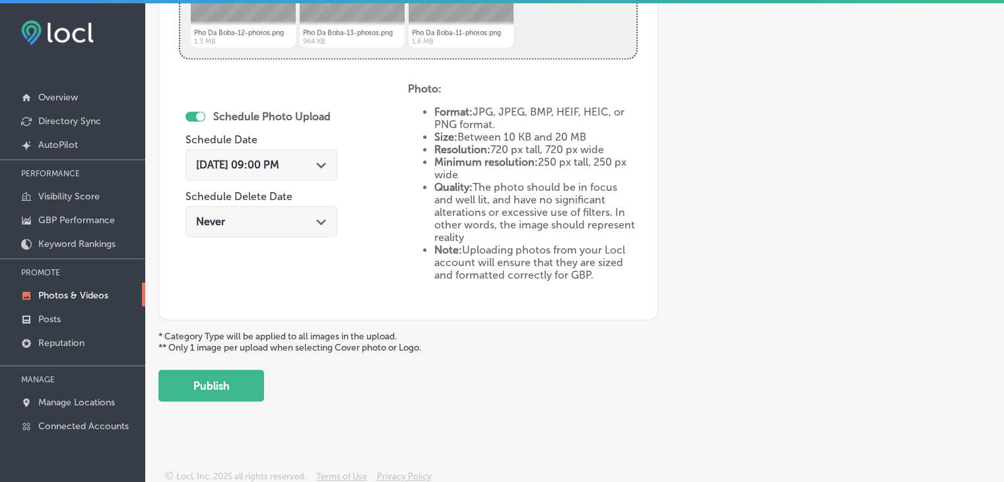
click at [224, 406] on div "Upload Photo & Video Keyword Ranking Credits: 720 Back Add a Collection Which T…" at bounding box center [574, 244] width 859 height 482
click at [230, 394] on button "Publish" at bounding box center [211, 386] width 106 height 32
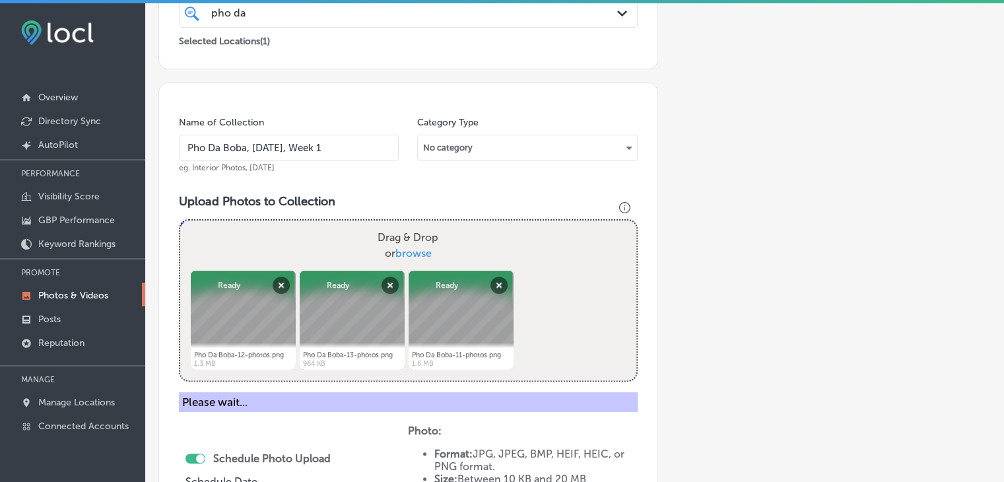
scroll to position [158, 0]
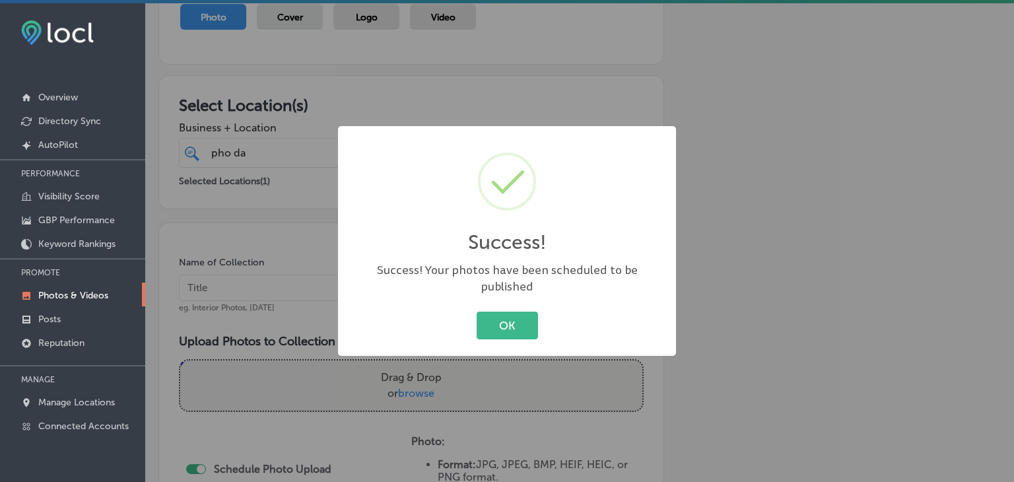
click at [277, 271] on div "Success! × Success! Your photos have been scheduled to be published OK Cancel" at bounding box center [507, 241] width 1014 height 482
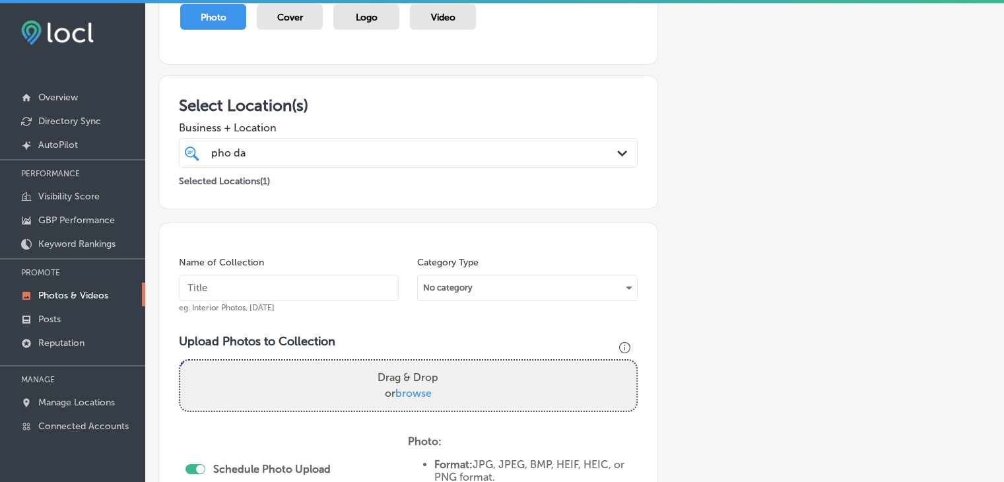
click at [273, 276] on input "text" at bounding box center [289, 288] width 220 height 26
paste input "Pho Da Boba, [DATE], Week"
type input "Pho Da Boba, [DATE], Week 2"
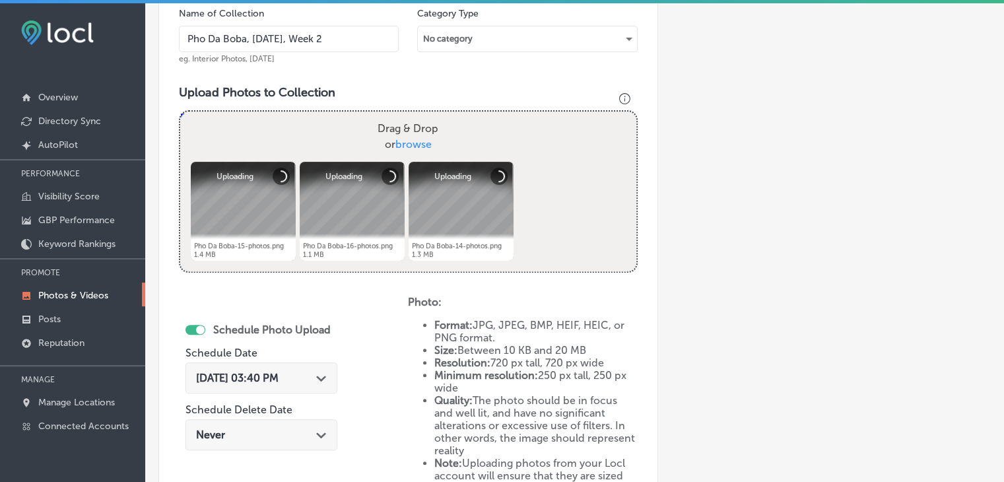
scroll to position [423, 0]
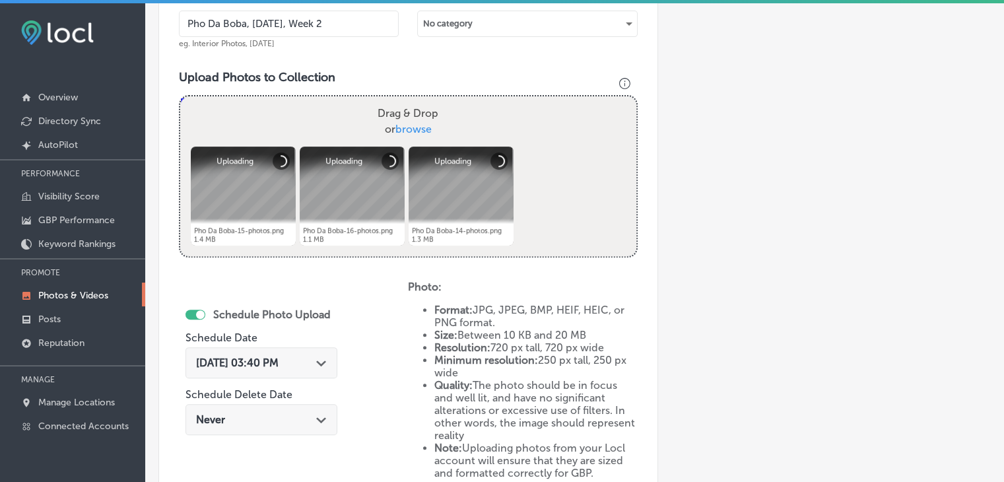
click at [247, 362] on span "[DATE] 03:40 PM" at bounding box center [237, 363] width 83 height 13
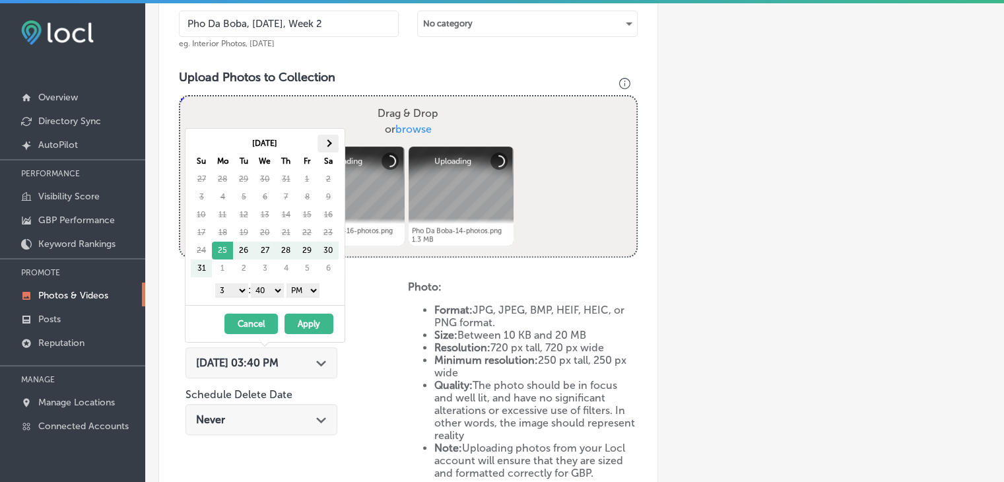
click at [322, 145] on th at bounding box center [328, 144] width 21 height 18
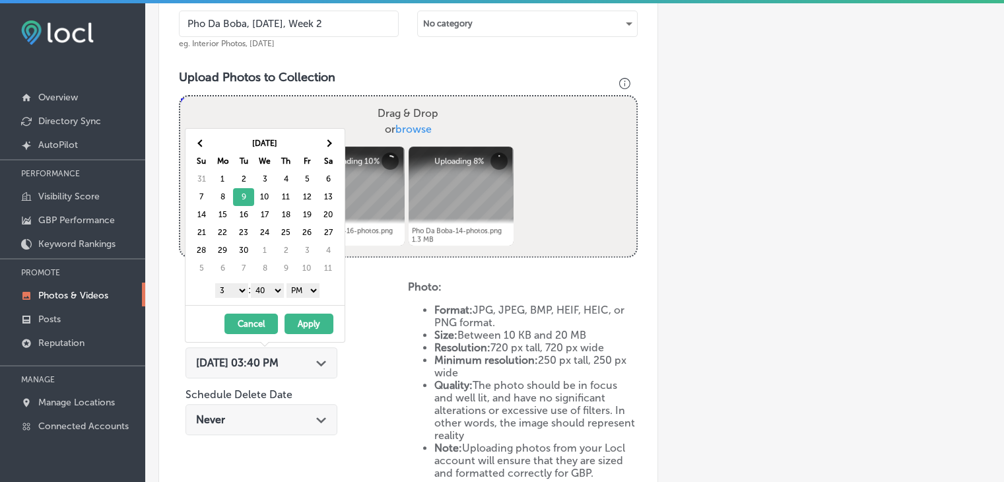
click at [235, 283] on select "1 2 3 4 5 6 7 8 9 10 11 12" at bounding box center [231, 290] width 33 height 15
click at [272, 283] on select "00 10 20 30 40 50" at bounding box center [267, 290] width 33 height 15
click at [318, 324] on button "Apply" at bounding box center [309, 324] width 49 height 20
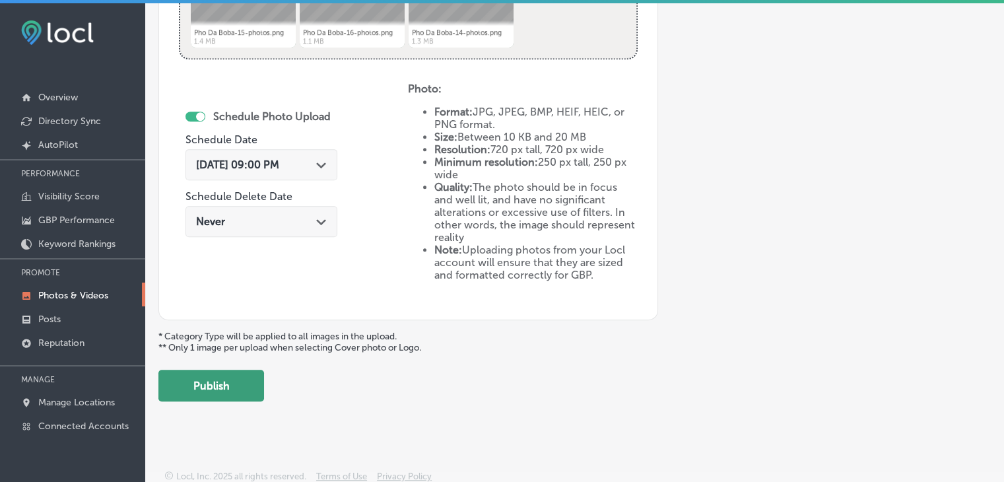
drag, startPoint x: 211, startPoint y: 406, endPoint x: 211, endPoint y: 376, distance: 29.7
click at [210, 395] on div "Upload Photo & Video Keyword Ranking Credits: 720 Back Add a Collection Which T…" at bounding box center [574, 244] width 859 height 482
click at [213, 376] on button "Publish" at bounding box center [211, 386] width 106 height 32
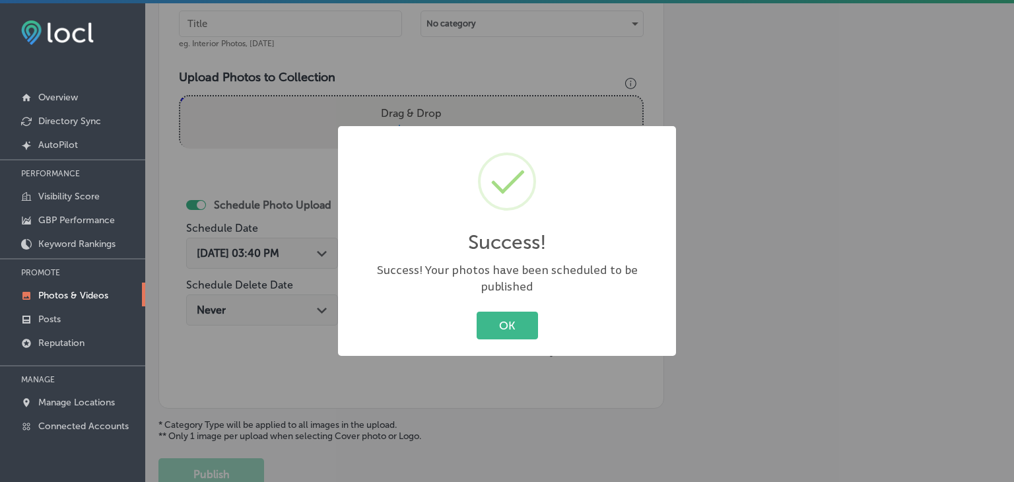
click at [295, 25] on div "Success! × Success! Your photos have been scheduled to be published OK Cancel" at bounding box center [507, 241] width 1014 height 482
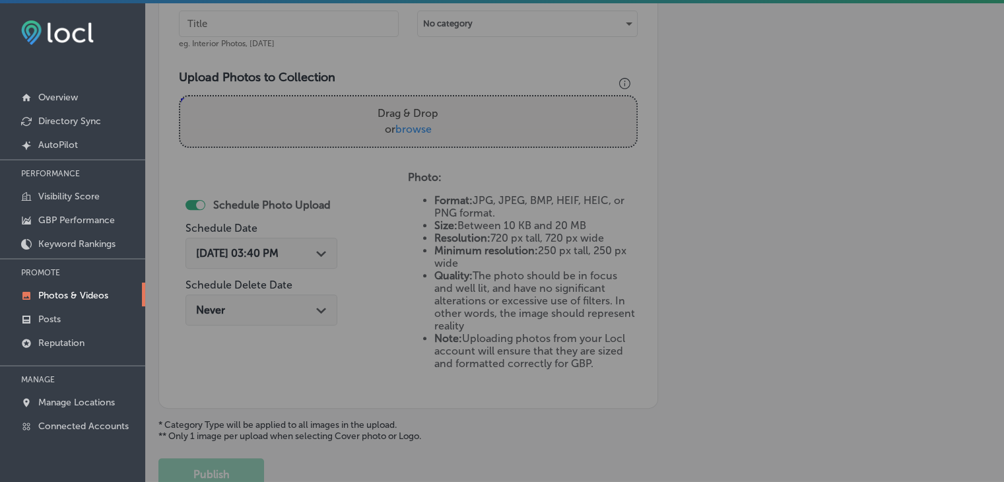
click at [296, 22] on input "text" at bounding box center [289, 24] width 220 height 26
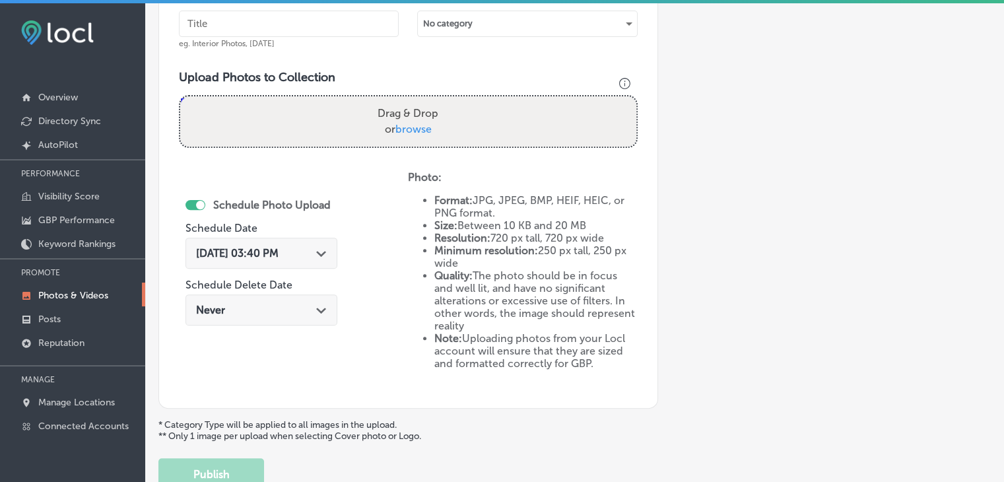
paste input "Pho Da Boba, [DATE], Week"
type input "Pho Da Boba, [DATE], Week 3"
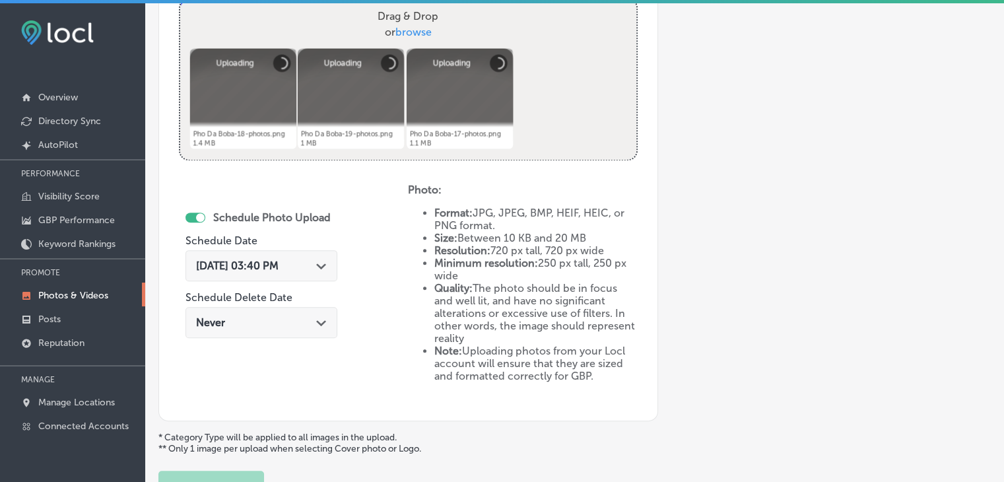
scroll to position [621, 0]
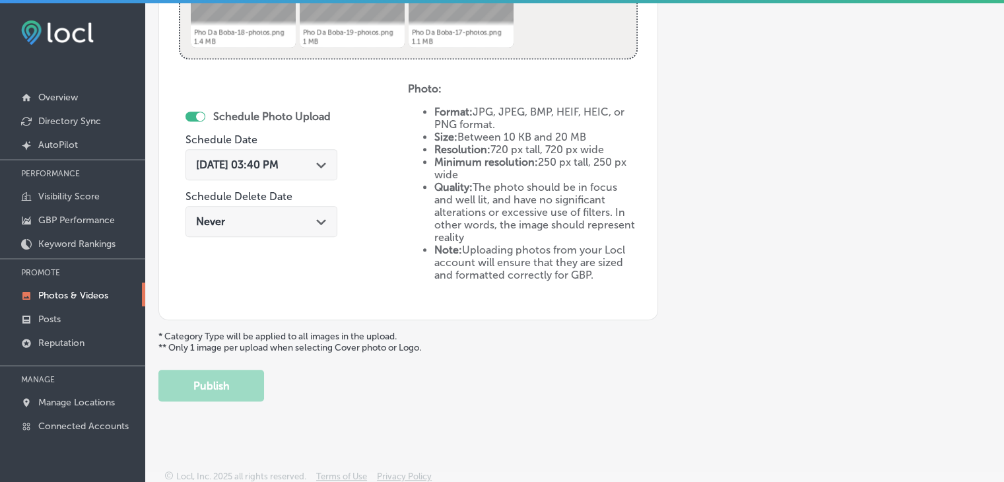
click at [294, 146] on div "[DATE] 03:40 PM Path Created with Sketch." at bounding box center [262, 168] width 152 height 44
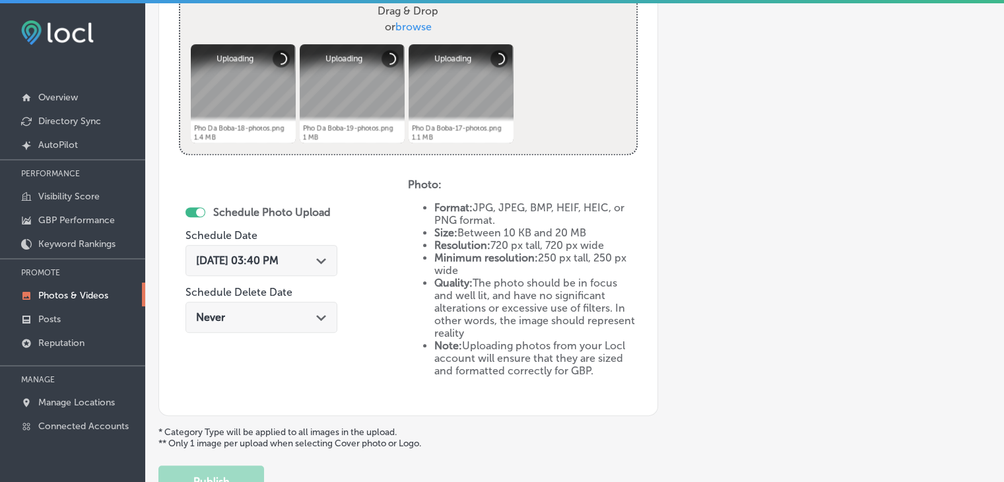
scroll to position [423, 0]
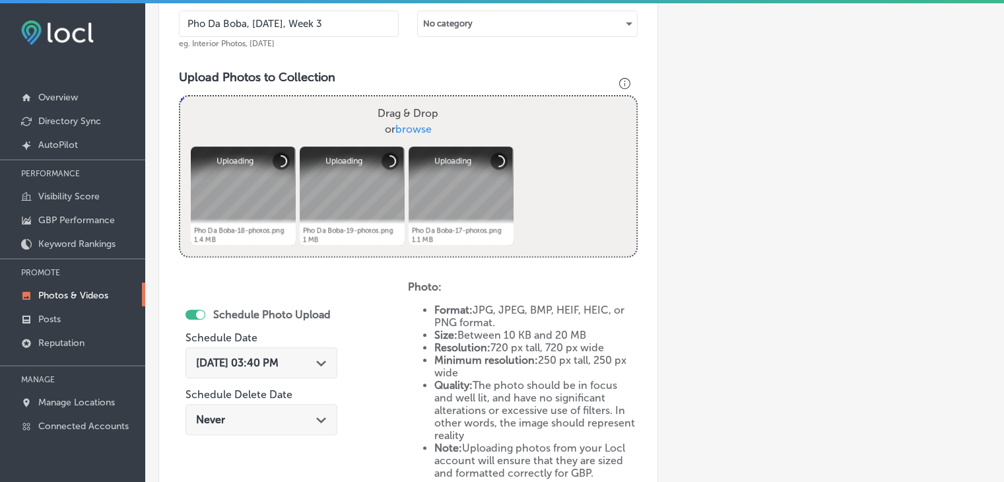
click at [279, 357] on span "[DATE] 03:40 PM" at bounding box center [237, 363] width 83 height 13
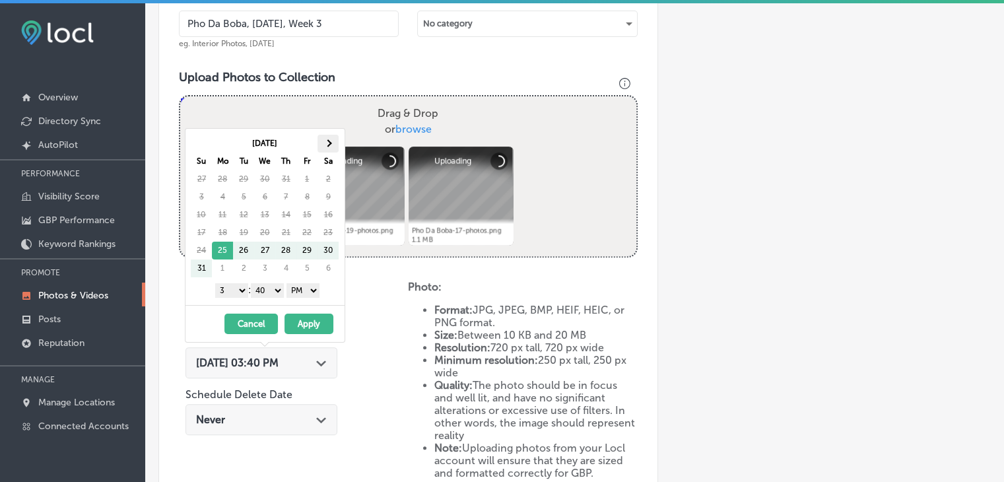
click at [337, 139] on th at bounding box center [328, 144] width 21 height 18
click at [234, 289] on select "1 2 3 4 5 6 7 8 9 10 11 12" at bounding box center [231, 290] width 33 height 15
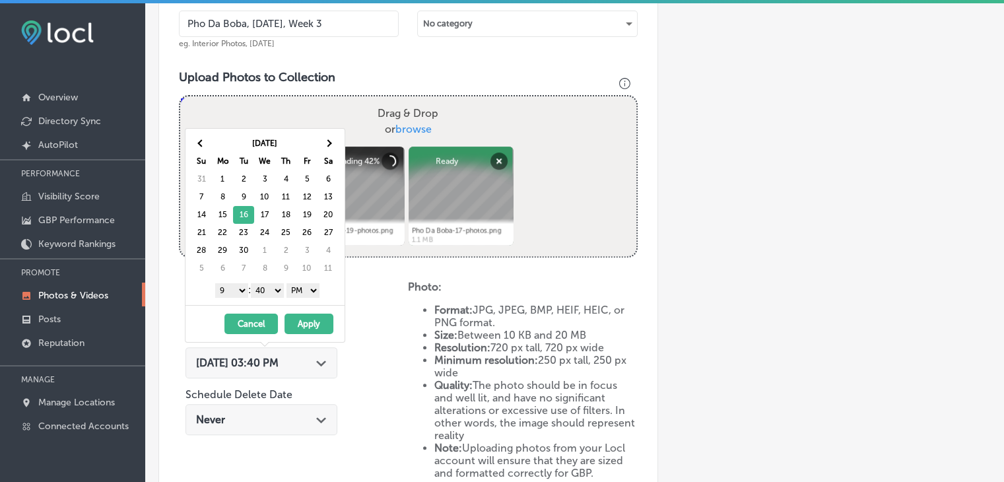
click at [269, 289] on select "00 10 20 30 40 50" at bounding box center [267, 290] width 33 height 15
click at [292, 308] on div "[DATE] - [DATE] Cancel Apply" at bounding box center [265, 323] width 159 height 37
click at [293, 315] on button "Apply" at bounding box center [309, 324] width 49 height 20
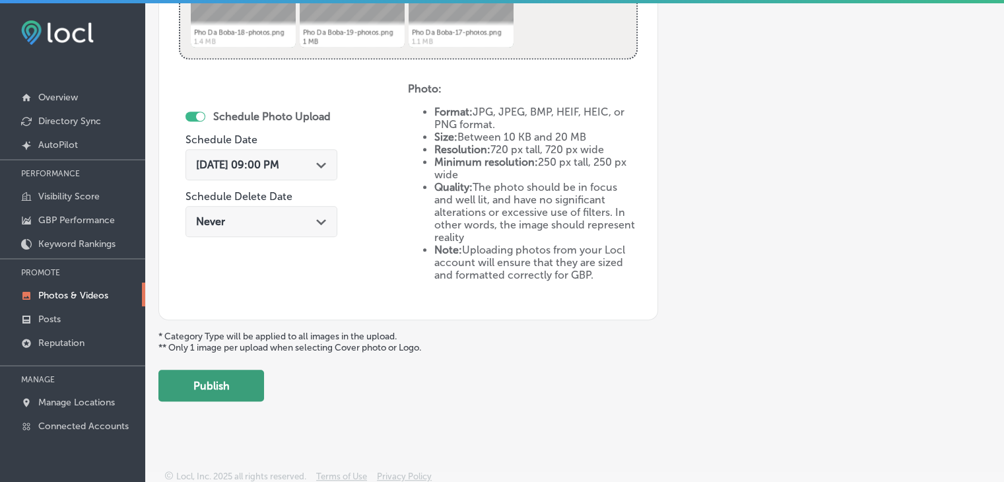
click at [222, 384] on button "Publish" at bounding box center [211, 386] width 106 height 32
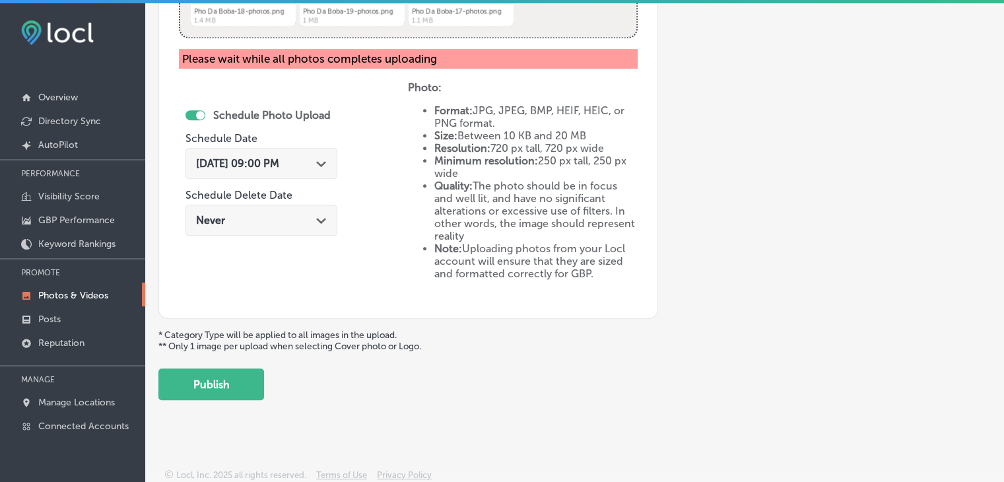
click at [217, 383] on button "Publish" at bounding box center [211, 384] width 106 height 32
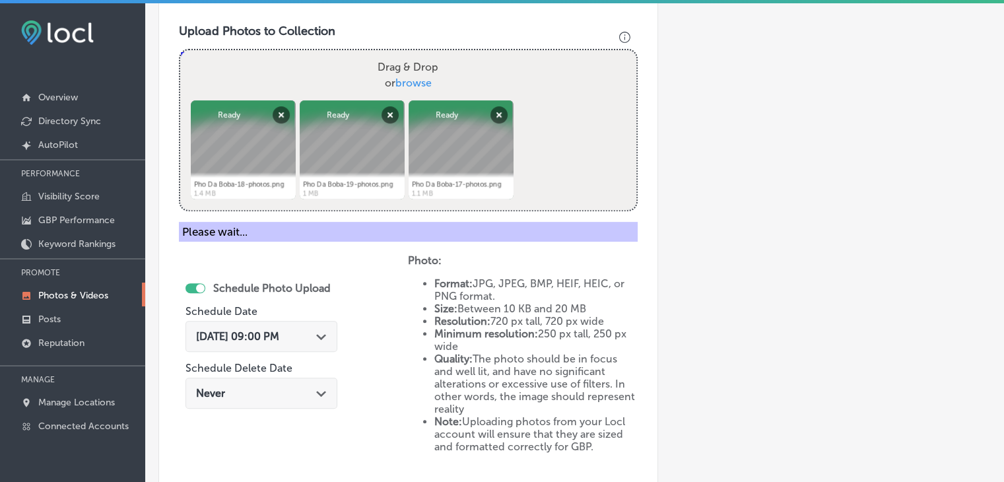
scroll to position [312, 0]
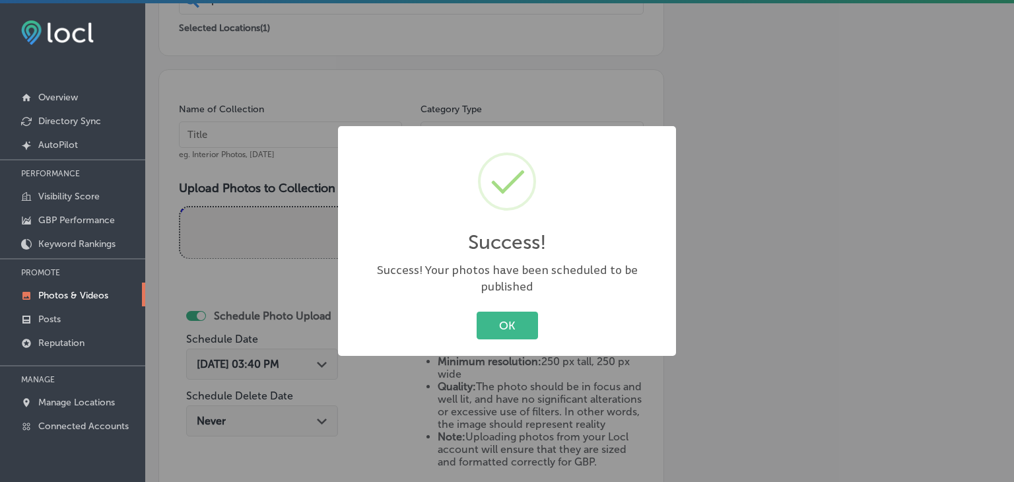
click at [362, 130] on div "Success! × Success! Your photos have been scheduled to be published OK Cancel" at bounding box center [507, 241] width 1014 height 482
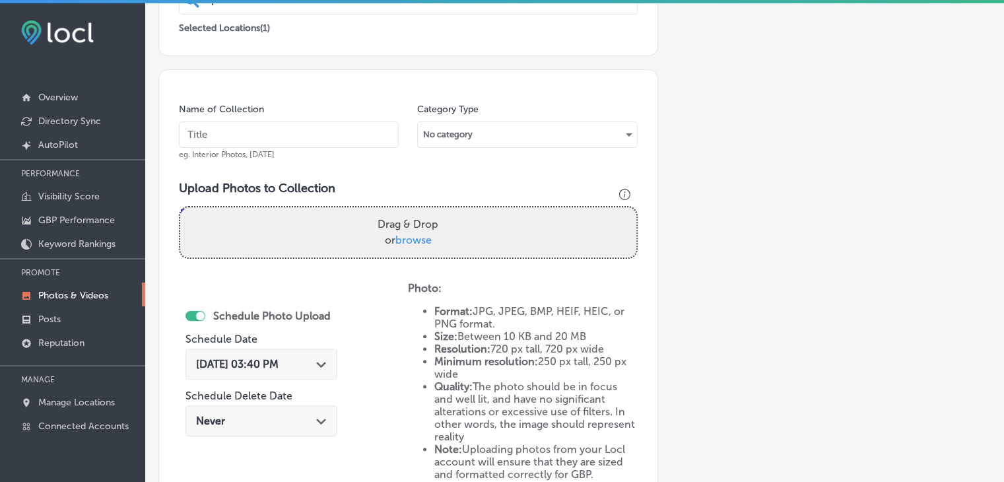
click at [308, 121] on input "text" at bounding box center [289, 134] width 220 height 26
paste input "Pho Da Boba, [DATE], Week"
type input "Pho Da Boba, [DATE], Week 4"
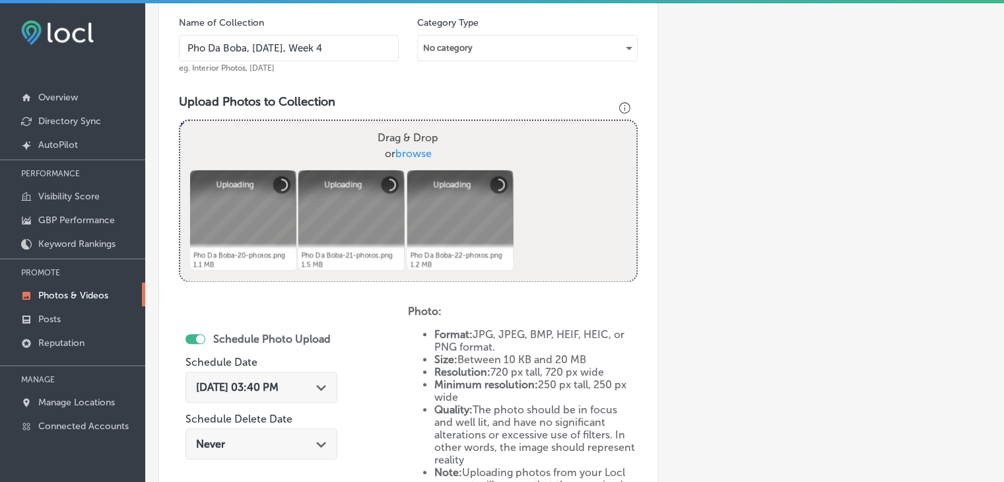
scroll to position [444, 0]
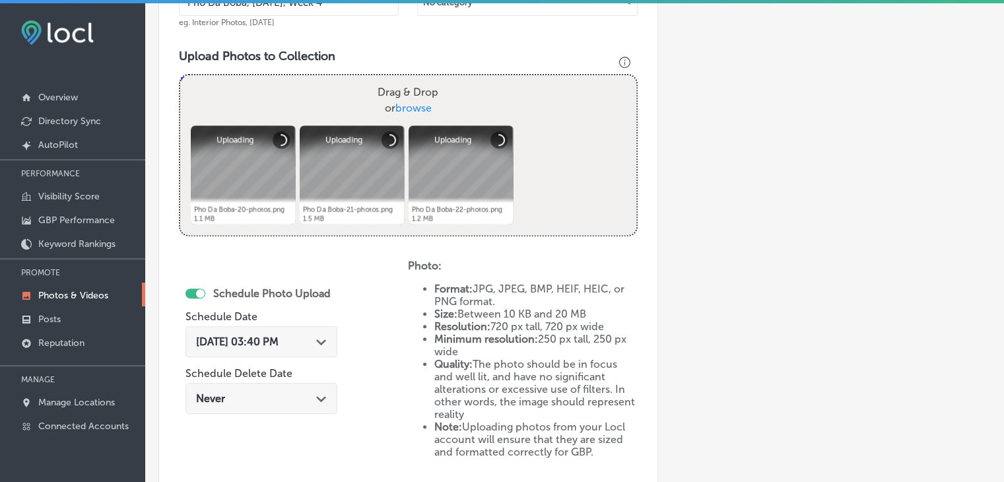
click at [259, 346] on span "[DATE] 03:40 PM" at bounding box center [237, 341] width 83 height 13
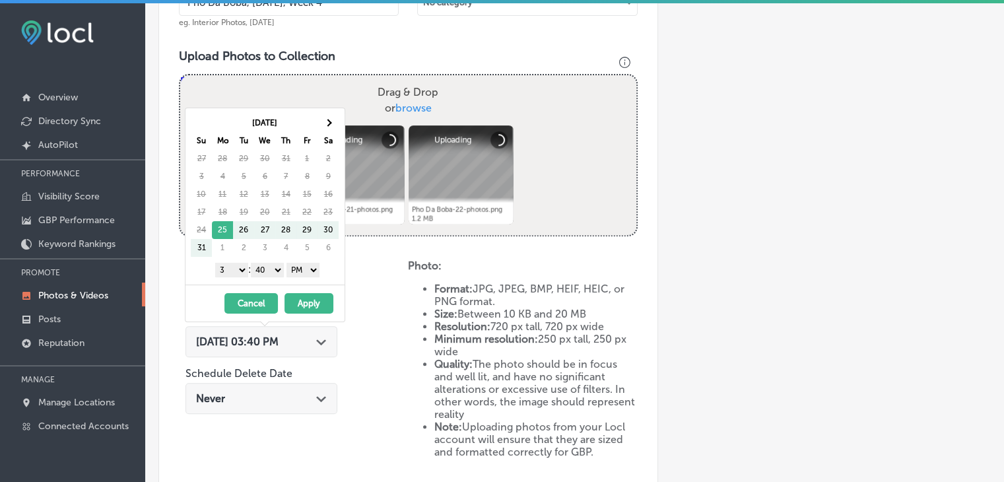
click at [326, 112] on div "[DATE] Su Mo Tu We Th Fr Sa 27 28 29 30 31 1 2 3 4 5 6 7 8 9 10 11 12 13 14 15 …" at bounding box center [265, 196] width 159 height 176
click at [326, 118] on th at bounding box center [328, 123] width 21 height 18
click at [227, 263] on select "1 2 3 4 5 6 7 8 9 10 11 12" at bounding box center [231, 270] width 33 height 15
click at [278, 263] on select "00 10 20 30 40 50" at bounding box center [267, 270] width 33 height 15
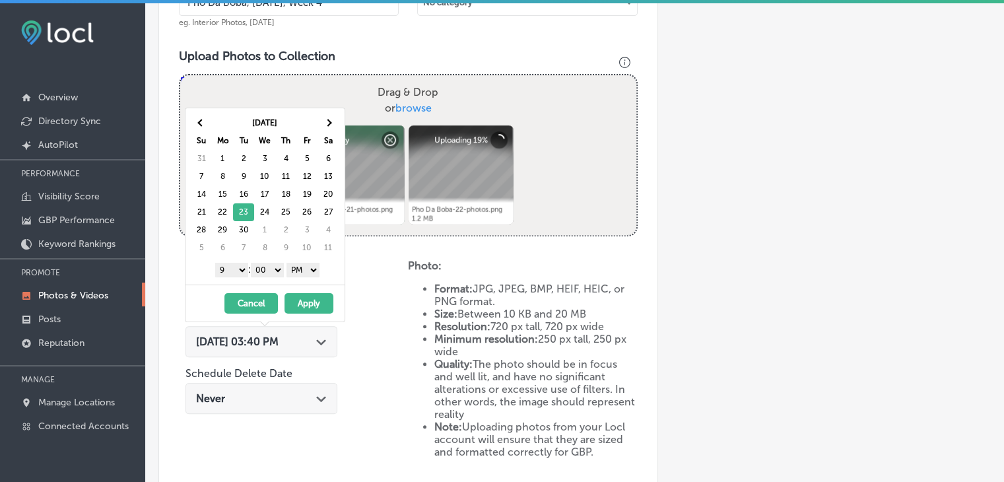
click at [331, 267] on div "1 2 3 4 5 6 7 8 9 10 11 12 : 00 10 20 30 40 50 AM PM" at bounding box center [268, 269] width 154 height 20
click at [322, 291] on div "[DATE] - [DATE] Cancel Apply" at bounding box center [265, 303] width 159 height 37
click at [322, 293] on button "Apply" at bounding box center [309, 303] width 49 height 20
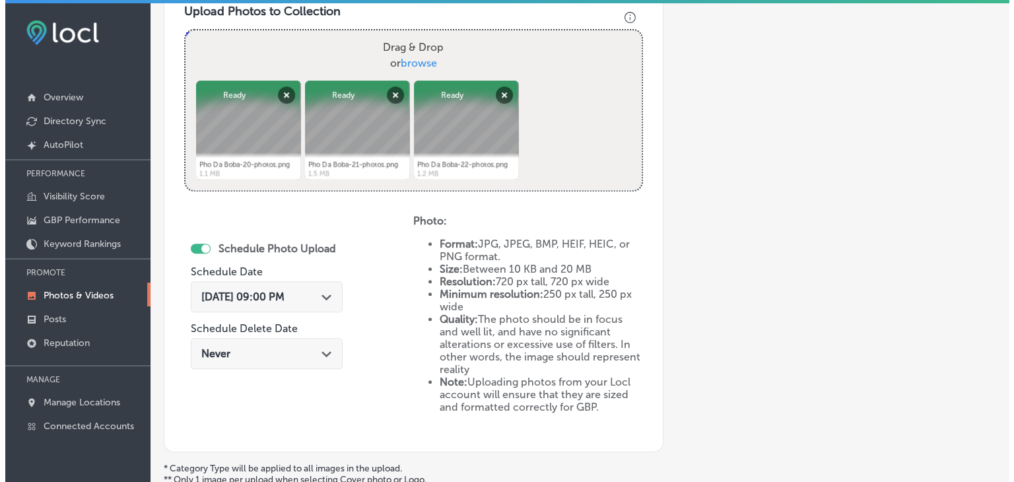
scroll to position [621, 0]
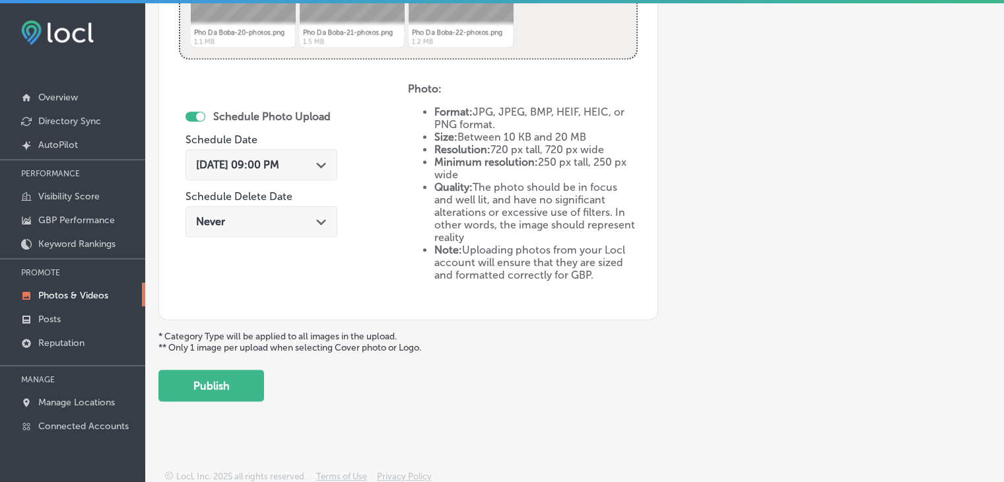
click at [224, 374] on button "Publish" at bounding box center [211, 386] width 106 height 32
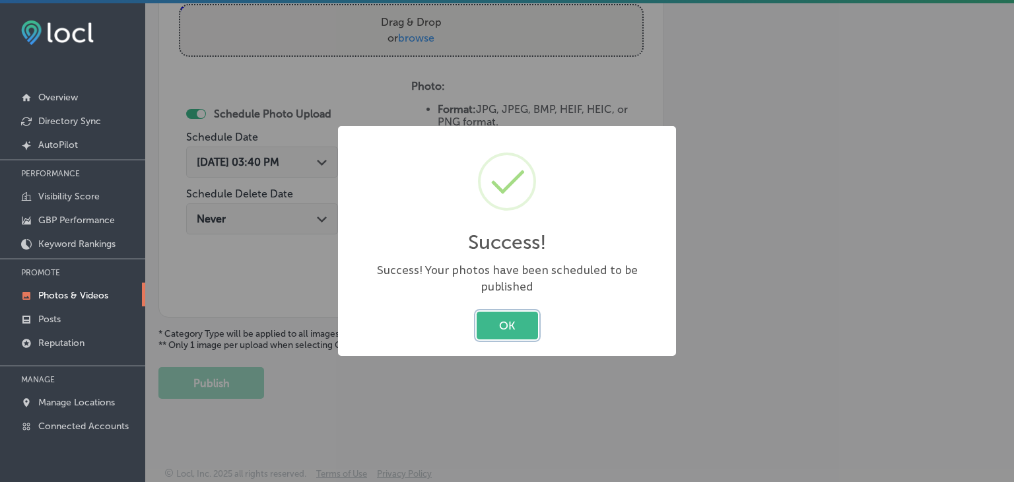
scroll to position [512, 0]
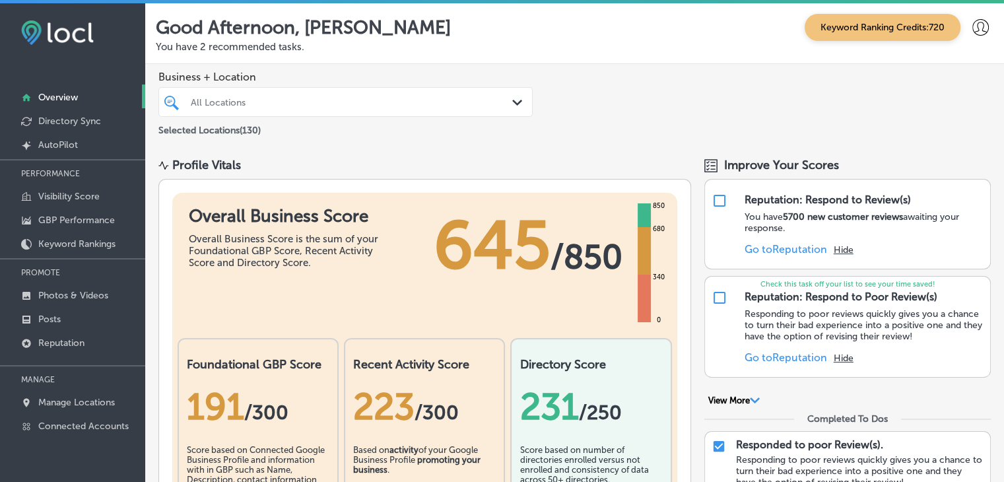
click at [94, 269] on p "PROMOTE" at bounding box center [72, 273] width 145 height 20
click at [100, 300] on p "Photos & Videos" at bounding box center [73, 295] width 70 height 11
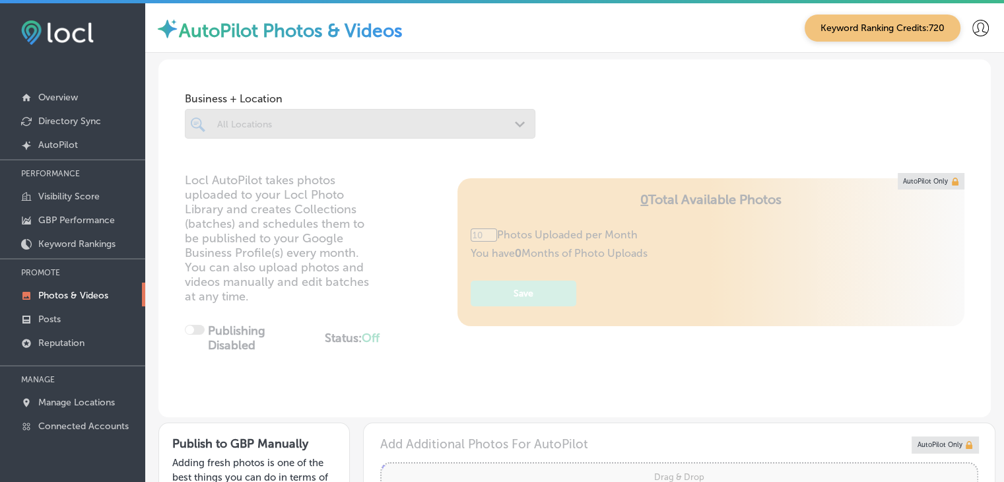
type input "0"
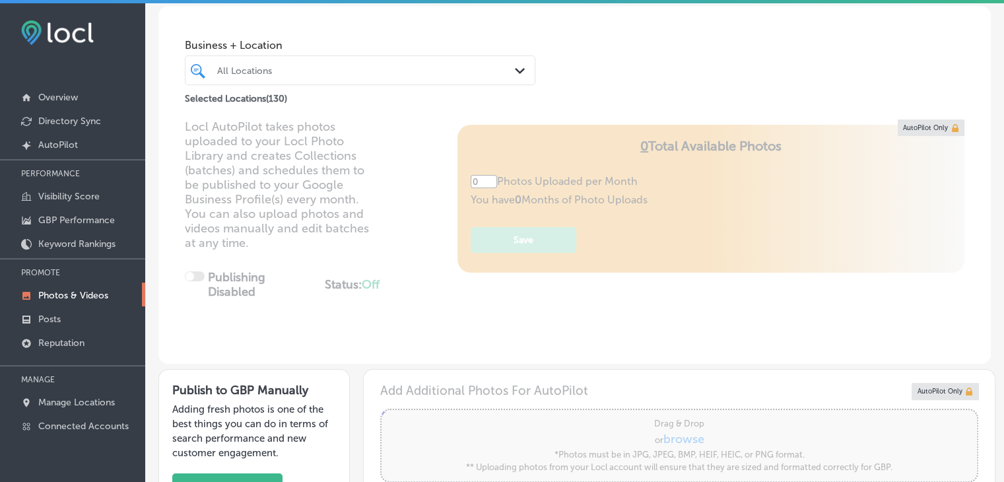
scroll to position [132, 0]
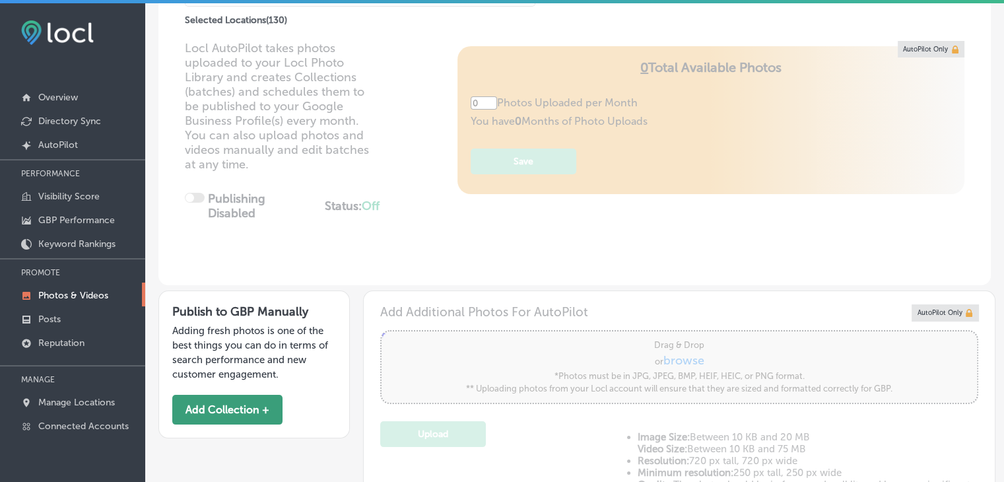
click at [251, 419] on button "Add Collection +" at bounding box center [227, 410] width 110 height 30
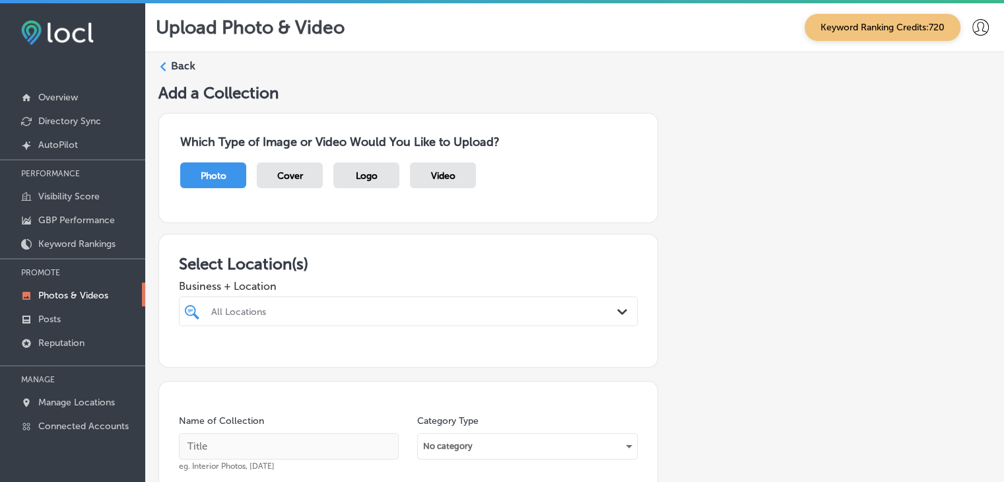
click at [358, 308] on div "All Locations" at bounding box center [408, 311] width 407 height 20
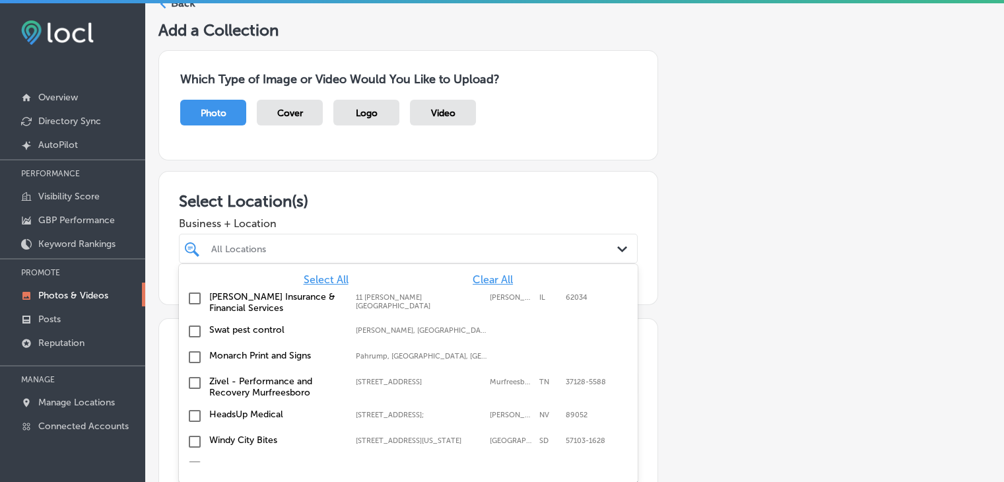
scroll to position [69, 0]
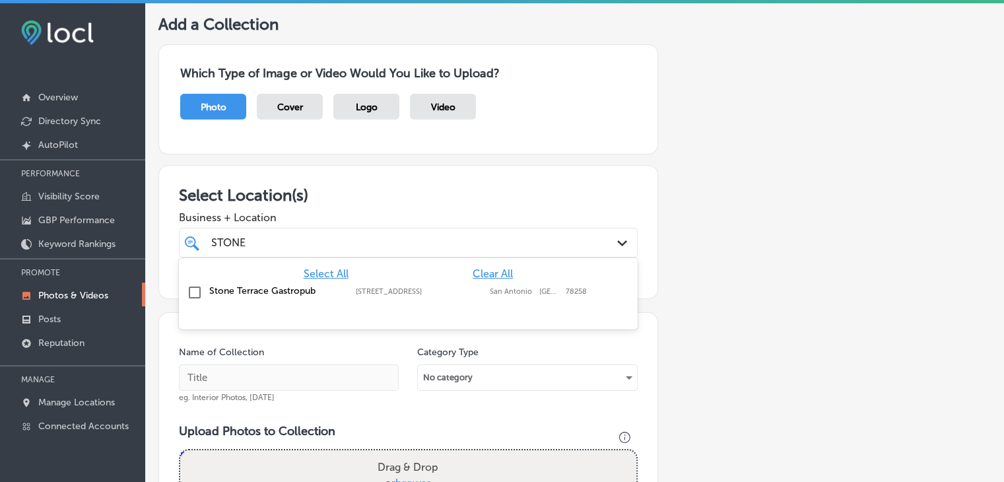
click at [356, 294] on label "[STREET_ADDRESS]" at bounding box center [419, 291] width 127 height 9
type input "STONE"
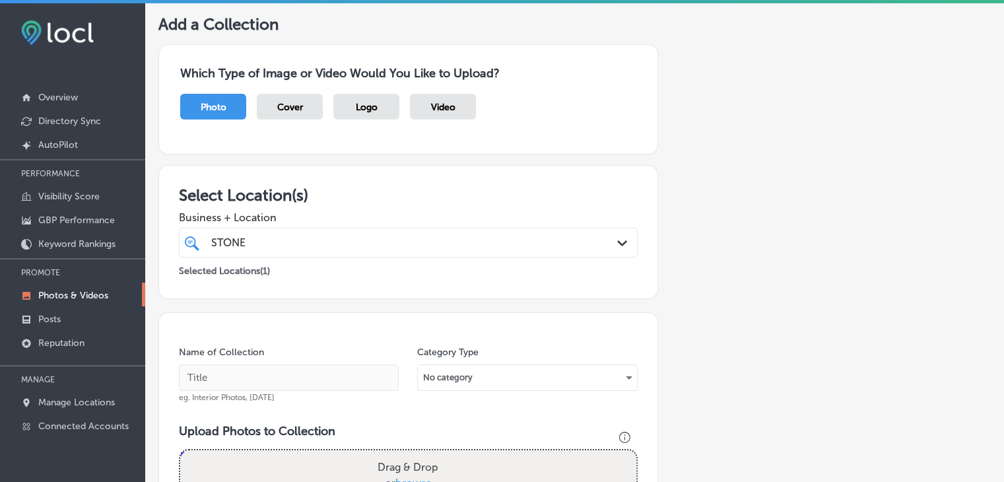
drag, startPoint x: 423, startPoint y: 213, endPoint x: 424, endPoint y: 220, distance: 6.6
click at [427, 209] on div "Business + Location STONE STONE Path Created with Sketch." at bounding box center [408, 231] width 459 height 53
click at [308, 355] on div "Name of Collection eg. Interior Photos, March 2020" at bounding box center [289, 374] width 220 height 57
click at [299, 380] on input "text" at bounding box center [289, 377] width 220 height 26
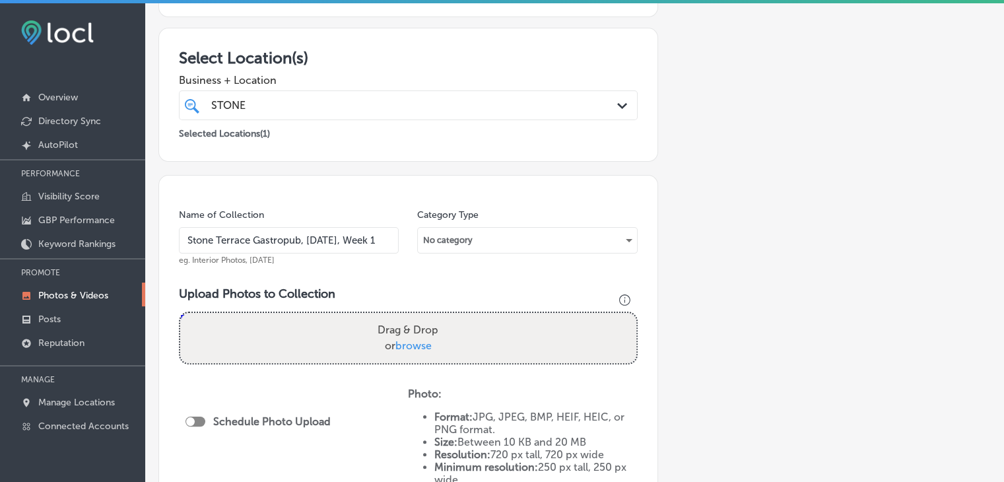
scroll to position [267, 0]
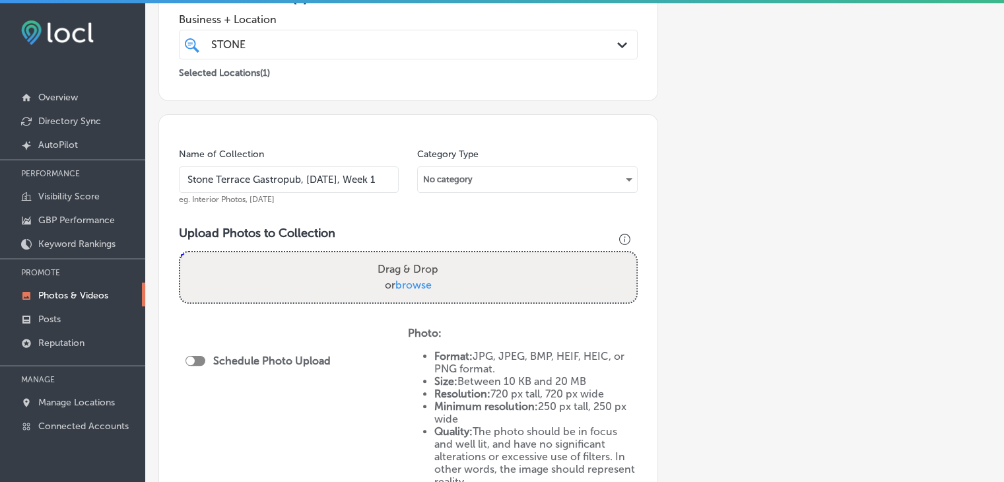
click at [327, 170] on input "Stone Terrace Gastropub, Sep 2025, Week 1" at bounding box center [289, 179] width 220 height 26
type input "Stone Terrace Gastropub, Sep 2025, Week 1"
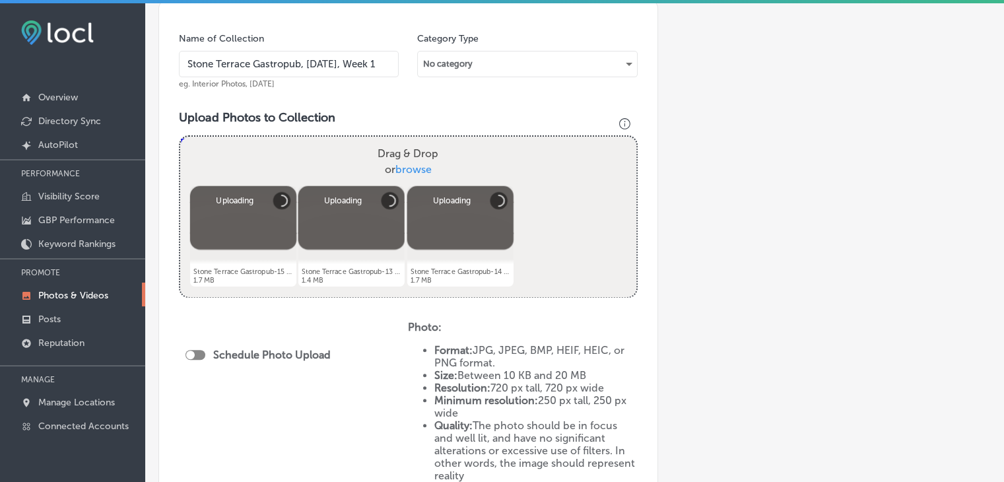
scroll to position [399, 0]
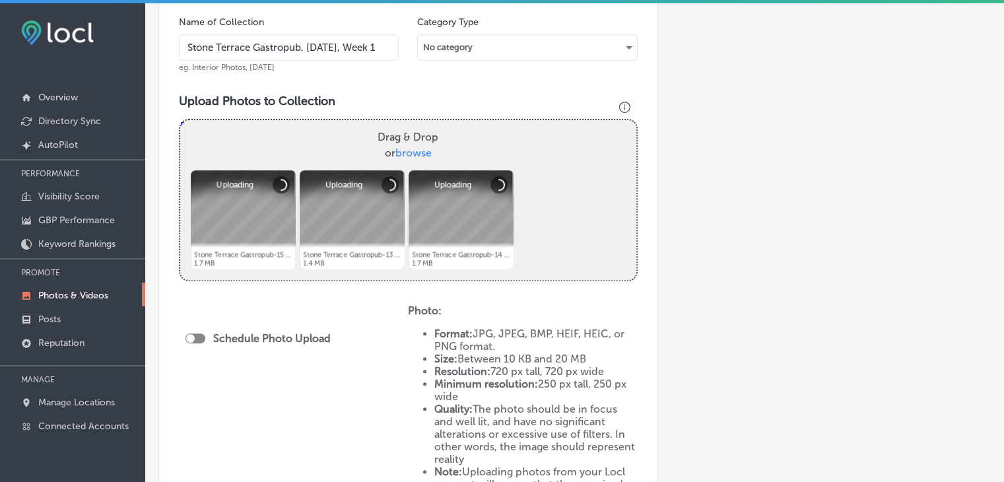
click at [186, 345] on div "Schedule Photo Upload" at bounding box center [262, 341] width 152 height 30
click at [191, 336] on div at bounding box center [190, 338] width 9 height 9
checkbox input "true"
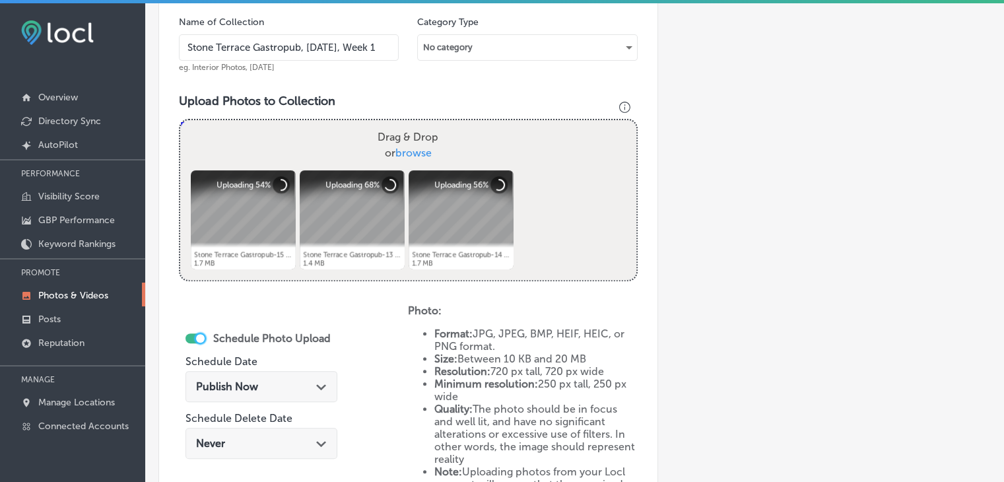
click at [275, 380] on div "Publish Now Path Created with Sketch." at bounding box center [261, 386] width 131 height 13
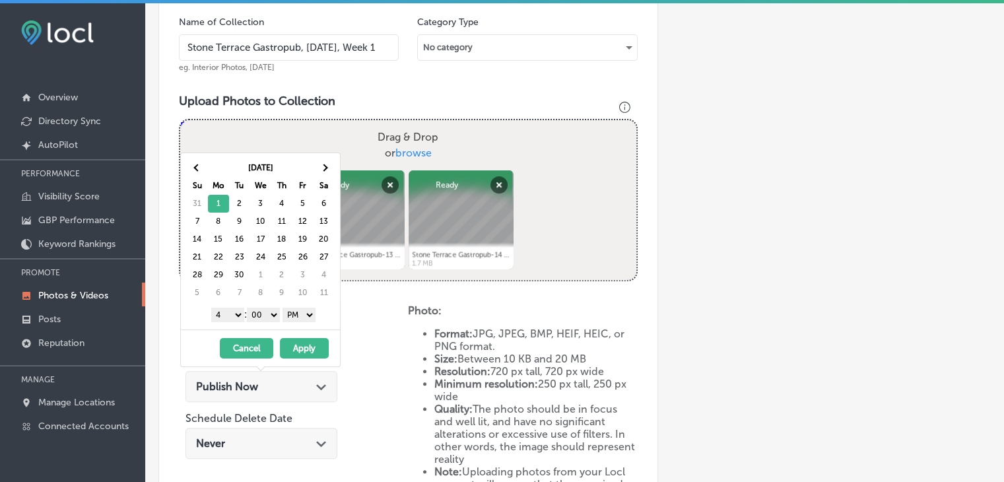
click at [226, 318] on select "1 2 3 4 5 6 7 8 9 10 11 12" at bounding box center [227, 315] width 33 height 15
click at [285, 314] on select "AM PM" at bounding box center [299, 315] width 33 height 15
click at [225, 316] on select "1 2 3 4 5 6 7 8 9 10 11 12" at bounding box center [227, 315] width 33 height 15
click at [310, 344] on button "Apply" at bounding box center [304, 348] width 49 height 20
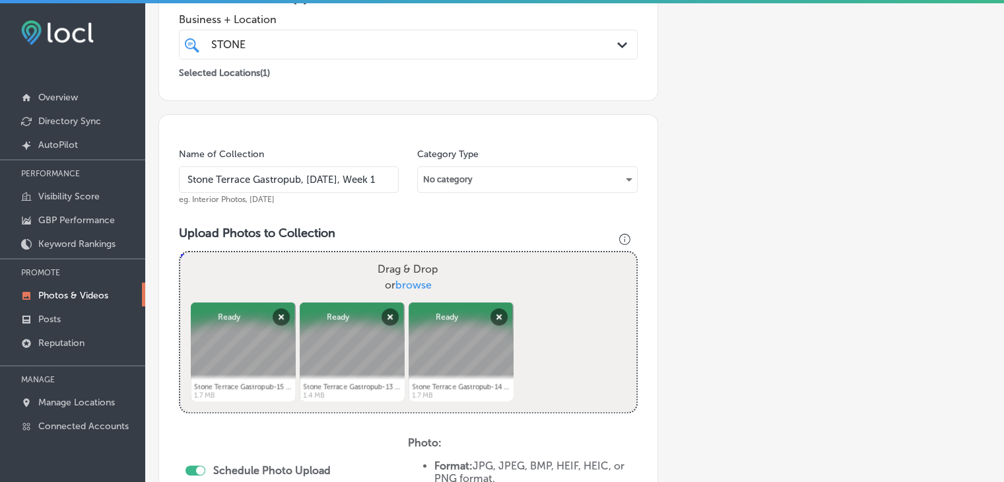
scroll to position [531, 0]
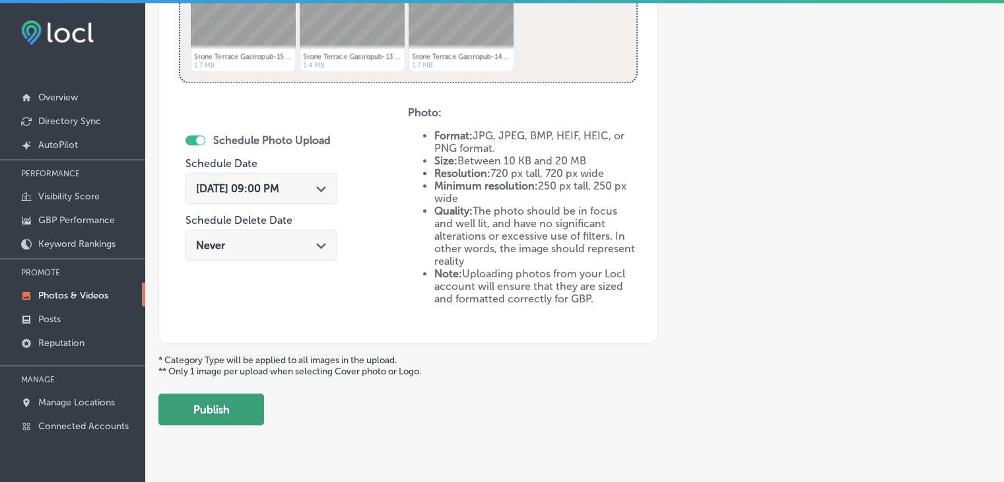
click at [205, 404] on button "Publish" at bounding box center [211, 410] width 106 height 32
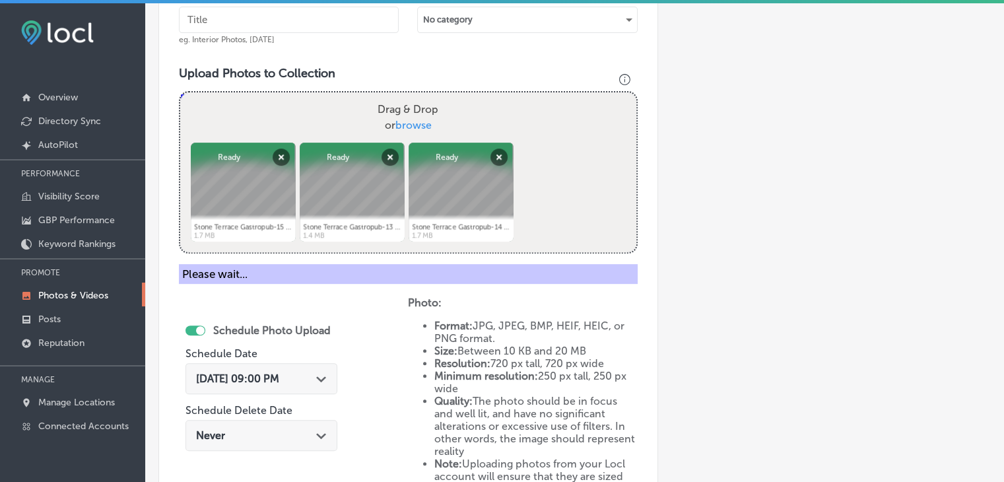
scroll to position [333, 0]
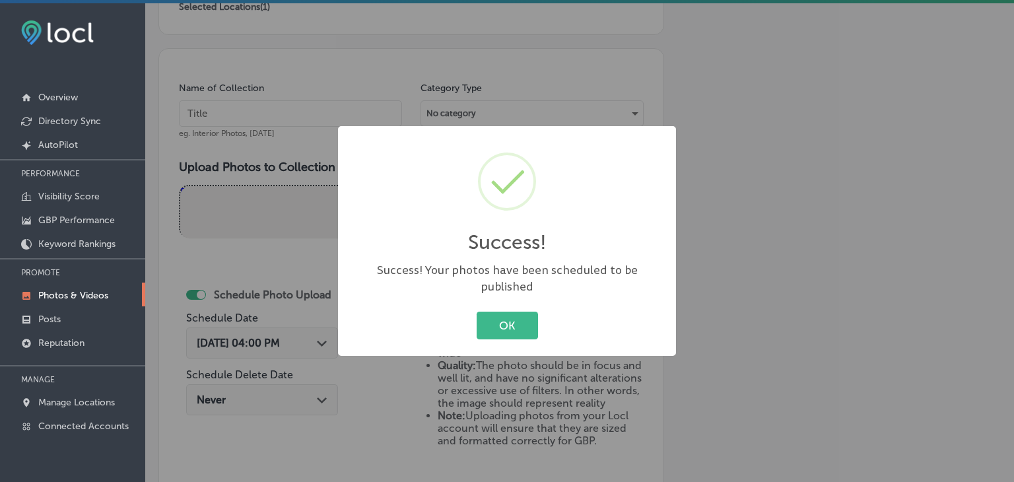
click at [294, 107] on div "Success! × Success! Your photos have been scheduled to be published OK Cancel" at bounding box center [507, 241] width 1014 height 482
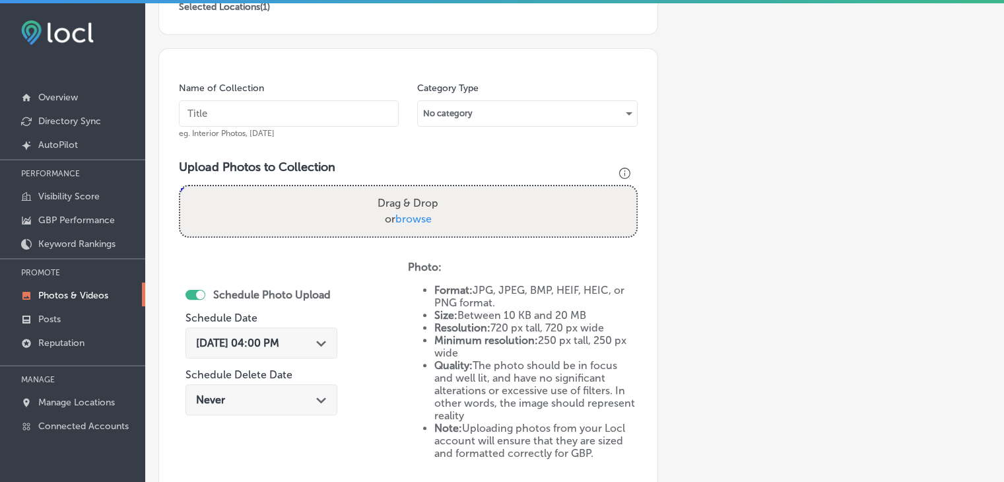
click at [291, 109] on input "text" at bounding box center [289, 113] width 220 height 26
paste input "Stone Terrace Gastropub, Sep 2025, Week"
type input "Stone Terrace Gastropub, Sep 2025, Week 2"
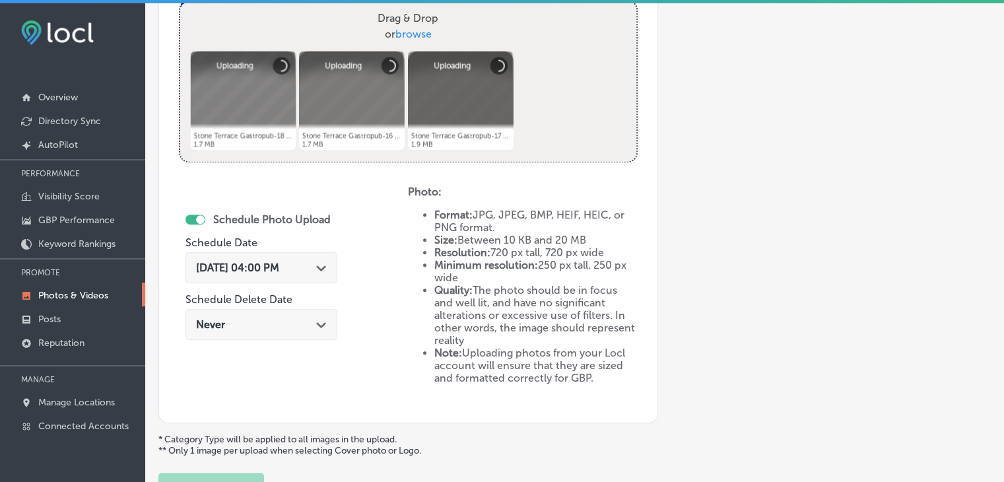
scroll to position [531, 0]
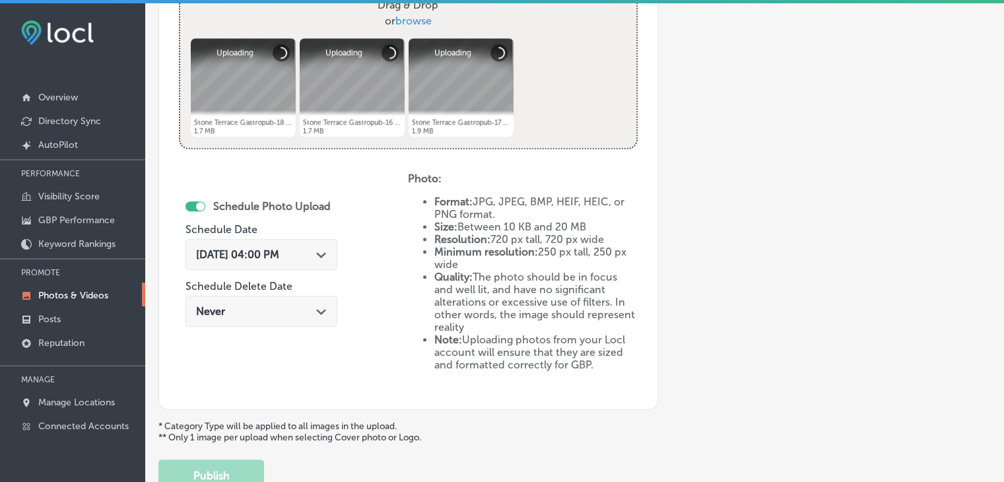
click at [280, 264] on div "Aug 25, 2025 04:00 PM Path Created with Sketch." at bounding box center [262, 254] width 152 height 31
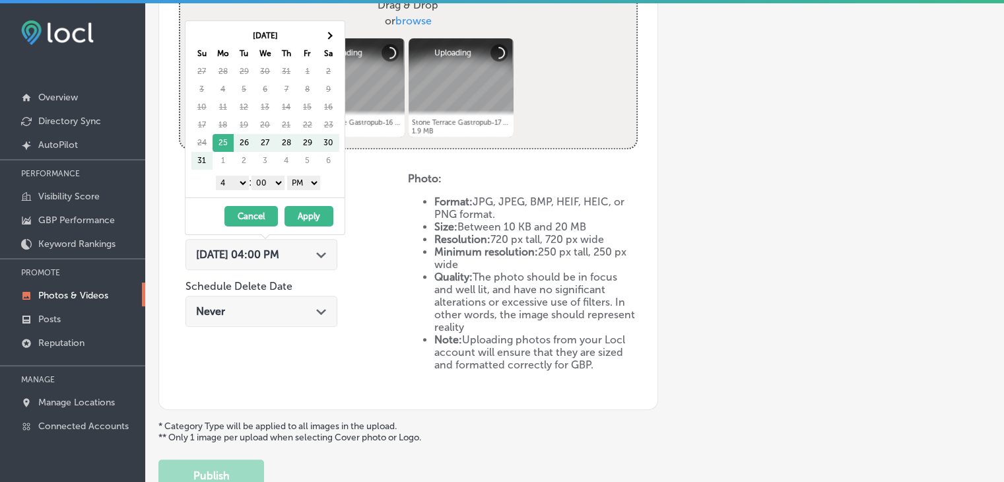
click at [321, 46] on th "Sa" at bounding box center [328, 54] width 21 height 18
click at [345, 28] on div "Aug 2025 Su Mo Tu We Th Fr Sa 27 28 29 30 31 1 2 3 4 5 6 7 8 9 10 11 12 13 14 1…" at bounding box center [265, 127] width 160 height 215
click at [329, 33] on span at bounding box center [328, 35] width 7 height 7
click at [222, 186] on select "1 2 3 4 5 6 7 8 9 10 11 12" at bounding box center [232, 183] width 33 height 15
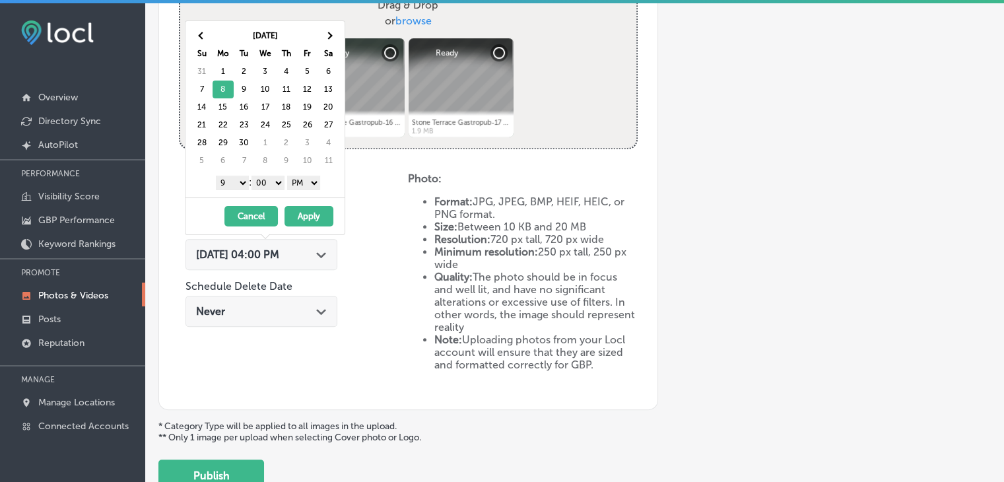
click at [312, 214] on button "Apply" at bounding box center [309, 216] width 49 height 20
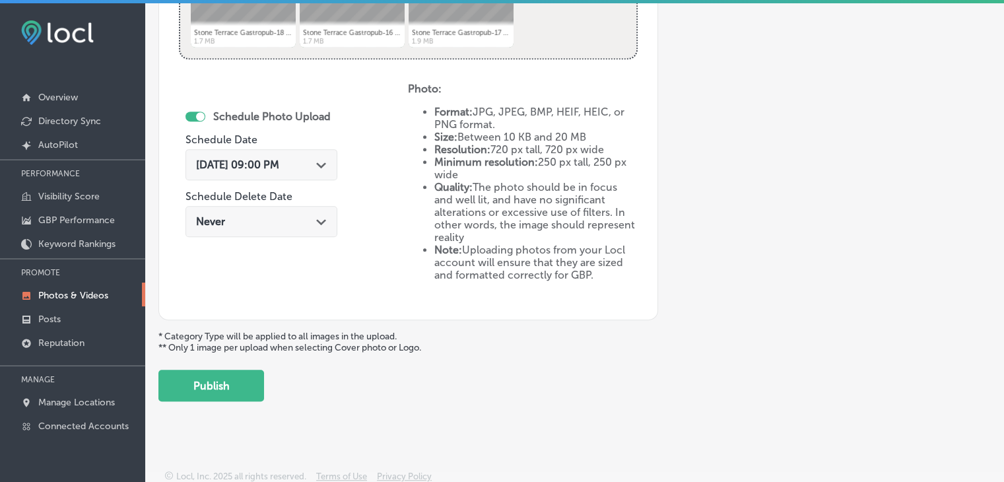
click at [243, 370] on button "Publish" at bounding box center [211, 386] width 106 height 32
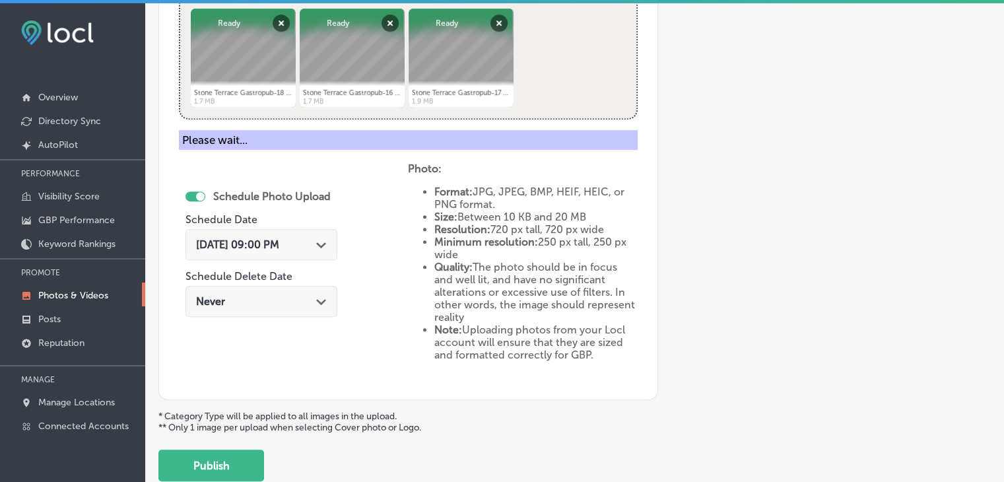
scroll to position [423, 0]
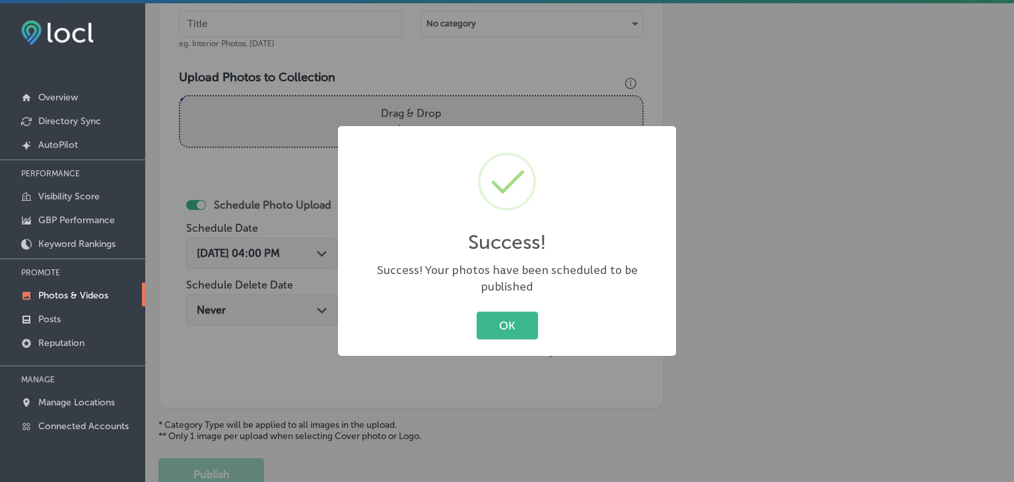
click at [281, 64] on div "Success! × Success! Your photos have been scheduled to be published OK Cancel" at bounding box center [507, 241] width 1014 height 482
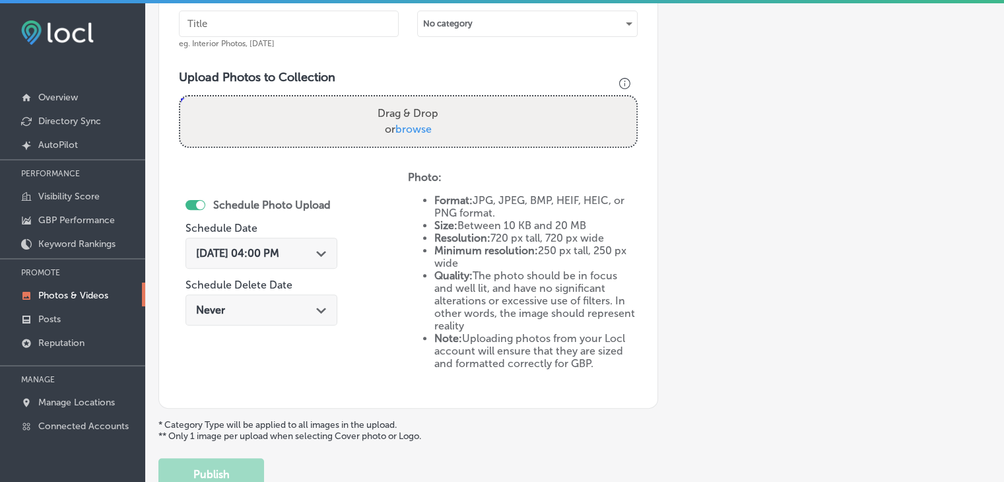
click at [289, 22] on input "text" at bounding box center [289, 24] width 220 height 26
paste input "Stone Terrace Gastropub, Sep 2025, Week"
type input "Stone Terrace Gastropub, Sep 2025, Week 3"
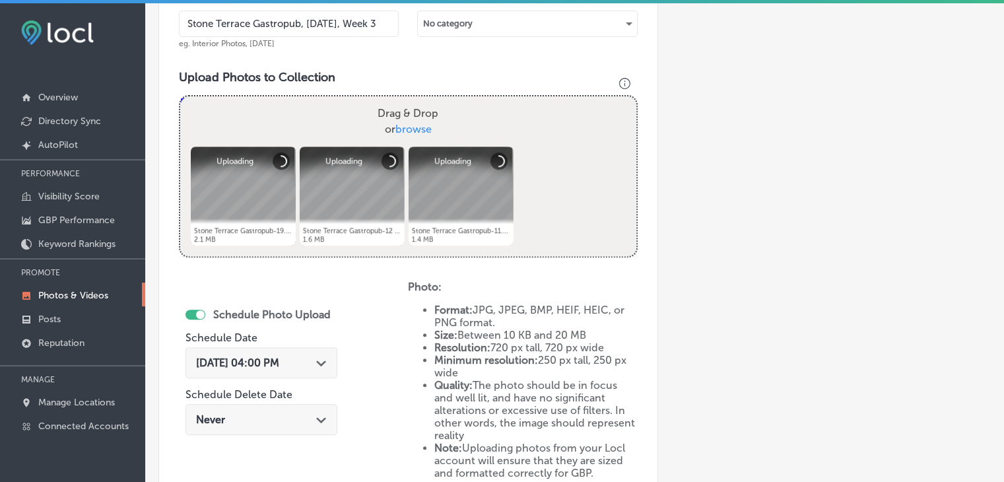
click at [288, 333] on div "Schedule Photo Upload Schedule Date Aug 25, 2025 04:00 PM Path Created with Ske…" at bounding box center [262, 373] width 152 height 143
click at [279, 366] on span "Aug 25, 2025 04:00 PM" at bounding box center [237, 363] width 83 height 13
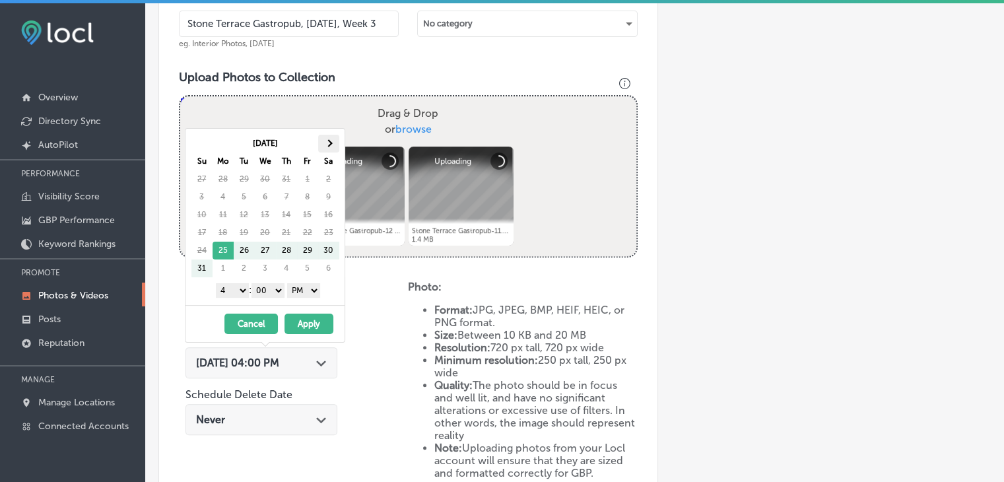
click at [323, 138] on th at bounding box center [328, 144] width 21 height 18
click at [227, 294] on select "1 2 3 4 5 6 7 8 9 10 11 12" at bounding box center [232, 290] width 33 height 15
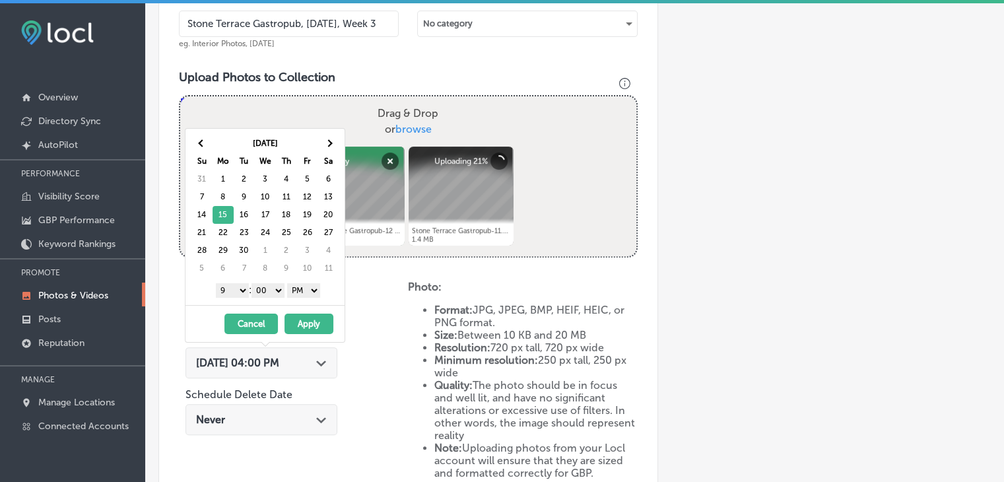
click at [314, 320] on button "Apply" at bounding box center [309, 324] width 49 height 20
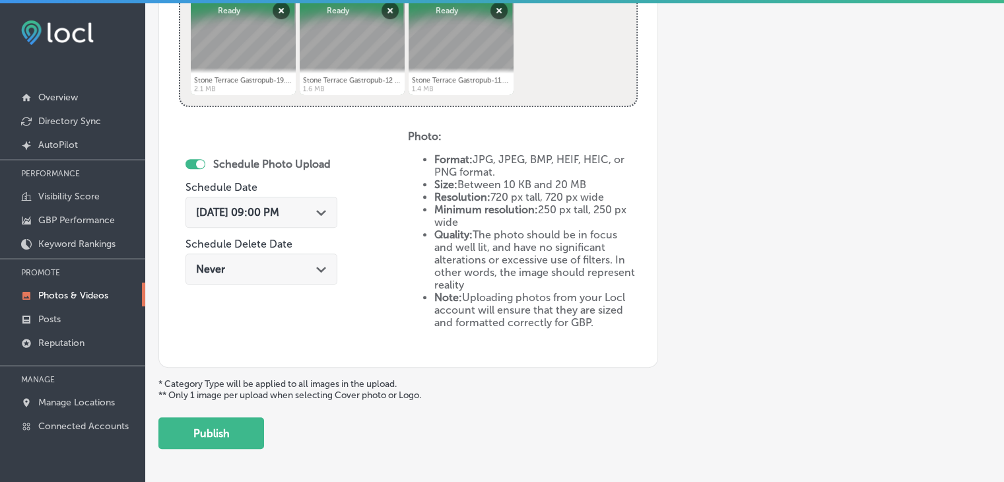
scroll to position [621, 0]
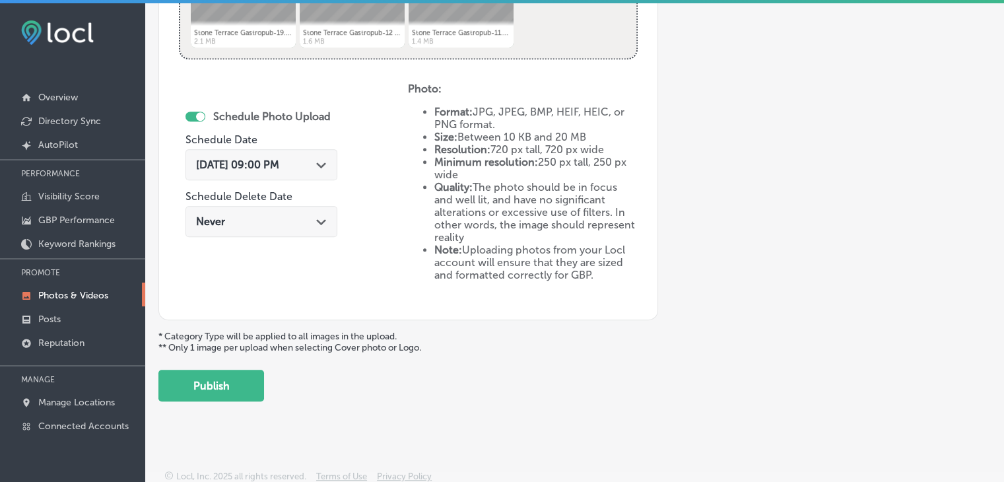
click at [213, 392] on button "Publish" at bounding box center [211, 386] width 106 height 32
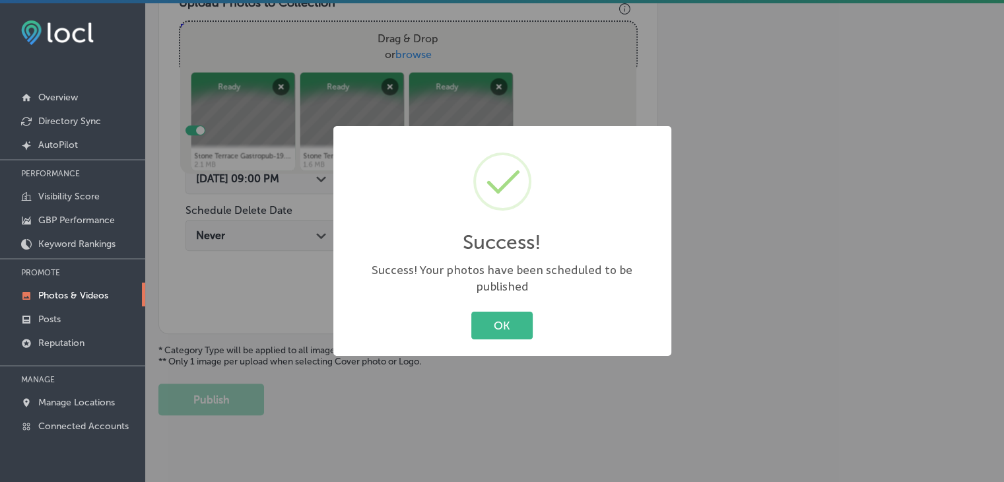
scroll to position [357, 0]
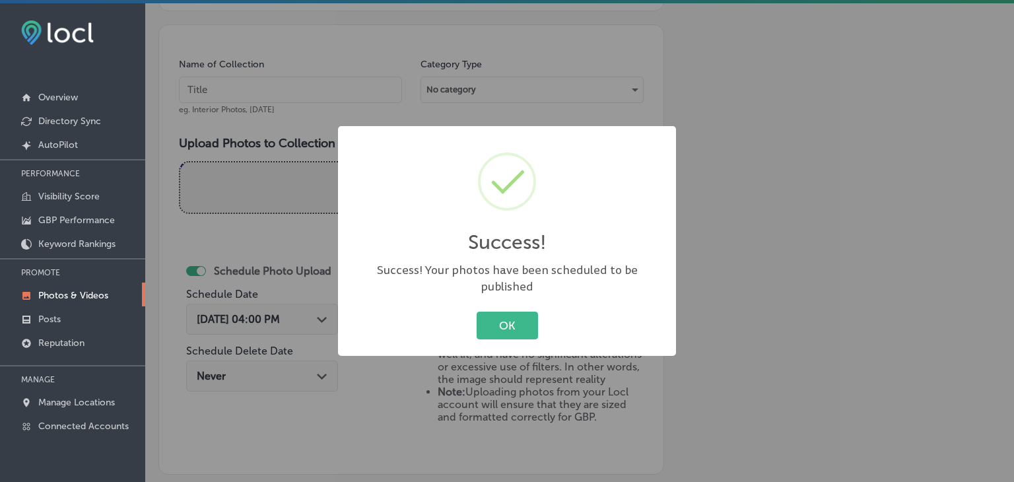
click at [343, 96] on div "Success! × Success! Your photos have been scheduled to be published OK Cancel" at bounding box center [507, 241] width 1014 height 482
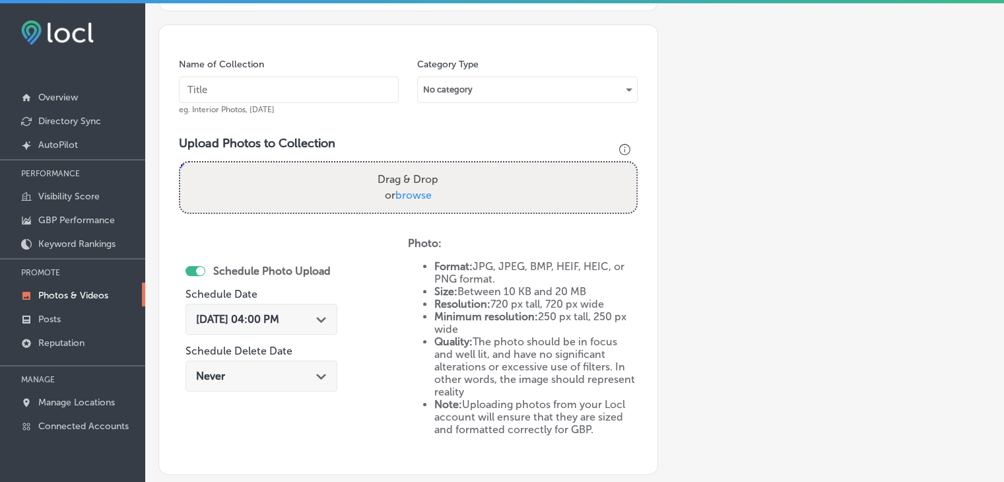
paste input "Stone Terrace Gastropub, Sep 2025, Week"
click at [343, 96] on input "Stone Terrace Gastropub, Sep 2025, Week" at bounding box center [289, 90] width 220 height 26
type input "Stone Terrace Gastropub, Sep 2025, Week 4"
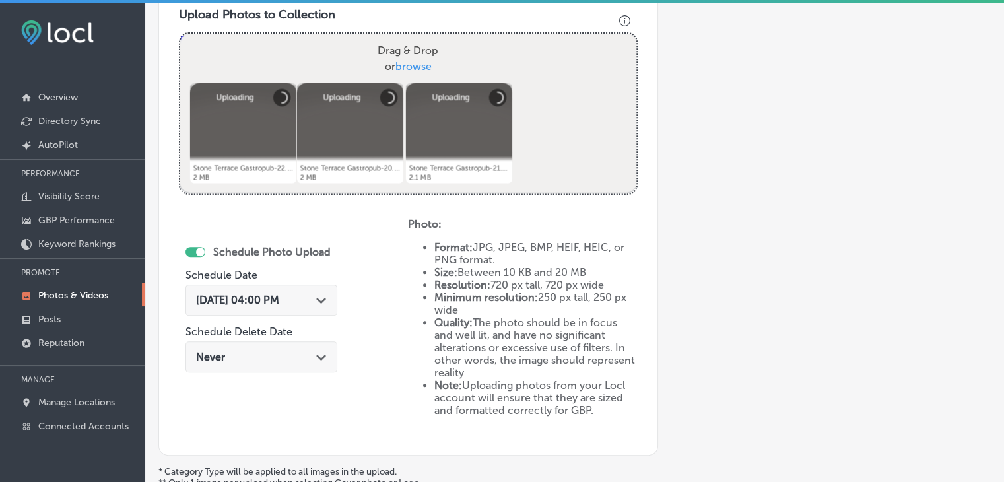
scroll to position [555, 0]
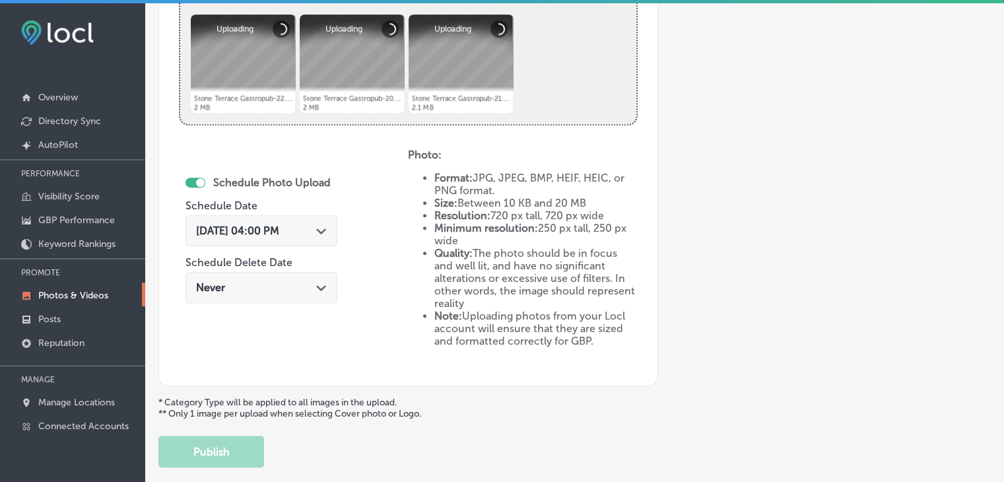
drag, startPoint x: 287, startPoint y: 223, endPoint x: 292, endPoint y: 170, distance: 53.1
click at [279, 224] on span "Aug 25, 2025 04:00 PM" at bounding box center [237, 230] width 83 height 13
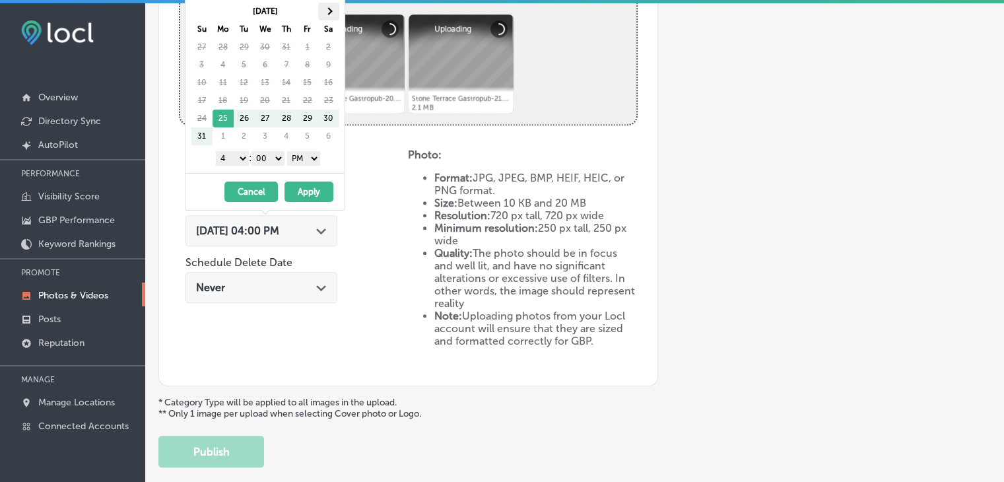
click at [326, 17] on th at bounding box center [328, 12] width 21 height 18
click at [231, 151] on select "1 2 3 4 5 6 7 8 9 10 11 12" at bounding box center [232, 158] width 33 height 15
drag, startPoint x: 235, startPoint y: 170, endPoint x: 235, endPoint y: 162, distance: 7.9
click at [235, 170] on div "Sep 2025 Su Mo Tu We Th Fr Sa 31 1 2 3 4 5 6 7 8 9 10 11 12 13 14 15 16 17 18 1…" at bounding box center [265, 85] width 159 height 176
click at [235, 162] on select "1 2 3 4 5 6 7 8 9 10 11 12" at bounding box center [232, 158] width 33 height 15
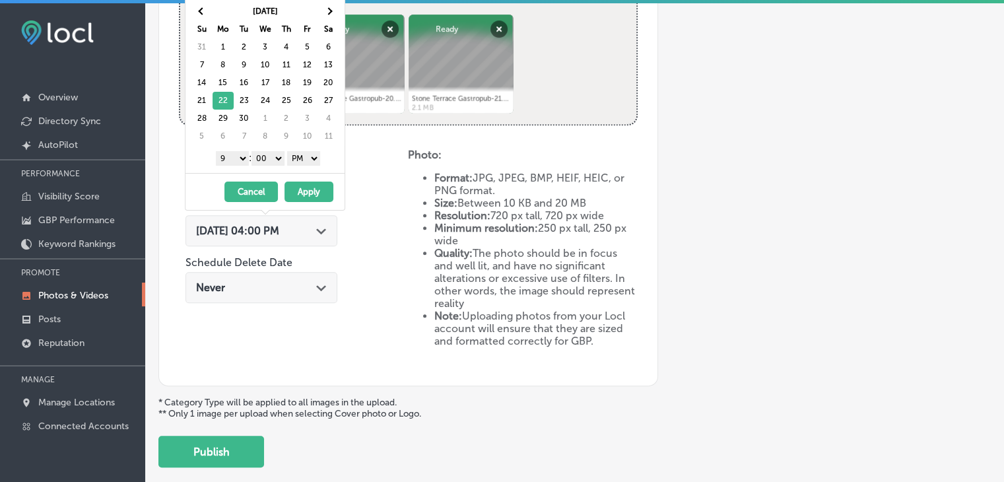
click at [314, 195] on button "Apply" at bounding box center [309, 192] width 49 height 20
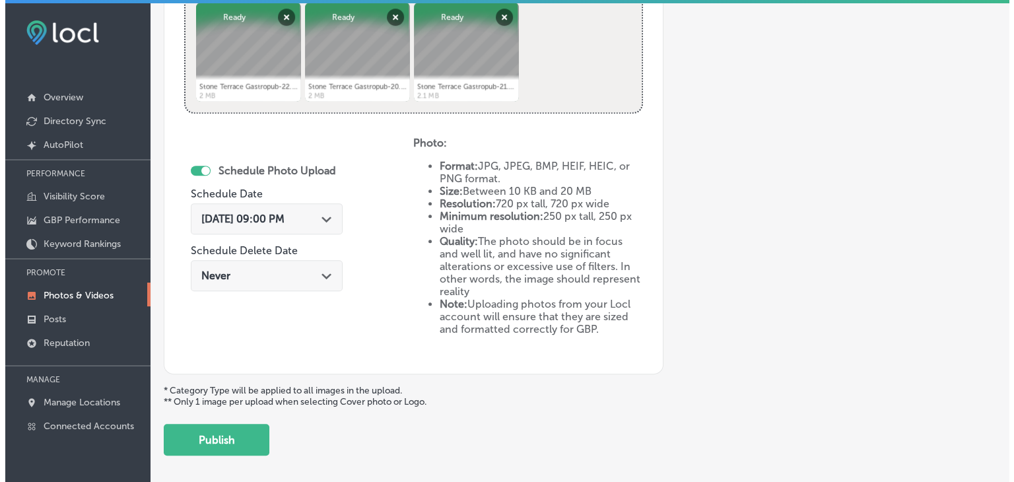
scroll to position [621, 0]
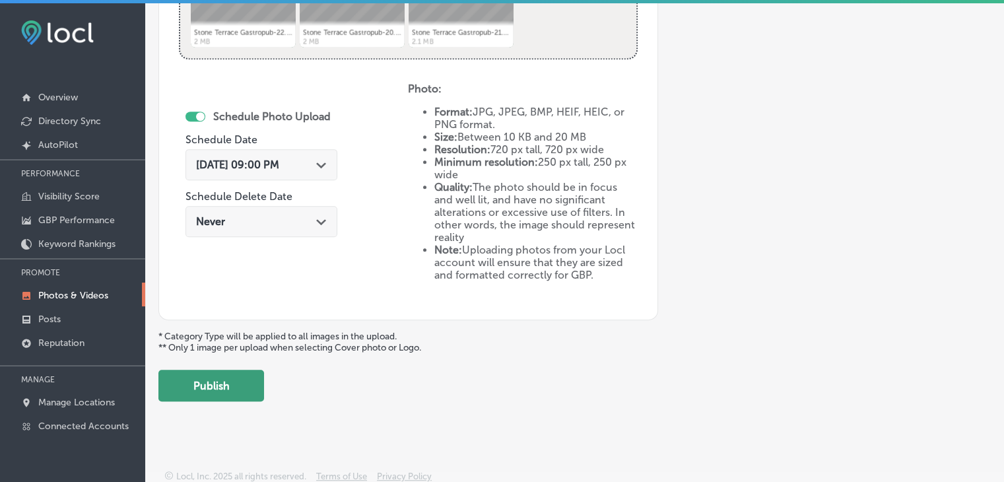
click at [224, 370] on button "Publish" at bounding box center [211, 386] width 106 height 32
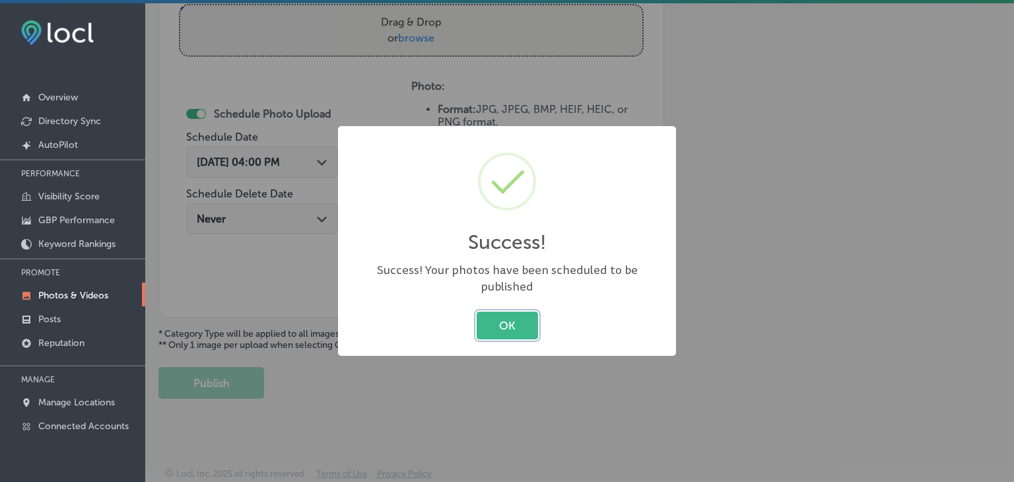
scroll to position [512, 0]
